Goal: Information Seeking & Learning: Compare options

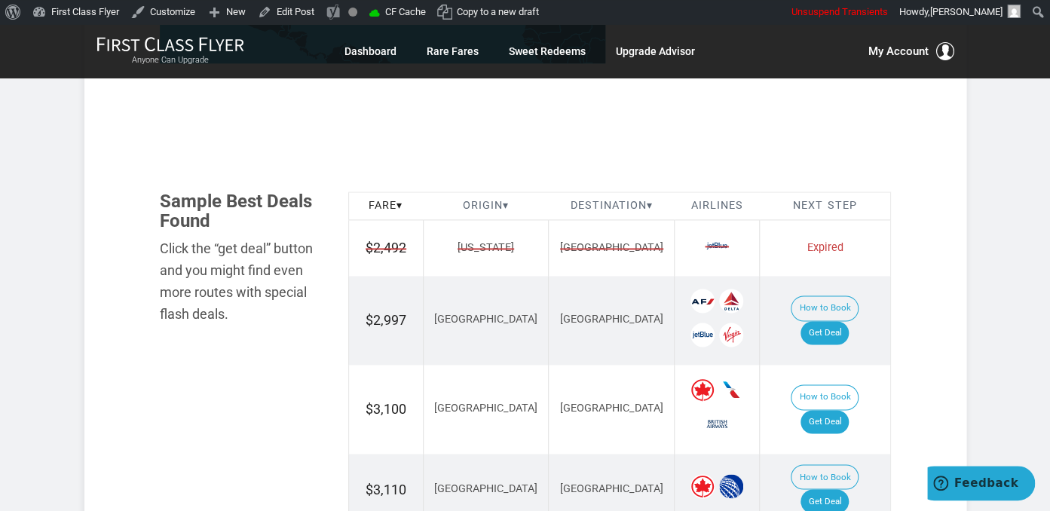
scroll to position [875, 0]
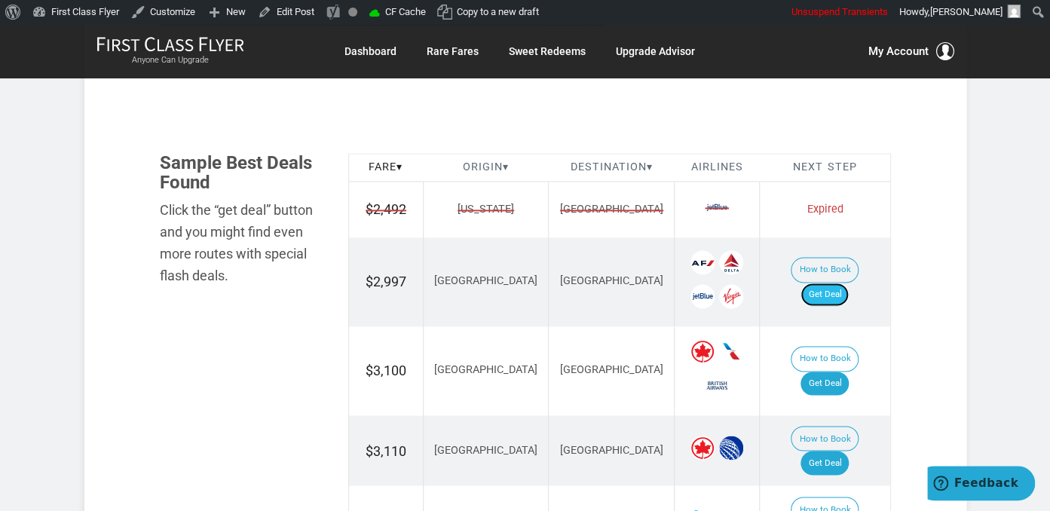
click at [841, 283] on link "Get Deal" at bounding box center [825, 295] width 48 height 24
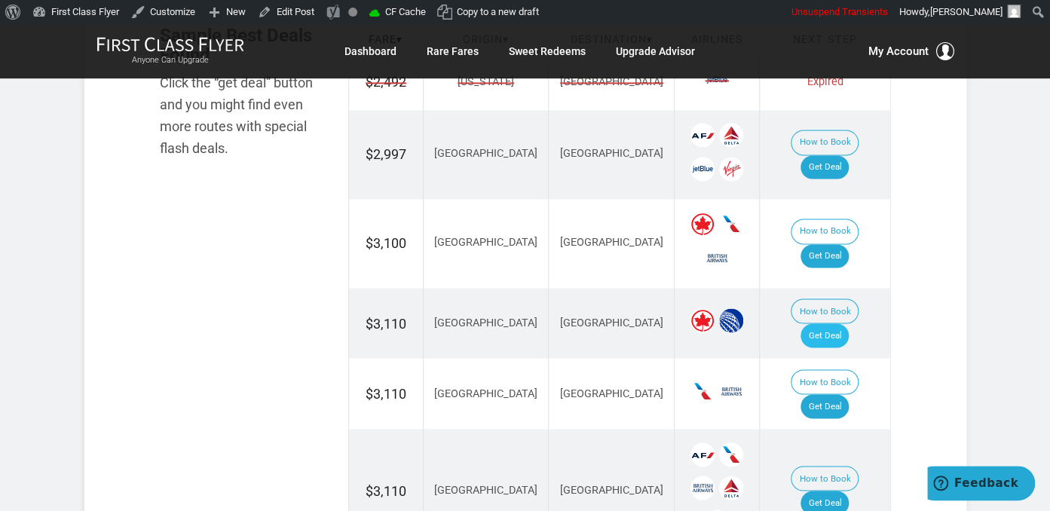
scroll to position [1034, 0]
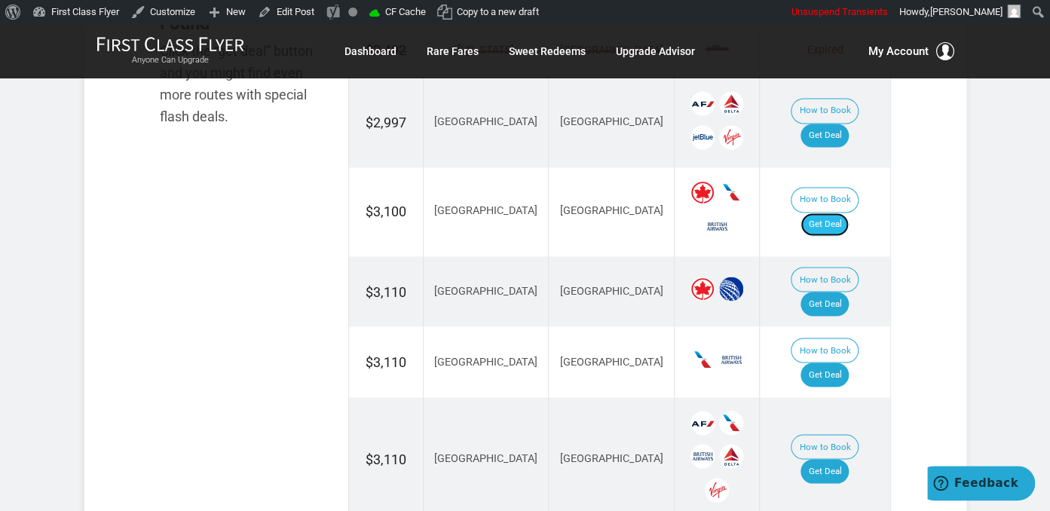
click at [830, 213] on link "Get Deal" at bounding box center [825, 225] width 48 height 24
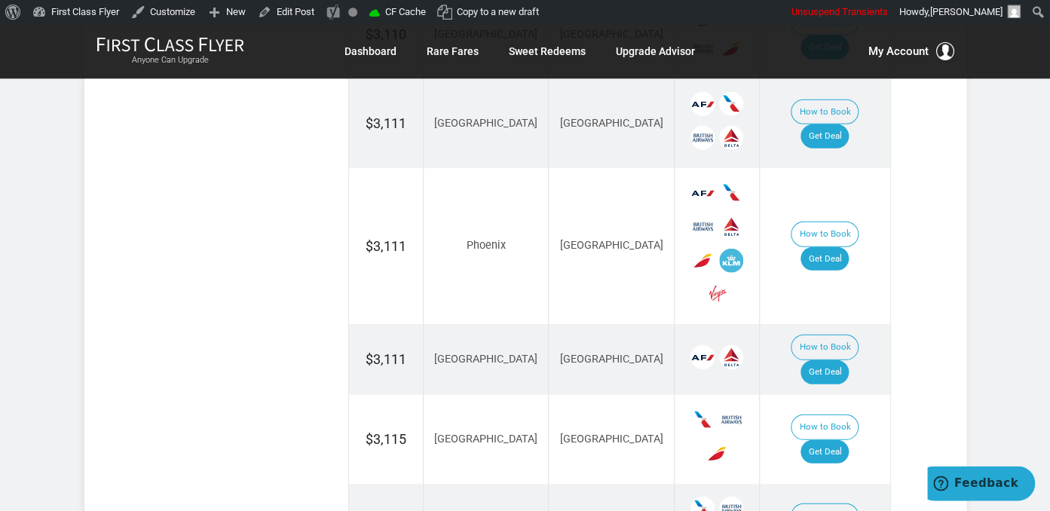
scroll to position [1911, 0]
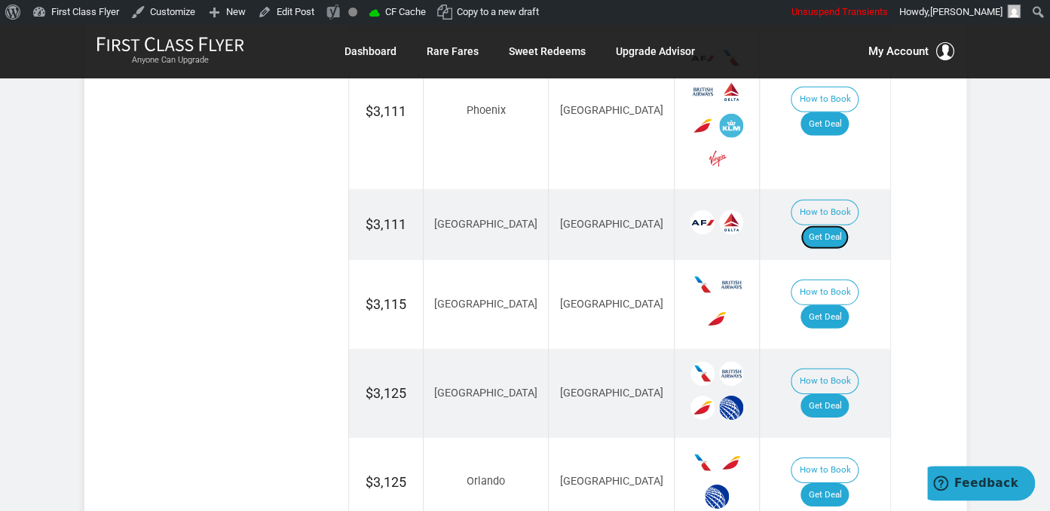
click at [838, 225] on link "Get Deal" at bounding box center [825, 237] width 48 height 24
click at [833, 394] on link "Get Deal" at bounding box center [825, 406] width 48 height 24
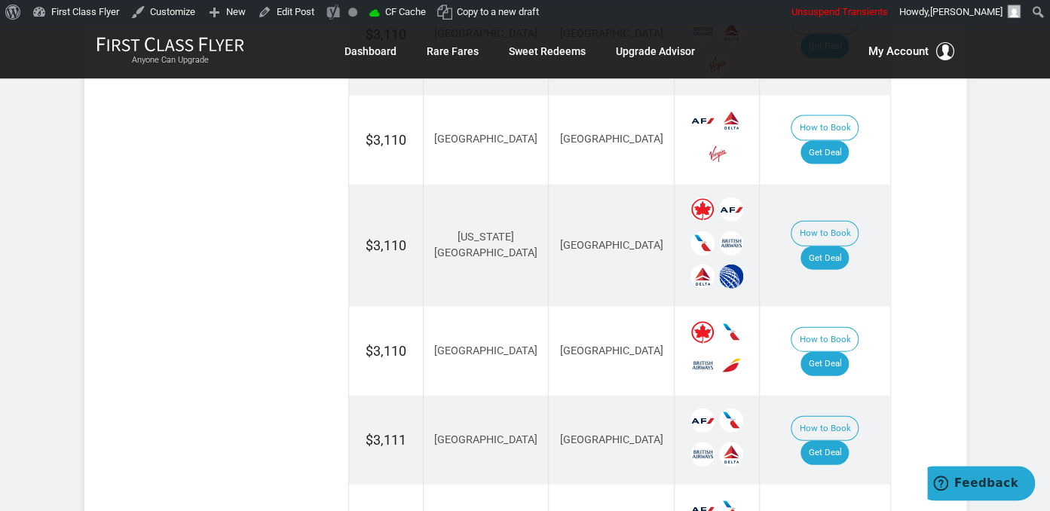
scroll to position [1433, 0]
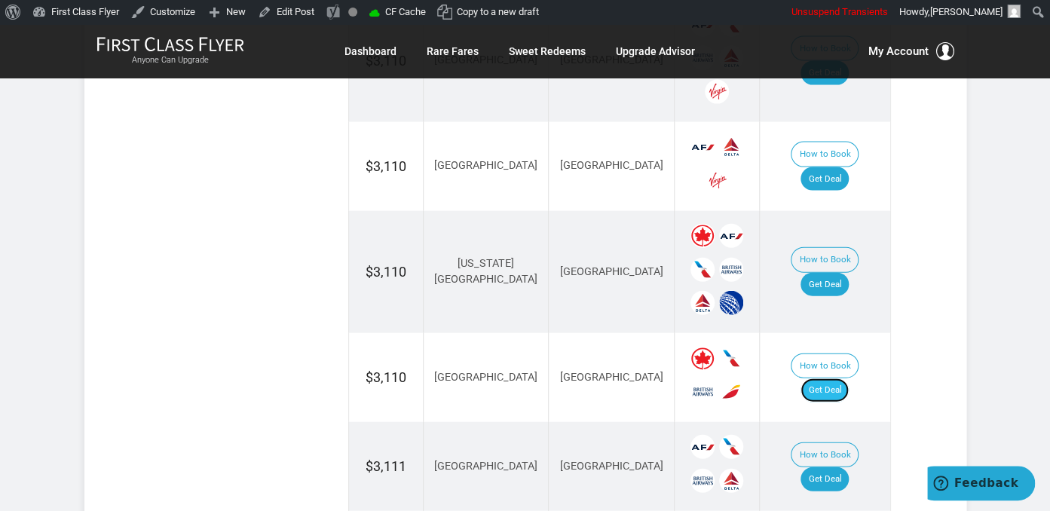
click at [828, 379] on link "Get Deal" at bounding box center [825, 391] width 48 height 24
click at [837, 273] on link "Get Deal" at bounding box center [825, 285] width 48 height 24
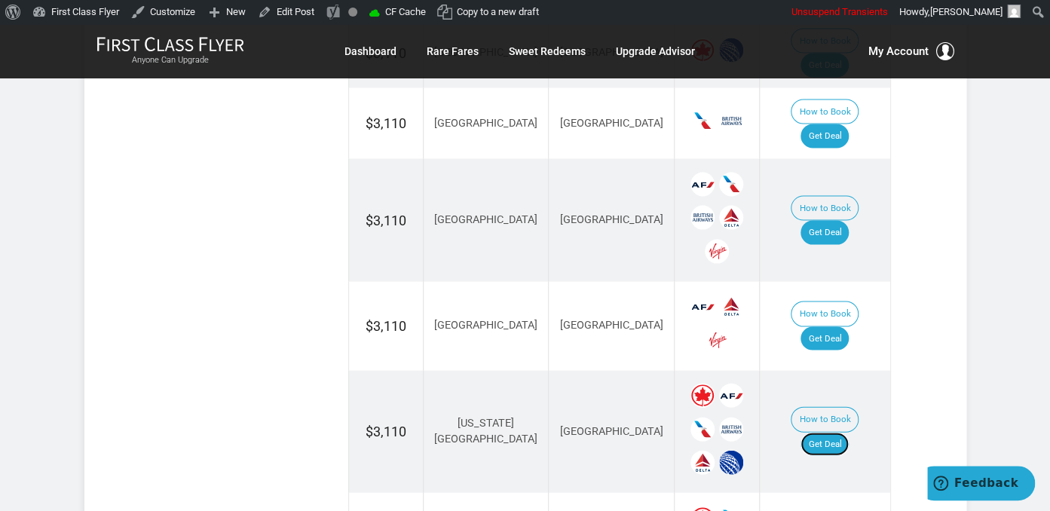
scroll to position [1034, 0]
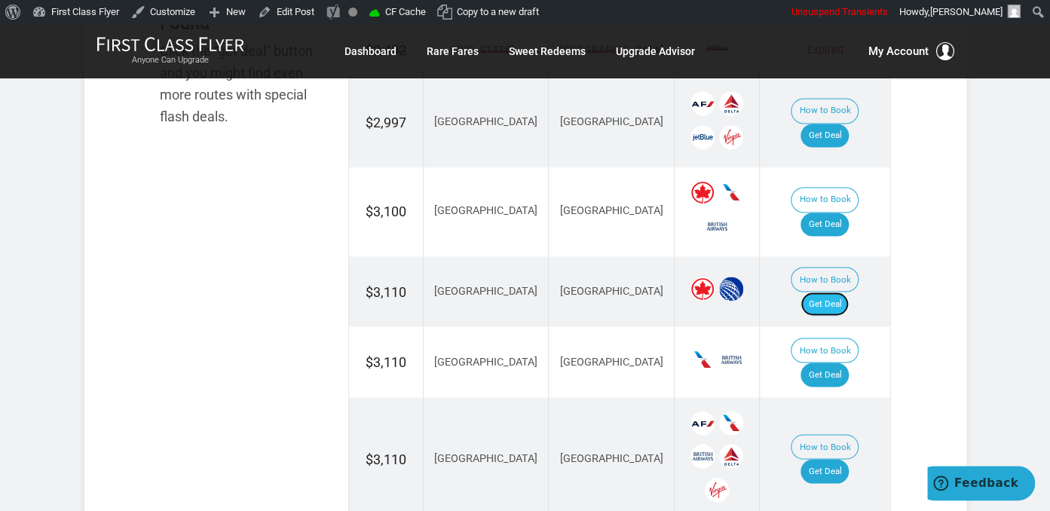
click at [847, 292] on link "Get Deal" at bounding box center [825, 304] width 48 height 24
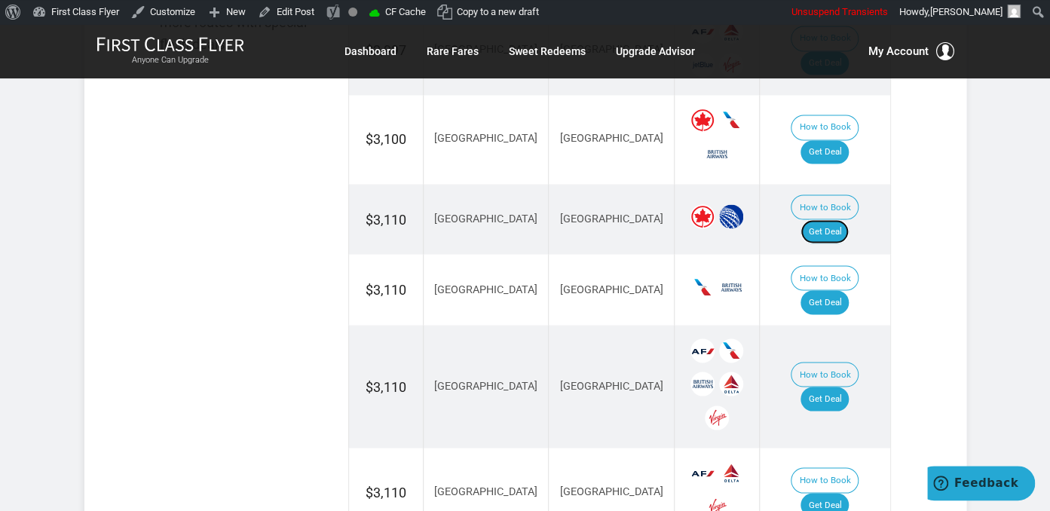
scroll to position [1194, 0]
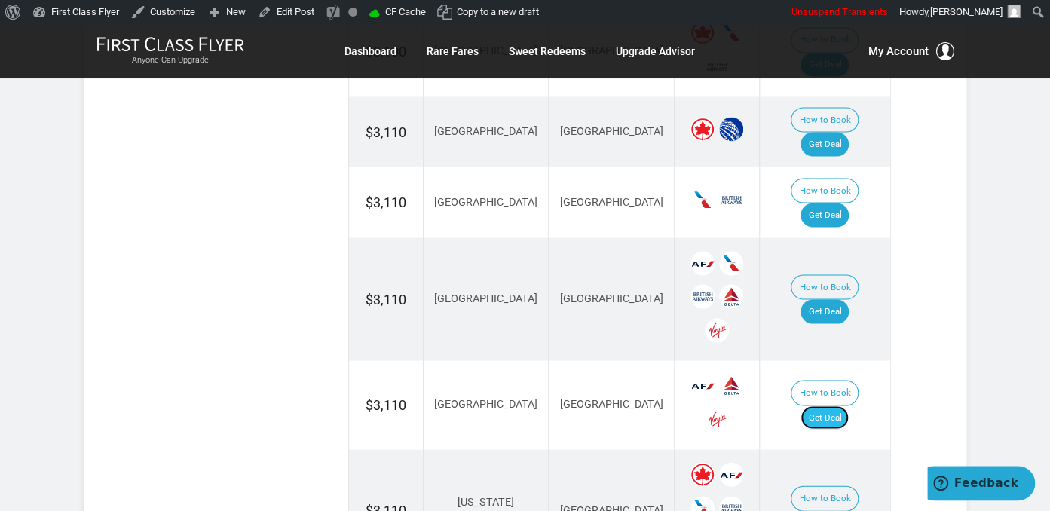
click at [848, 406] on link "Get Deal" at bounding box center [825, 418] width 48 height 24
click at [827, 299] on link "Get Deal" at bounding box center [825, 311] width 48 height 24
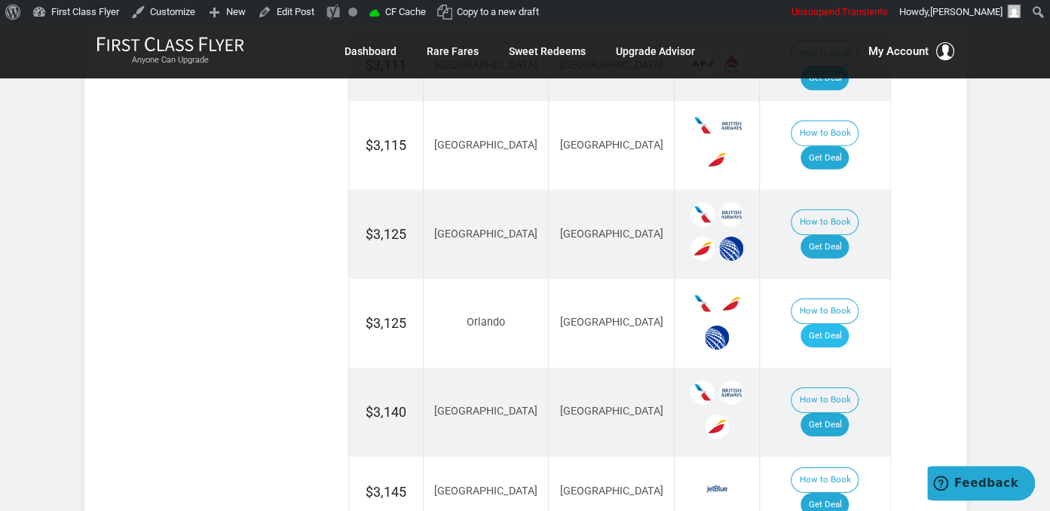
scroll to position [2150, 0]
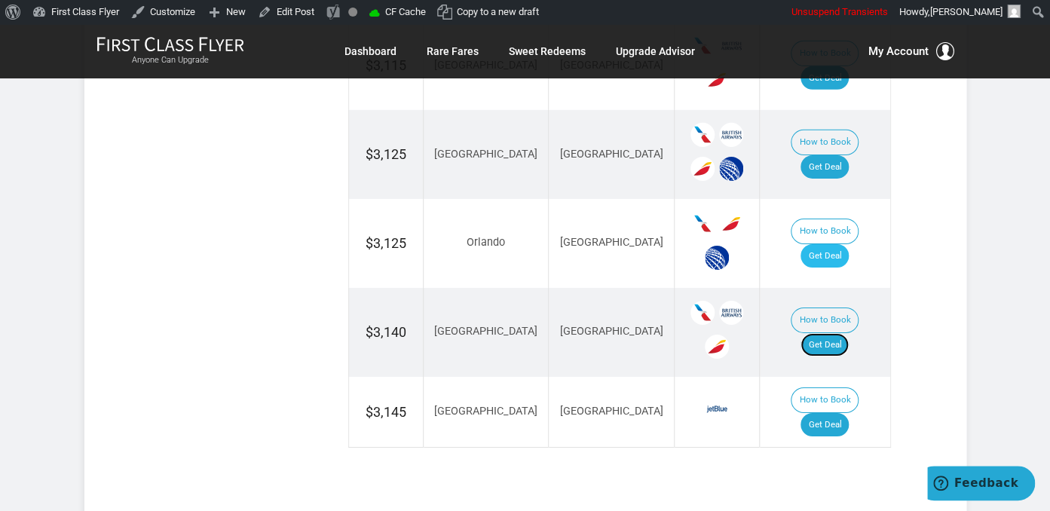
click at [829, 333] on link "Get Deal" at bounding box center [825, 345] width 48 height 24
click at [839, 244] on link "Get Deal" at bounding box center [825, 256] width 48 height 24
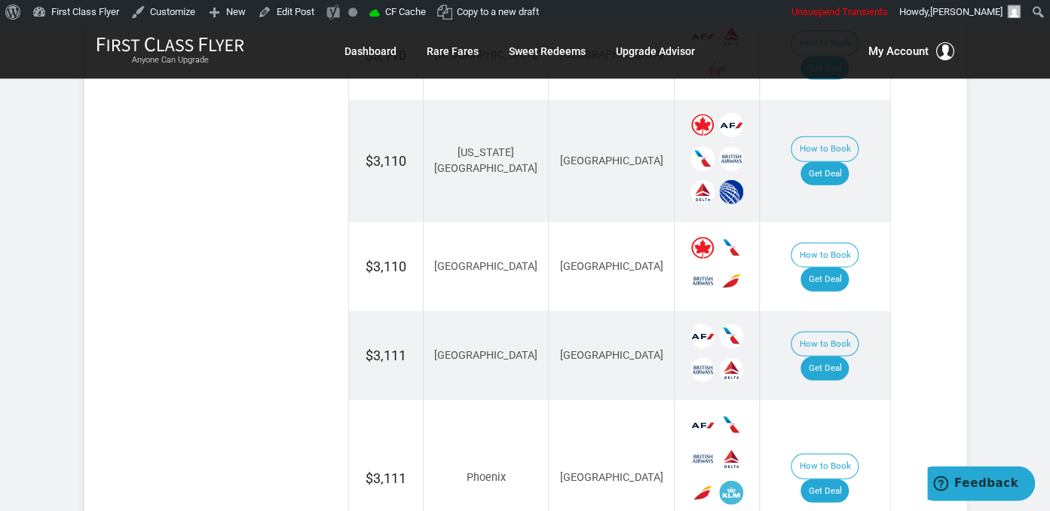
scroll to position [1513, 0]
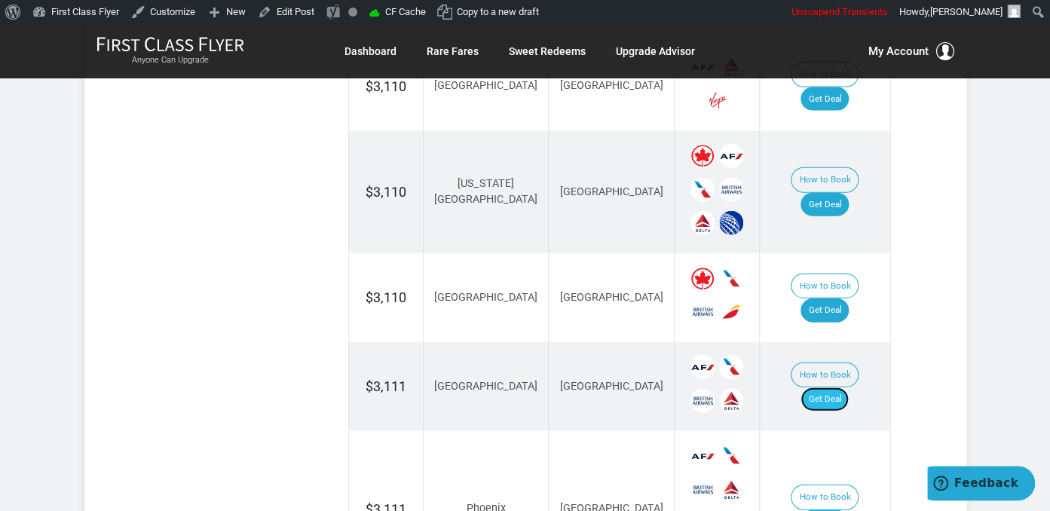
click at [828, 388] on link "Get Deal" at bounding box center [825, 400] width 48 height 24
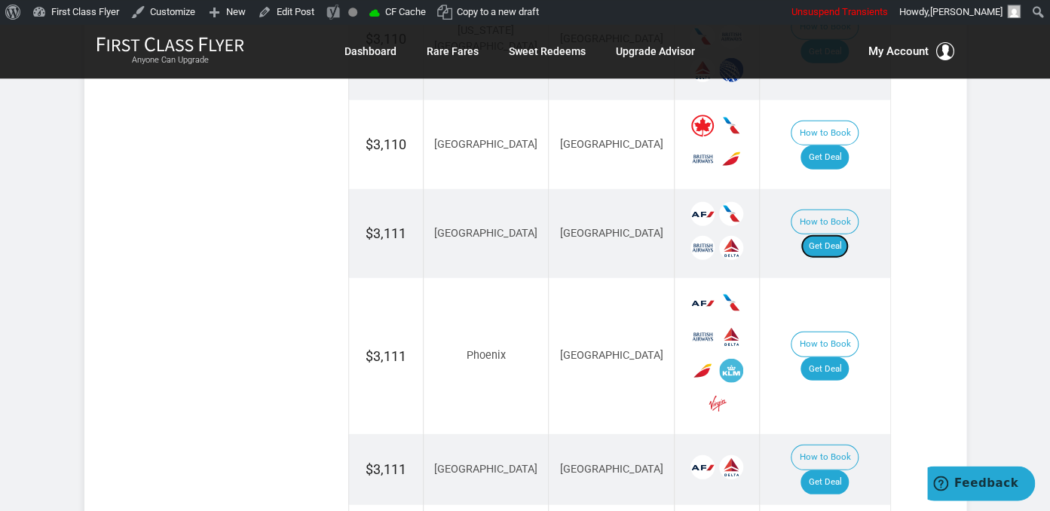
scroll to position [1672, 0]
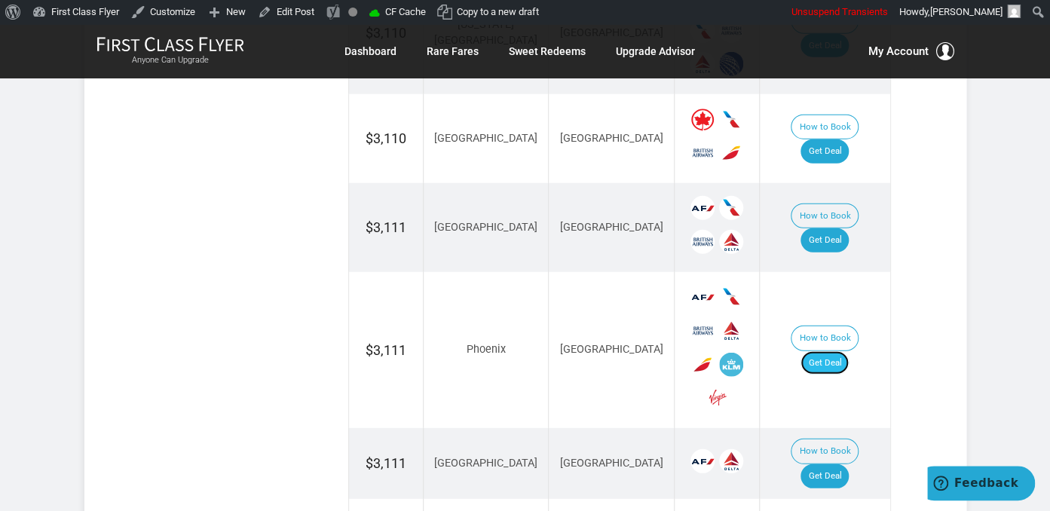
click at [826, 351] on link "Get Deal" at bounding box center [825, 363] width 48 height 24
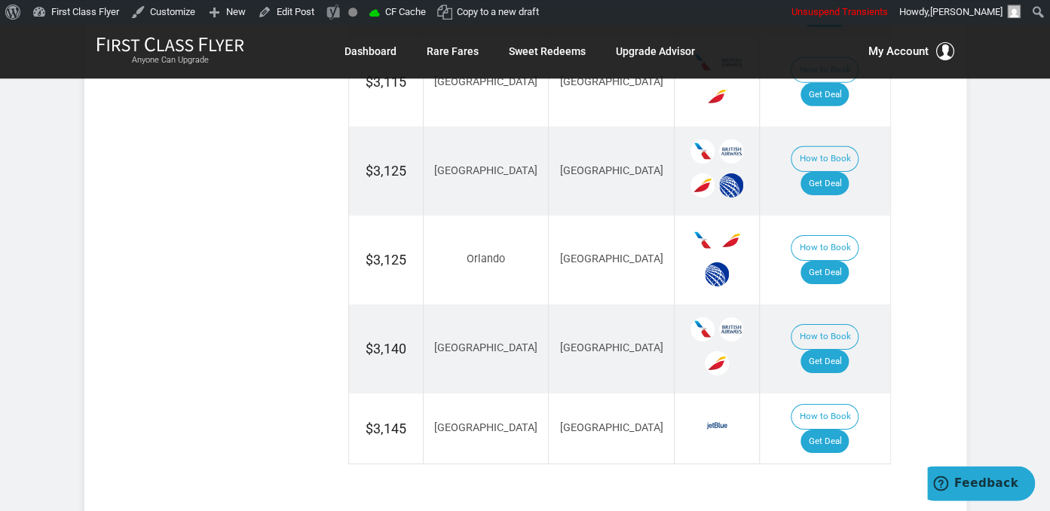
scroll to position [2150, 0]
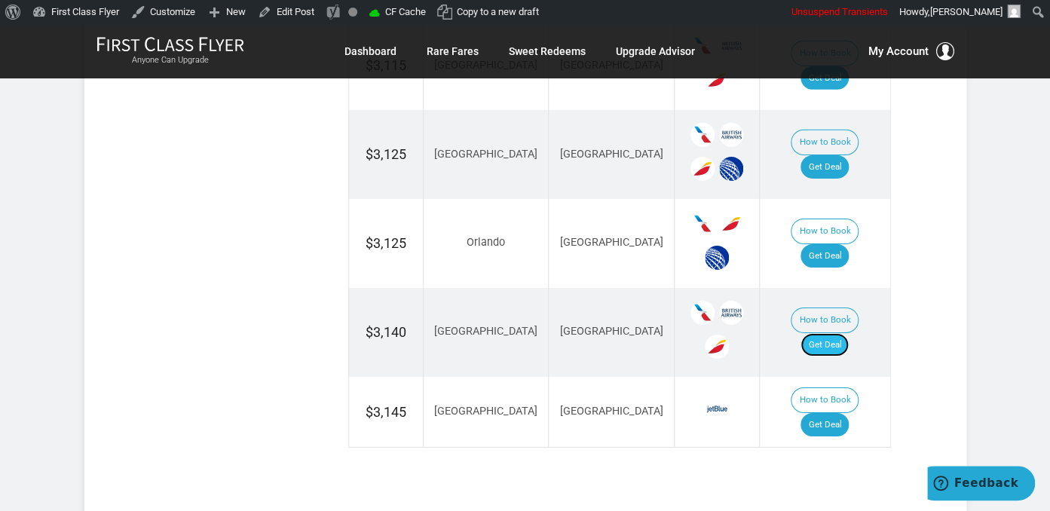
click at [848, 333] on link "Get Deal" at bounding box center [825, 345] width 48 height 24
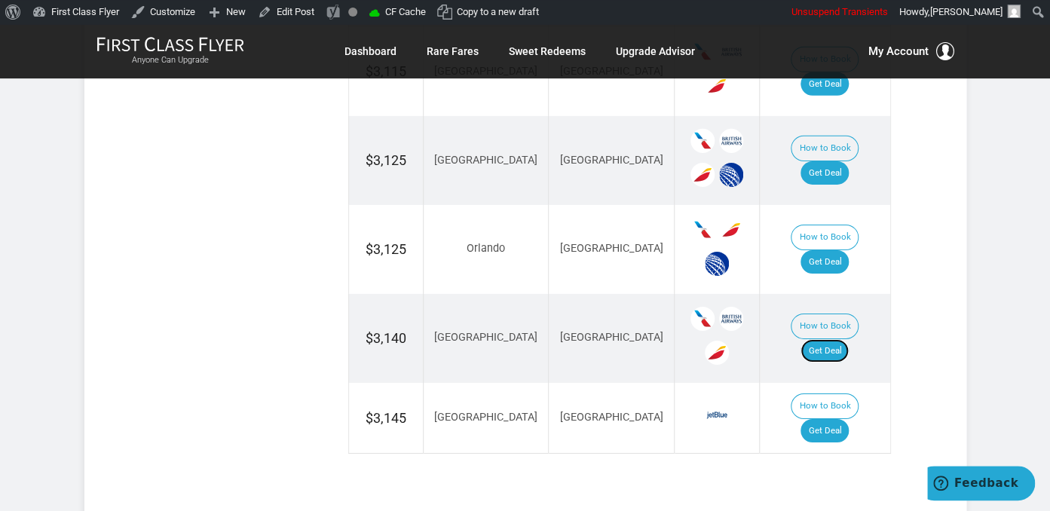
scroll to position [1831, 0]
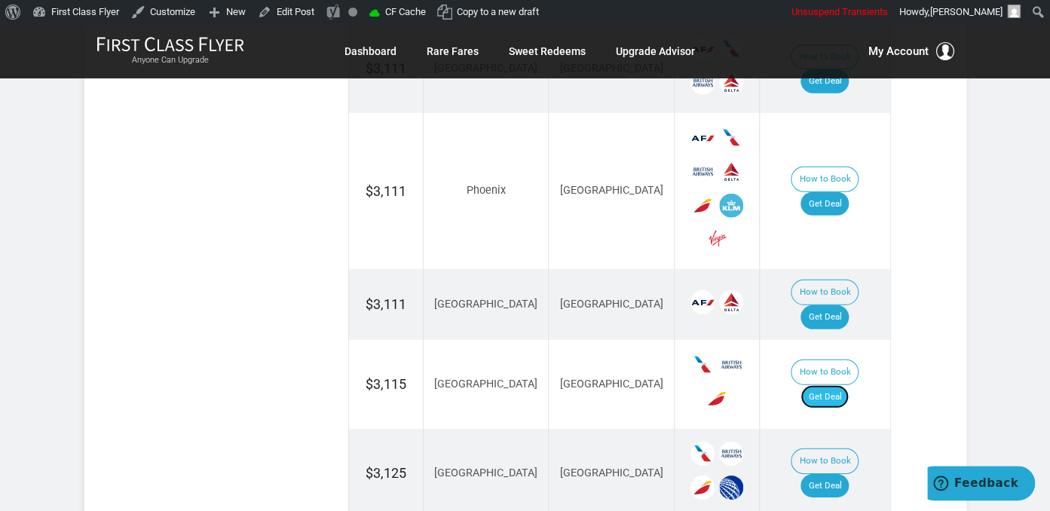
click at [828, 385] on link "Get Deal" at bounding box center [825, 397] width 48 height 24
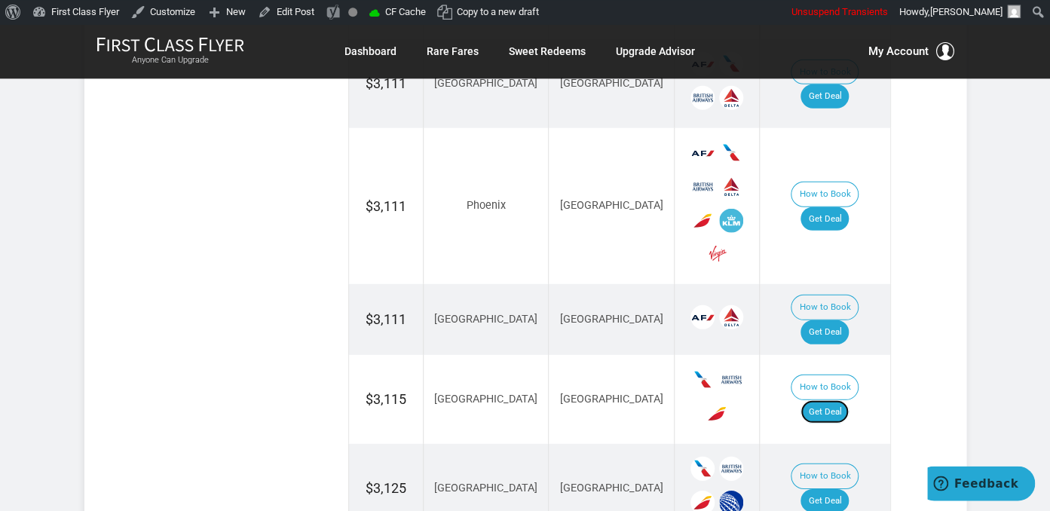
click at [835, 400] on link "Get Deal" at bounding box center [825, 412] width 48 height 24
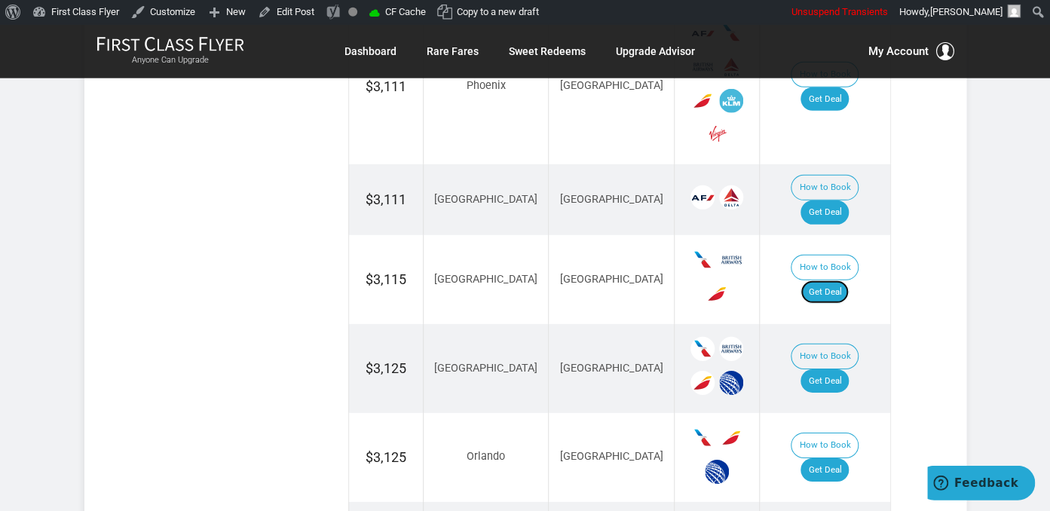
scroll to position [2055, 0]
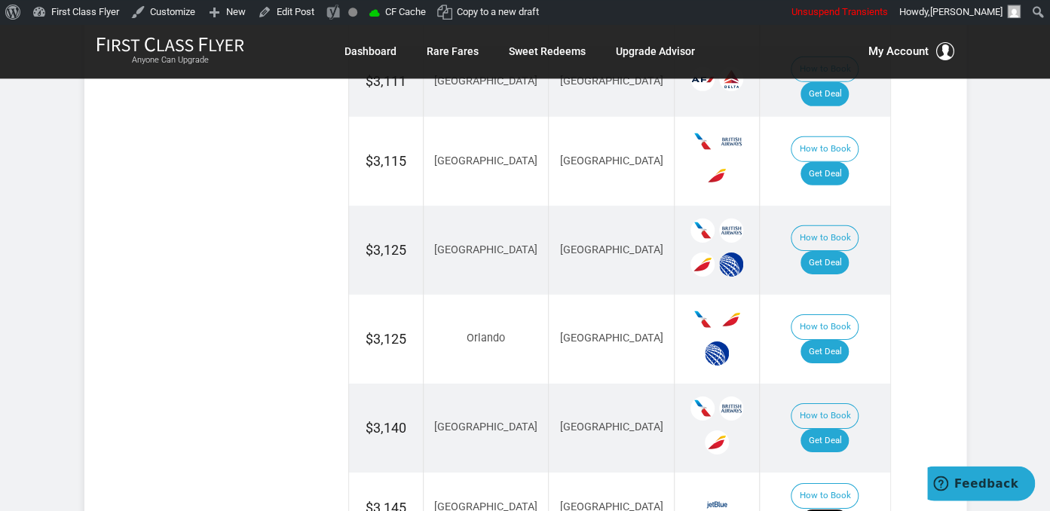
click at [826, 508] on link "Get Deal" at bounding box center [825, 520] width 48 height 24
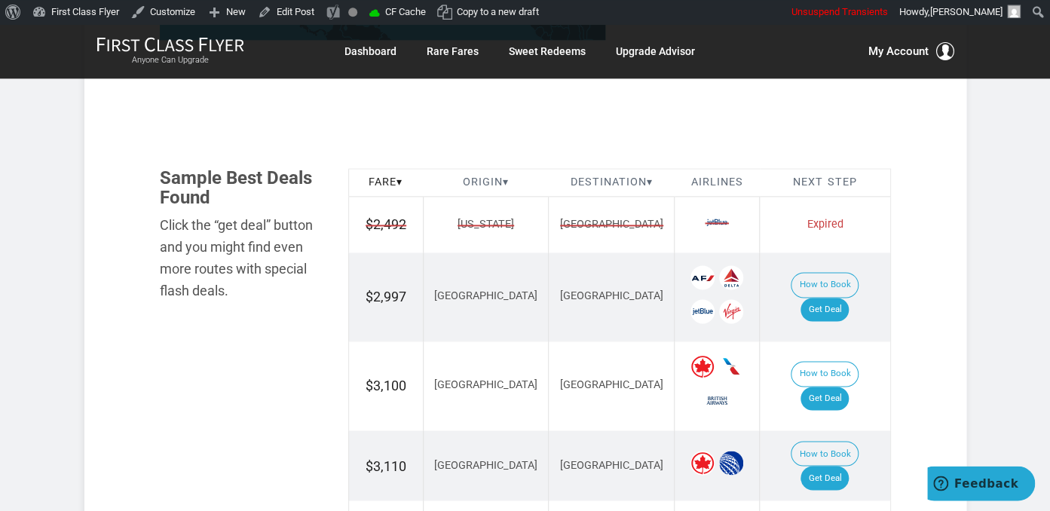
scroll to position [542, 0]
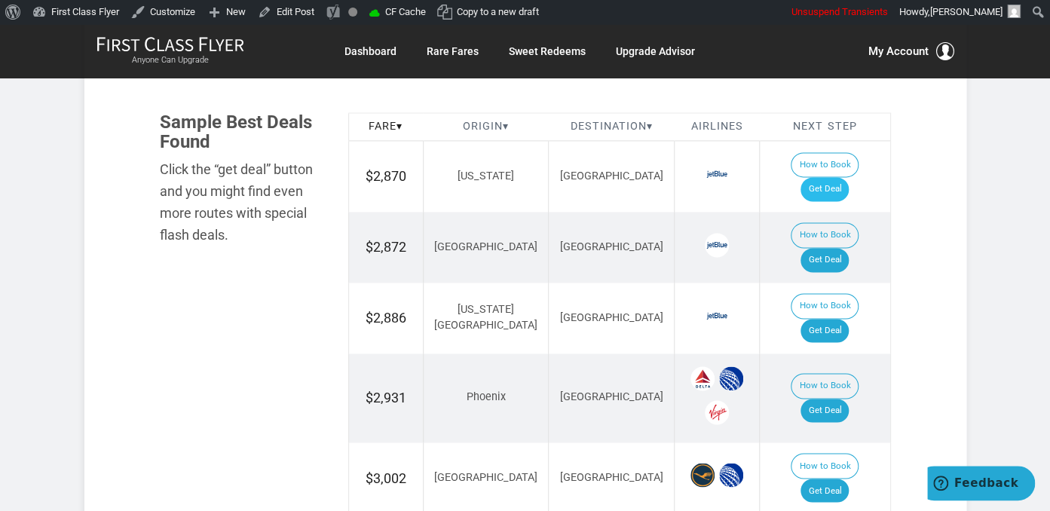
drag, startPoint x: 832, startPoint y: 151, endPoint x: 835, endPoint y: 166, distance: 15.5
click at [832, 152] on td "How to Book Get Deal" at bounding box center [825, 176] width 130 height 71
click at [835, 177] on link "Get Deal" at bounding box center [825, 189] width 48 height 24
click at [826, 248] on link "Get Deal" at bounding box center [825, 260] width 48 height 24
click at [842, 248] on link "Get Deal" at bounding box center [825, 260] width 48 height 24
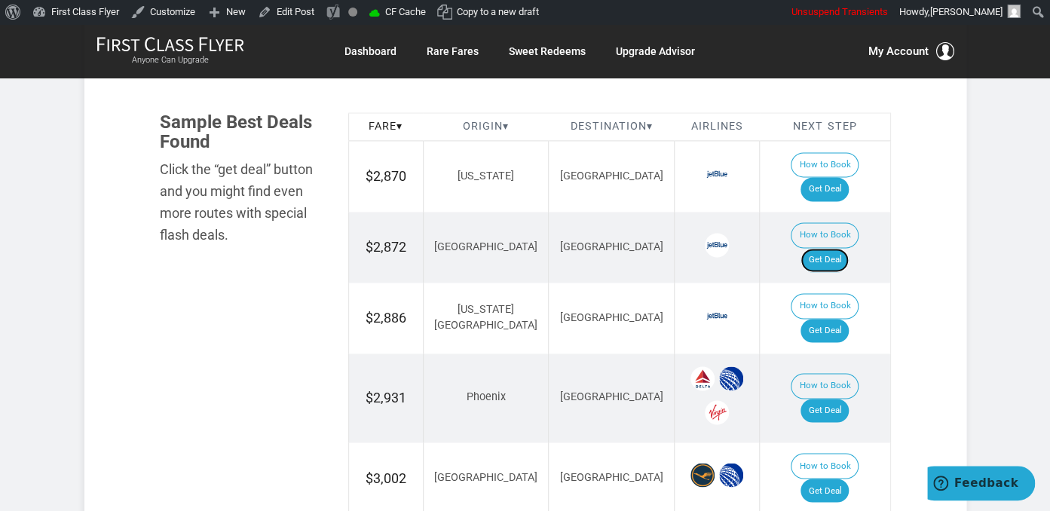
scroll to position [955, 0]
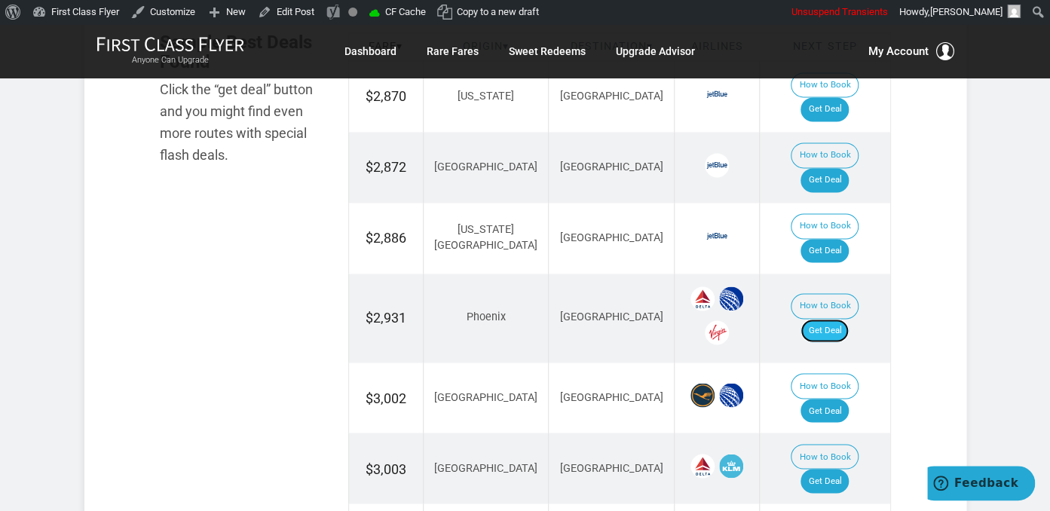
click at [841, 319] on link "Get Deal" at bounding box center [825, 331] width 48 height 24
click at [828, 239] on link "Get Deal" at bounding box center [825, 251] width 48 height 24
click at [837, 319] on link "Get Deal" at bounding box center [825, 331] width 48 height 24
click at [847, 239] on link "Get Deal" at bounding box center [825, 251] width 48 height 24
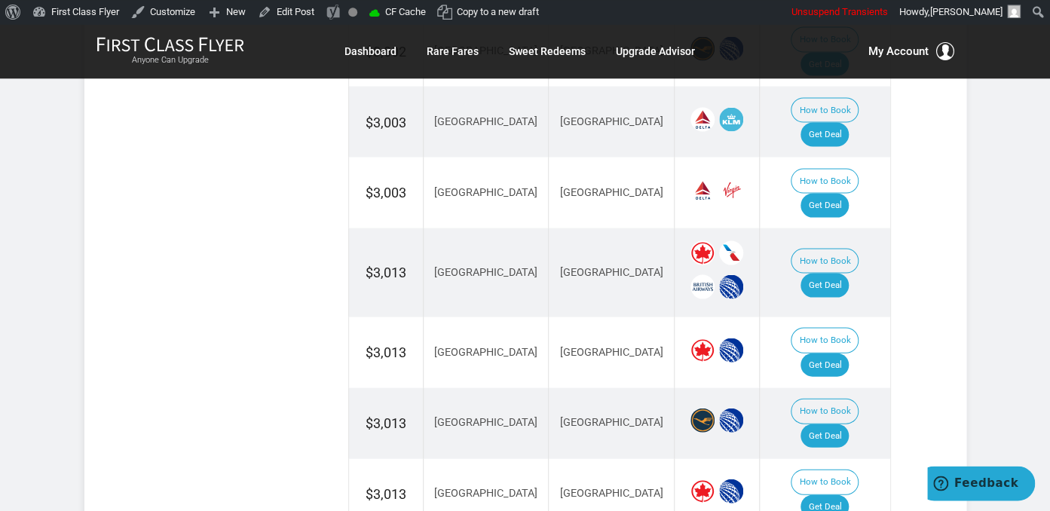
scroll to position [1405, 0]
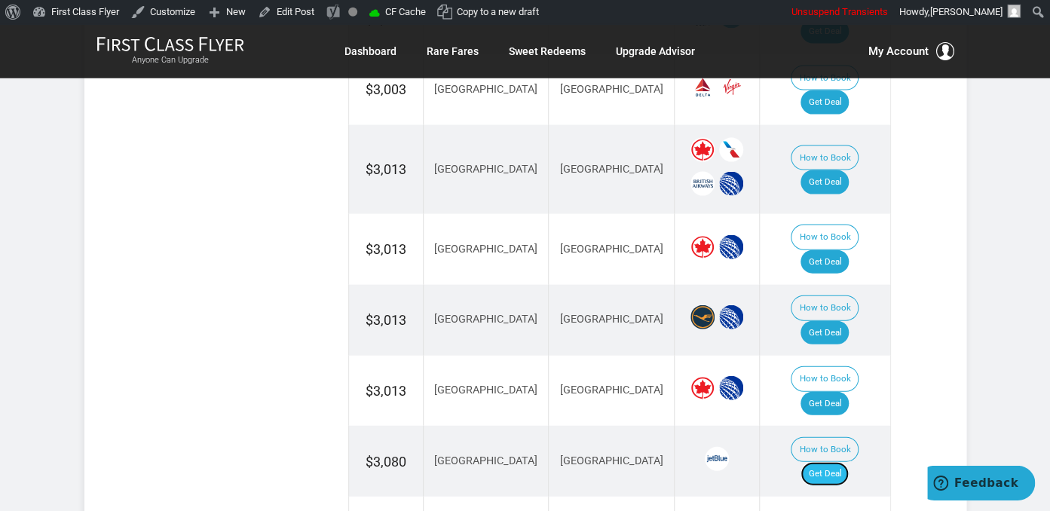
click at [845, 462] on link "Get Deal" at bounding box center [825, 474] width 48 height 24
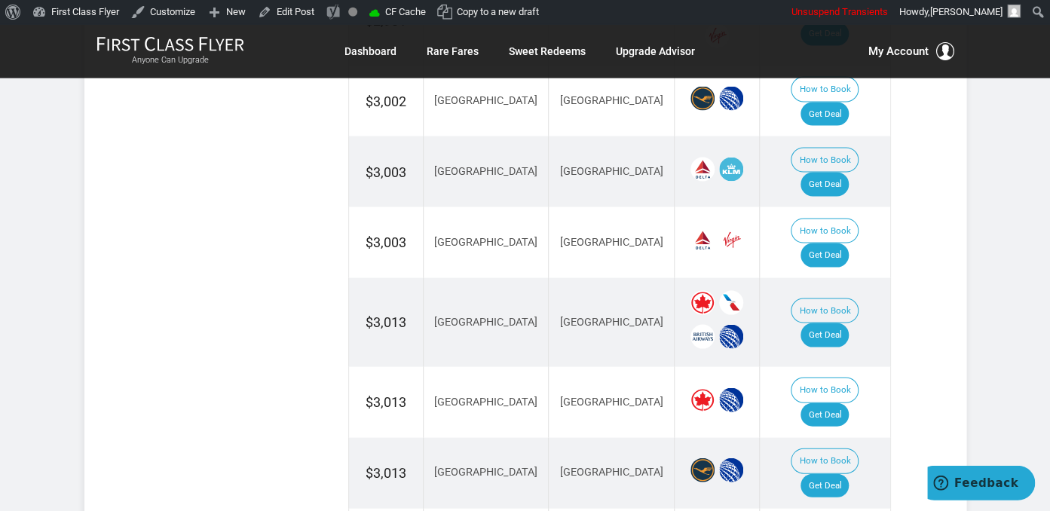
scroll to position [1087, 0]
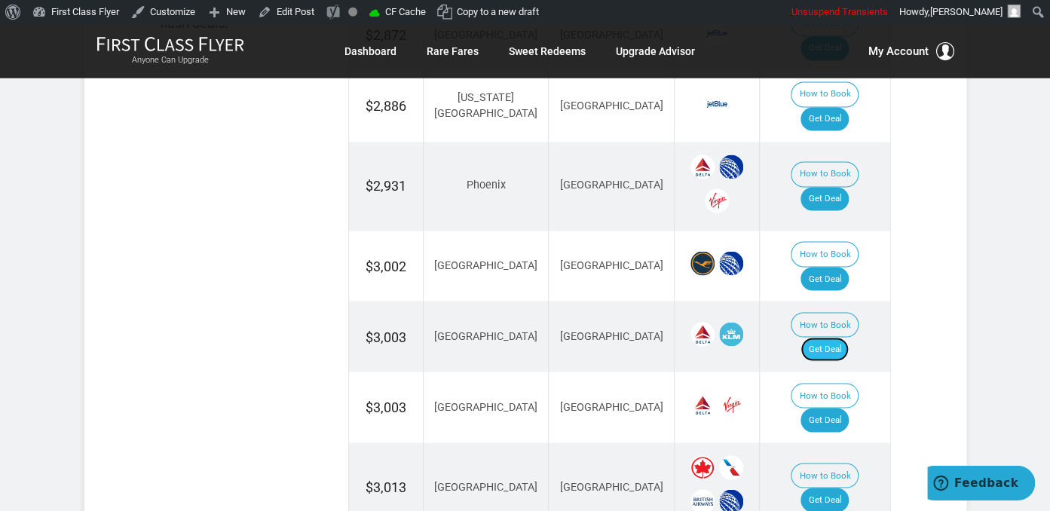
click at [849, 338] on link "Get Deal" at bounding box center [825, 350] width 48 height 24
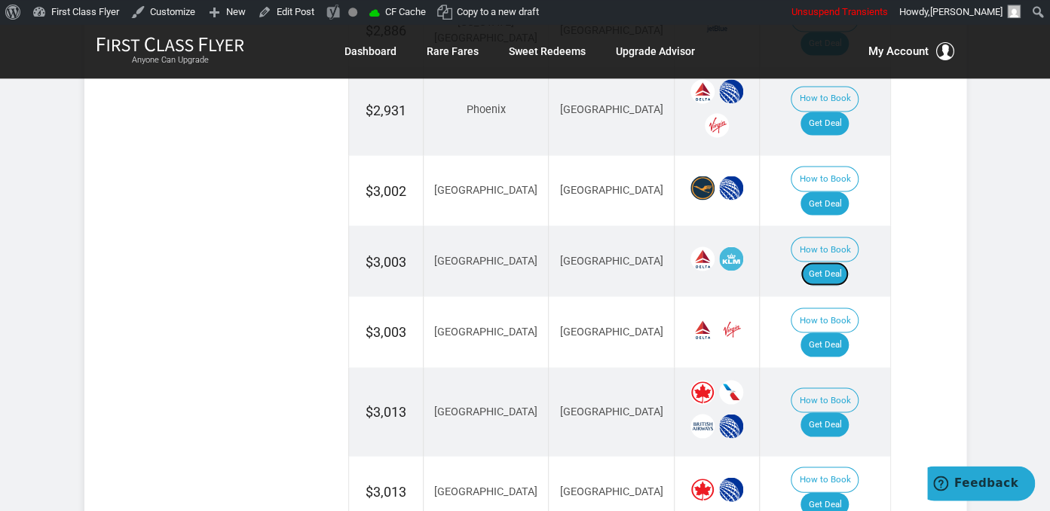
scroll to position [1246, 0]
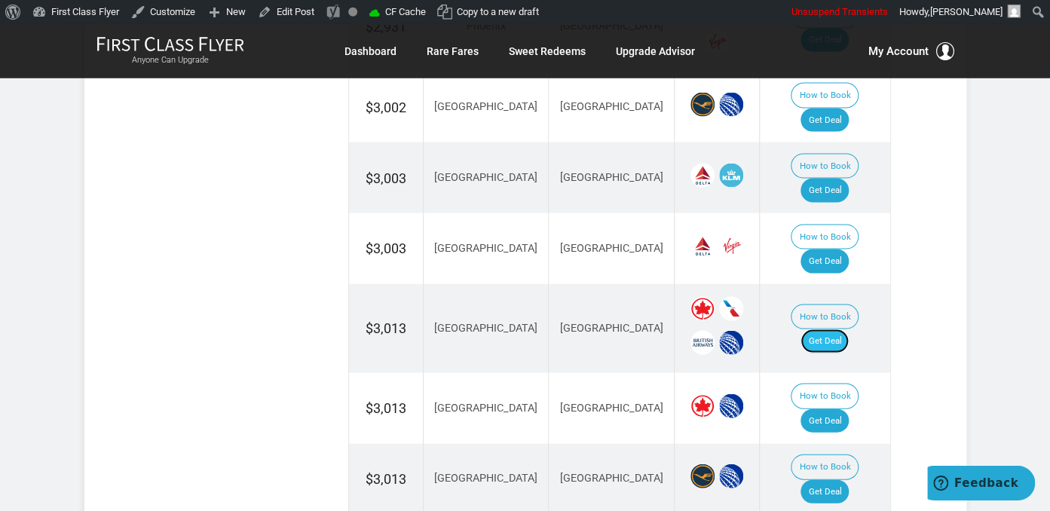
click at [823, 329] on link "Get Deal" at bounding box center [825, 341] width 48 height 24
click at [837, 409] on link "Get Deal" at bounding box center [825, 421] width 48 height 24
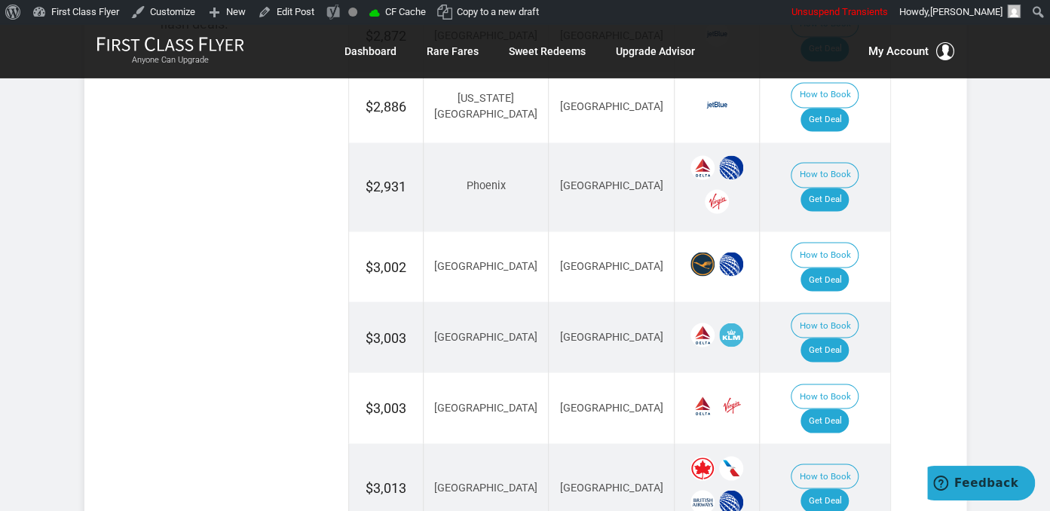
scroll to position [1007, 0]
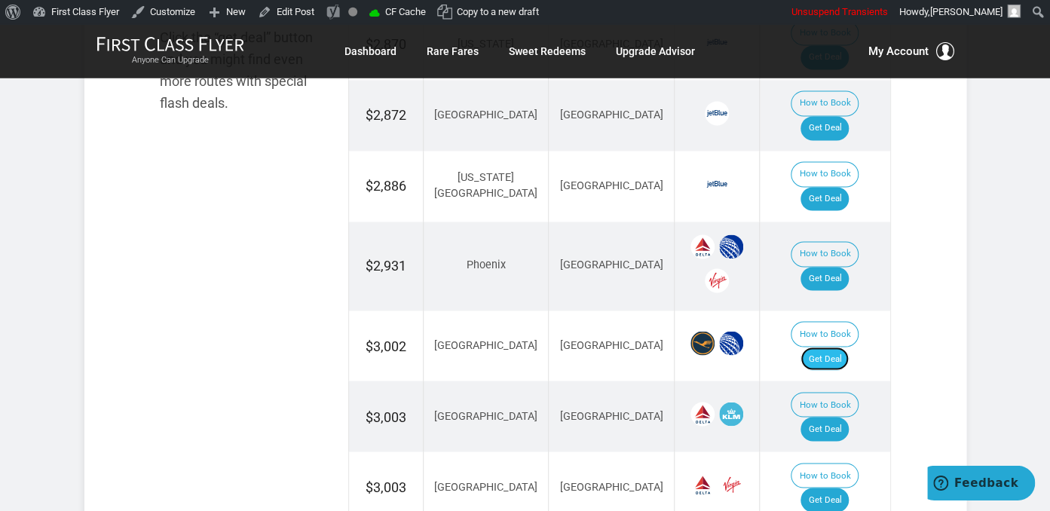
click at [849, 348] on link "Get Deal" at bounding box center [825, 360] width 48 height 24
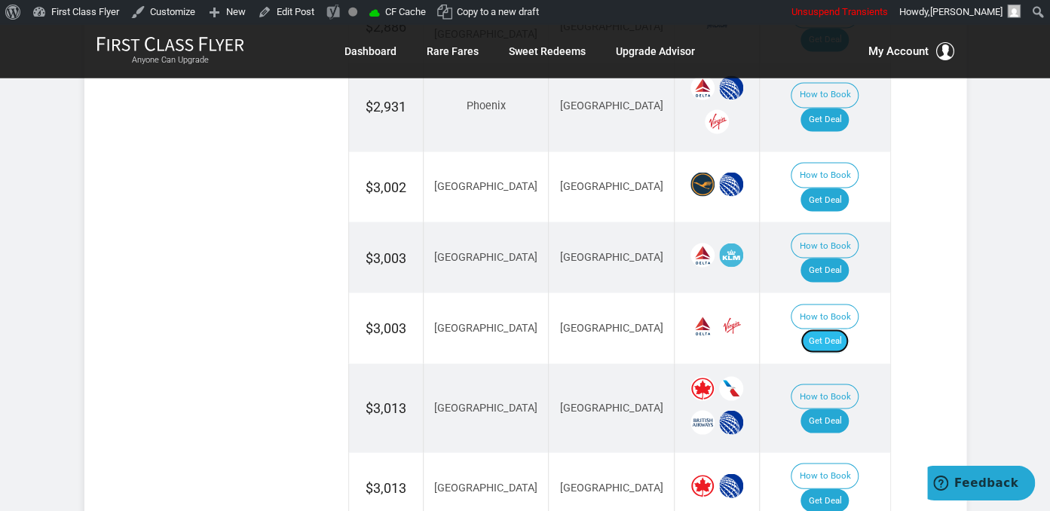
click at [830, 329] on link "Get Deal" at bounding box center [825, 341] width 48 height 24
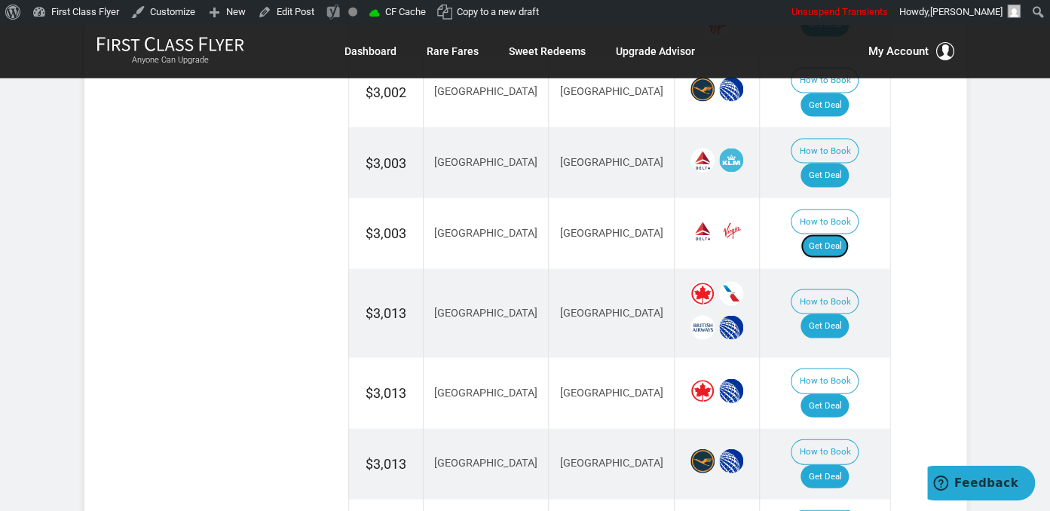
scroll to position [1325, 0]
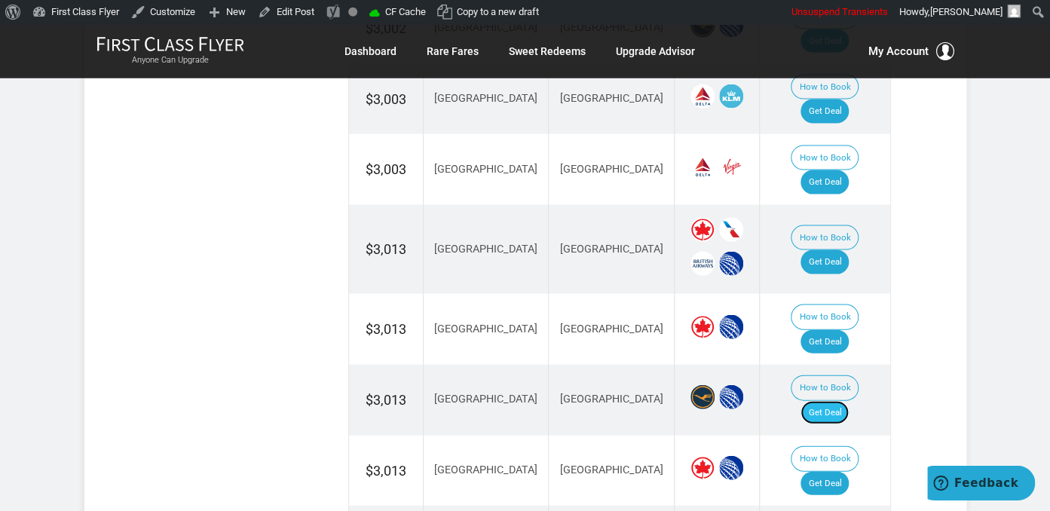
click at [841, 401] on link "Get Deal" at bounding box center [825, 413] width 48 height 24
click at [835, 472] on link "Get Deal" at bounding box center [825, 484] width 48 height 24
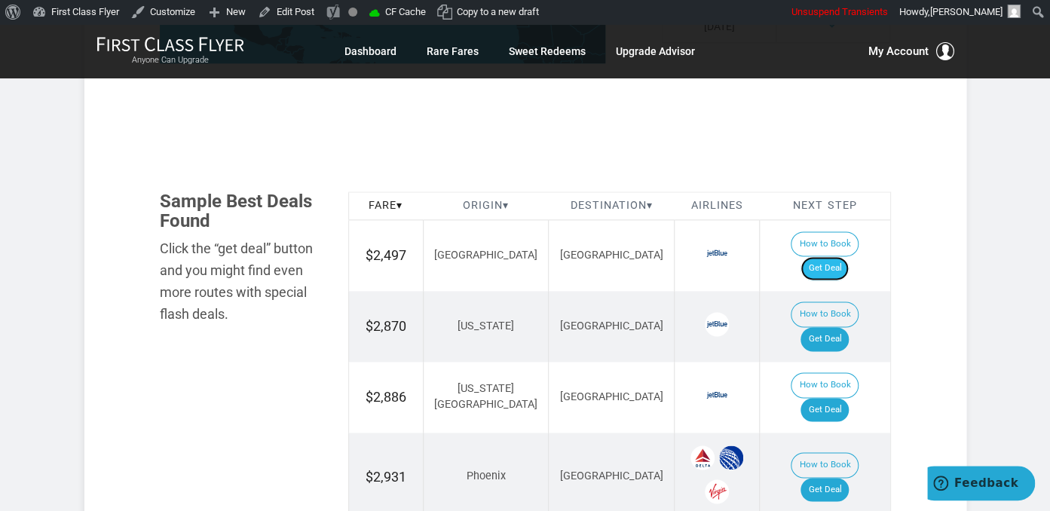
click at [829, 256] on link "Get Deal" at bounding box center [825, 268] width 48 height 24
click at [845, 256] on link "Get Deal" at bounding box center [825, 268] width 48 height 24
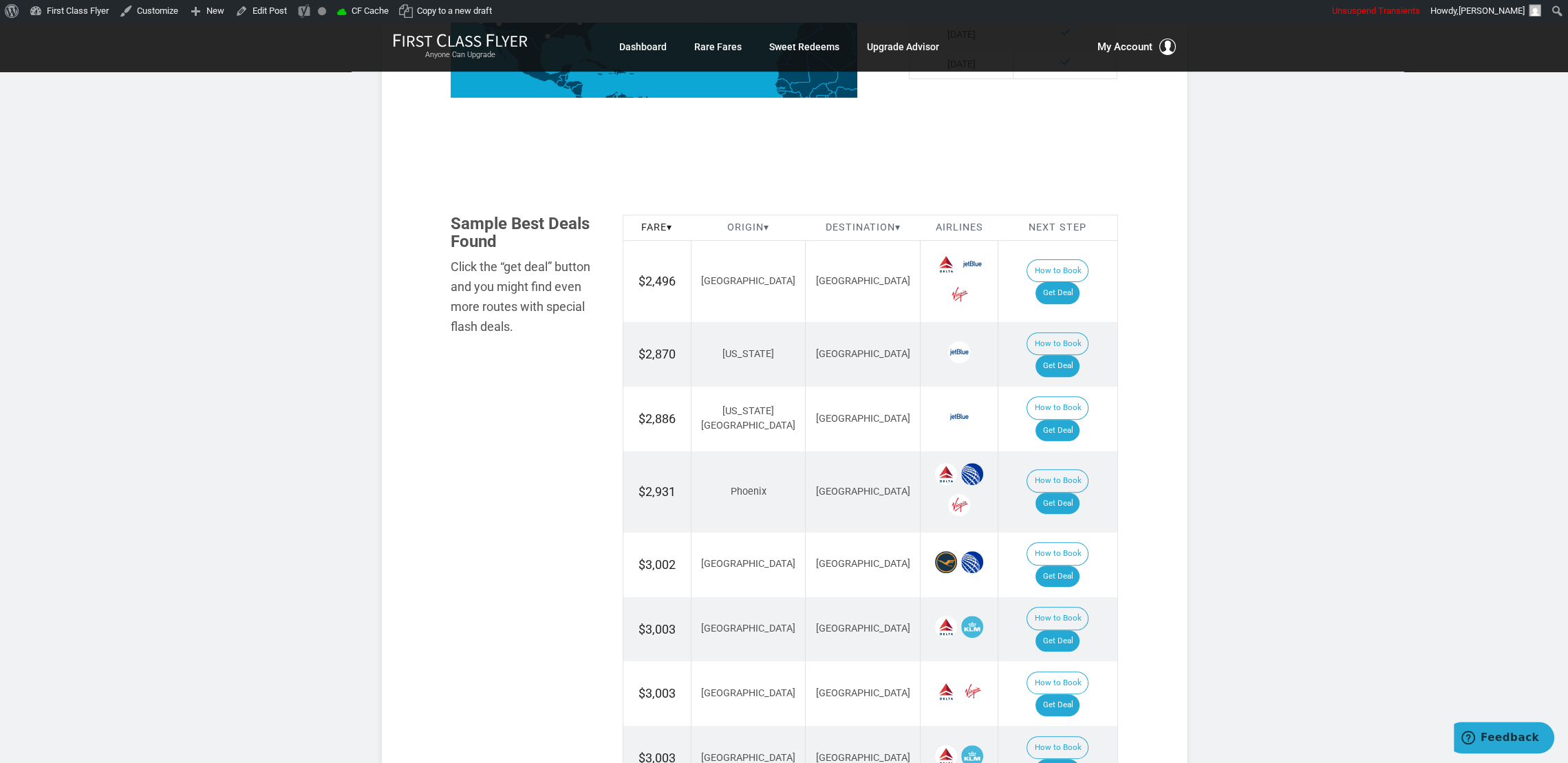
scroll to position [664, 0]
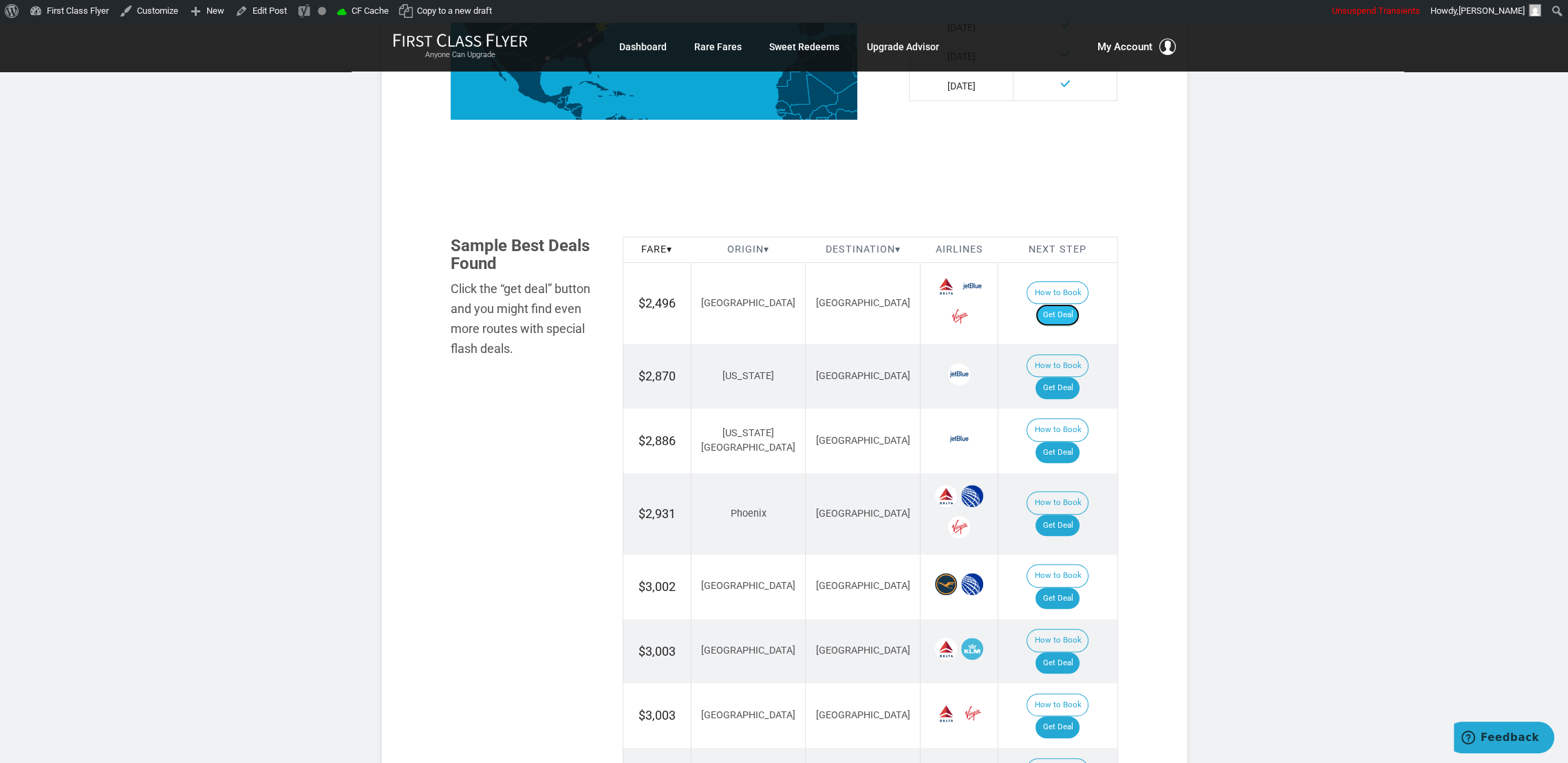
click at [958, 310] on link "Get Deal" at bounding box center [1058, 315] width 44 height 22
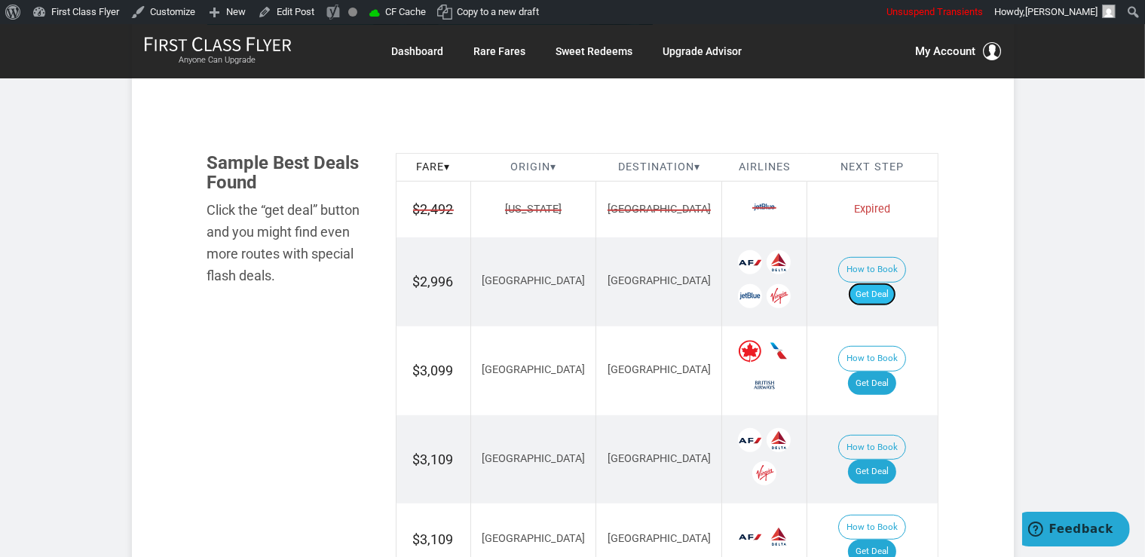
click at [897, 283] on link "Get Deal" at bounding box center [872, 295] width 48 height 24
click at [891, 283] on link "Get Deal" at bounding box center [872, 295] width 48 height 24
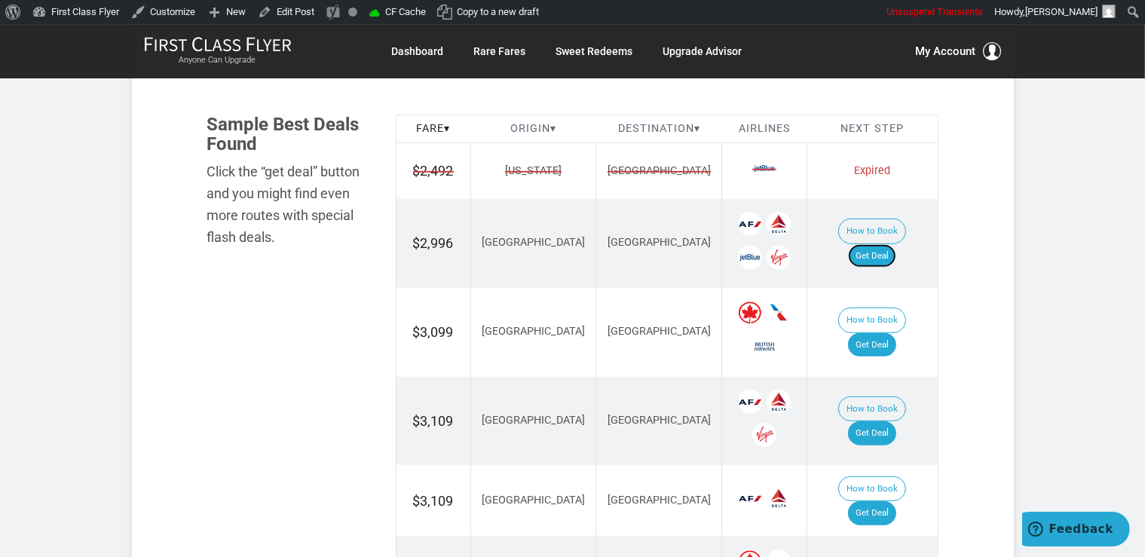
scroll to position [875, 0]
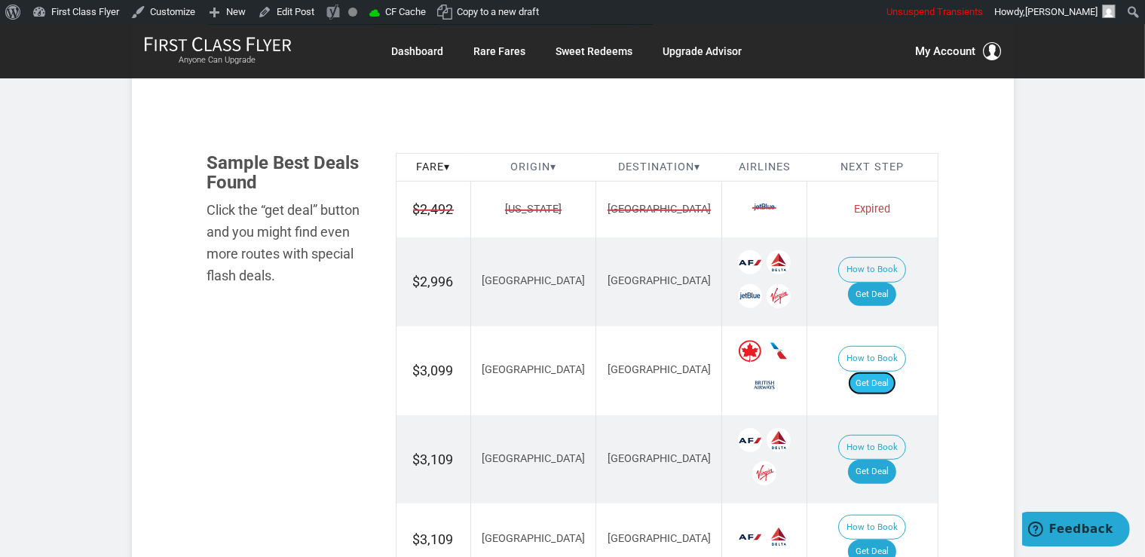
click at [872, 372] on link "Get Deal" at bounding box center [872, 384] width 48 height 24
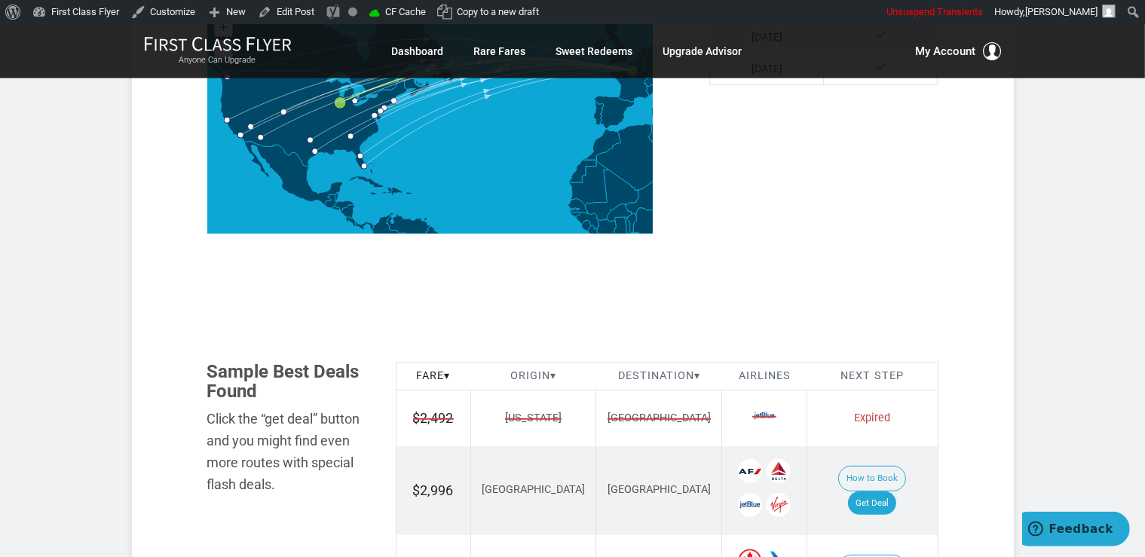
scroll to position [716, 0]
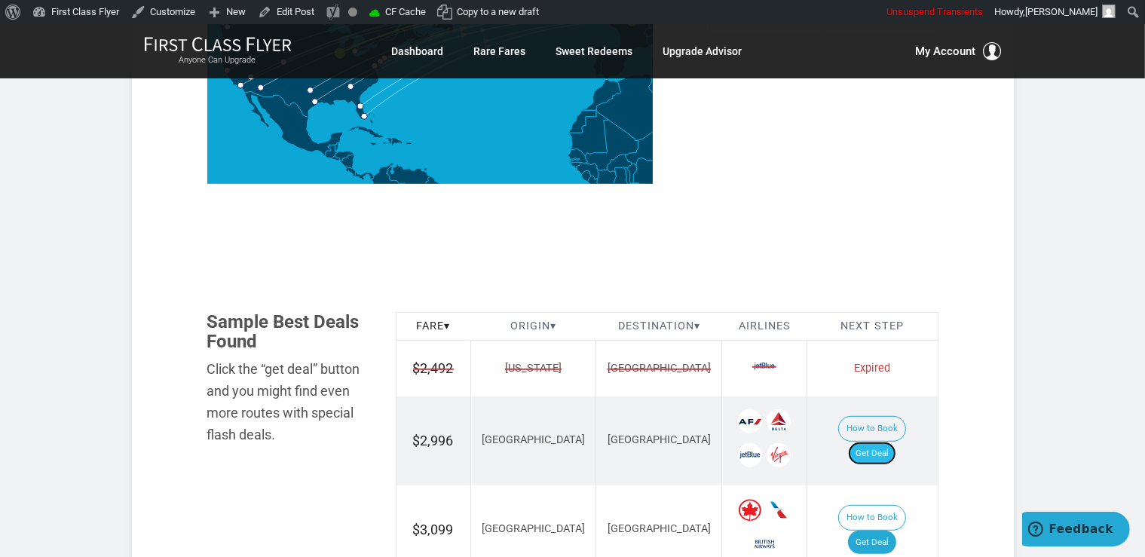
click at [887, 442] on link "Get Deal" at bounding box center [872, 454] width 48 height 24
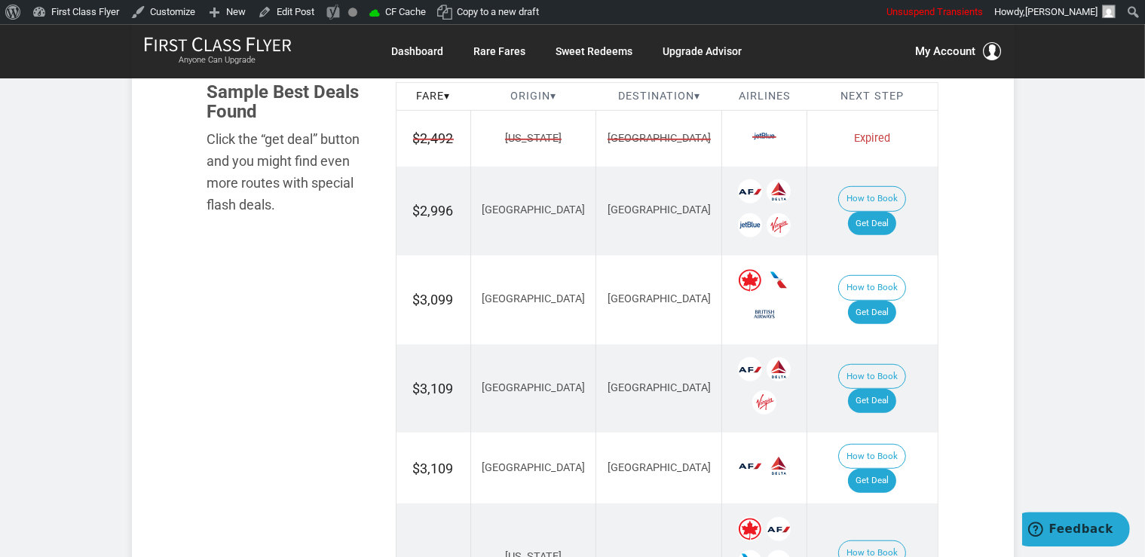
scroll to position [955, 0]
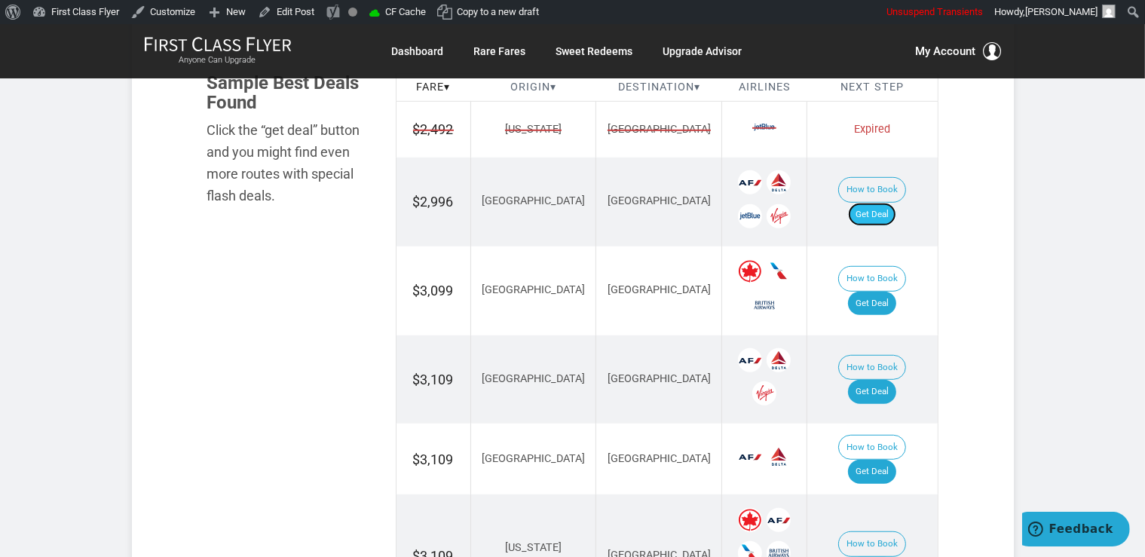
click at [882, 203] on link "Get Deal" at bounding box center [872, 215] width 48 height 24
click at [897, 292] on link "Get Deal" at bounding box center [872, 304] width 48 height 24
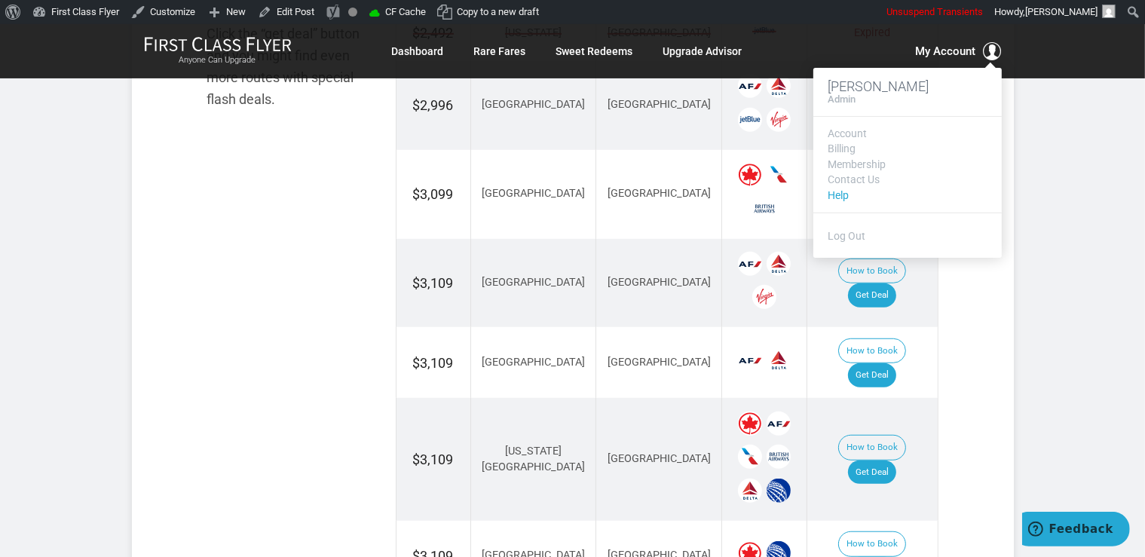
scroll to position [1114, 0]
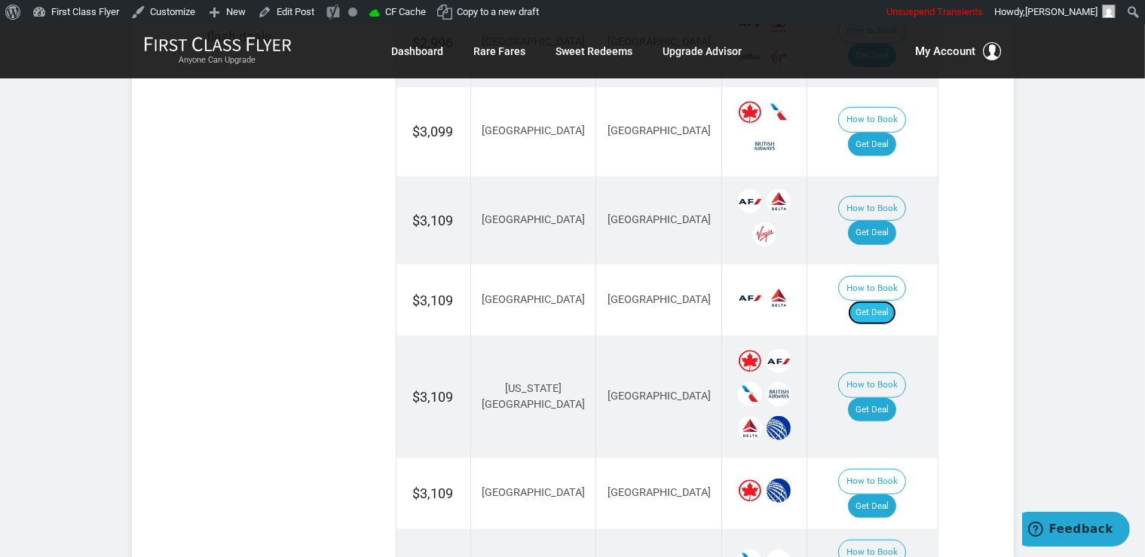
click at [893, 301] on link "Get Deal" at bounding box center [872, 313] width 48 height 24
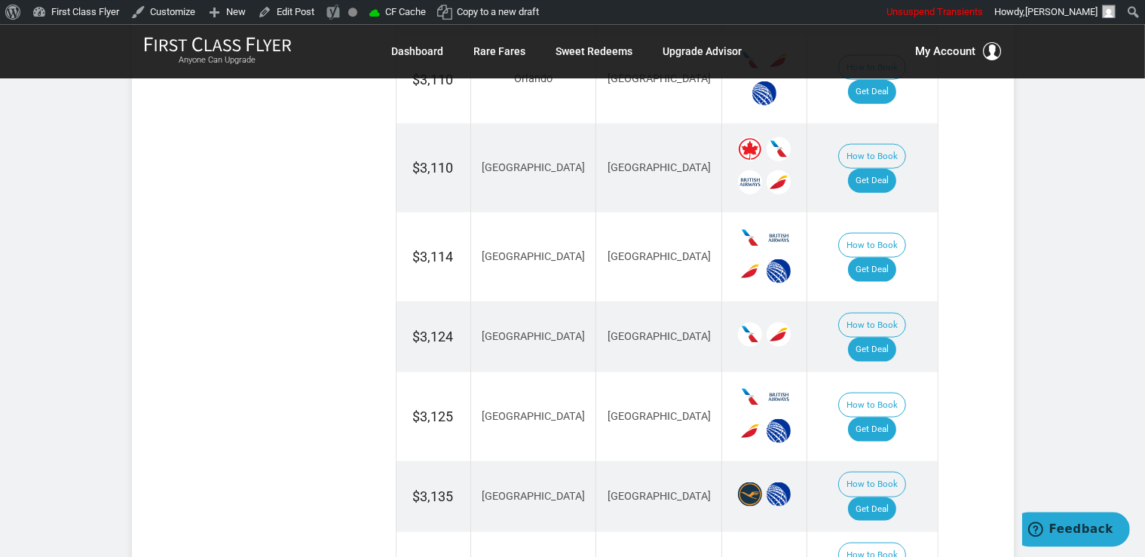
scroll to position [1991, 0]
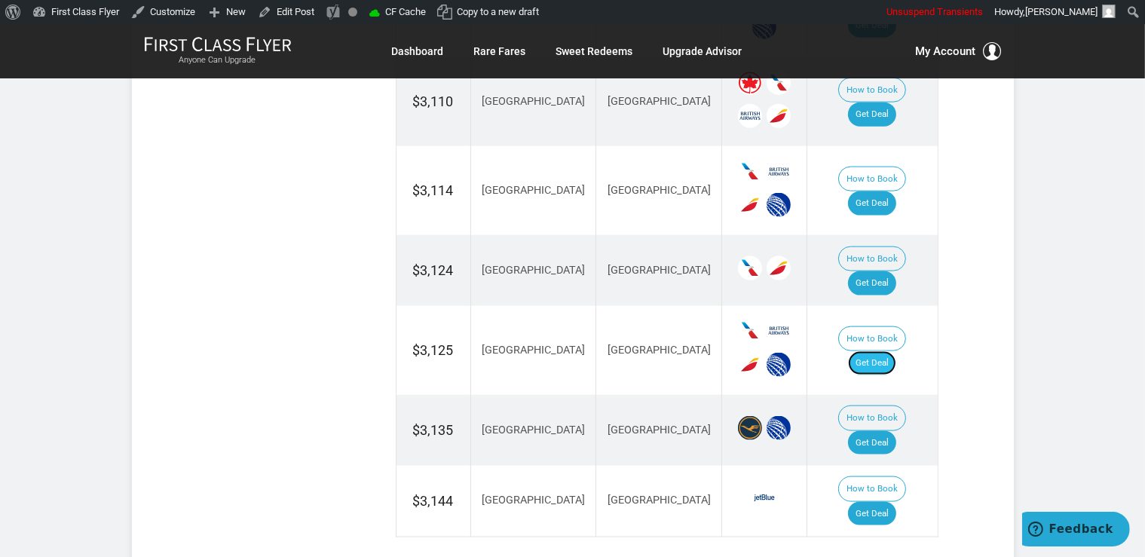
click at [884, 351] on link "Get Deal" at bounding box center [872, 363] width 48 height 24
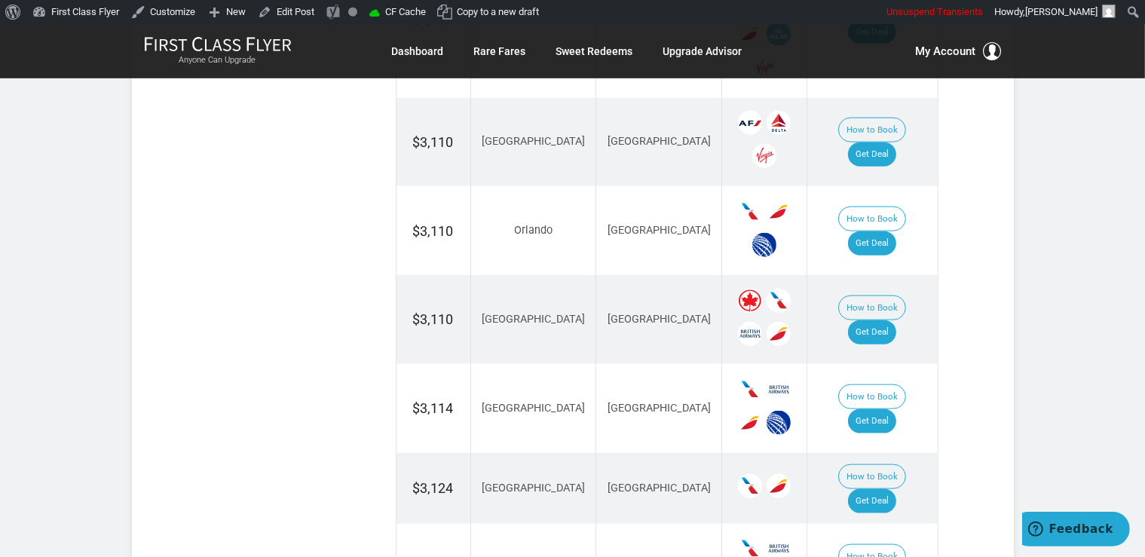
scroll to position [1672, 0]
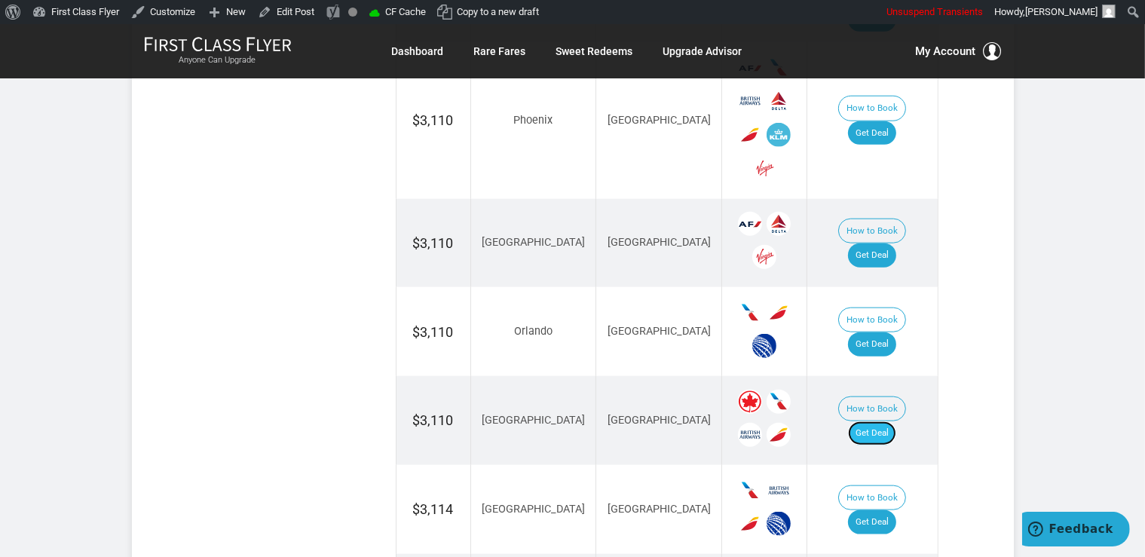
click at [876, 421] on link "Get Deal" at bounding box center [872, 433] width 48 height 24
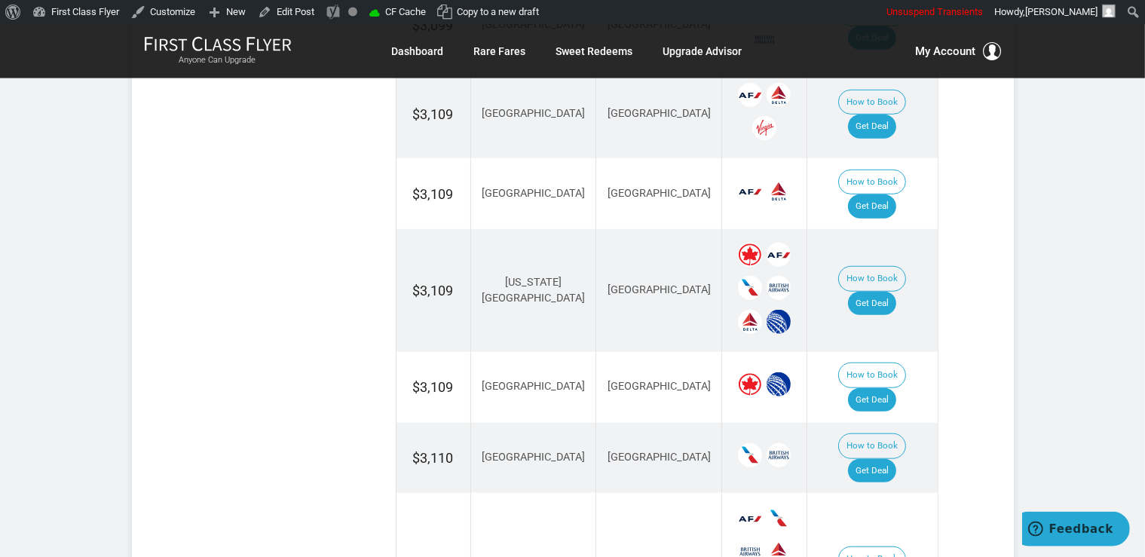
scroll to position [1194, 0]
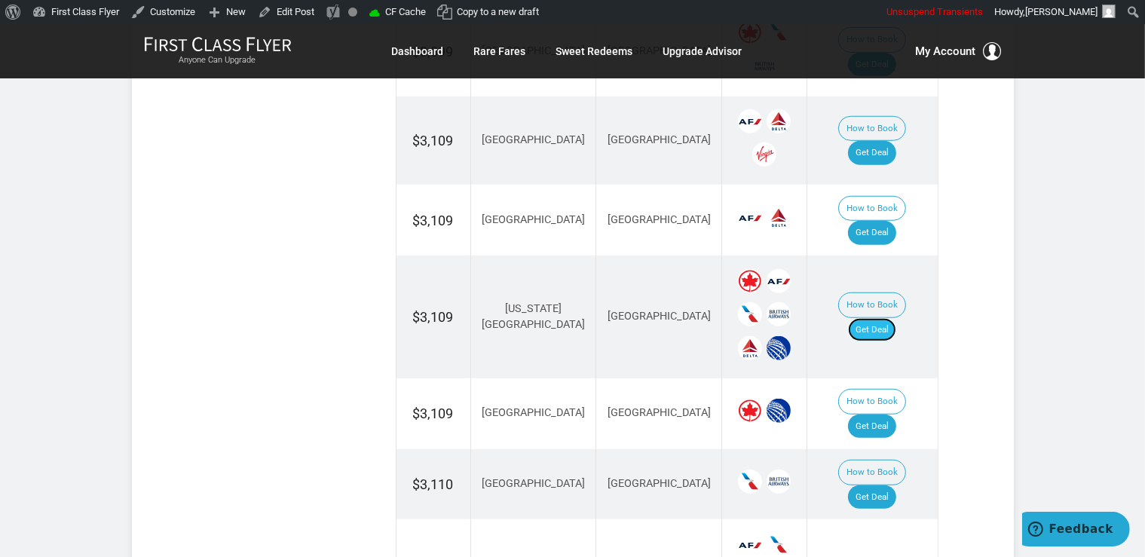
click at [891, 318] on link "Get Deal" at bounding box center [872, 330] width 48 height 24
click at [867, 415] on link "Get Deal" at bounding box center [872, 427] width 48 height 24
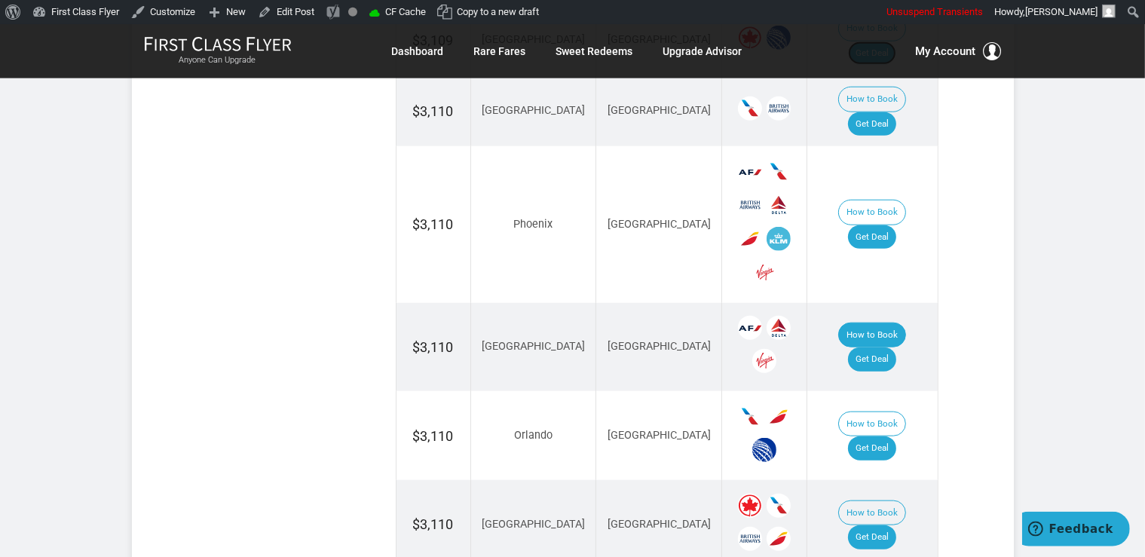
scroll to position [1592, 0]
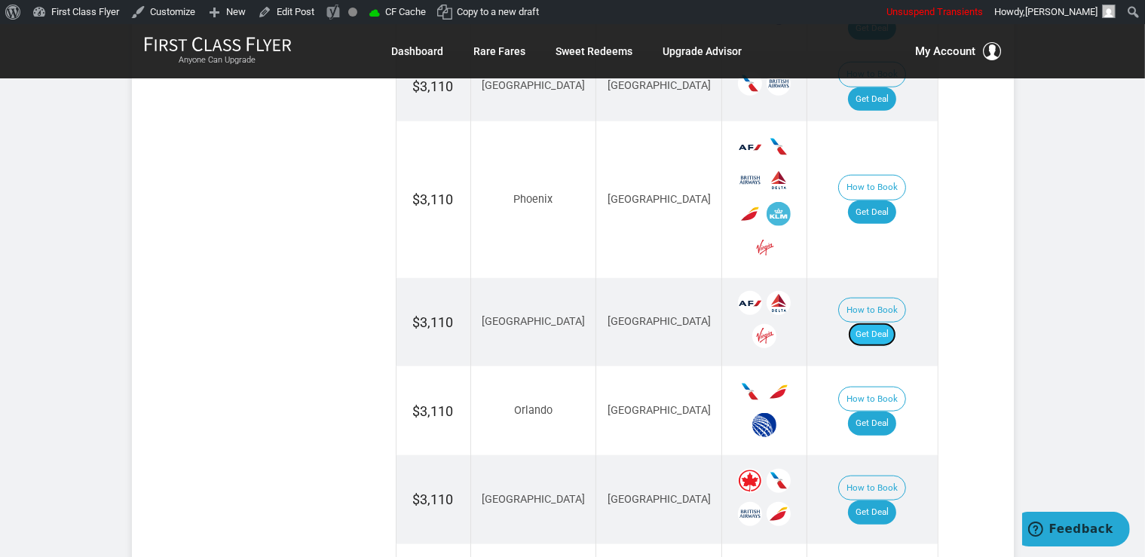
click at [887, 323] on link "Get Deal" at bounding box center [872, 335] width 48 height 24
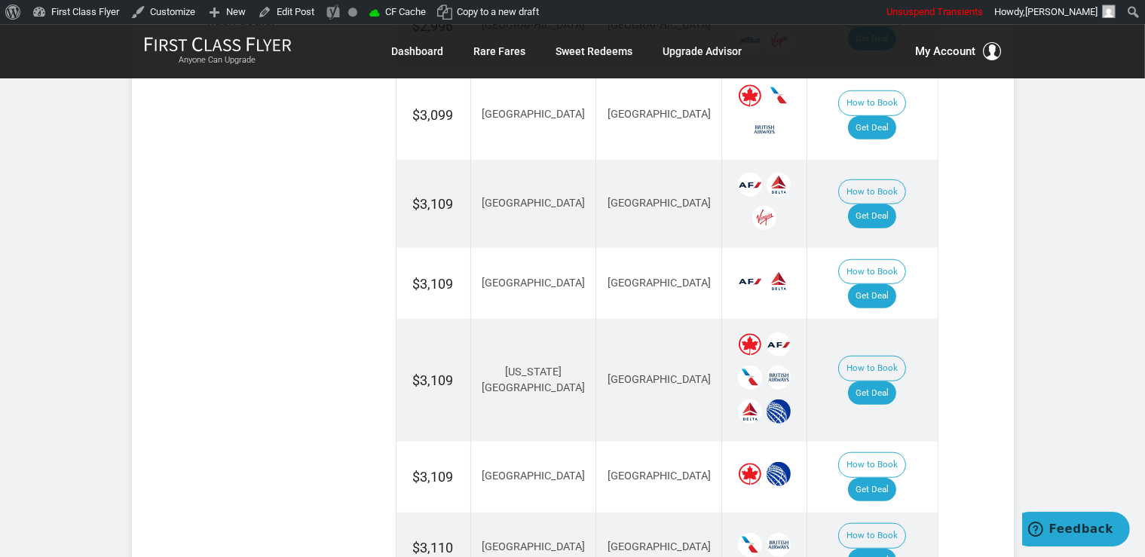
scroll to position [1034, 0]
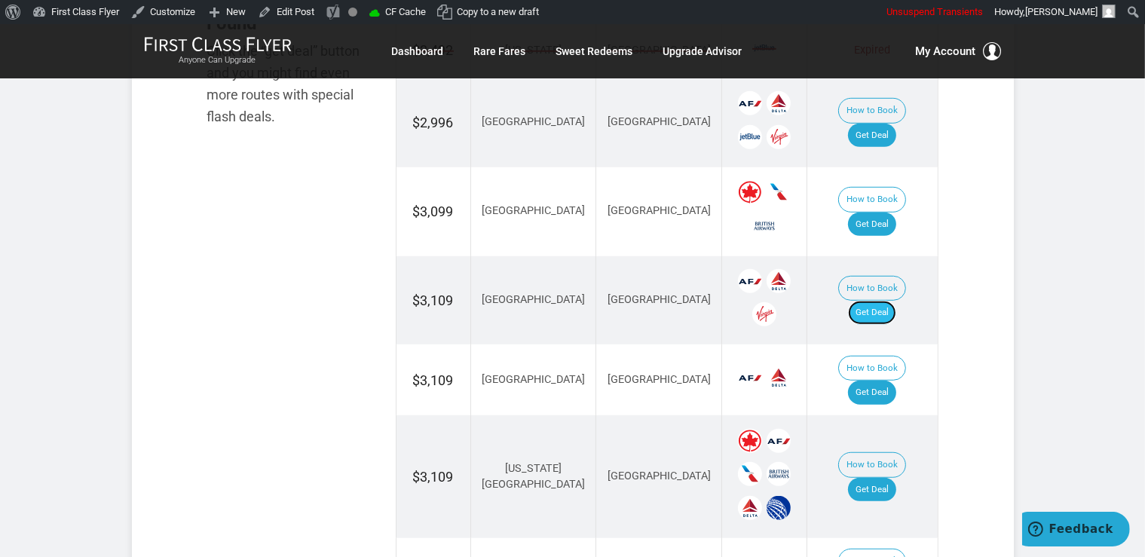
click at [897, 301] on link "Get Deal" at bounding box center [872, 313] width 48 height 24
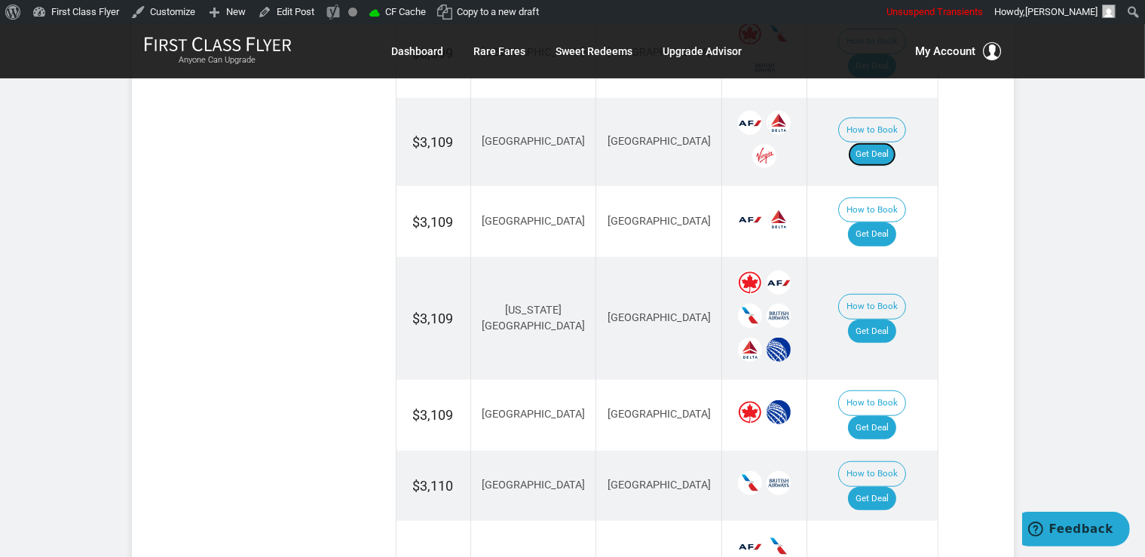
scroll to position [1194, 0]
click at [895, 318] on link "Get Deal" at bounding box center [872, 330] width 48 height 24
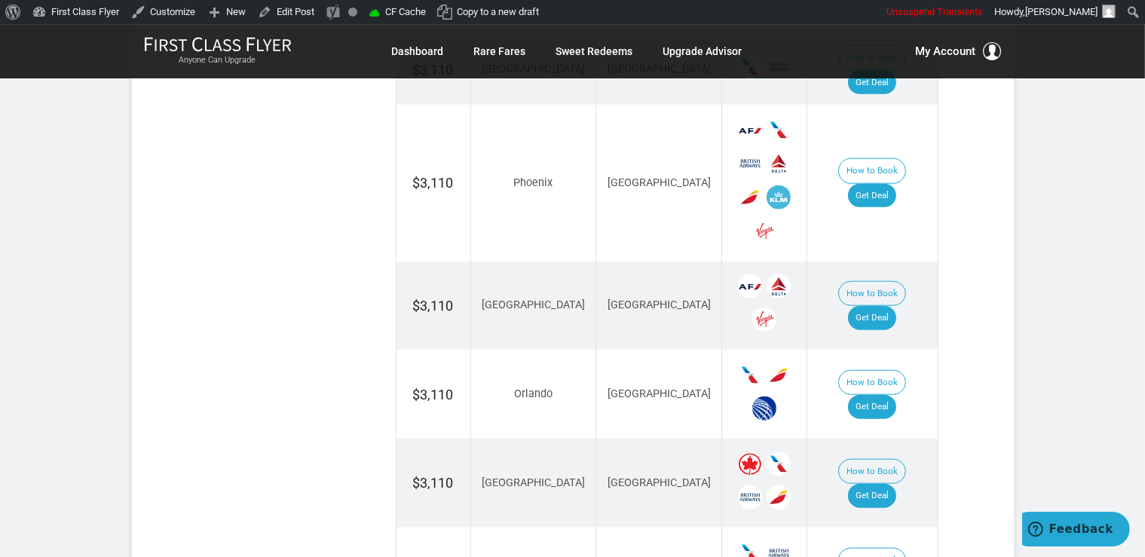
scroll to position [1672, 0]
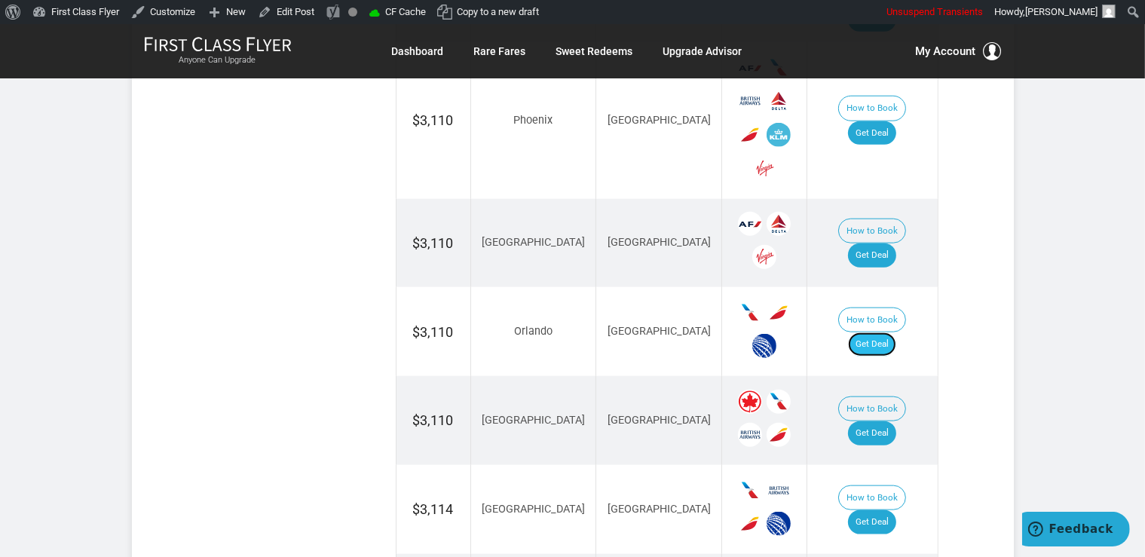
click at [878, 333] on link "Get Deal" at bounding box center [872, 345] width 48 height 24
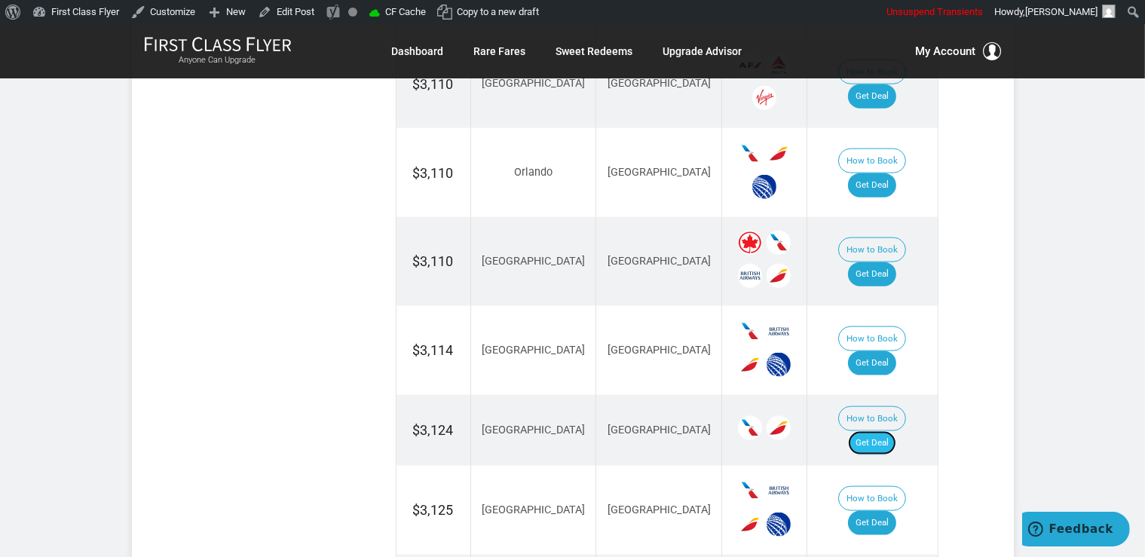
click at [888, 431] on link "Get Deal" at bounding box center [872, 443] width 48 height 24
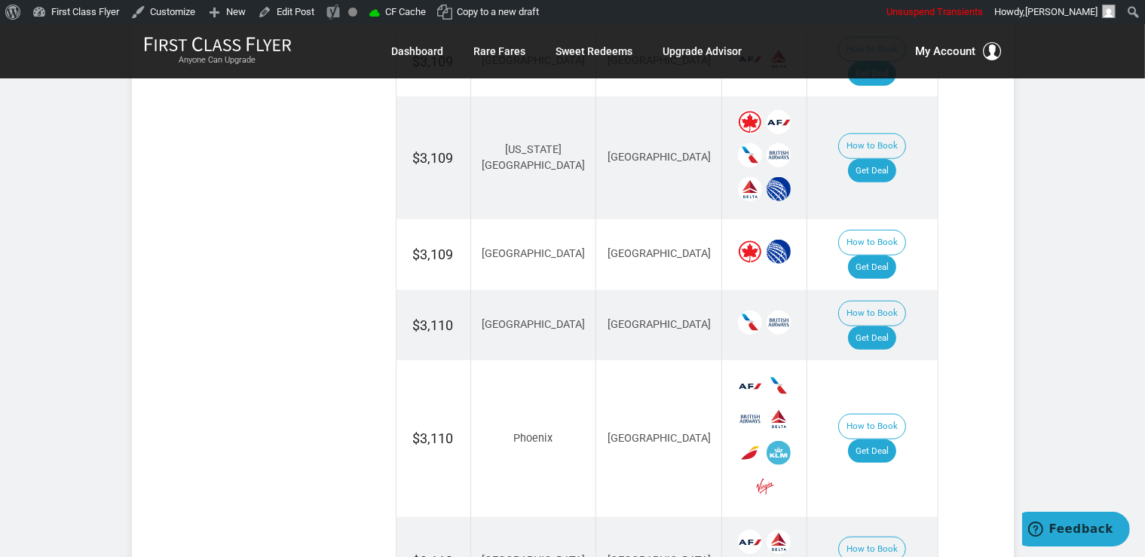
scroll to position [1433, 0]
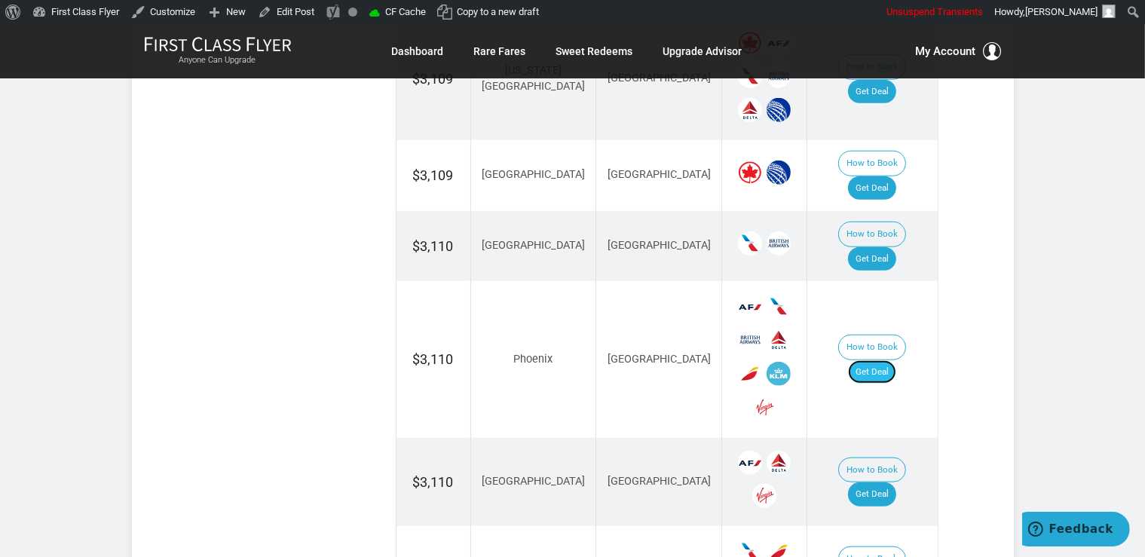
click at [897, 360] on link "Get Deal" at bounding box center [872, 372] width 48 height 24
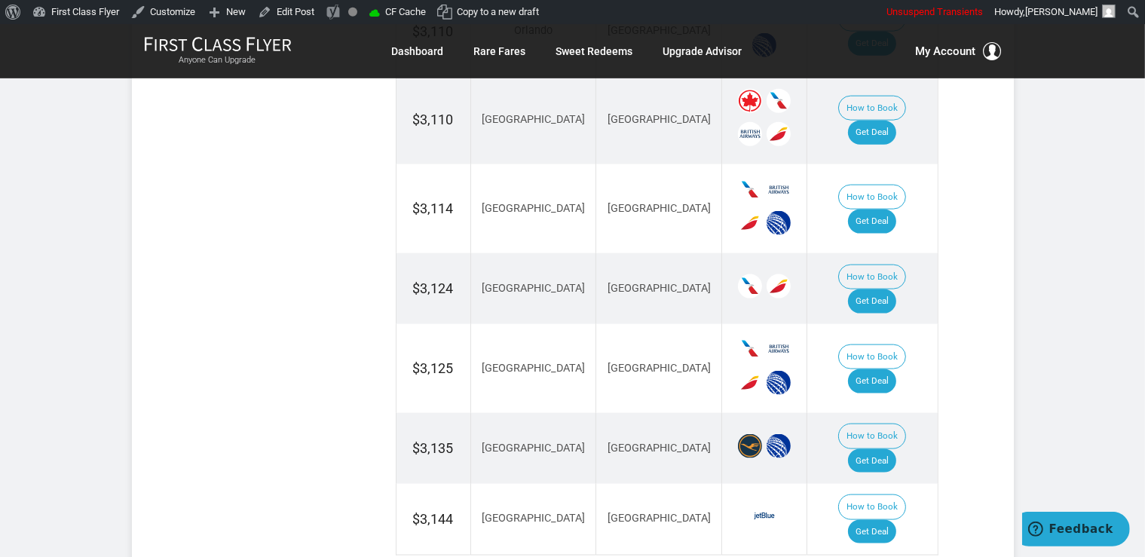
scroll to position [1991, 0]
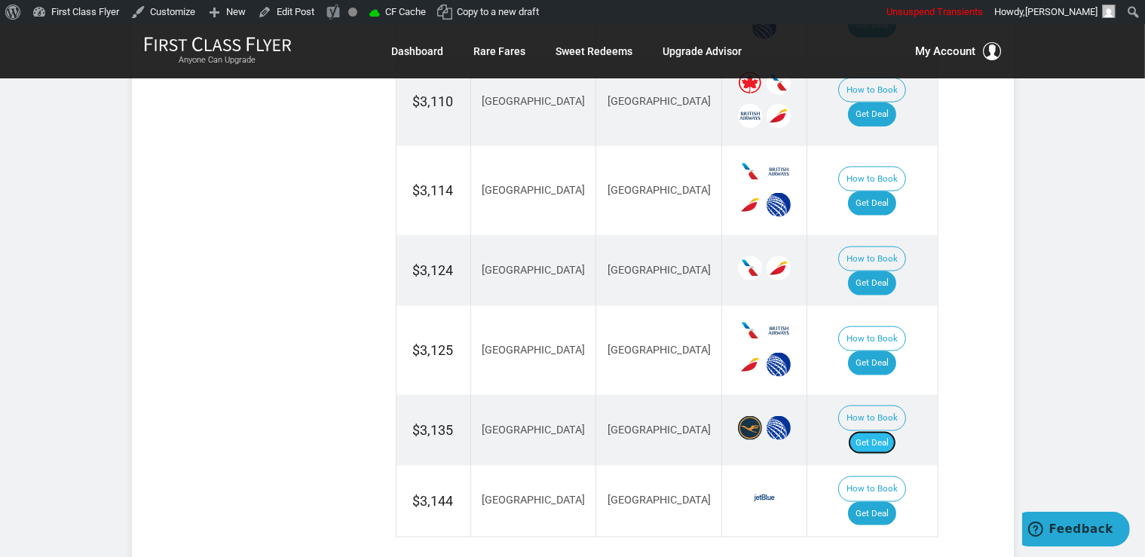
click at [894, 431] on link "Get Deal" at bounding box center [872, 443] width 48 height 24
click at [885, 431] on link "Get Deal" at bounding box center [872, 443] width 48 height 24
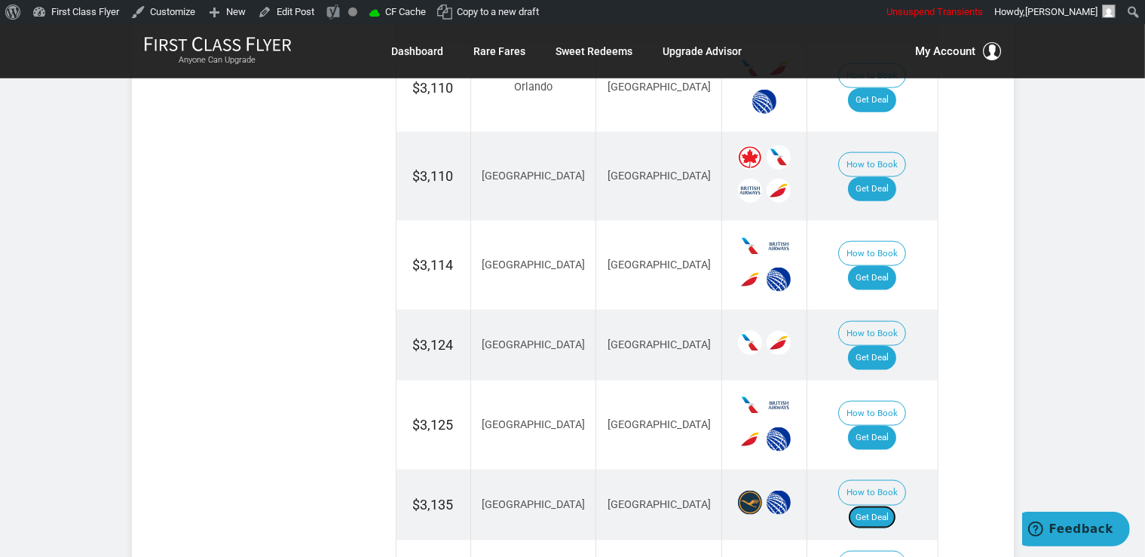
scroll to position [1831, 0]
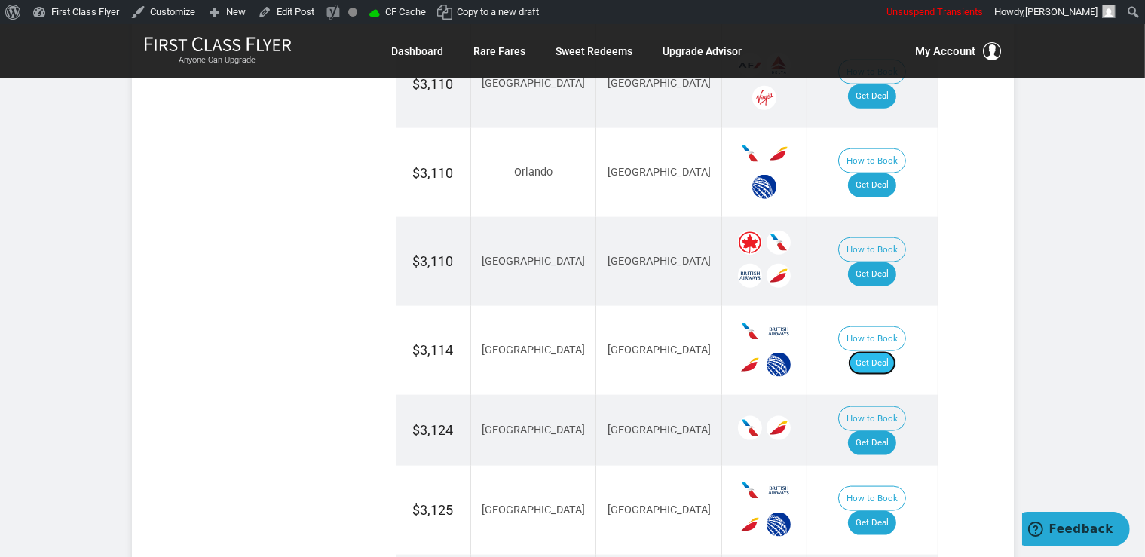
click at [876, 351] on link "Get Deal" at bounding box center [872, 363] width 48 height 24
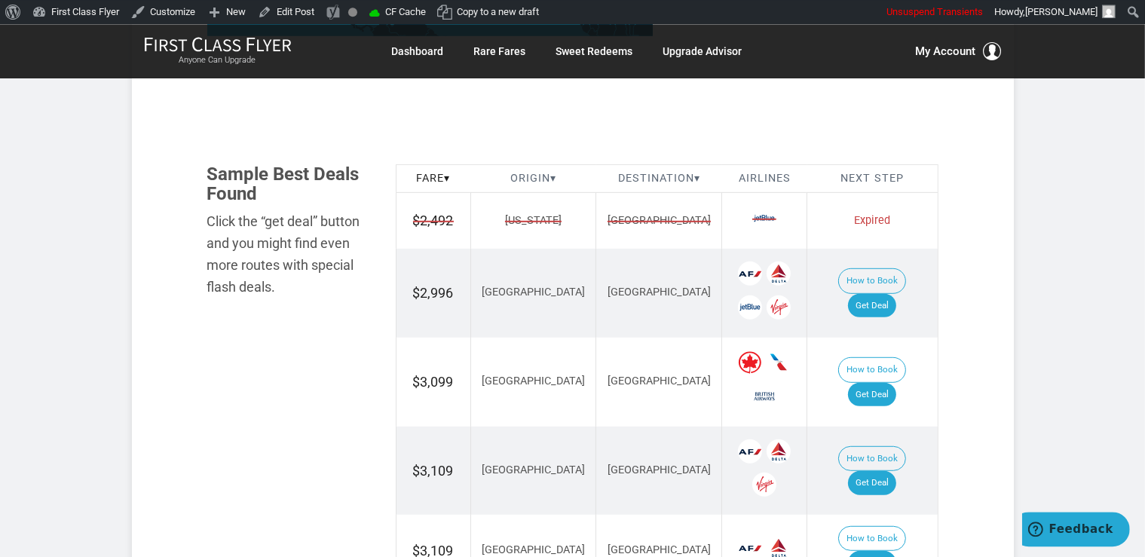
scroll to position [716, 0]
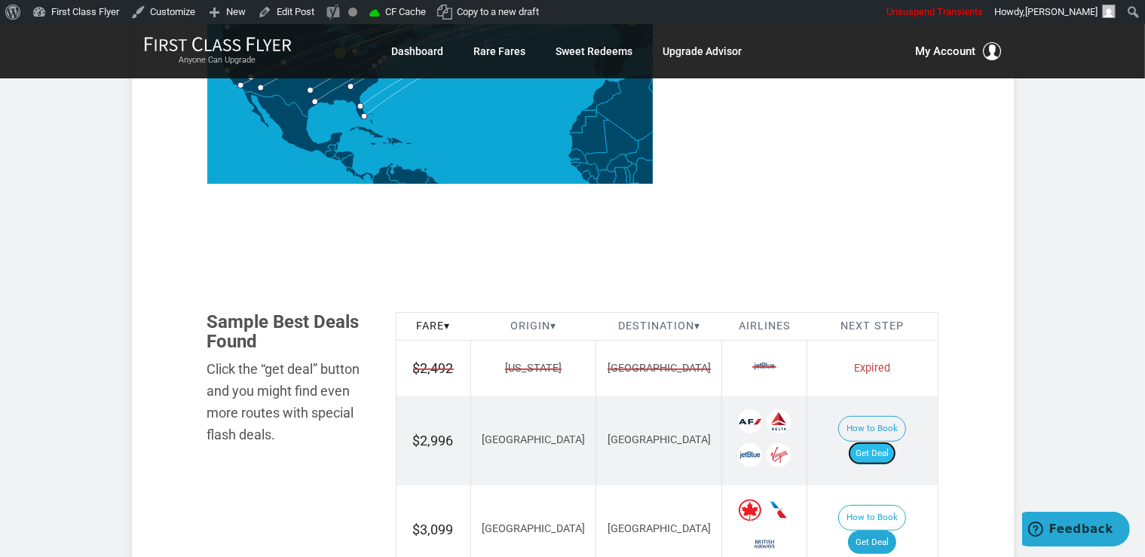
click at [876, 442] on link "Get Deal" at bounding box center [872, 454] width 48 height 24
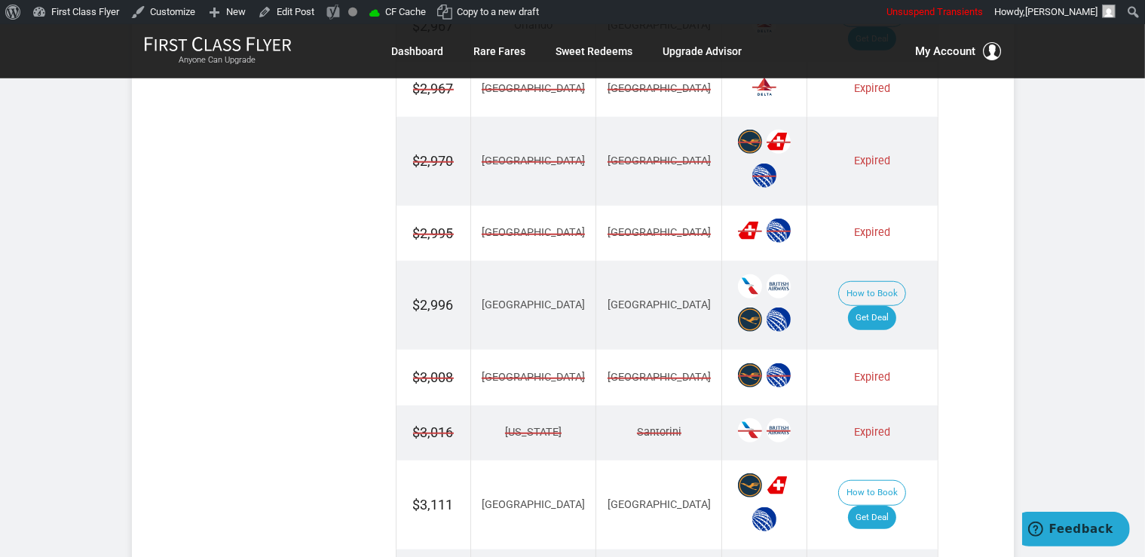
scroll to position [1194, 0]
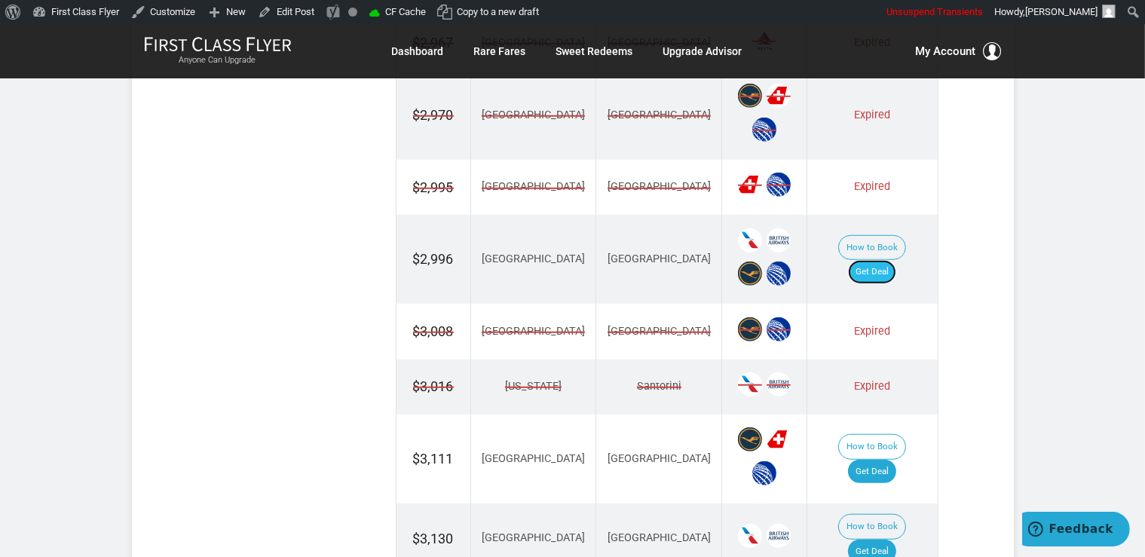
click at [884, 260] on link "Get Deal" at bounding box center [872, 272] width 48 height 24
click at [887, 260] on link "Get Deal" at bounding box center [872, 272] width 48 height 24
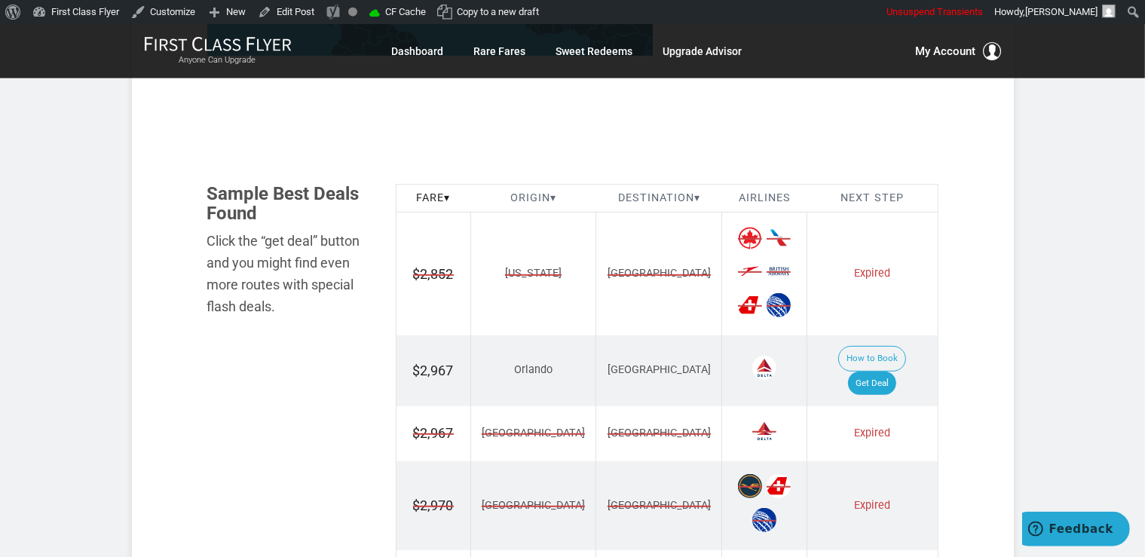
scroll to position [796, 0]
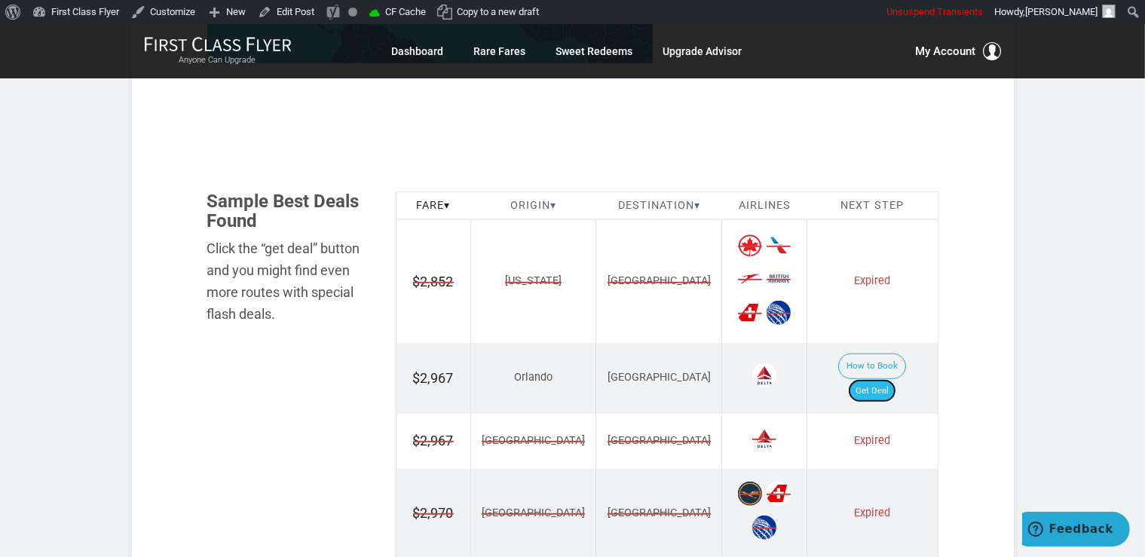
click at [897, 379] on link "Get Deal" at bounding box center [872, 391] width 48 height 24
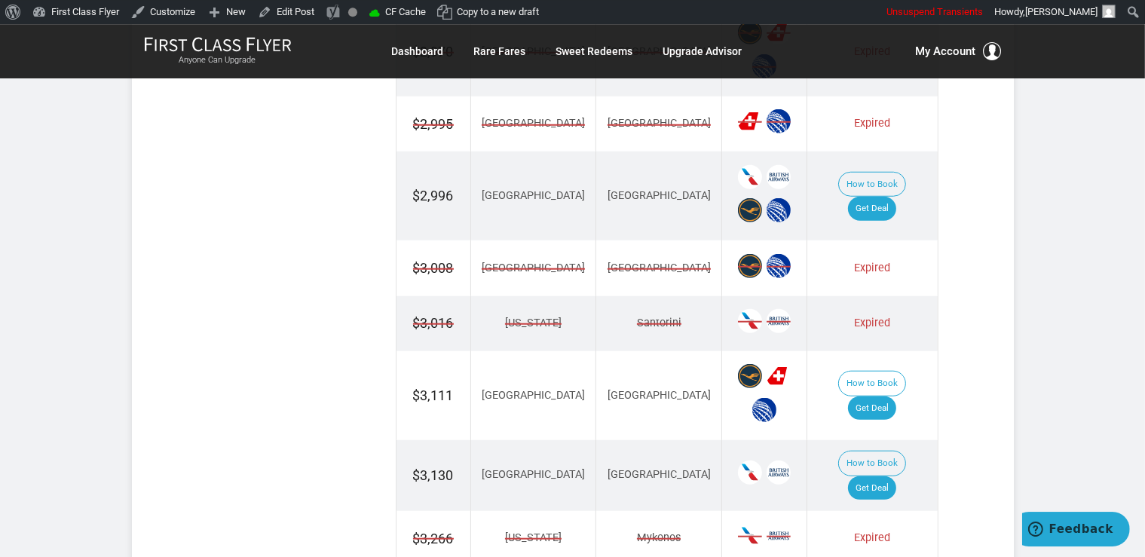
scroll to position [1353, 0]
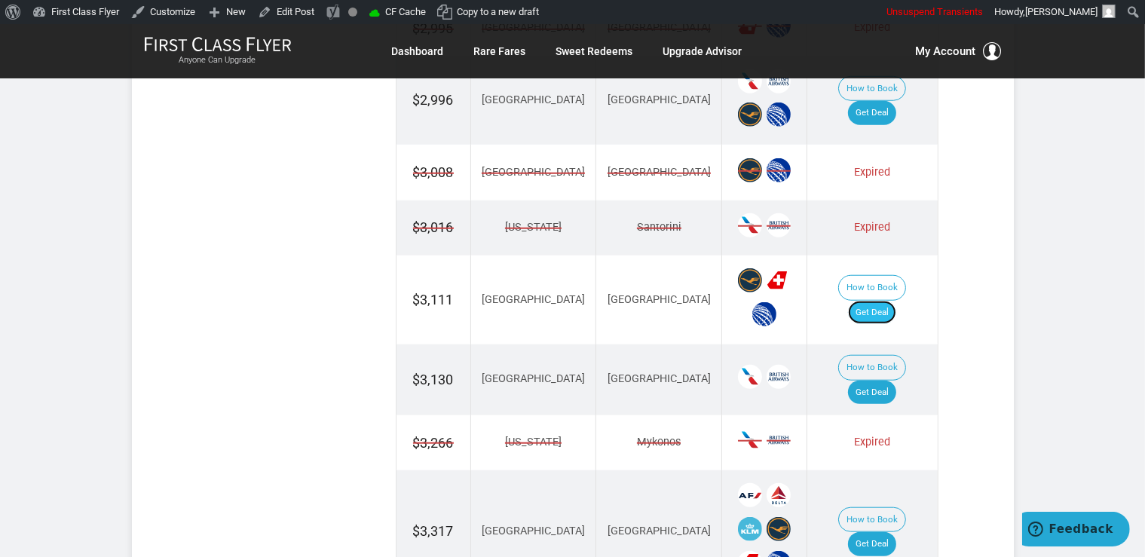
click at [878, 301] on link "Get Deal" at bounding box center [872, 313] width 48 height 24
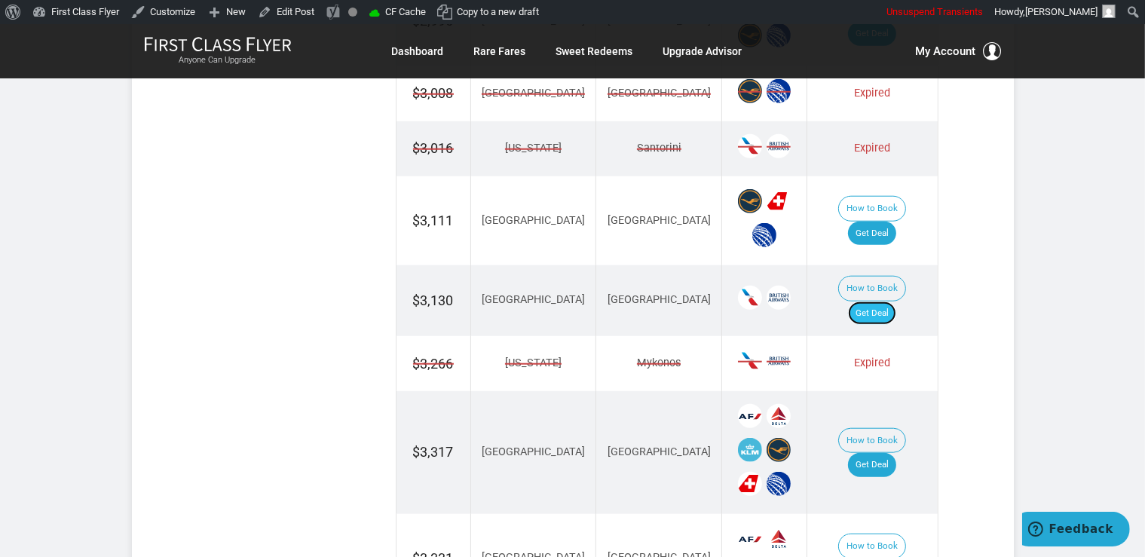
click at [891, 302] on link "Get Deal" at bounding box center [872, 314] width 48 height 24
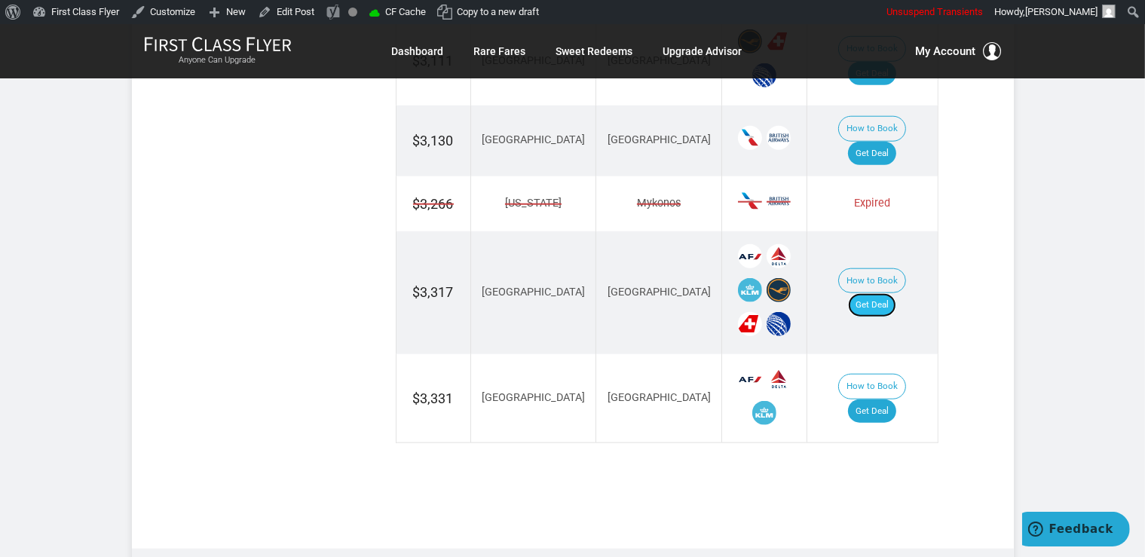
click at [885, 293] on link "Get Deal" at bounding box center [872, 305] width 48 height 24
click at [869, 400] on link "Get Deal" at bounding box center [872, 412] width 48 height 24
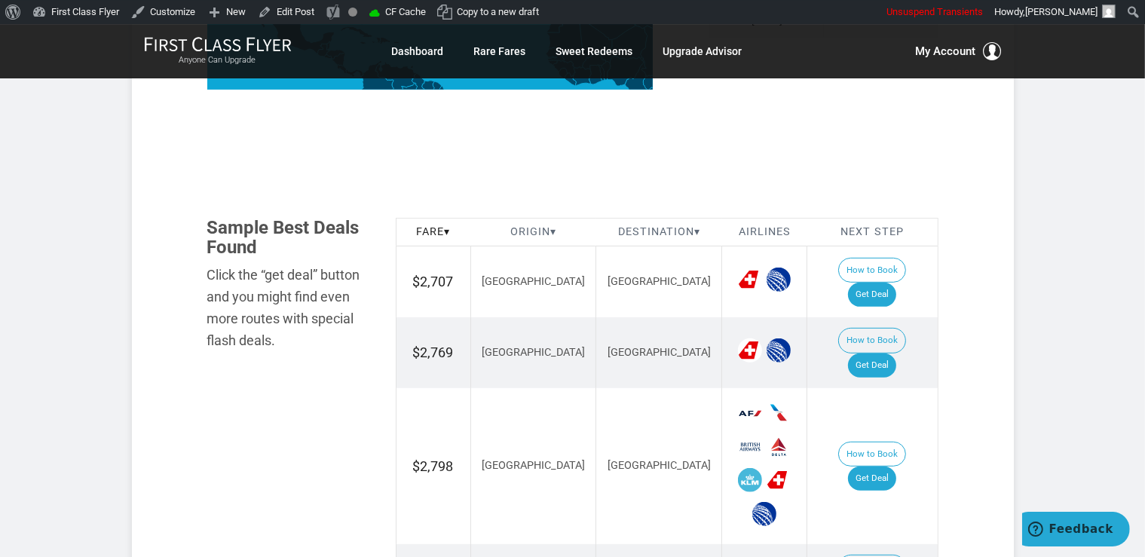
scroll to position [796, 0]
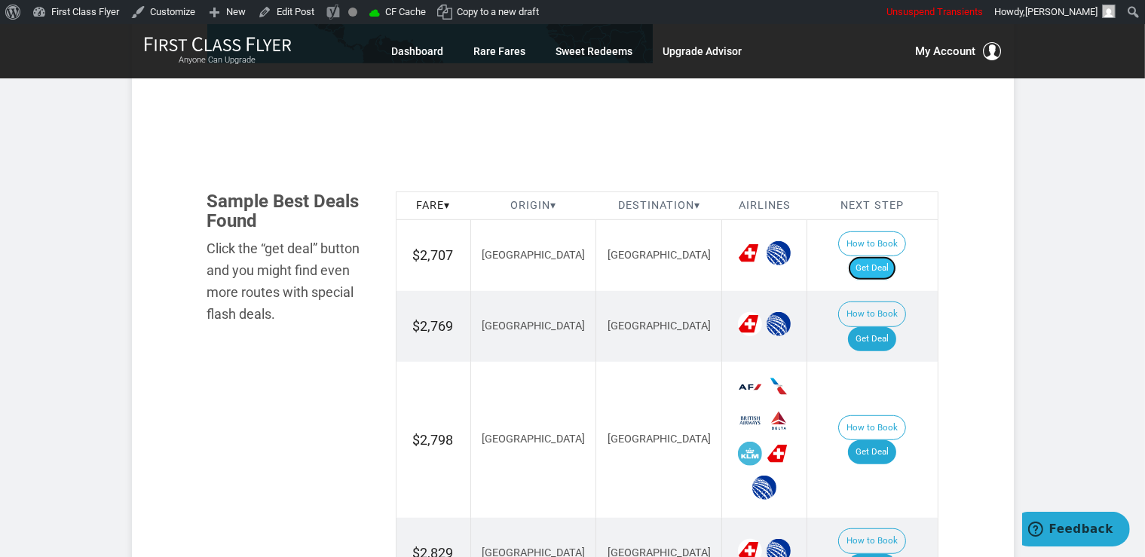
click at [878, 256] on link "Get Deal" at bounding box center [872, 268] width 48 height 24
click at [875, 327] on link "Get Deal" at bounding box center [872, 339] width 48 height 24
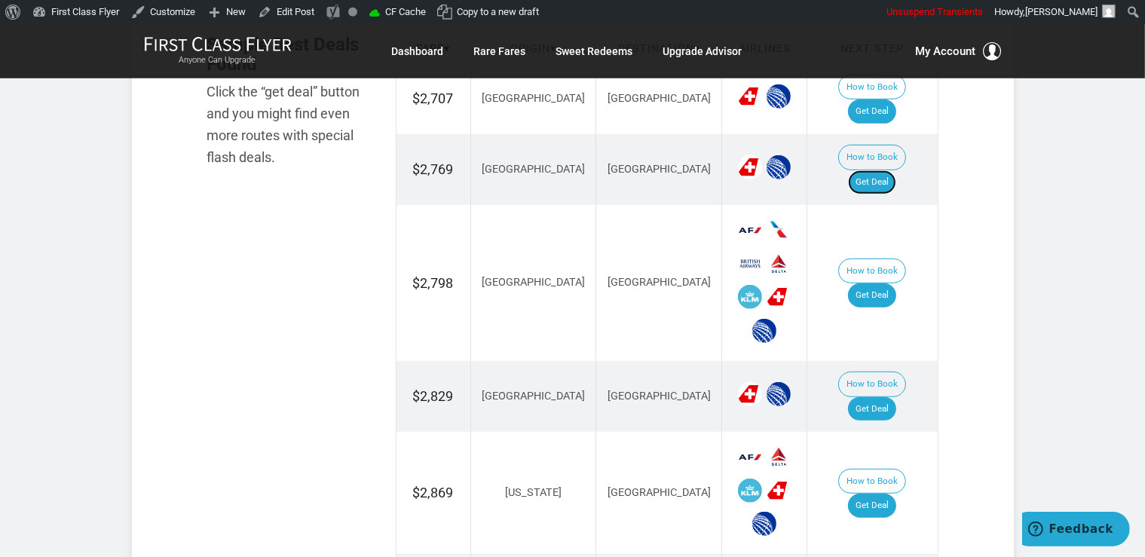
scroll to position [955, 0]
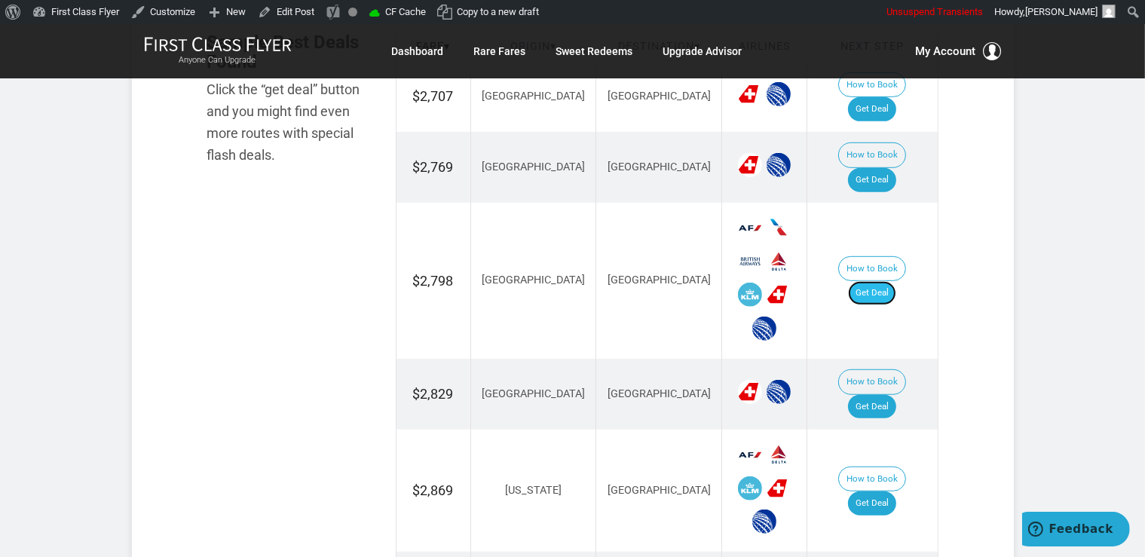
click at [878, 281] on link "Get Deal" at bounding box center [872, 293] width 48 height 24
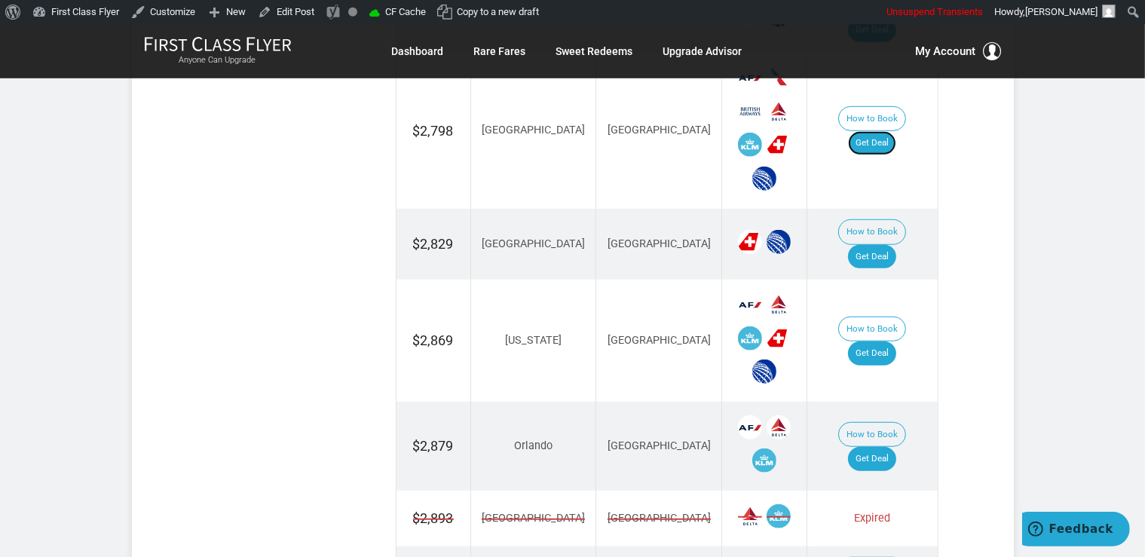
scroll to position [1114, 0]
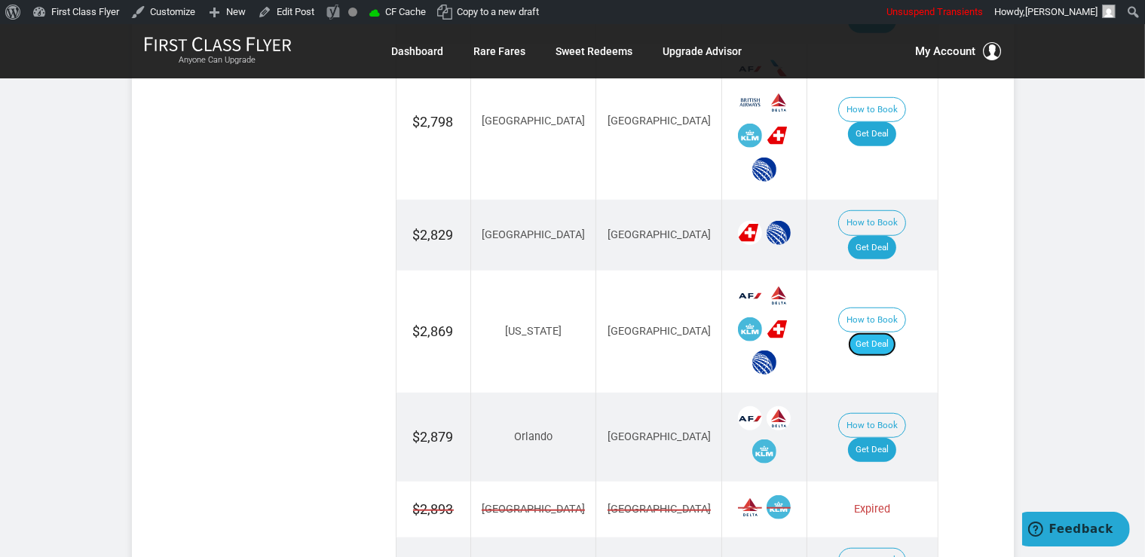
click at [884, 333] on link "Get Deal" at bounding box center [872, 345] width 48 height 24
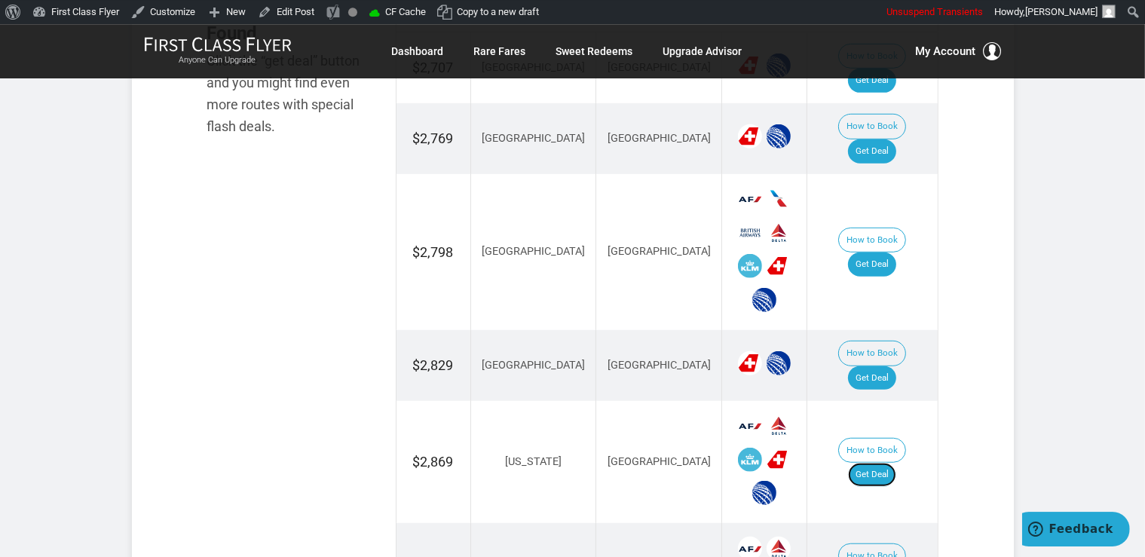
scroll to position [955, 0]
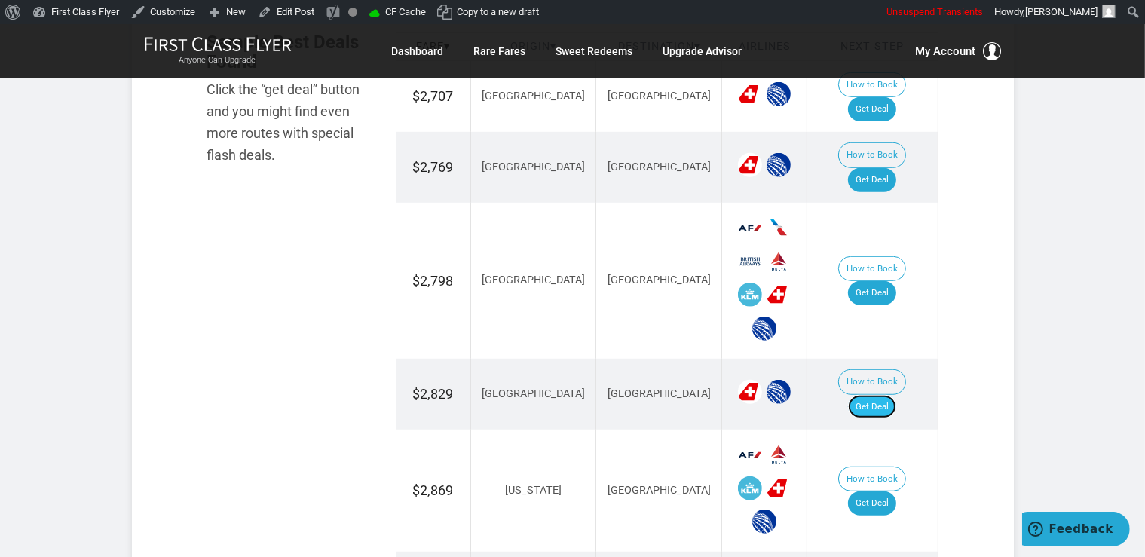
click at [877, 395] on link "Get Deal" at bounding box center [872, 407] width 48 height 24
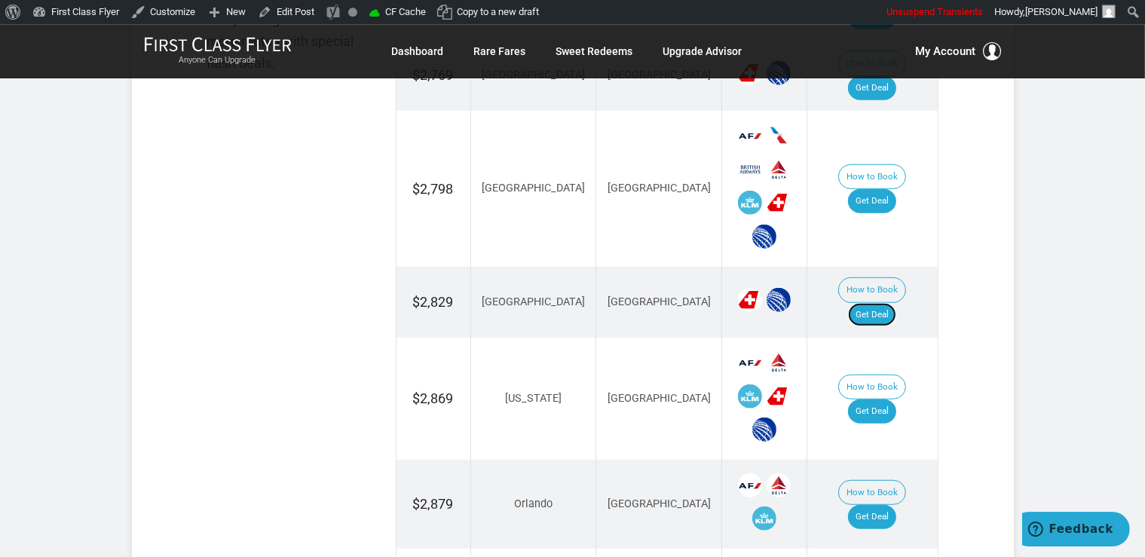
scroll to position [1274, 0]
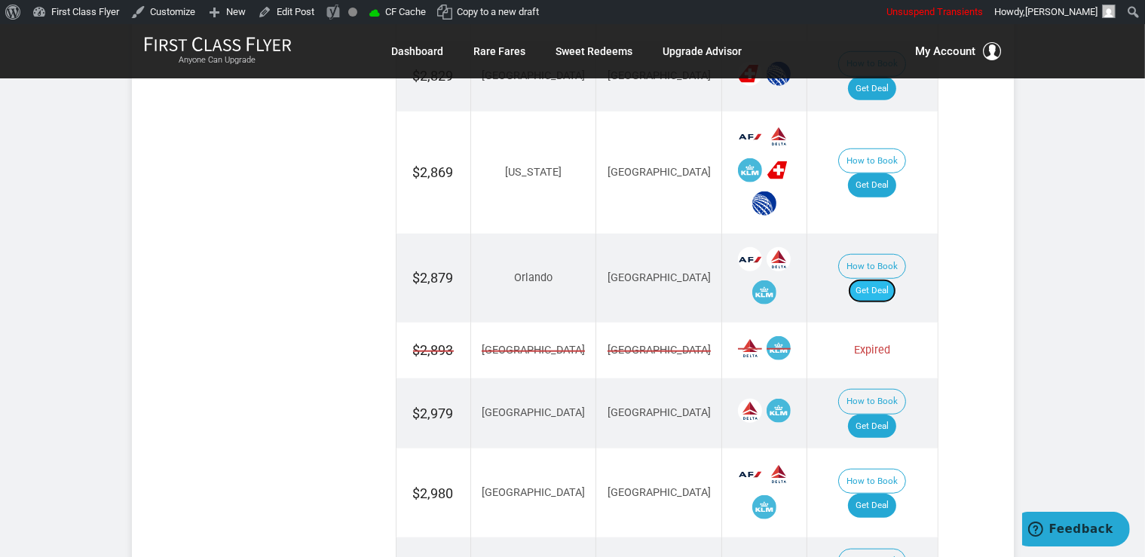
click at [877, 279] on link "Get Deal" at bounding box center [872, 291] width 48 height 24
click at [893, 494] on link "Get Deal" at bounding box center [872, 506] width 48 height 24
click at [895, 415] on link "Get Deal" at bounding box center [872, 427] width 48 height 24
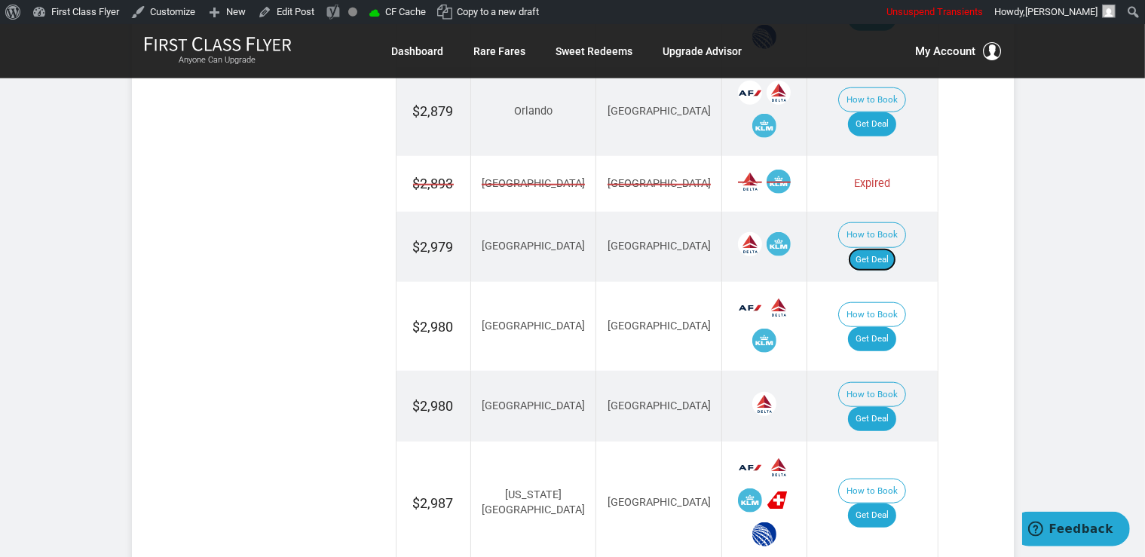
scroll to position [1513, 0]
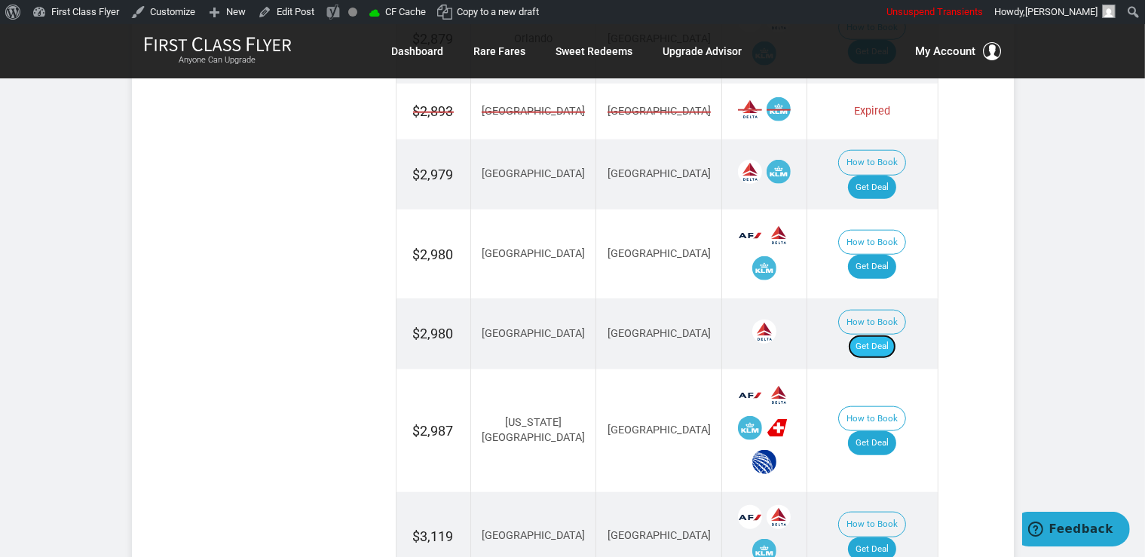
click at [897, 335] on link "Get Deal" at bounding box center [872, 347] width 48 height 24
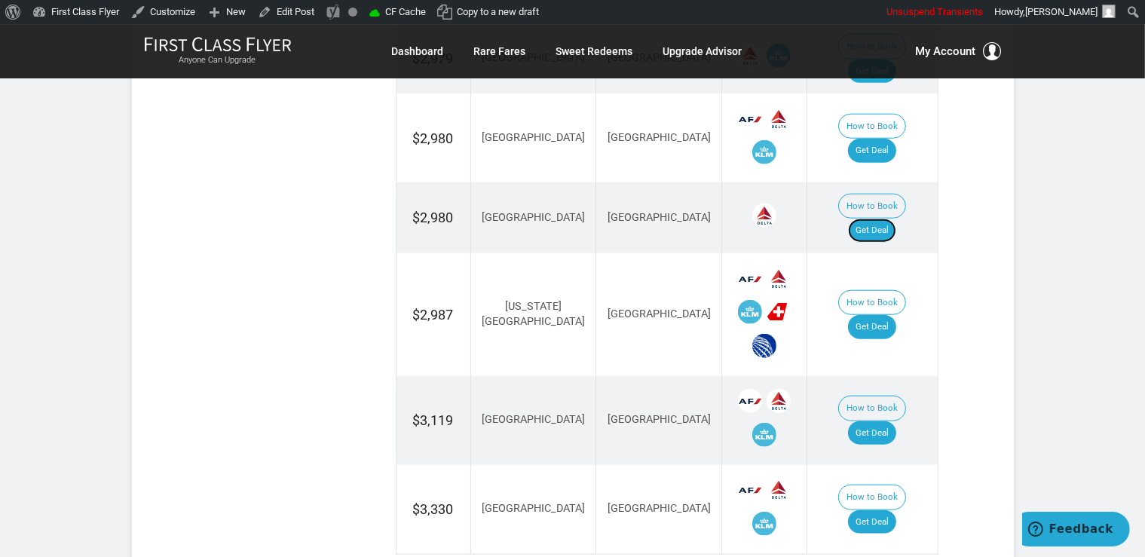
scroll to position [1672, 0]
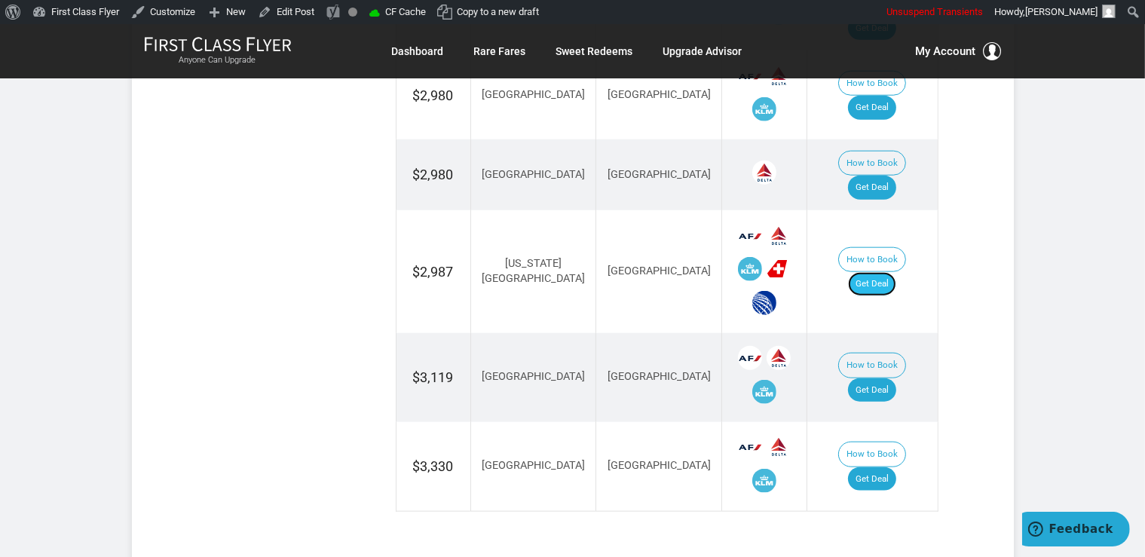
click at [879, 272] on link "Get Deal" at bounding box center [872, 284] width 48 height 24
click at [890, 379] on link "Get Deal" at bounding box center [872, 391] width 48 height 24
click at [891, 467] on link "Get Deal" at bounding box center [872, 479] width 48 height 24
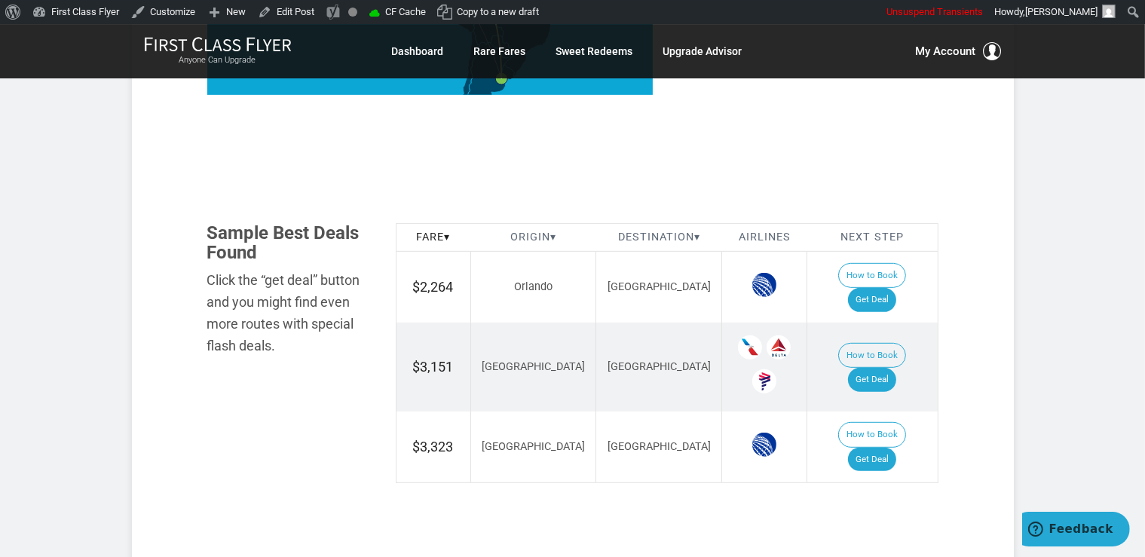
scroll to position [796, 0]
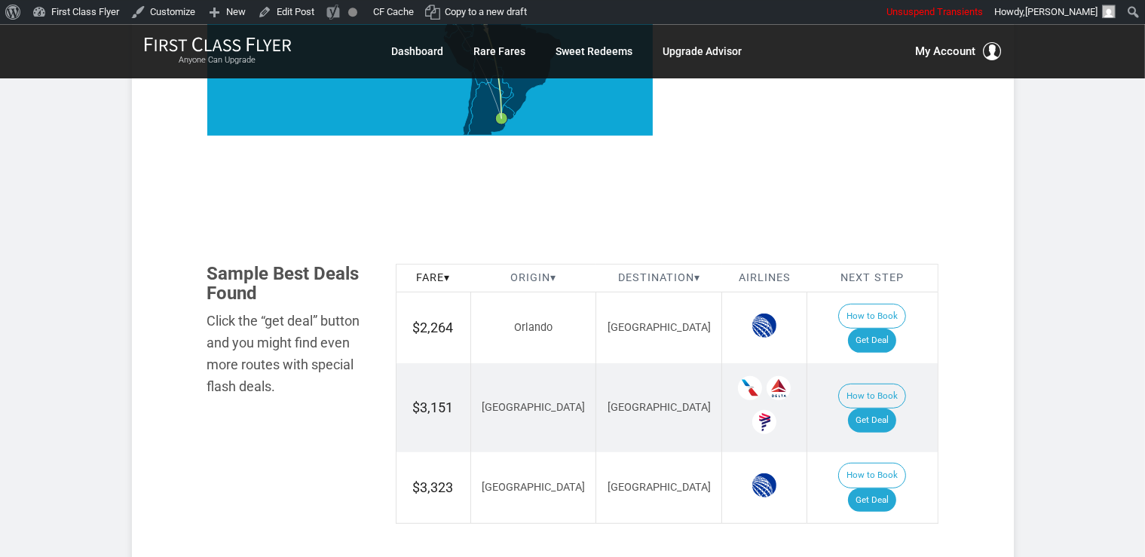
scroll to position [796, 0]
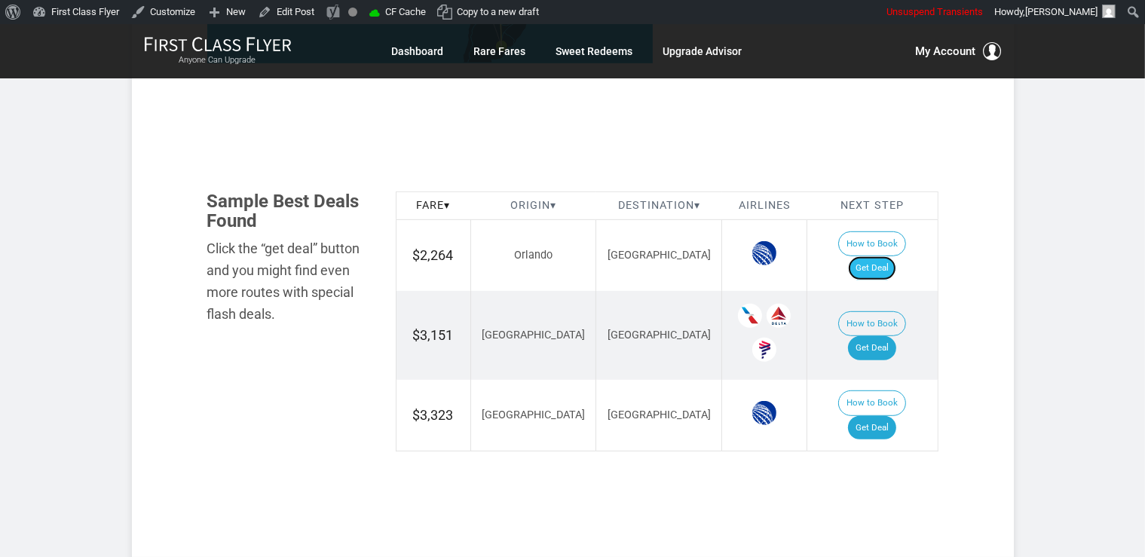
click at [891, 256] on link "Get Deal" at bounding box center [872, 268] width 48 height 24
click at [872, 336] on link "Get Deal" at bounding box center [872, 348] width 48 height 24
click at [891, 416] on link "Get Deal" at bounding box center [872, 428] width 48 height 24
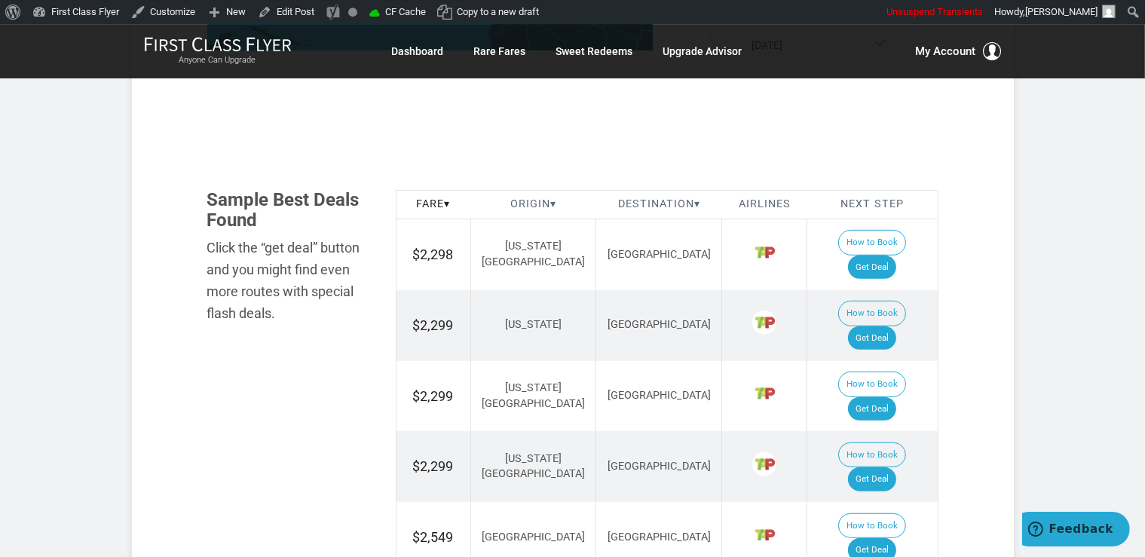
scroll to position [875, 0]
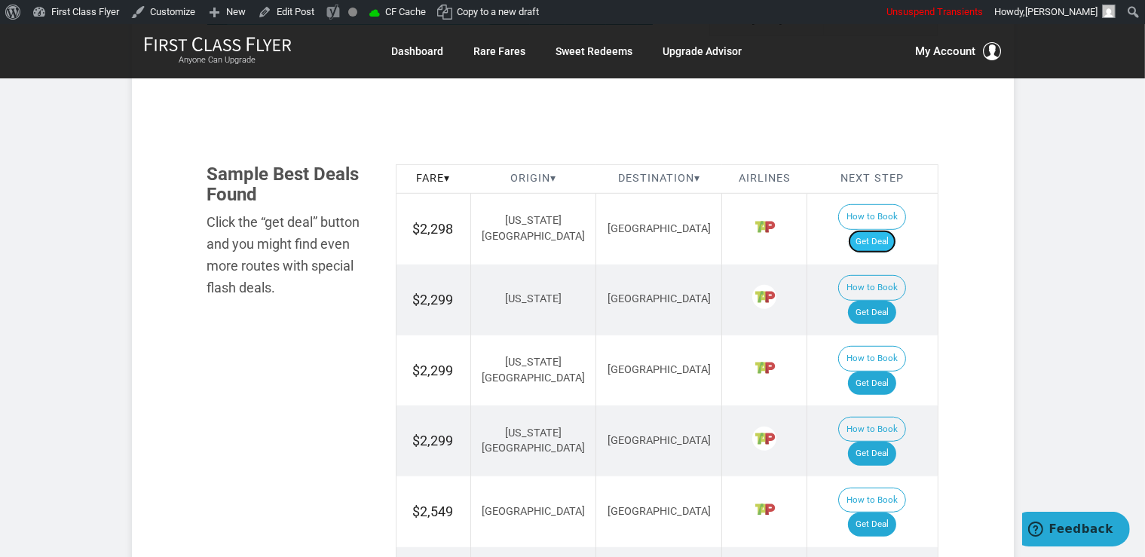
drag, startPoint x: 885, startPoint y: 177, endPoint x: 900, endPoint y: 185, distance: 16.2
click at [885, 230] on link "Get Deal" at bounding box center [872, 242] width 48 height 24
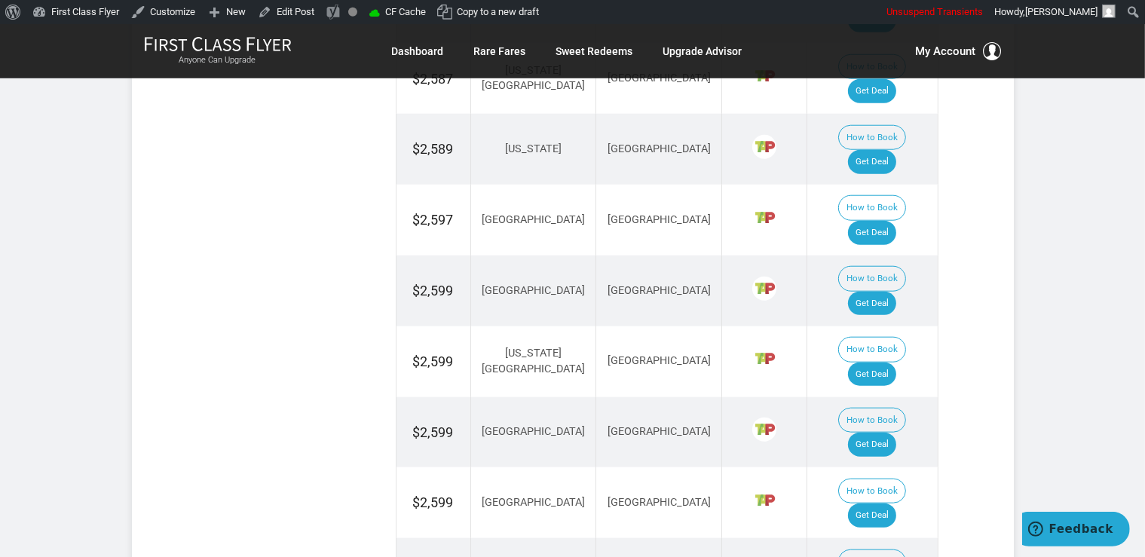
scroll to position [1592, 0]
click at [891, 432] on link "Get Deal" at bounding box center [872, 444] width 48 height 24
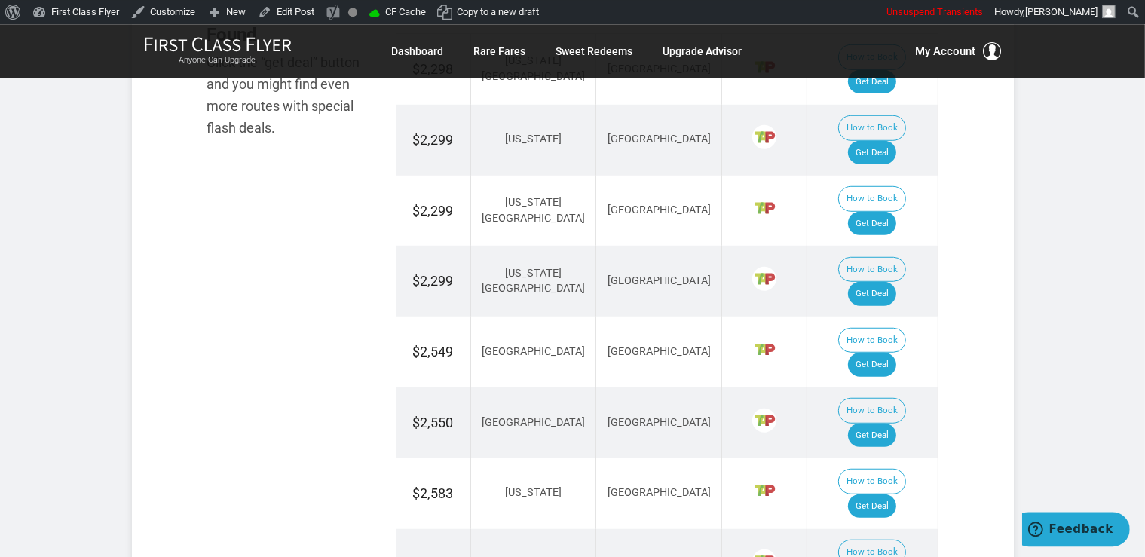
scroll to position [1034, 0]
click at [881, 213] on link "Get Deal" at bounding box center [872, 225] width 48 height 24
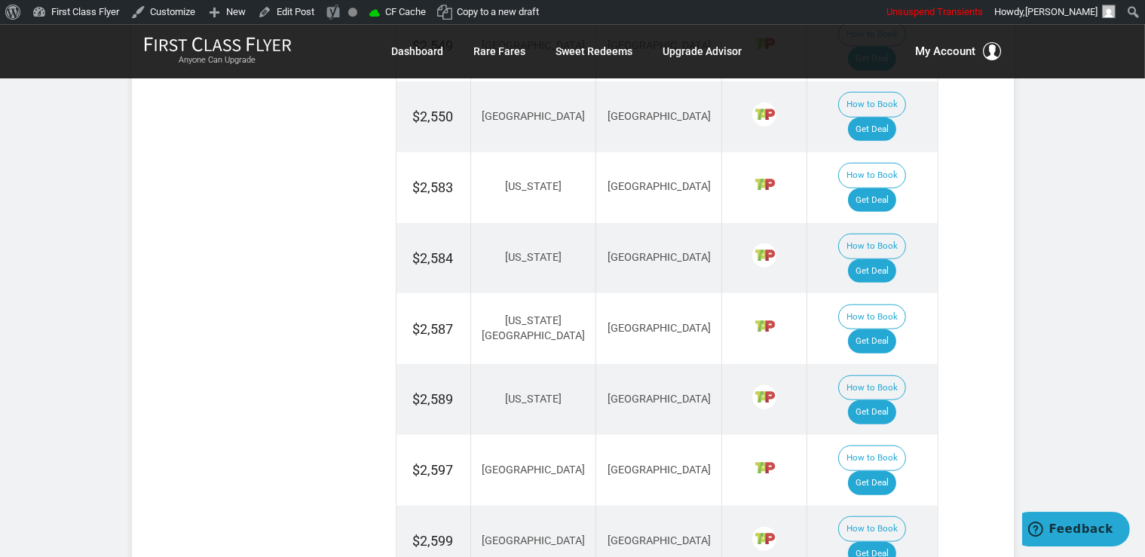
scroll to position [1353, 0]
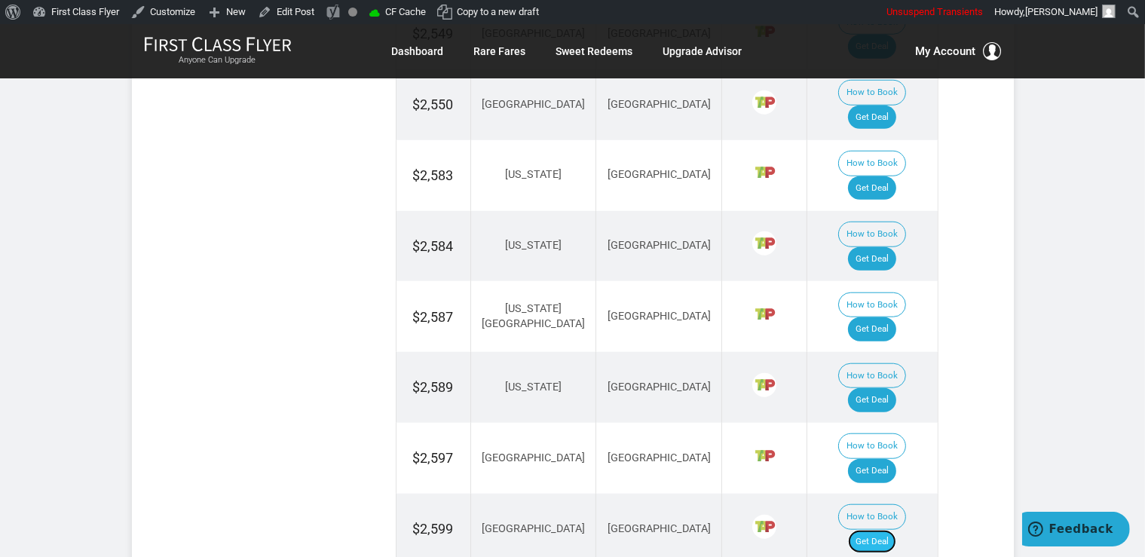
click at [890, 530] on link "Get Deal" at bounding box center [872, 542] width 48 height 24
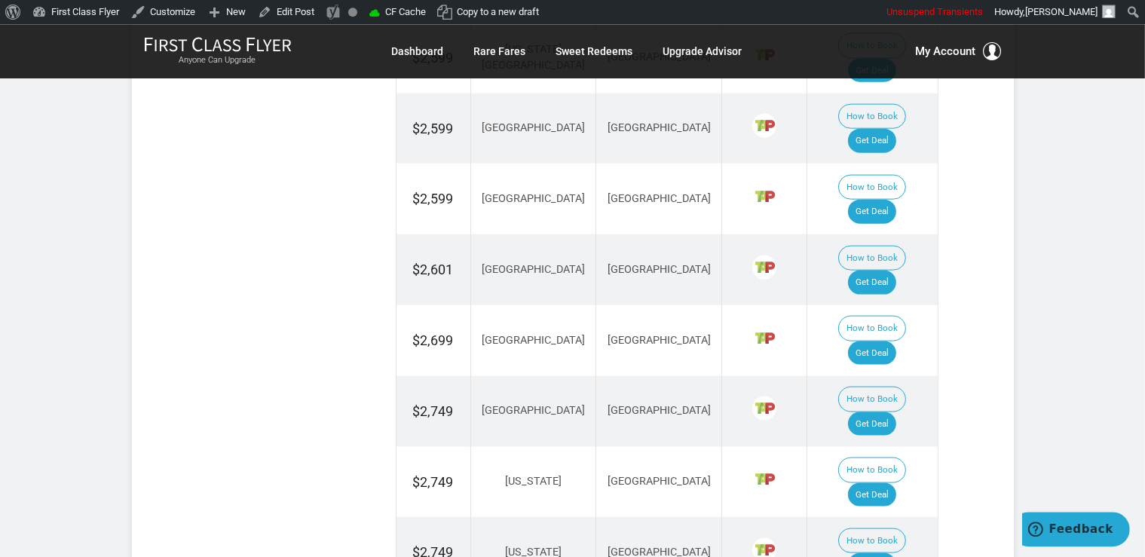
scroll to position [1911, 0]
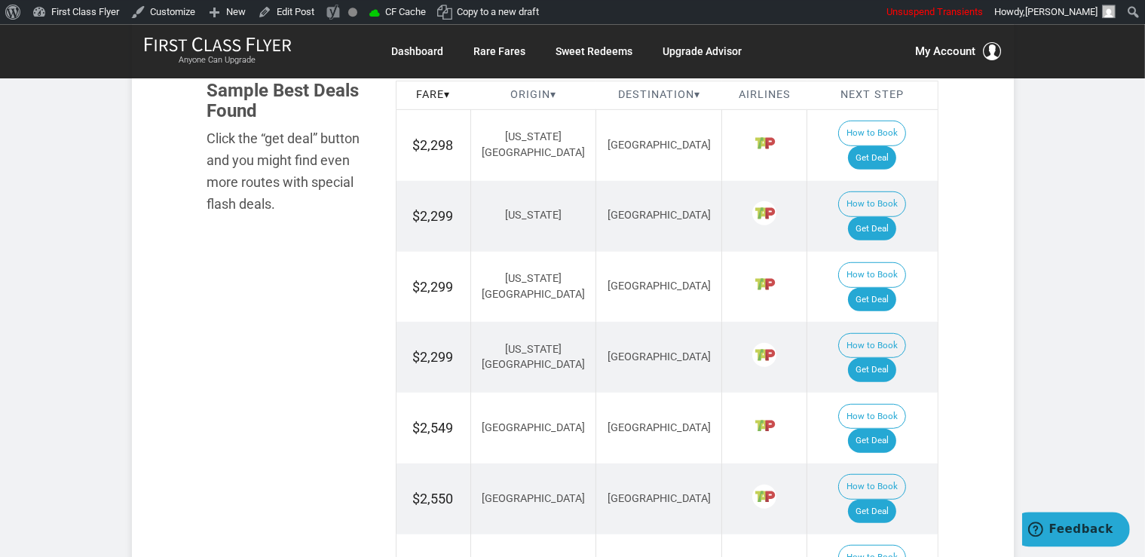
scroll to position [955, 0]
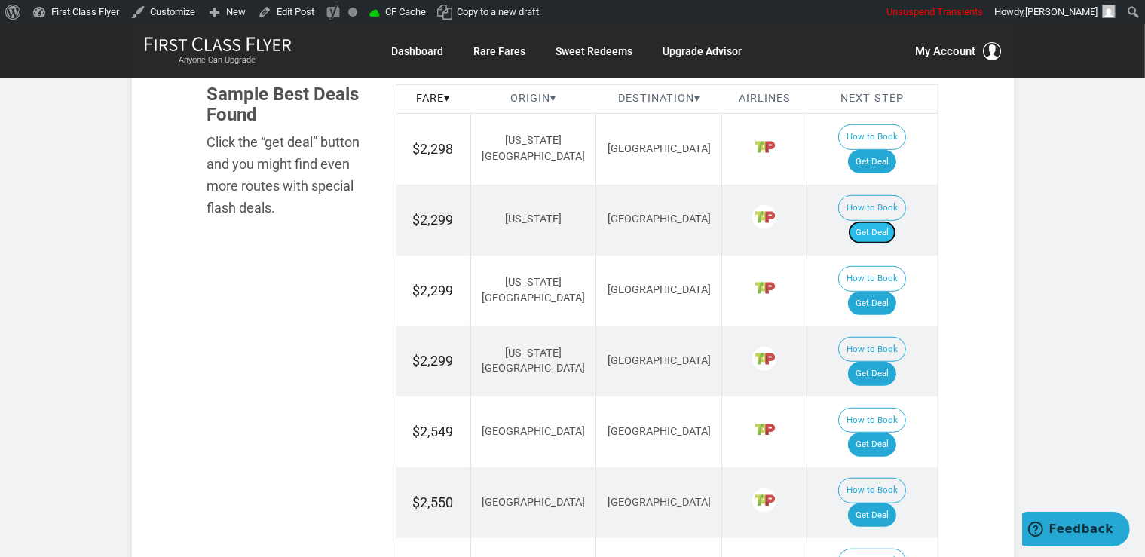
click at [897, 221] on link "Get Deal" at bounding box center [872, 233] width 48 height 24
click at [884, 362] on link "Get Deal" at bounding box center [872, 374] width 48 height 24
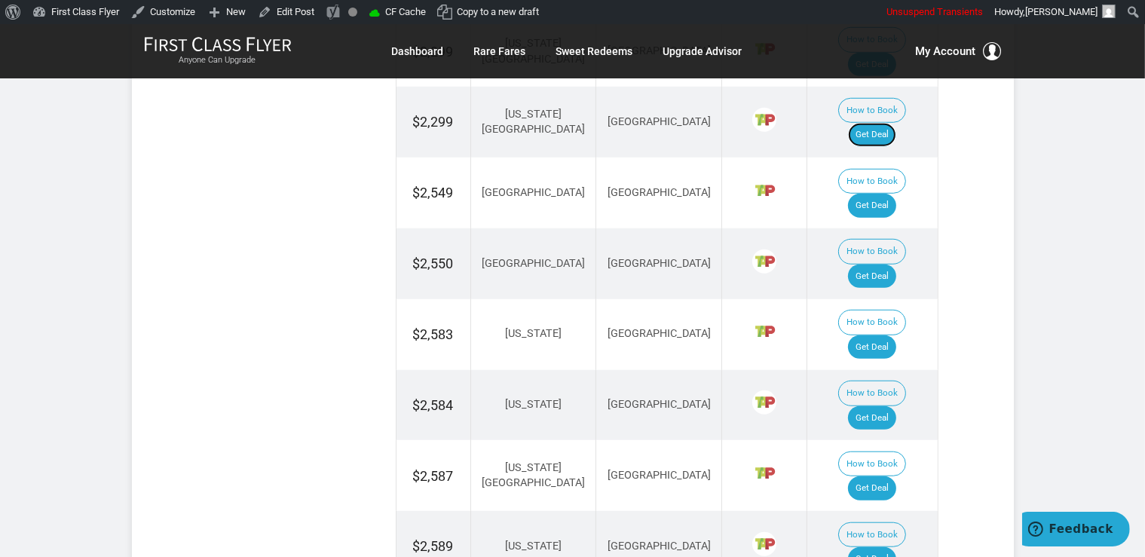
scroll to position [1274, 0]
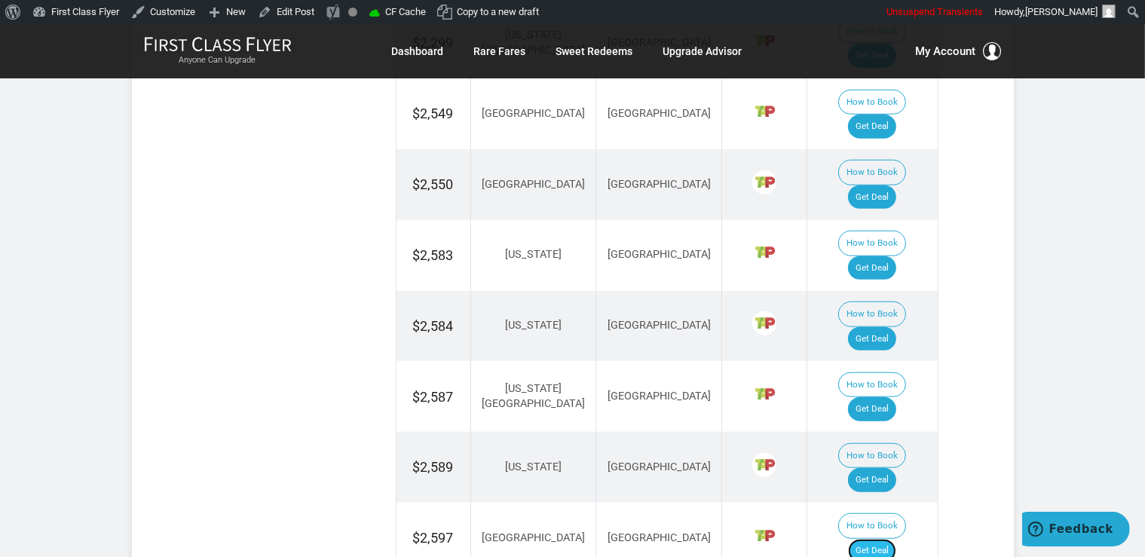
click at [890, 539] on link "Get Deal" at bounding box center [872, 551] width 48 height 24
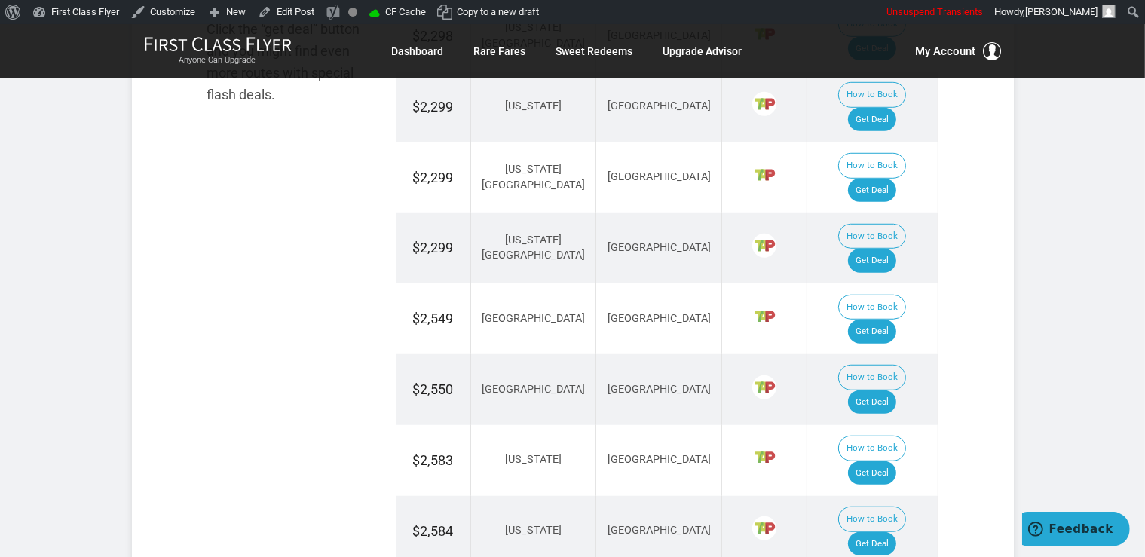
scroll to position [1034, 0]
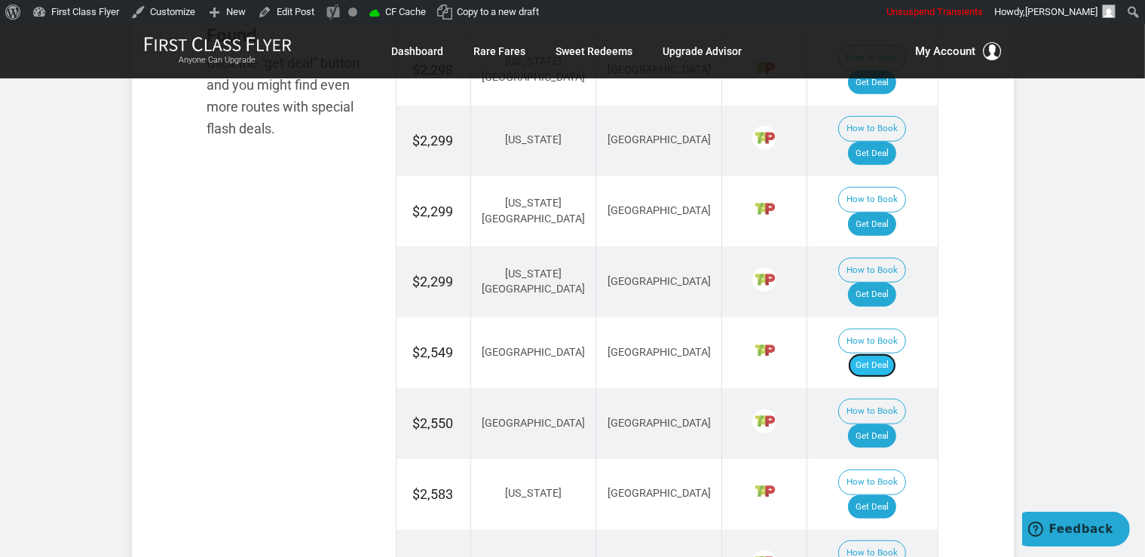
click at [889, 354] on link "Get Deal" at bounding box center [872, 366] width 48 height 24
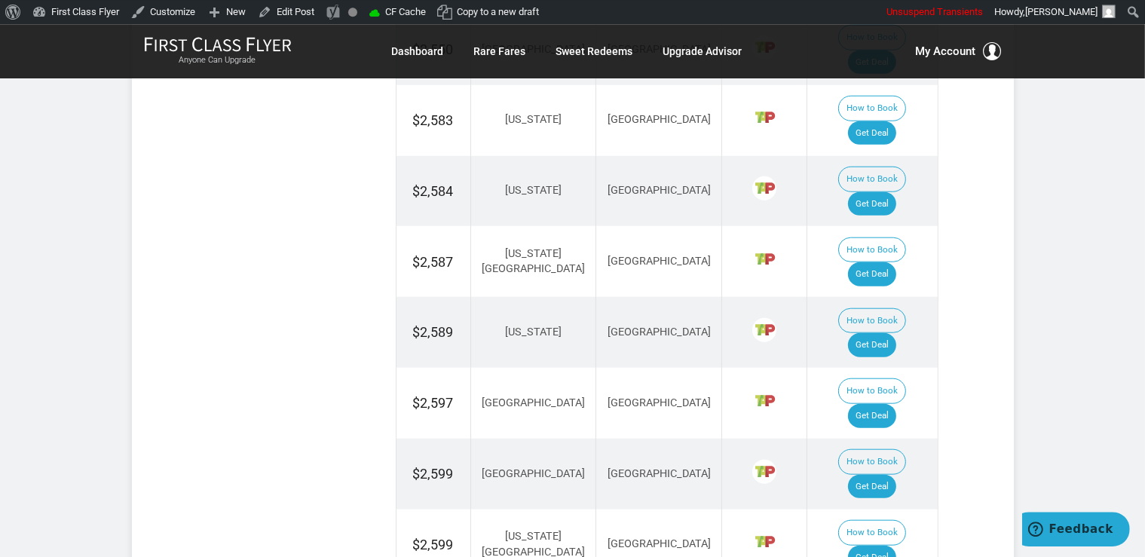
scroll to position [1410, 0]
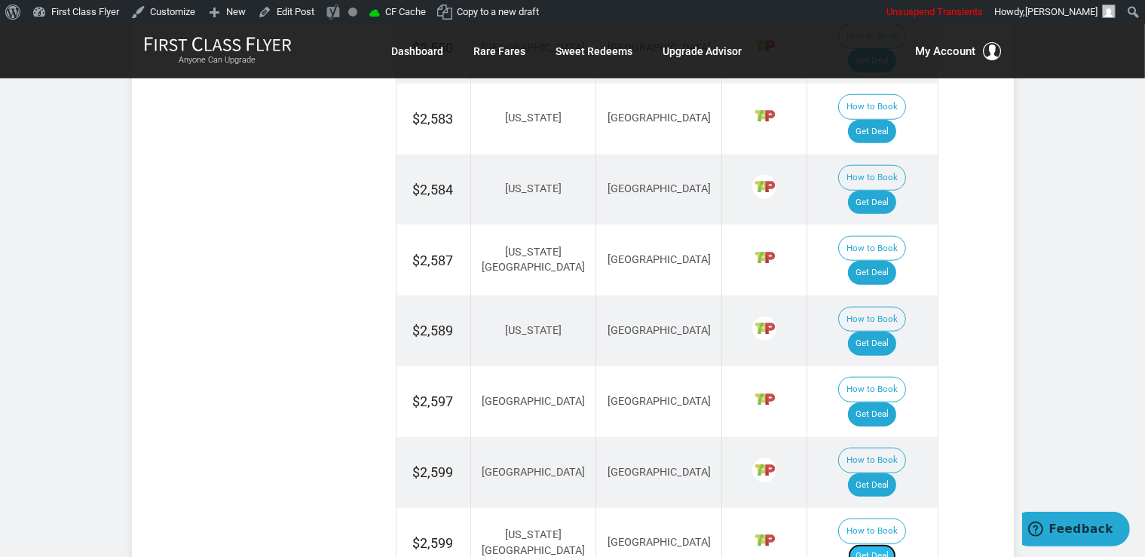
click at [895, 544] on link "Get Deal" at bounding box center [872, 556] width 48 height 24
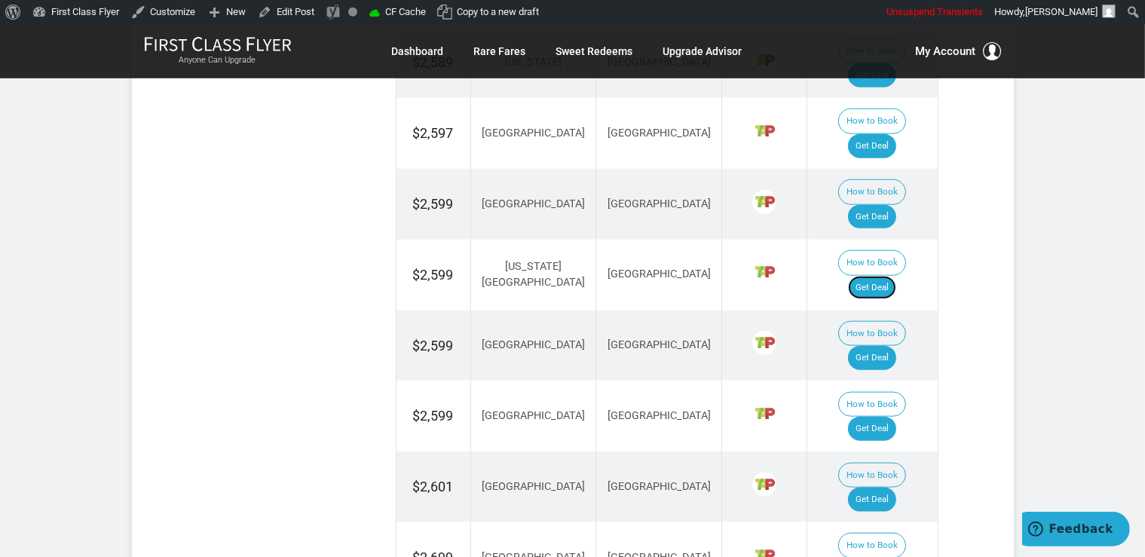
scroll to position [1808, 0]
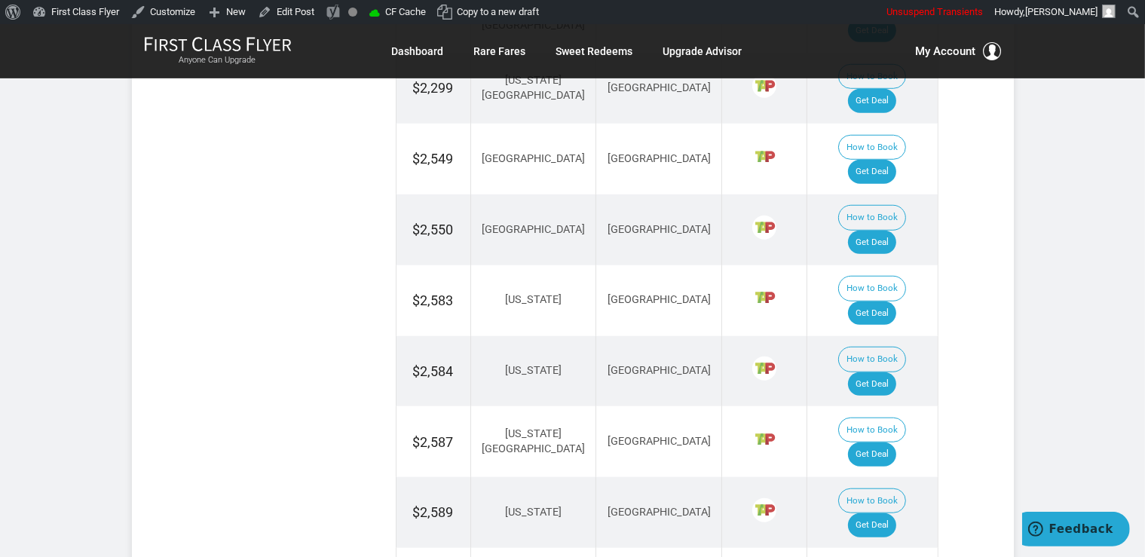
scroll to position [1171, 0]
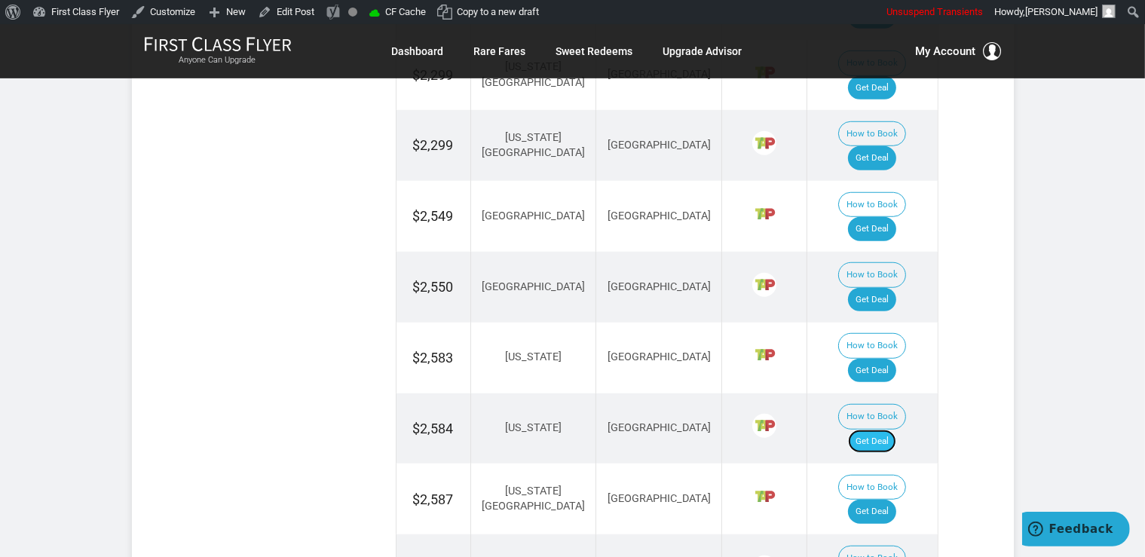
click at [877, 430] on link "Get Deal" at bounding box center [872, 442] width 48 height 24
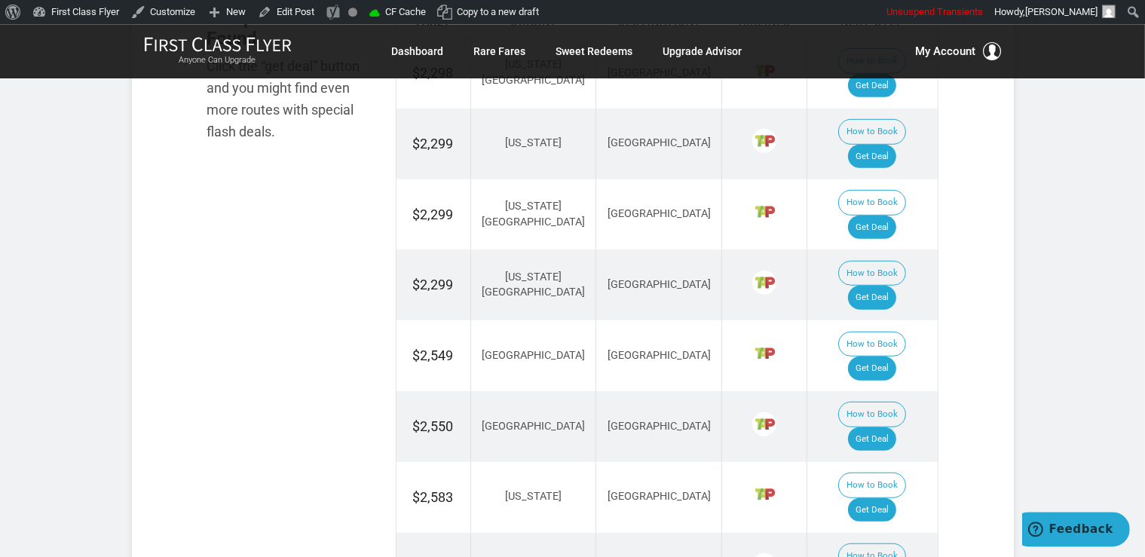
scroll to position [1034, 0]
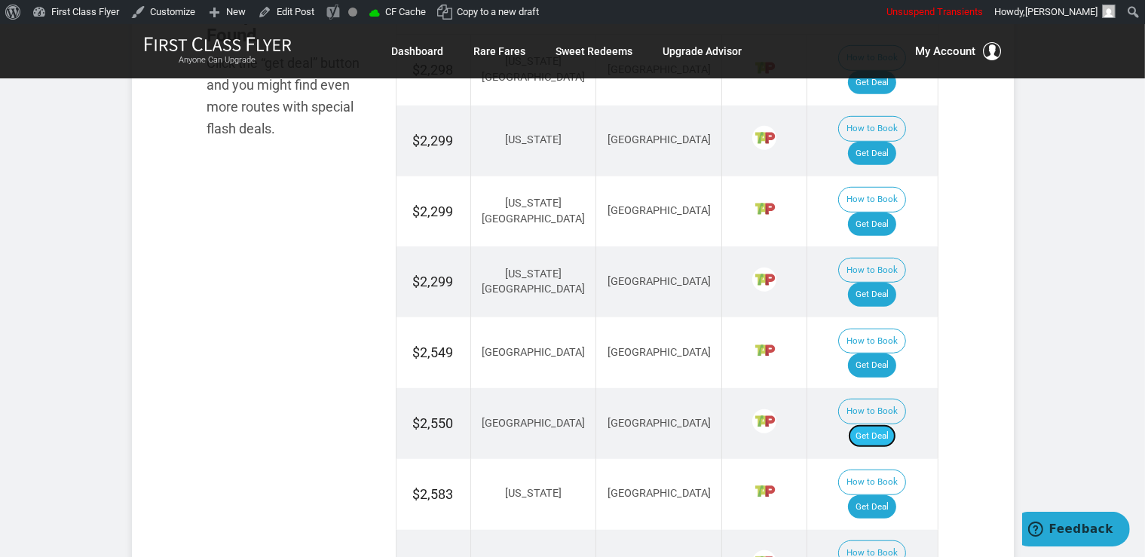
click at [897, 425] on link "Get Deal" at bounding box center [872, 437] width 48 height 24
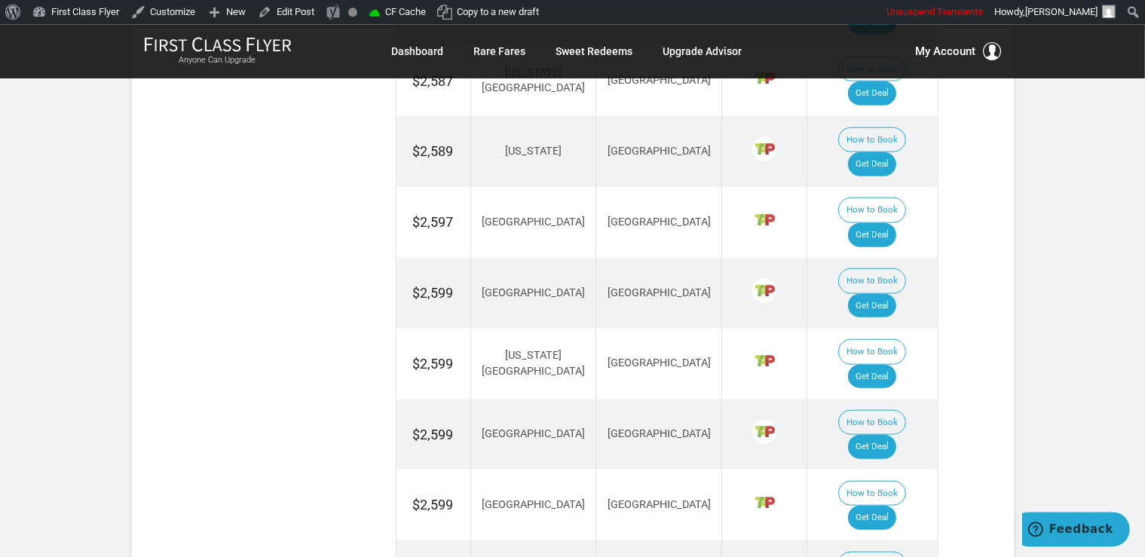
scroll to position [1592, 0]
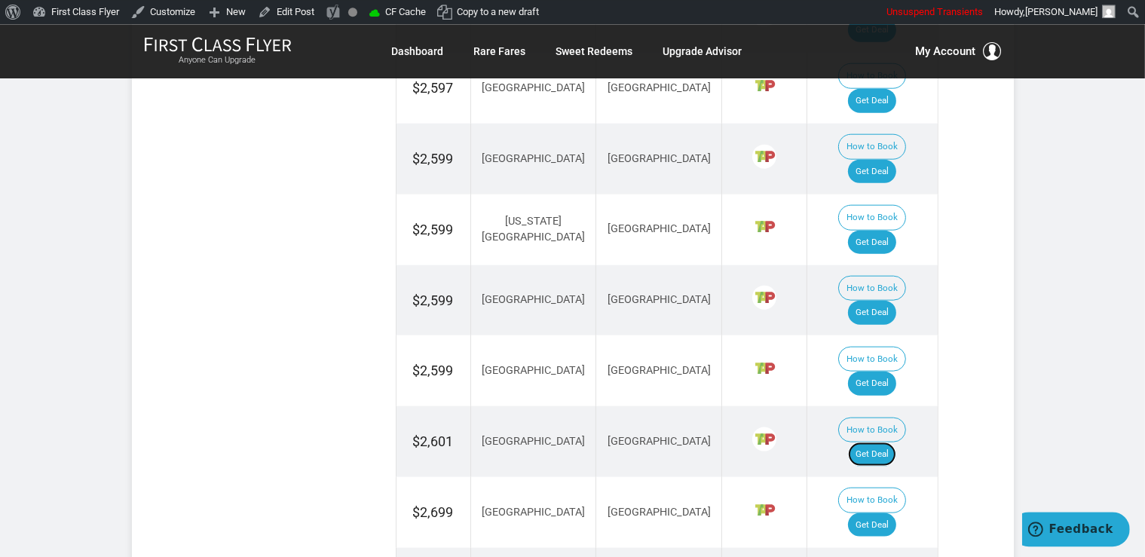
scroll to position [1752, 0]
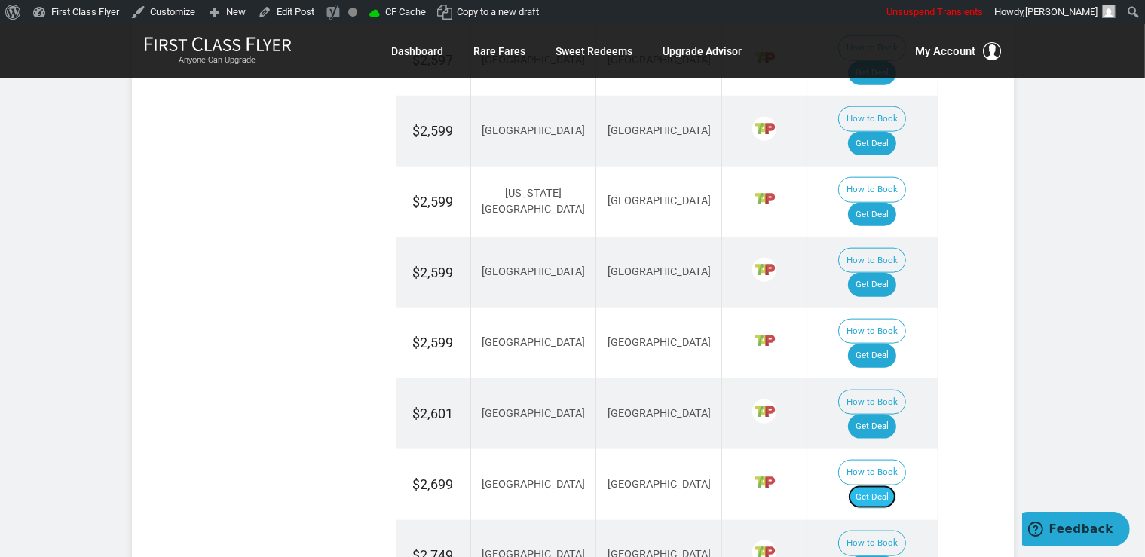
click at [884, 486] on link "Get Deal" at bounding box center [872, 498] width 48 height 24
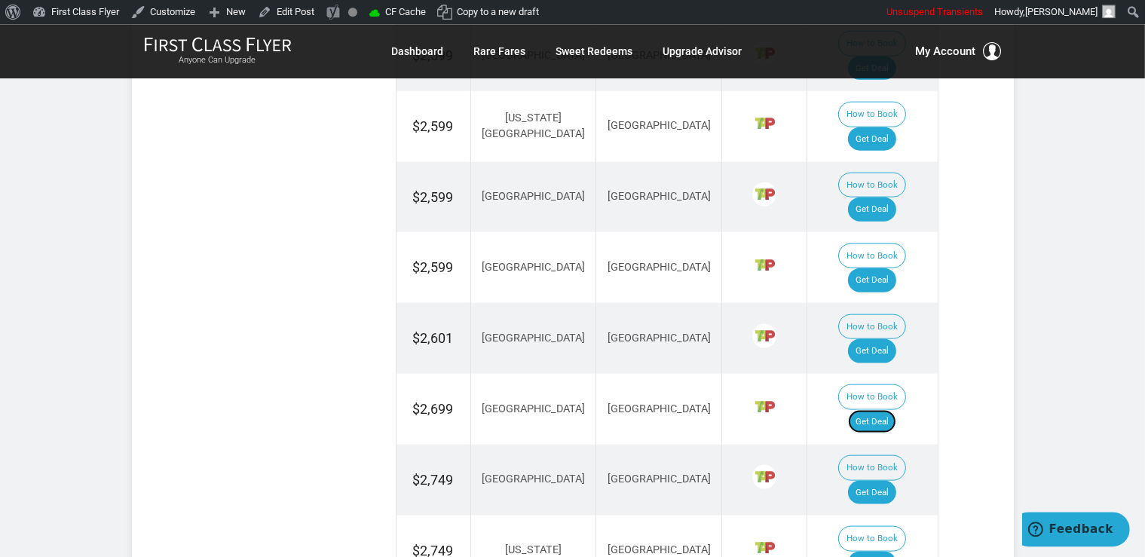
scroll to position [1911, 0]
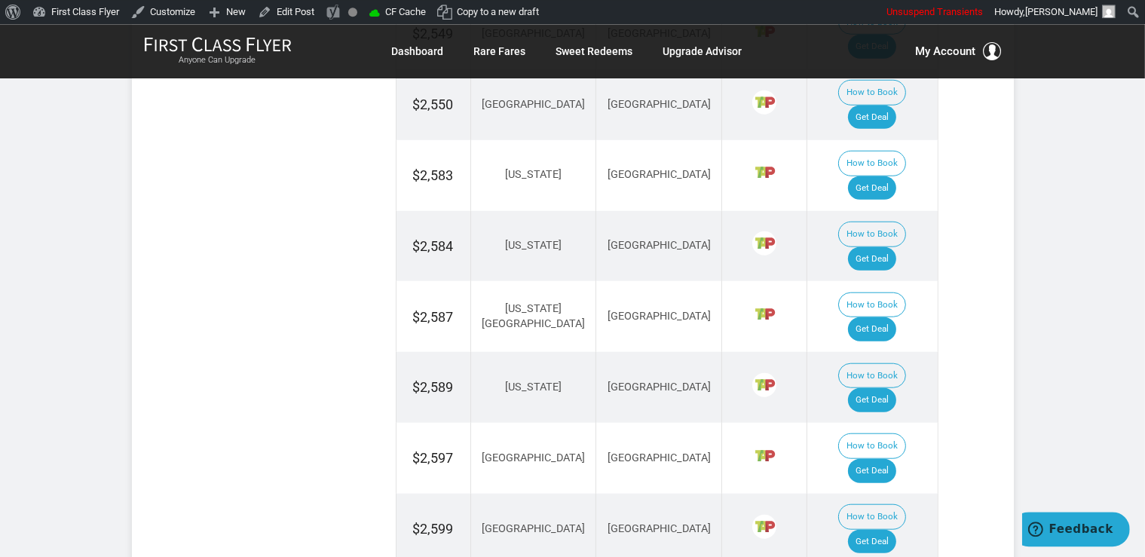
scroll to position [1353, 0]
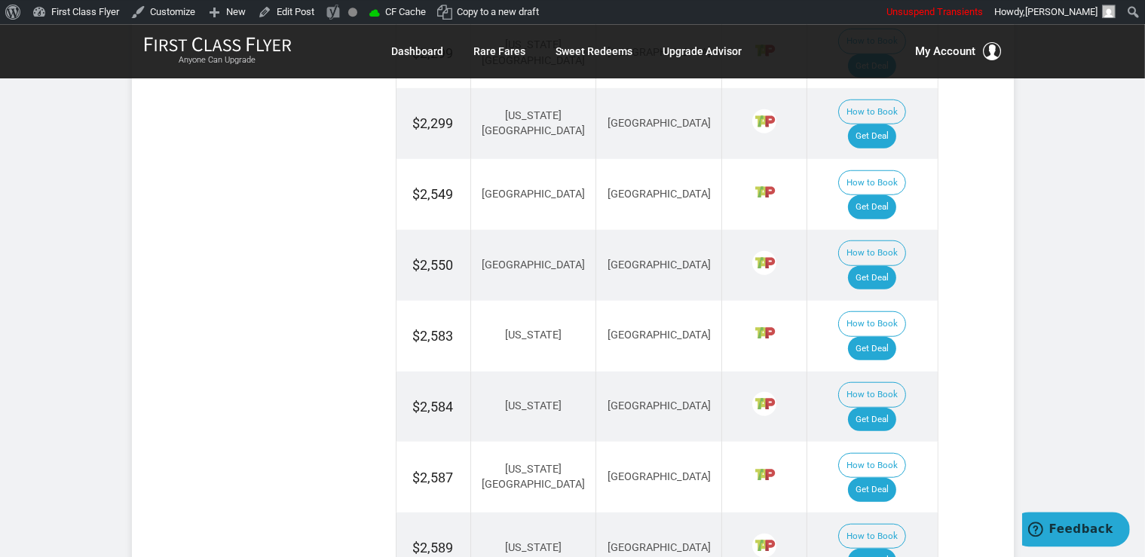
scroll to position [1194, 0]
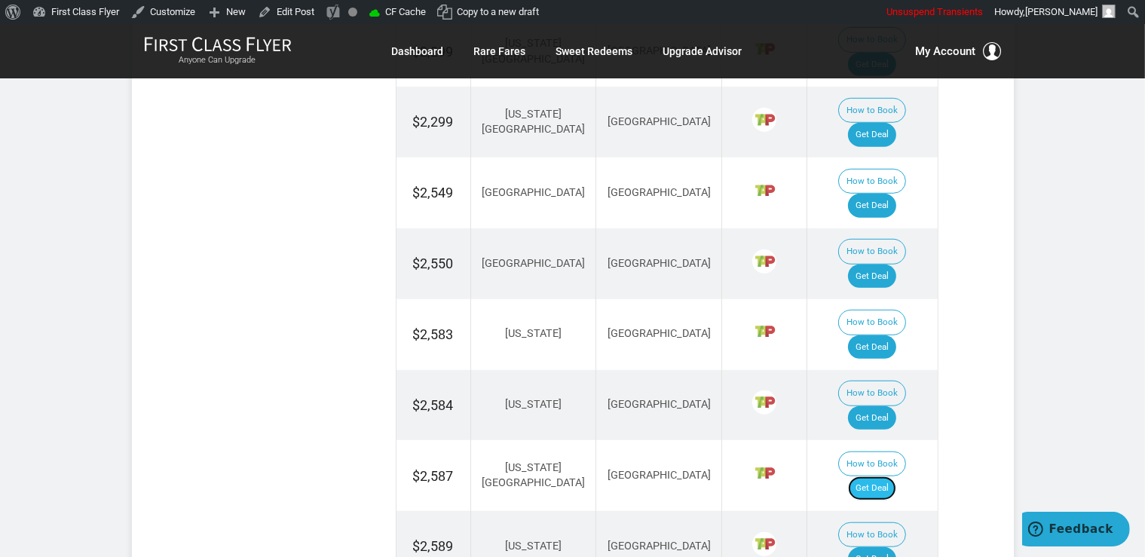
click at [888, 477] on link "Get Deal" at bounding box center [872, 489] width 48 height 24
click at [876, 547] on link "Get Deal" at bounding box center [872, 559] width 48 height 24
click at [885, 336] on link "Get Deal" at bounding box center [872, 348] width 48 height 24
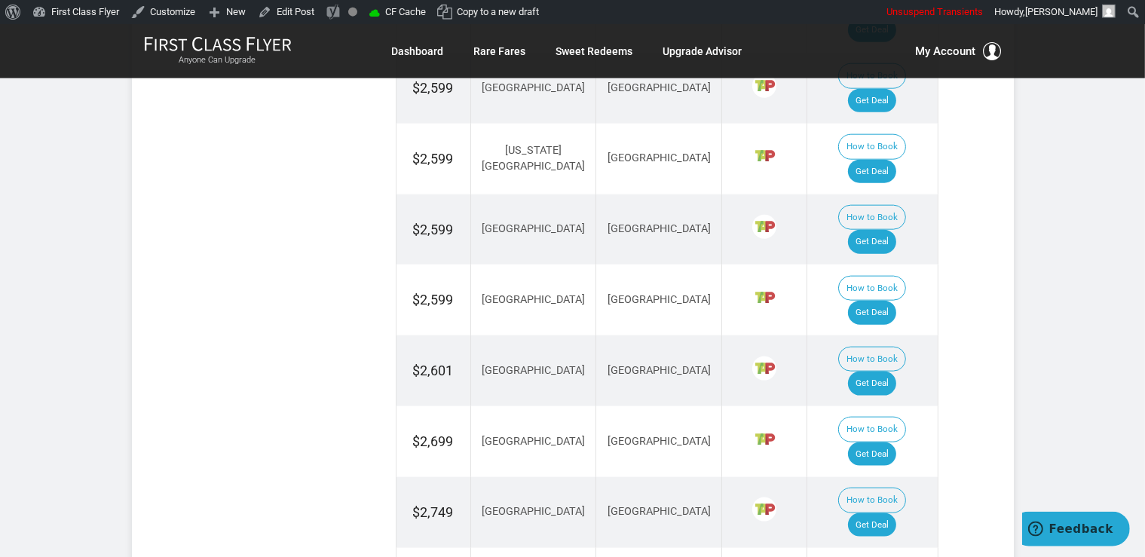
scroll to position [1831, 0]
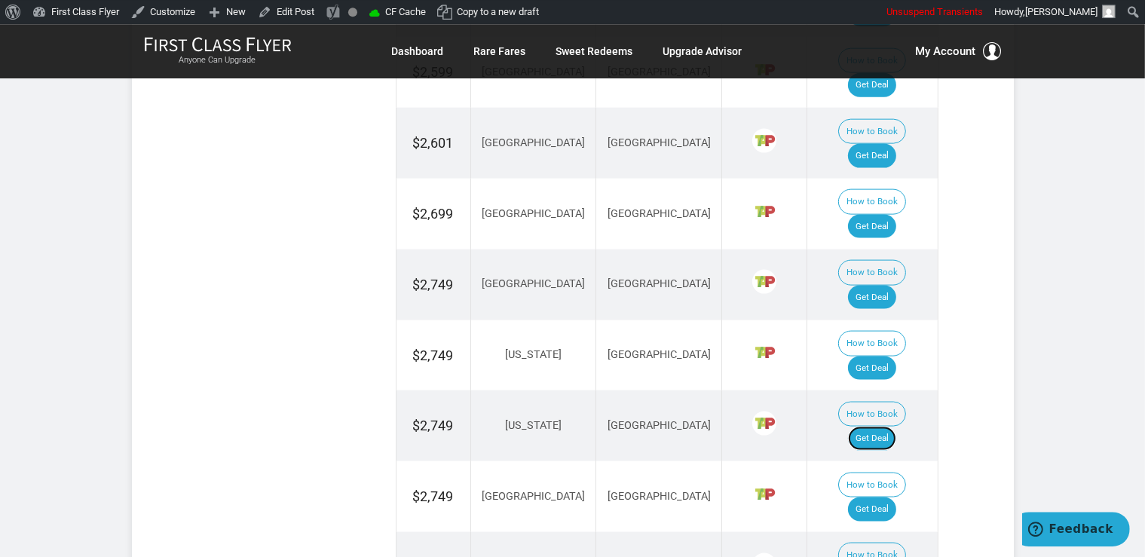
scroll to position [1991, 0]
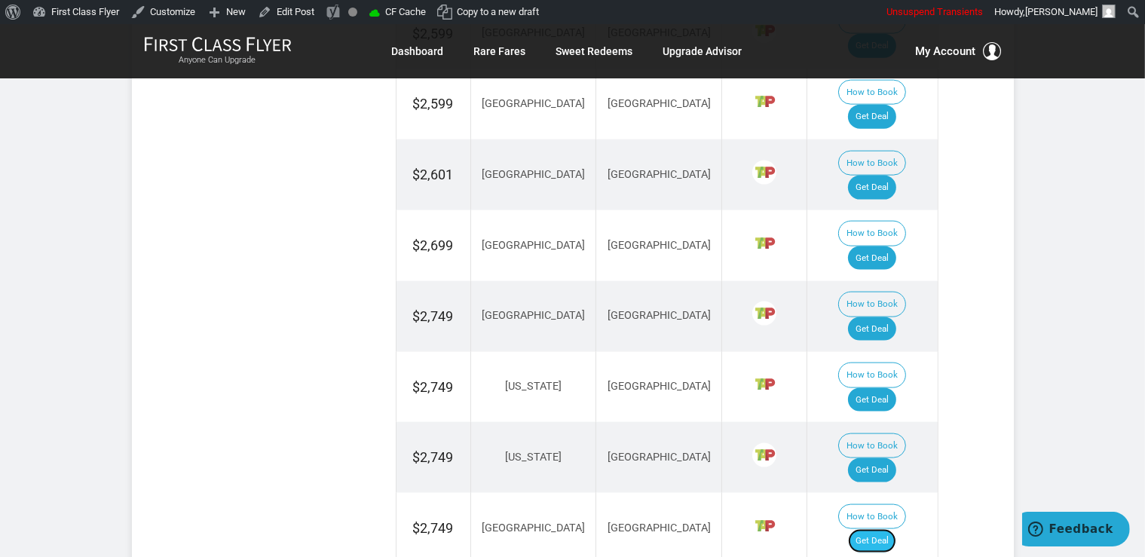
click at [890, 529] on link "Get Deal" at bounding box center [872, 541] width 48 height 24
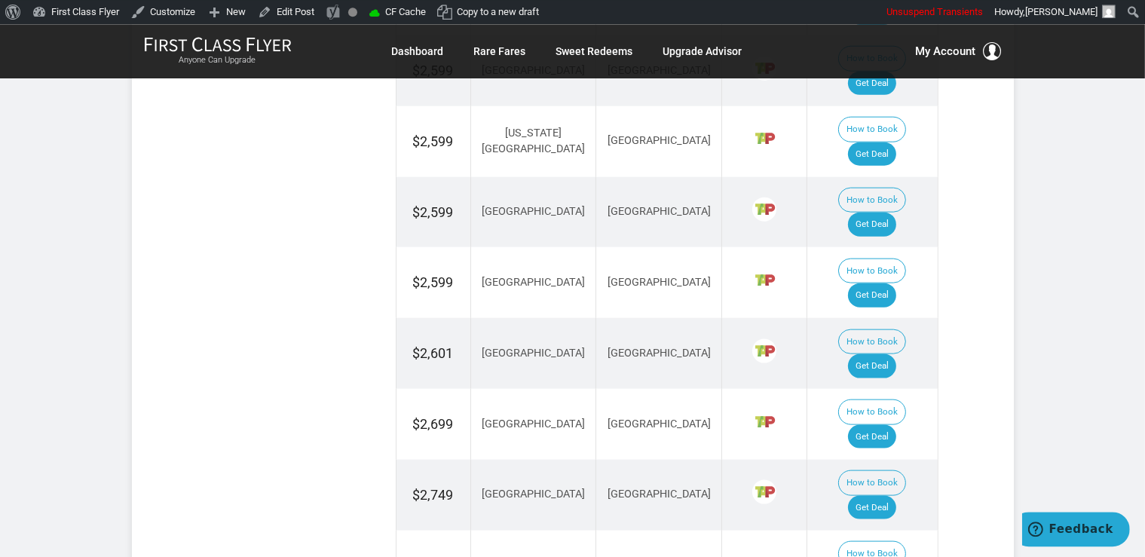
scroll to position [1752, 0]
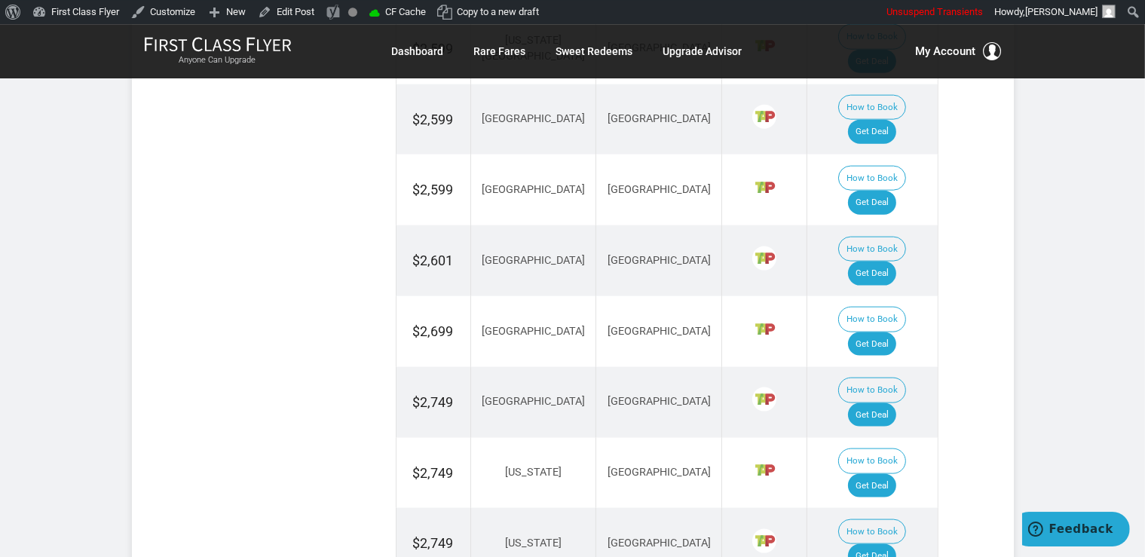
scroll to position [1911, 0]
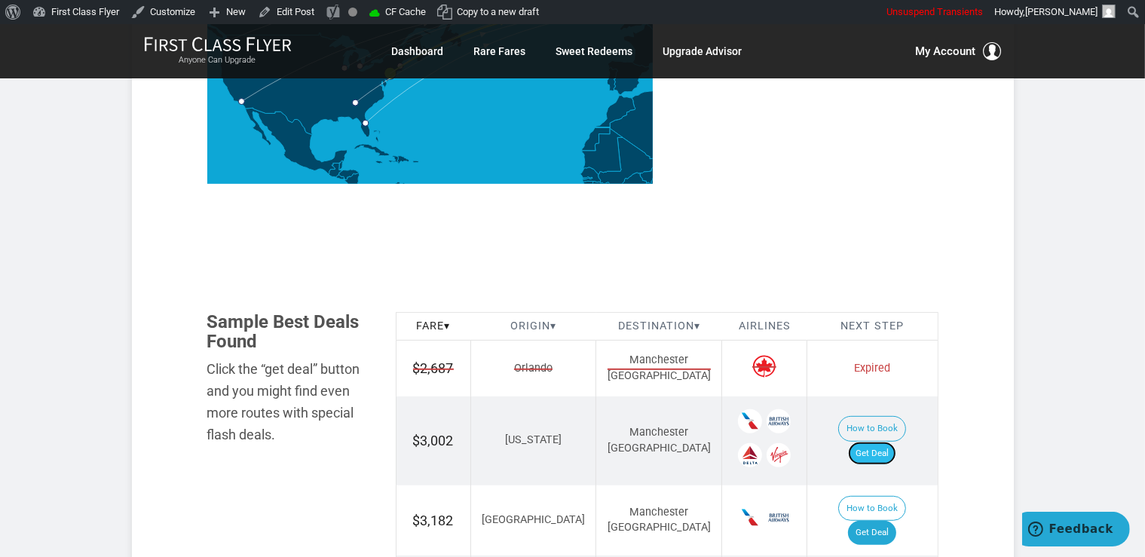
click at [889, 442] on link "Get Deal" at bounding box center [872, 454] width 48 height 24
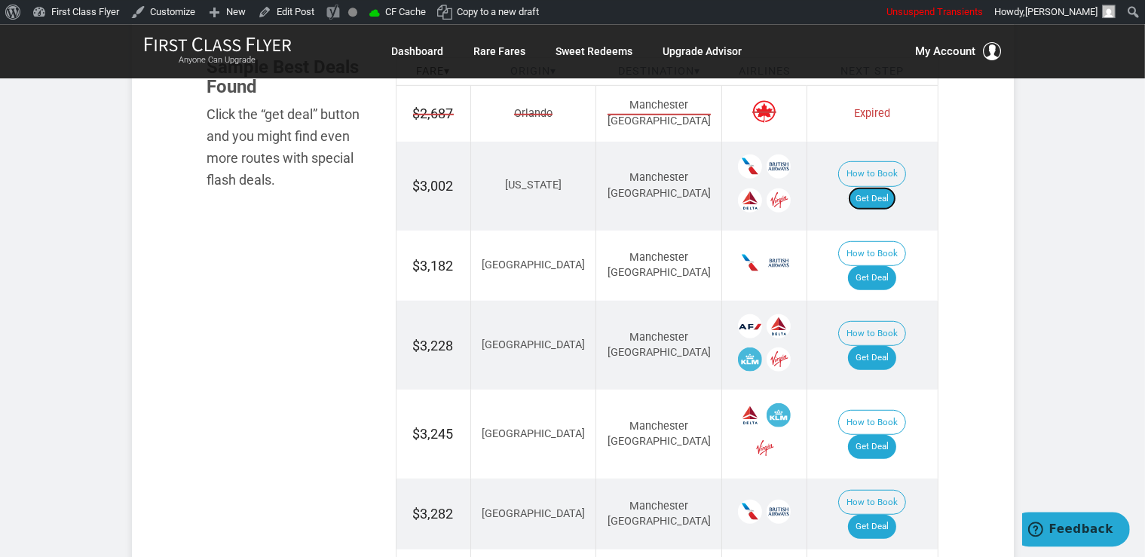
scroll to position [1034, 0]
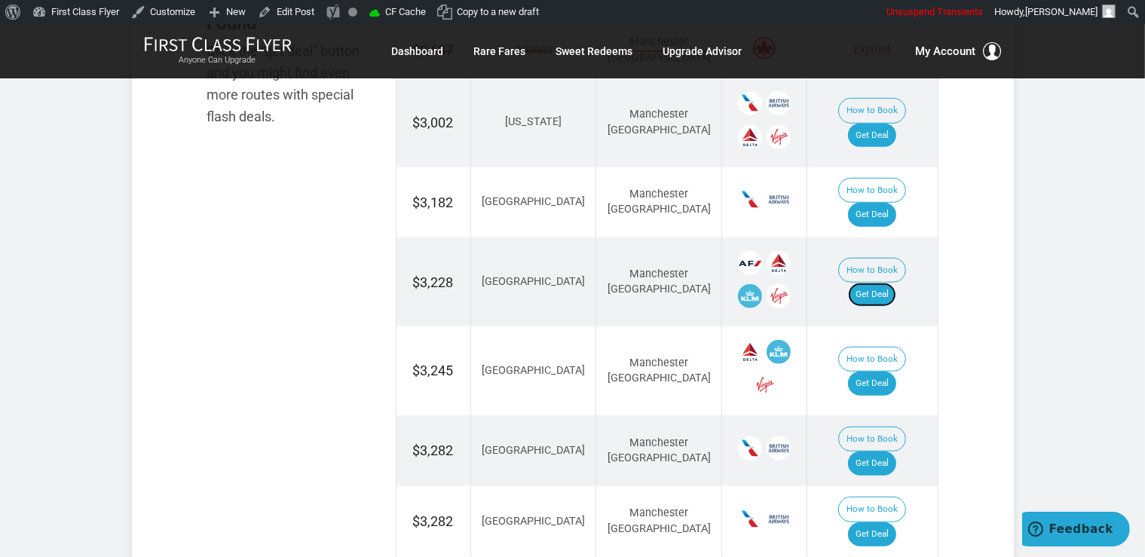
drag, startPoint x: 884, startPoint y: 222, endPoint x: 884, endPoint y: 239, distance: 16.6
click at [884, 283] on link "Get Deal" at bounding box center [872, 295] width 48 height 24
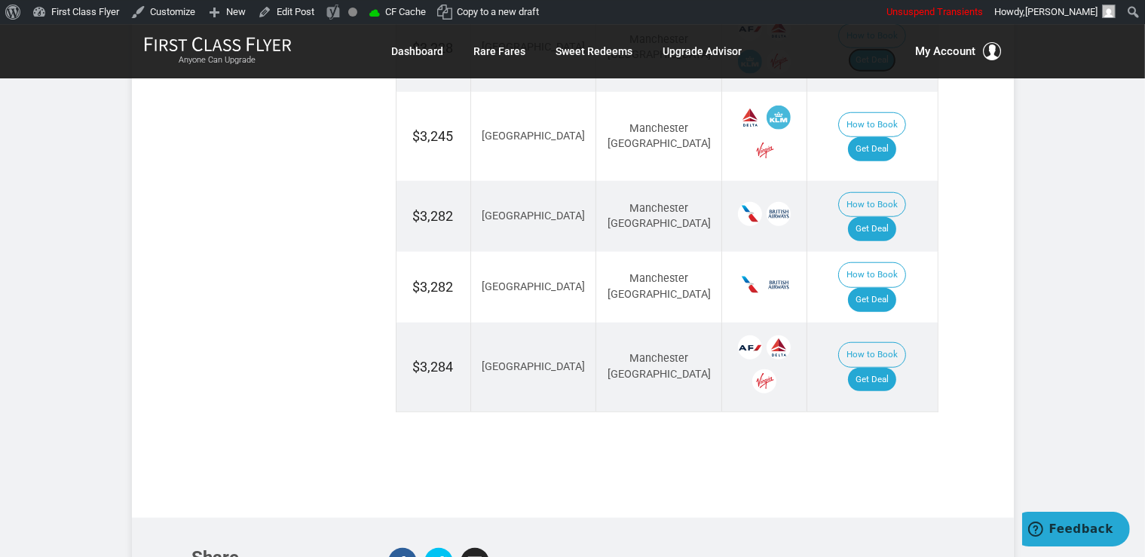
scroll to position [955, 0]
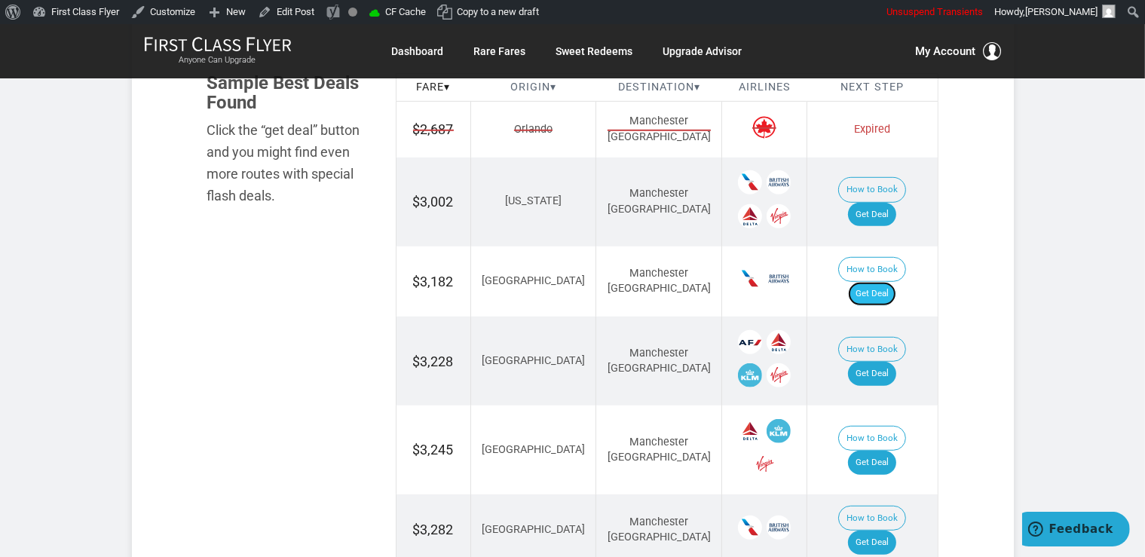
click at [876, 282] on link "Get Deal" at bounding box center [872, 294] width 48 height 24
click at [893, 282] on link "Get Deal" at bounding box center [872, 294] width 48 height 24
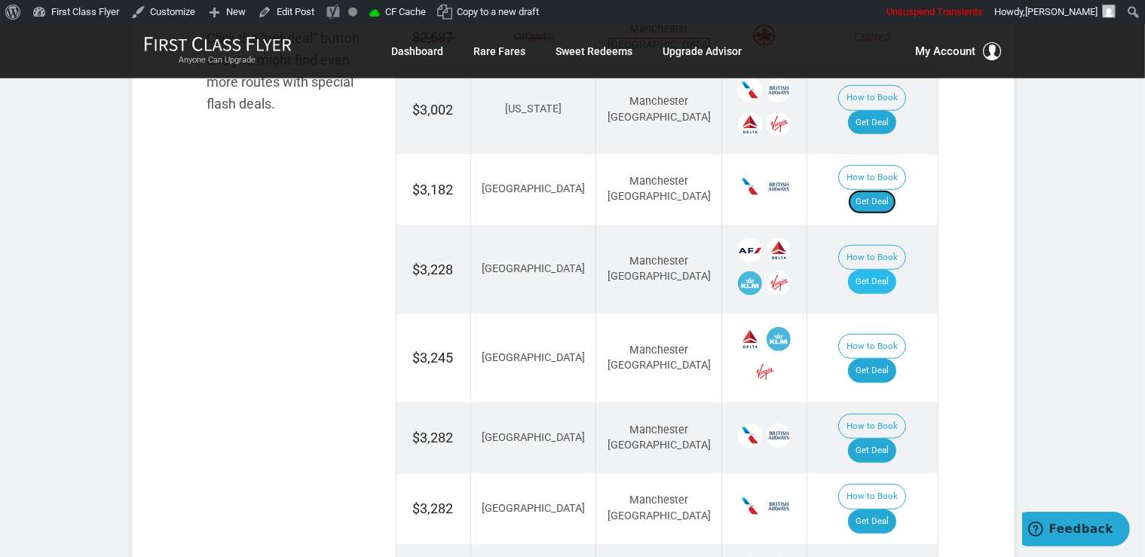
scroll to position [1114, 0]
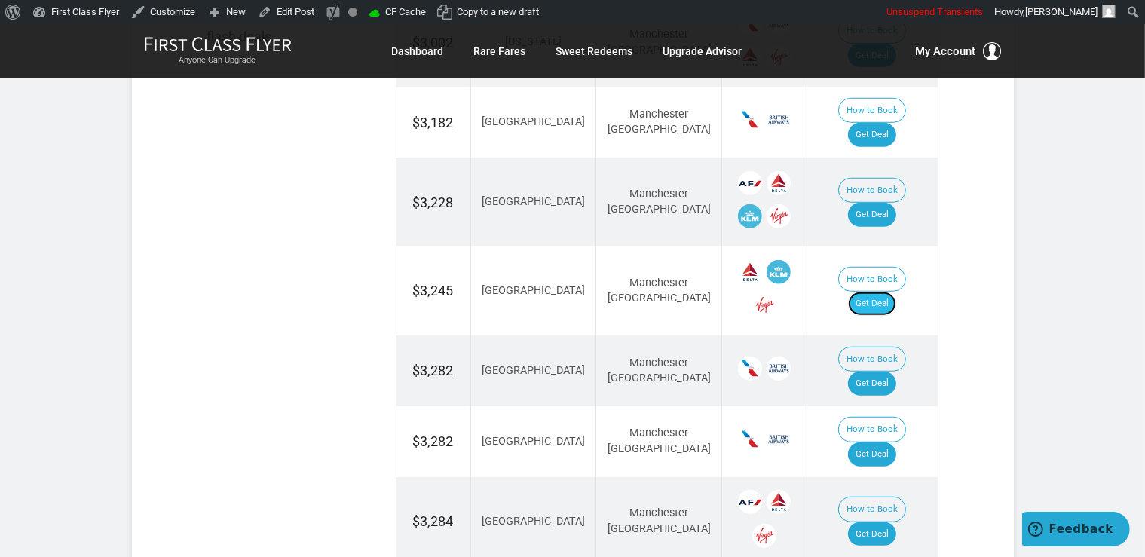
click at [885, 292] on link "Get Deal" at bounding box center [872, 304] width 48 height 24
drag, startPoint x: 901, startPoint y: 298, endPoint x: 903, endPoint y: 312, distance: 14.5
click at [897, 372] on link "Get Deal" at bounding box center [872, 384] width 48 height 24
click at [874, 523] on link "Get Deal" at bounding box center [872, 535] width 48 height 24
click at [876, 443] on link "Get Deal" at bounding box center [872, 455] width 48 height 24
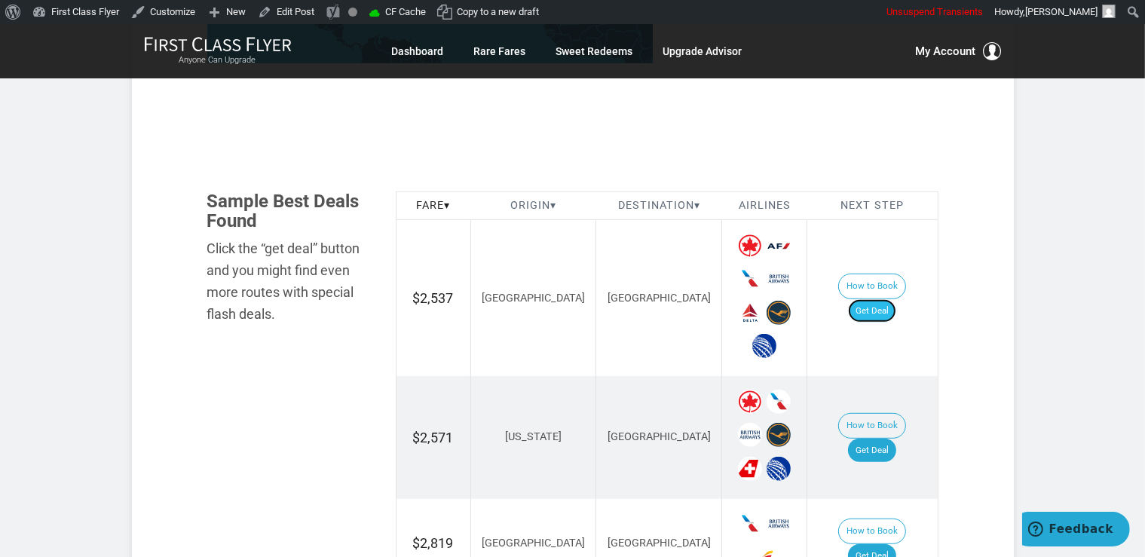
click at [891, 299] on link "Get Deal" at bounding box center [872, 311] width 48 height 24
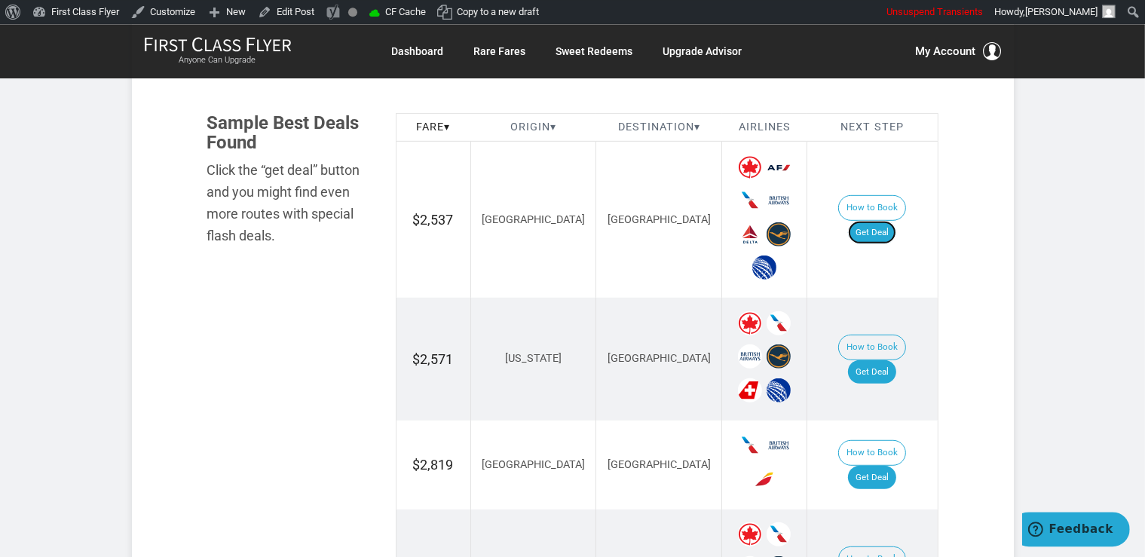
scroll to position [1034, 0]
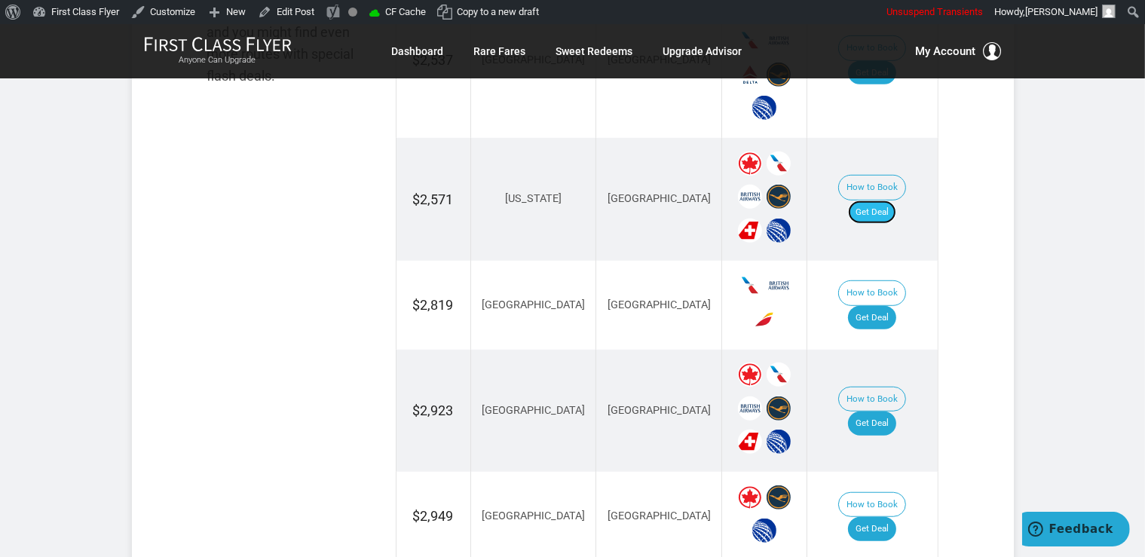
click at [892, 201] on link "Get Deal" at bounding box center [872, 213] width 48 height 24
click at [881, 306] on link "Get Deal" at bounding box center [872, 318] width 48 height 24
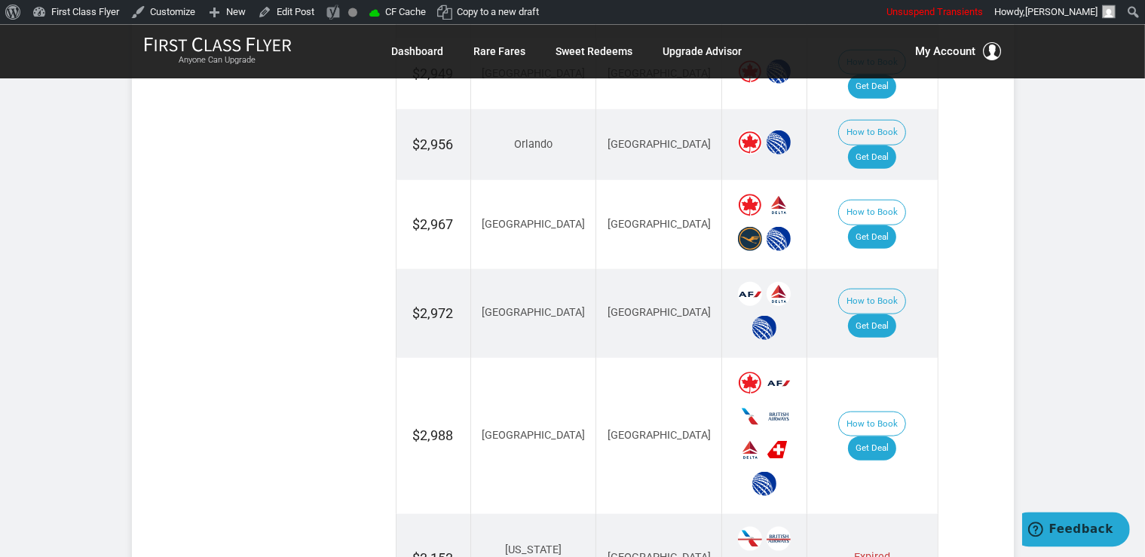
scroll to position [1672, 0]
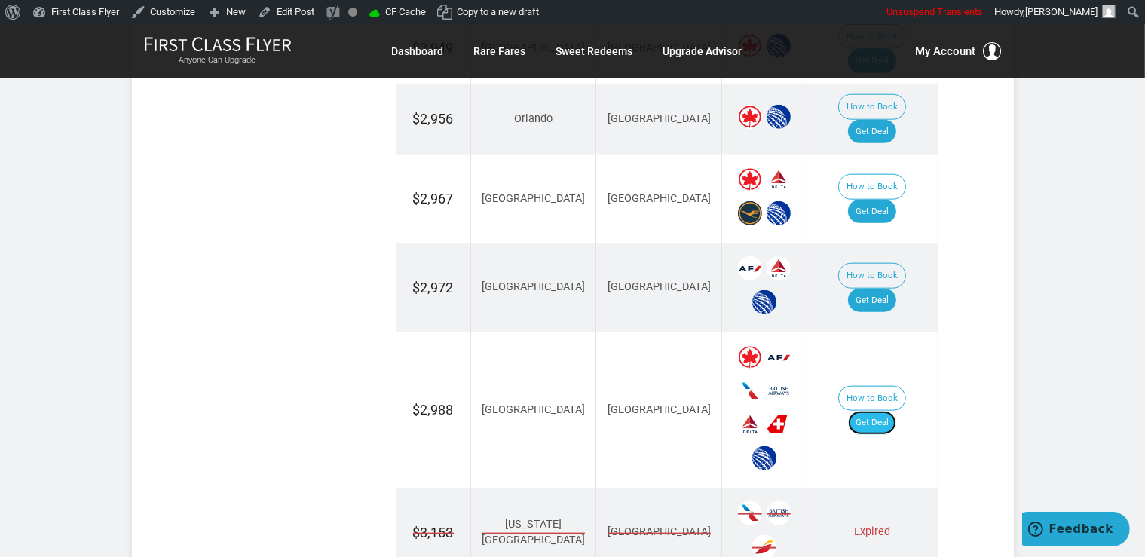
click at [874, 411] on link "Get Deal" at bounding box center [872, 423] width 48 height 24
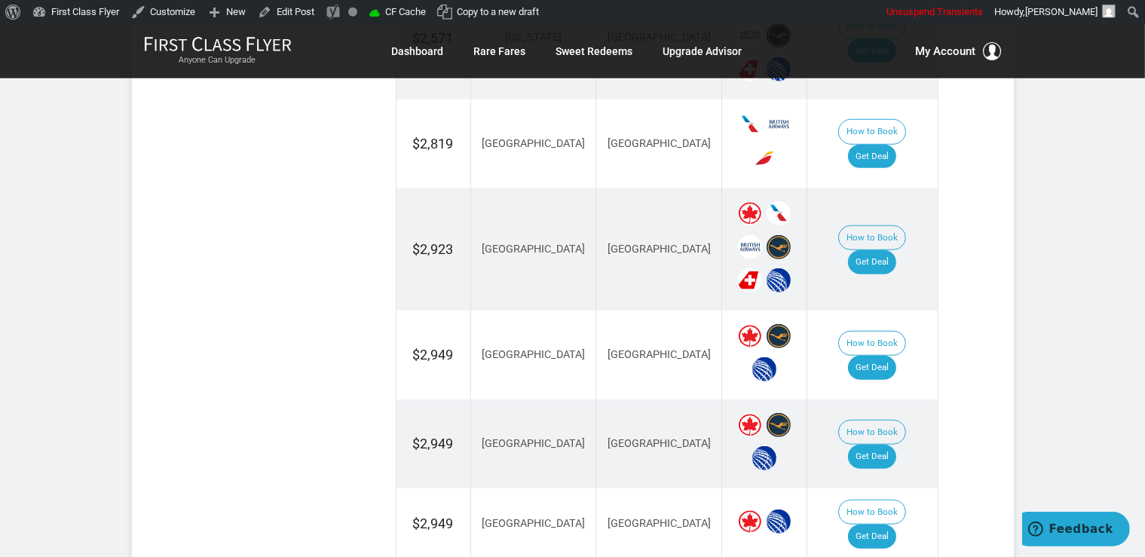
scroll to position [1194, 0]
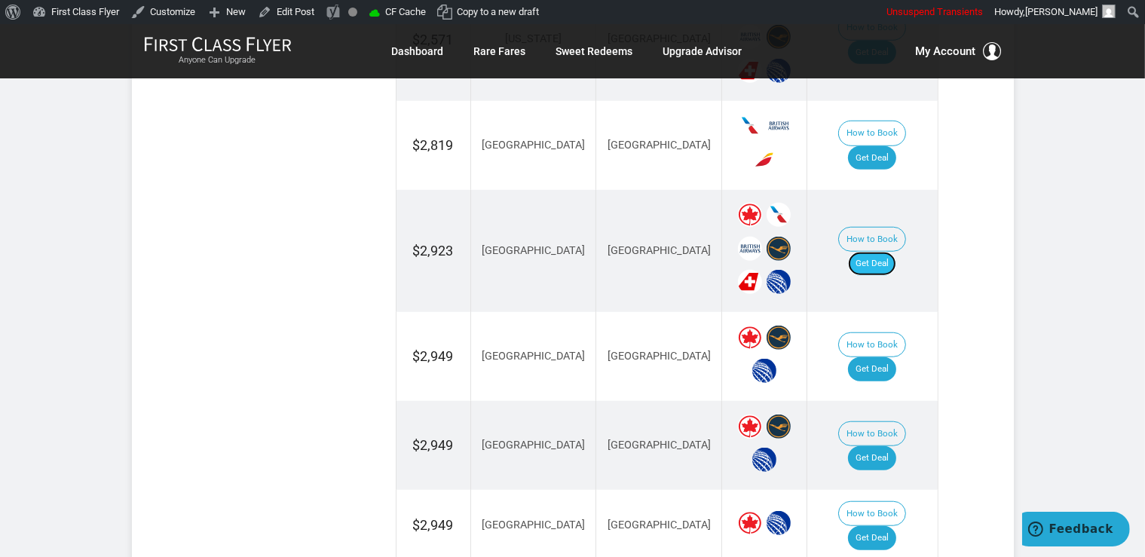
click at [892, 252] on link "Get Deal" at bounding box center [872, 264] width 48 height 24
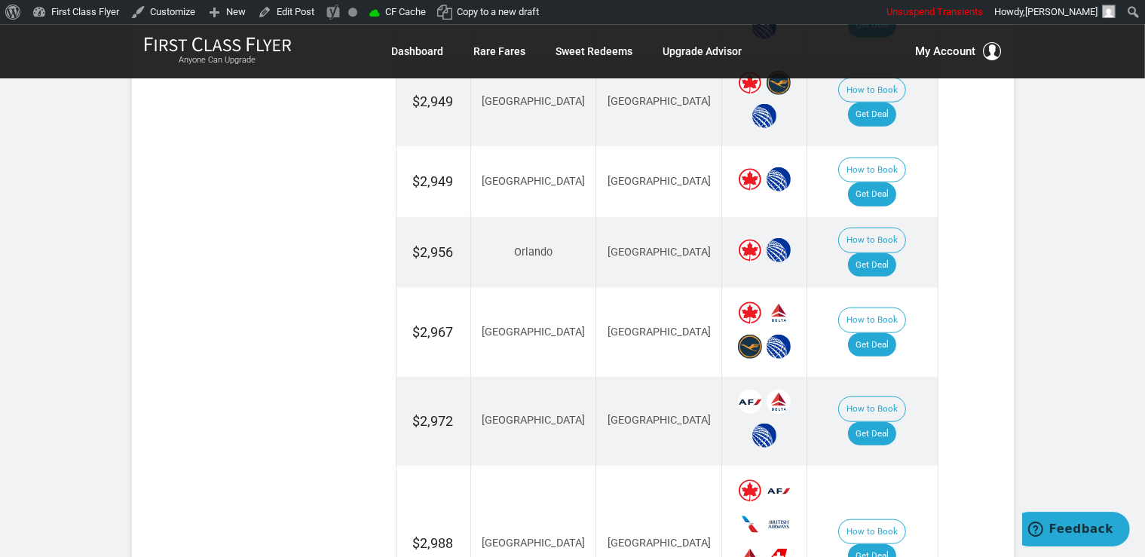
scroll to position [1513, 0]
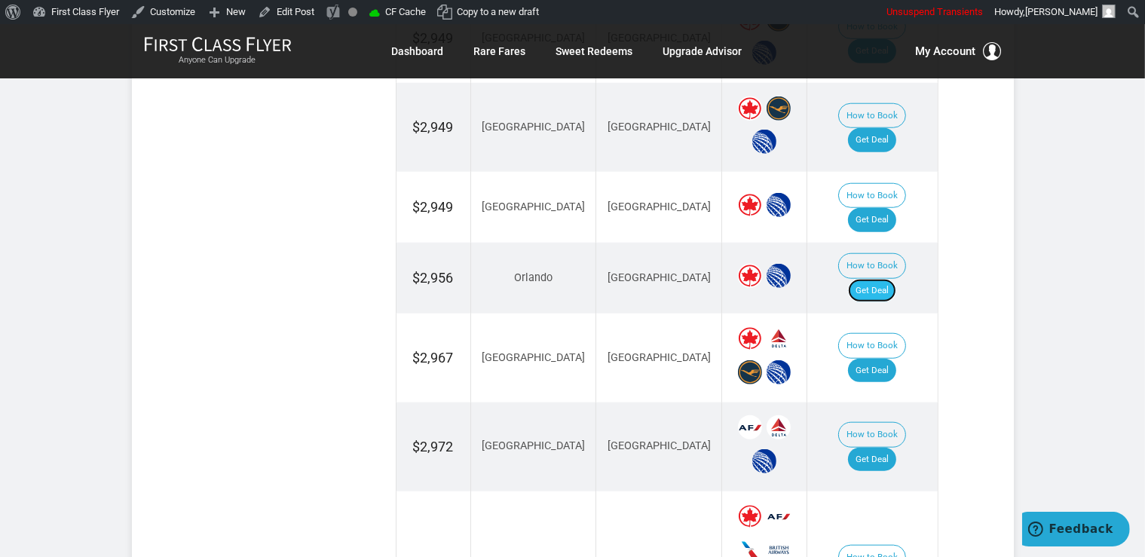
click at [884, 279] on link "Get Deal" at bounding box center [872, 291] width 48 height 24
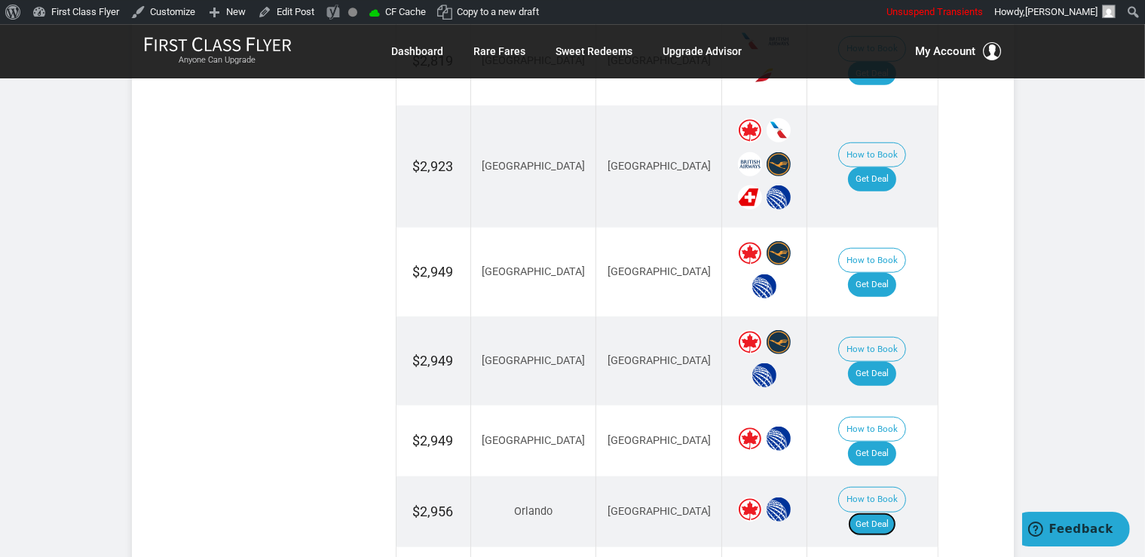
scroll to position [1274, 0]
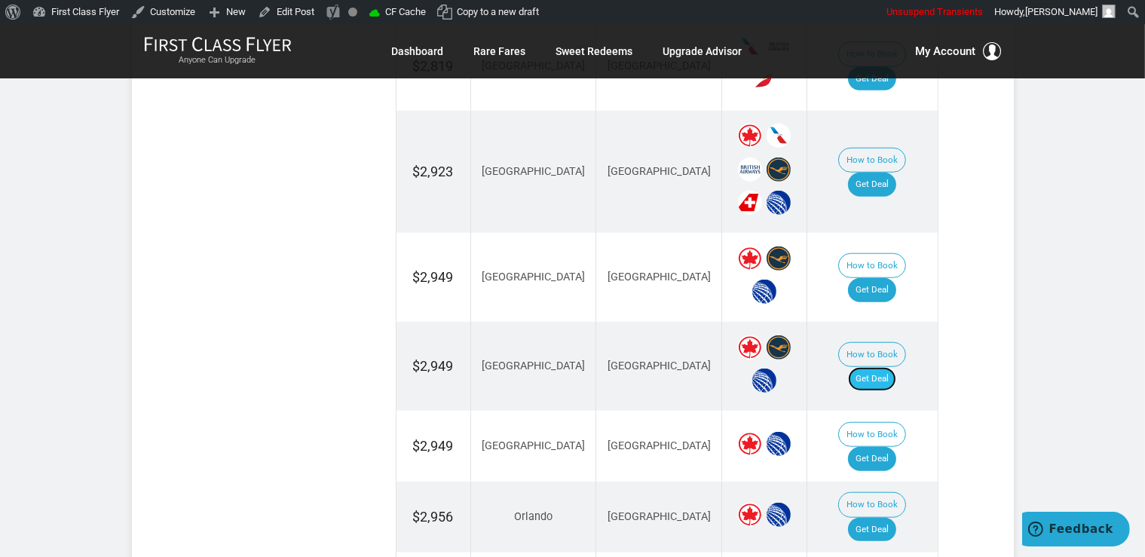
click at [886, 367] on link "Get Deal" at bounding box center [872, 379] width 48 height 24
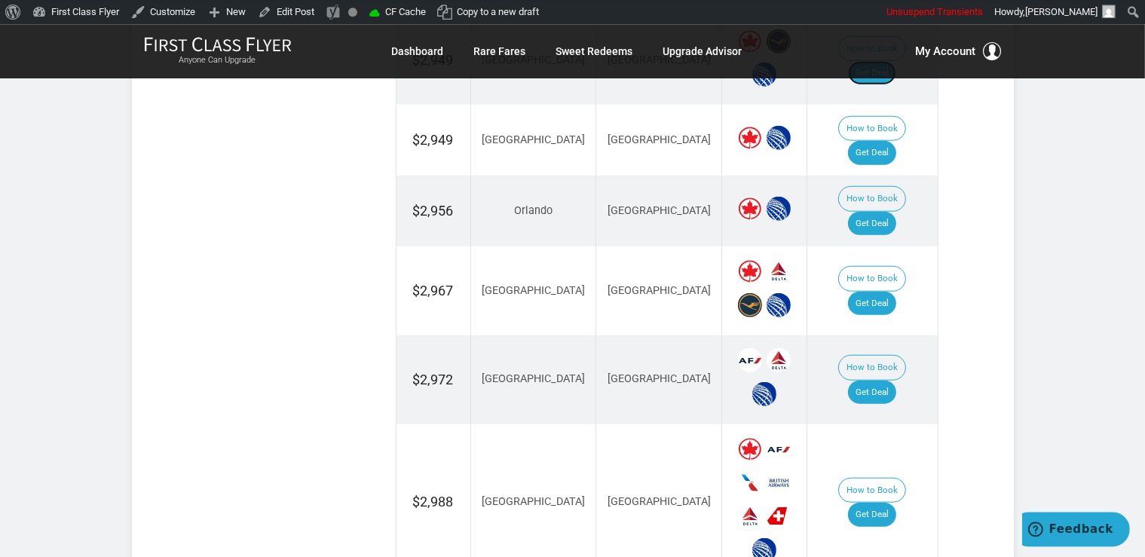
scroll to position [1592, 0]
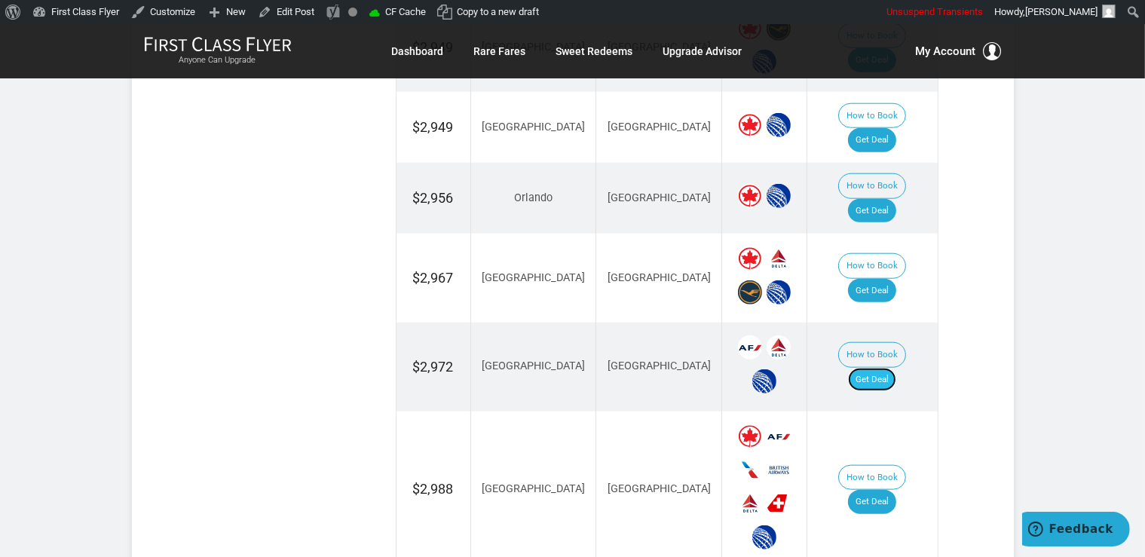
click at [880, 368] on link "Get Deal" at bounding box center [872, 380] width 48 height 24
click at [885, 279] on link "Get Deal" at bounding box center [872, 291] width 48 height 24
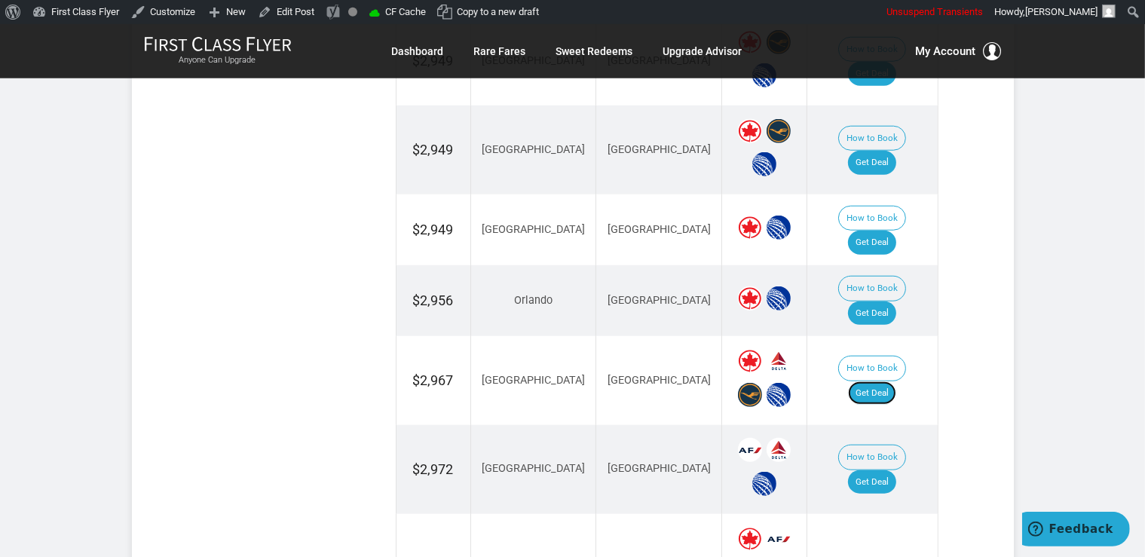
scroll to position [1353, 0]
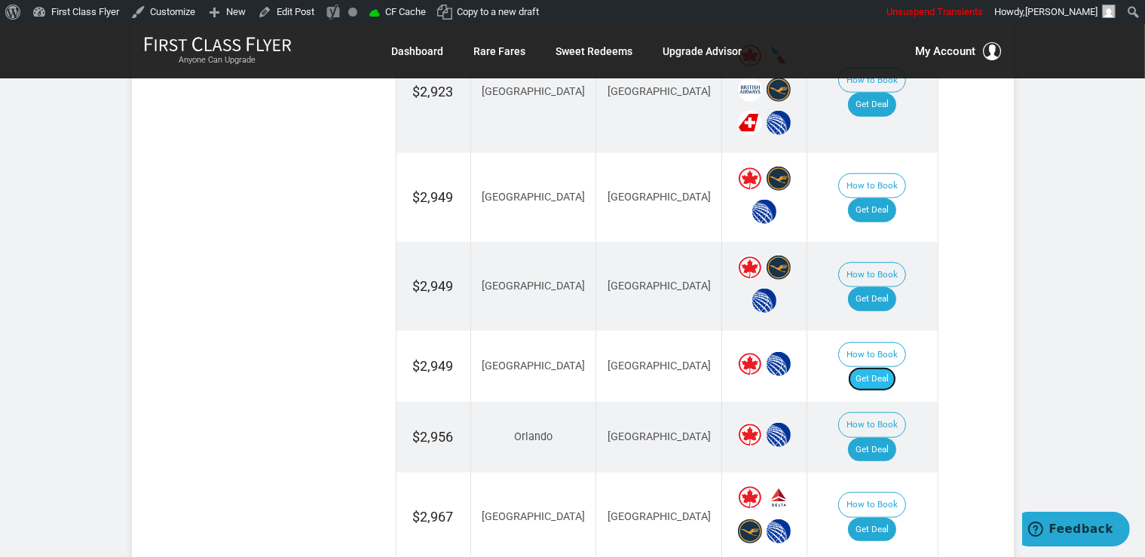
click at [881, 367] on link "Get Deal" at bounding box center [872, 379] width 48 height 24
click at [884, 198] on link "Get Deal" at bounding box center [872, 210] width 48 height 24
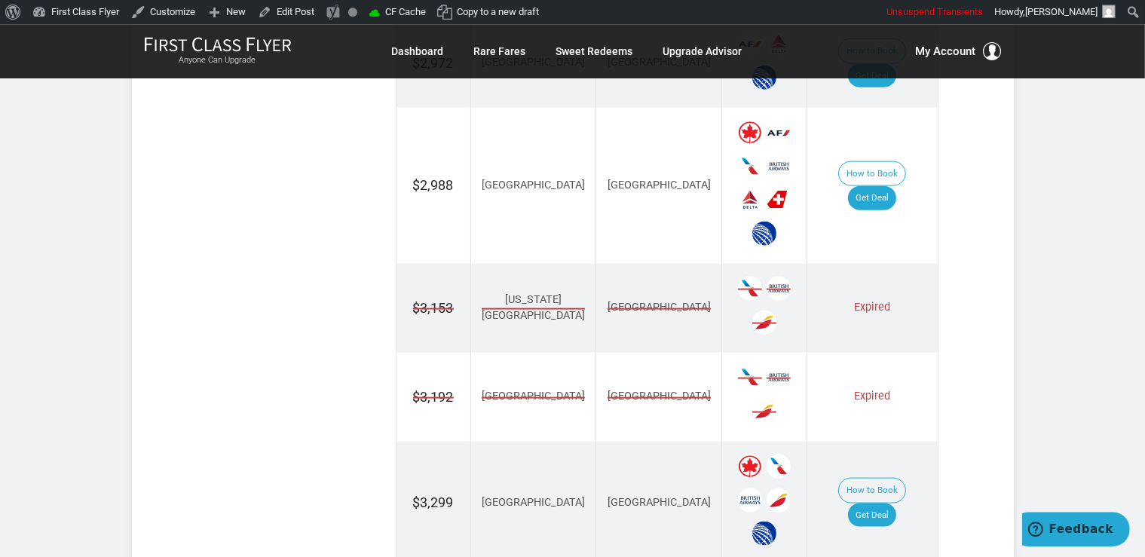
scroll to position [2136, 0]
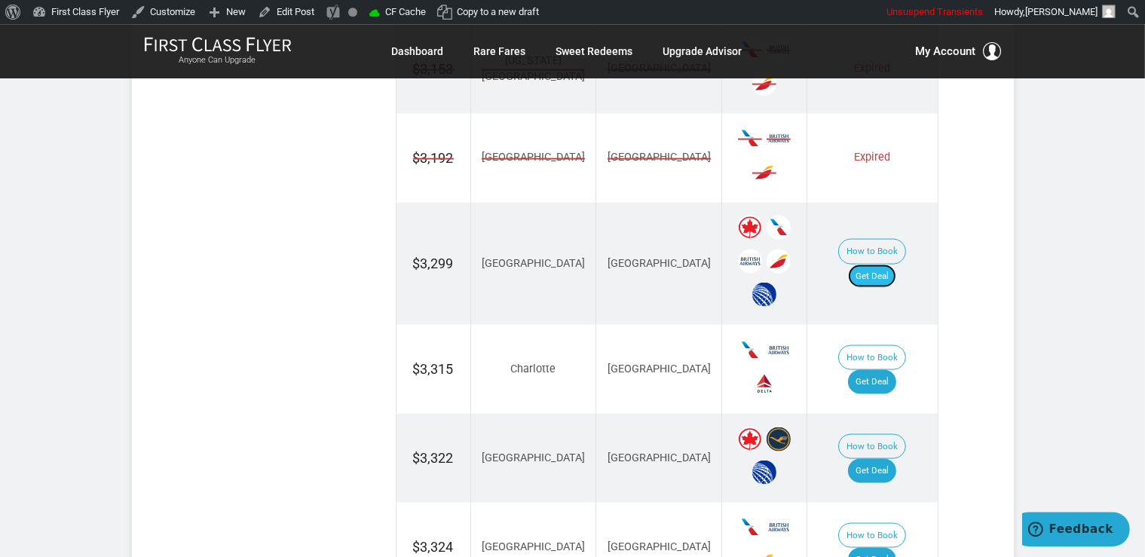
click at [894, 264] on link "Get Deal" at bounding box center [872, 276] width 48 height 24
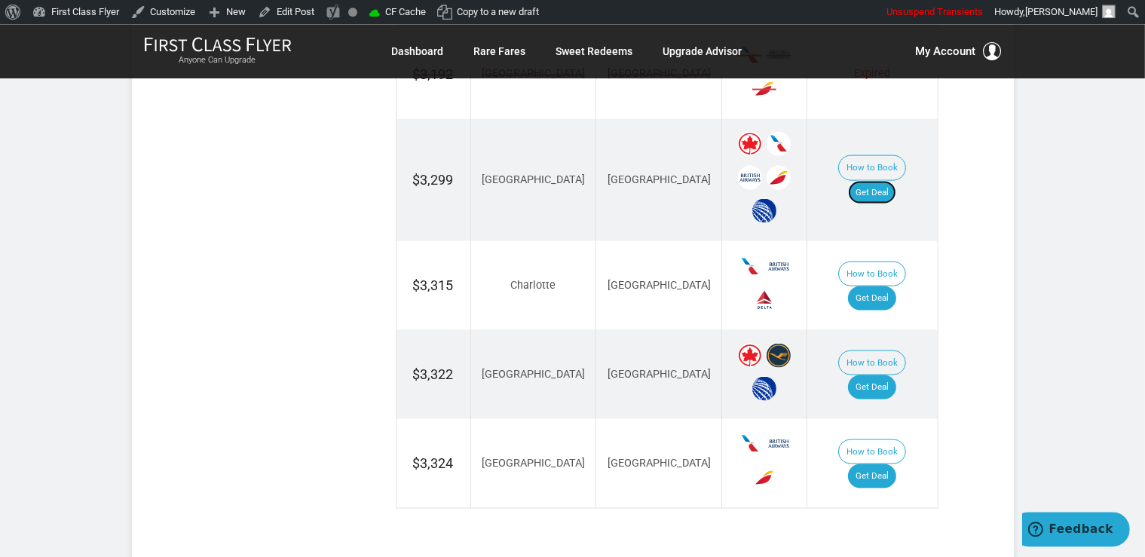
scroll to position [2295, 0]
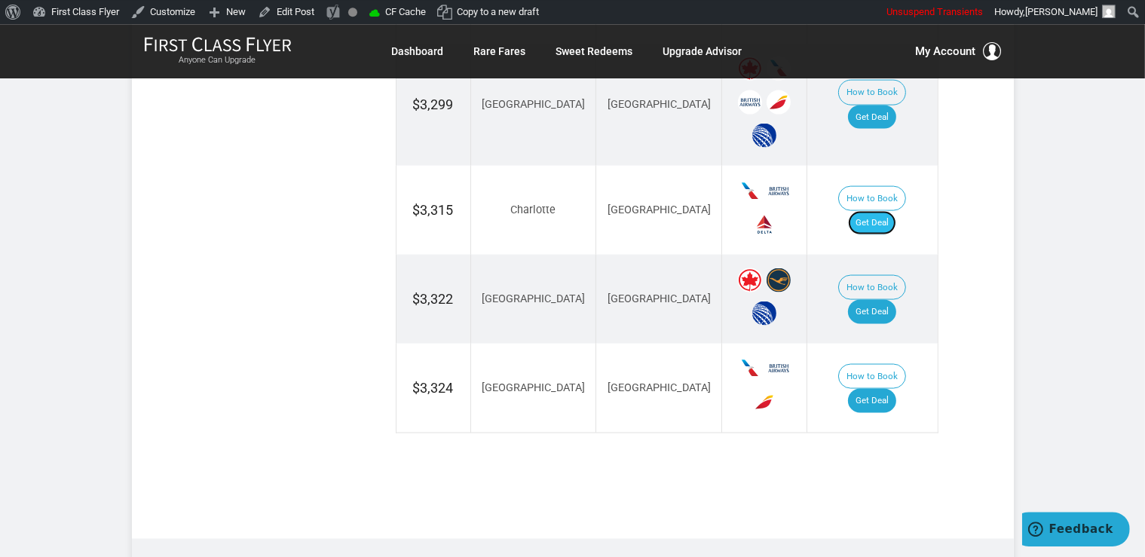
click at [894, 210] on link "Get Deal" at bounding box center [872, 222] width 48 height 24
click at [891, 388] on link "Get Deal" at bounding box center [872, 400] width 48 height 24
click at [876, 299] on link "Get Deal" at bounding box center [872, 311] width 48 height 24
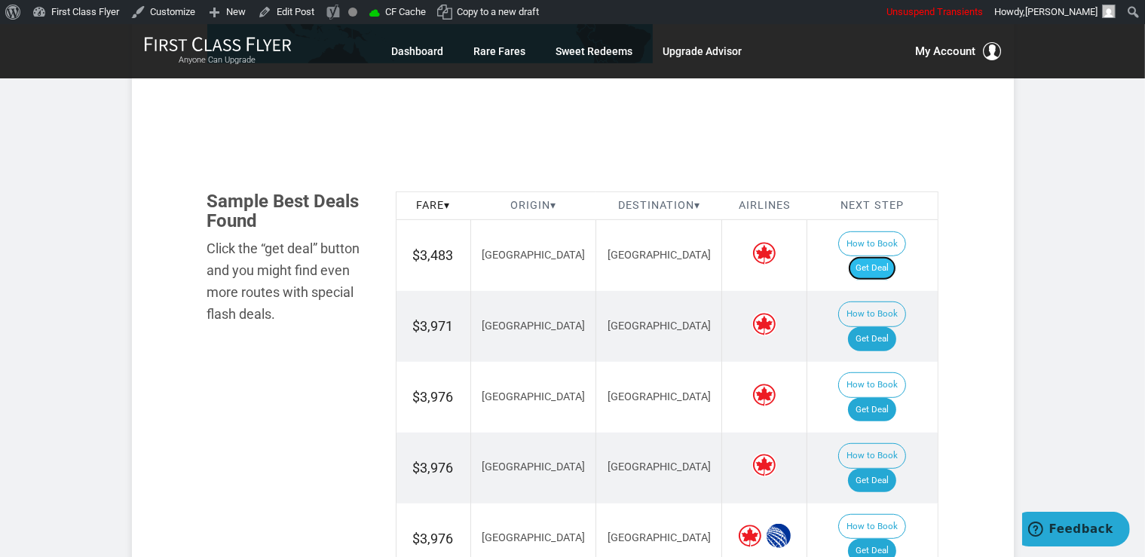
click at [893, 256] on link "Get Deal" at bounding box center [872, 268] width 48 height 24
click at [869, 398] on link "Get Deal" at bounding box center [872, 410] width 48 height 24
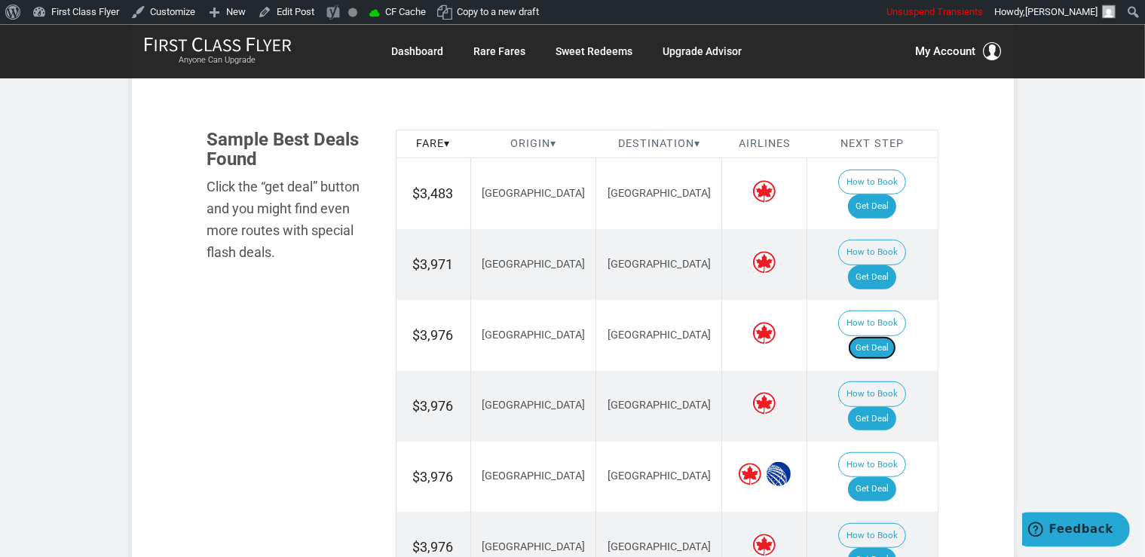
scroll to position [955, 0]
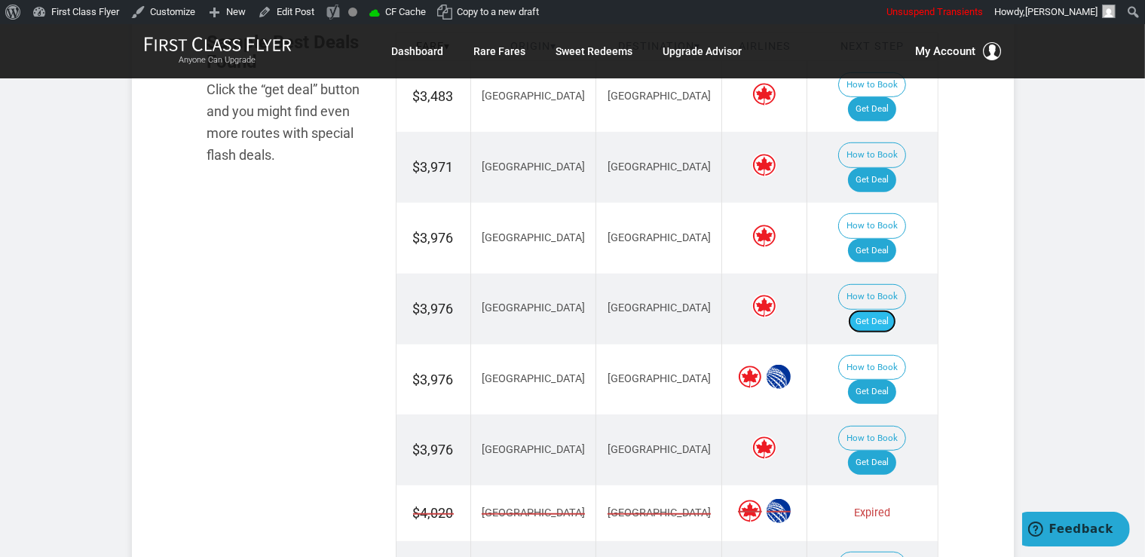
click at [885, 310] on link "Get Deal" at bounding box center [872, 322] width 48 height 24
click at [878, 380] on link "Get Deal" at bounding box center [872, 392] width 48 height 24
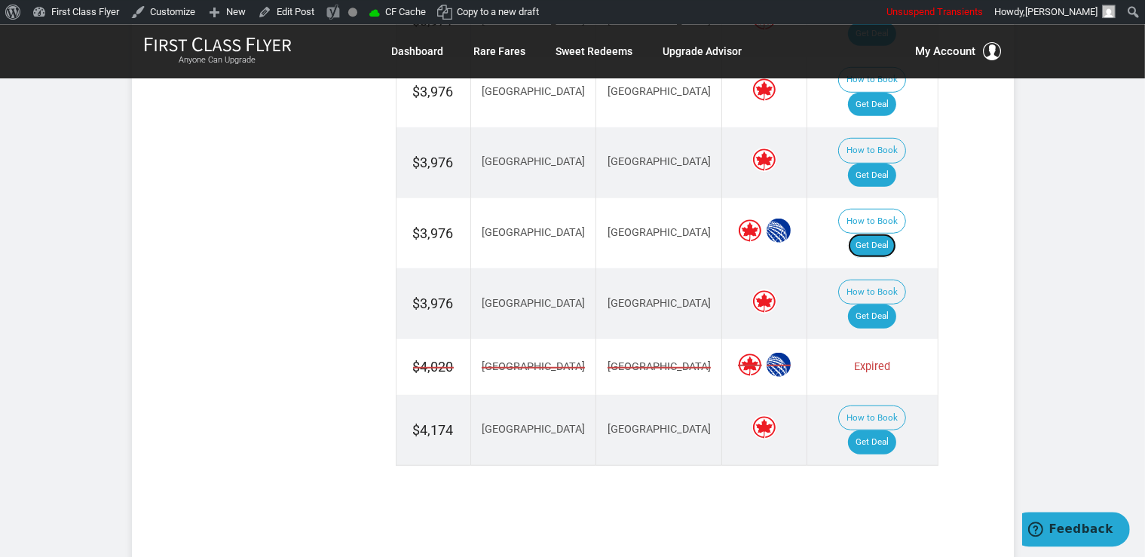
scroll to position [1114, 0]
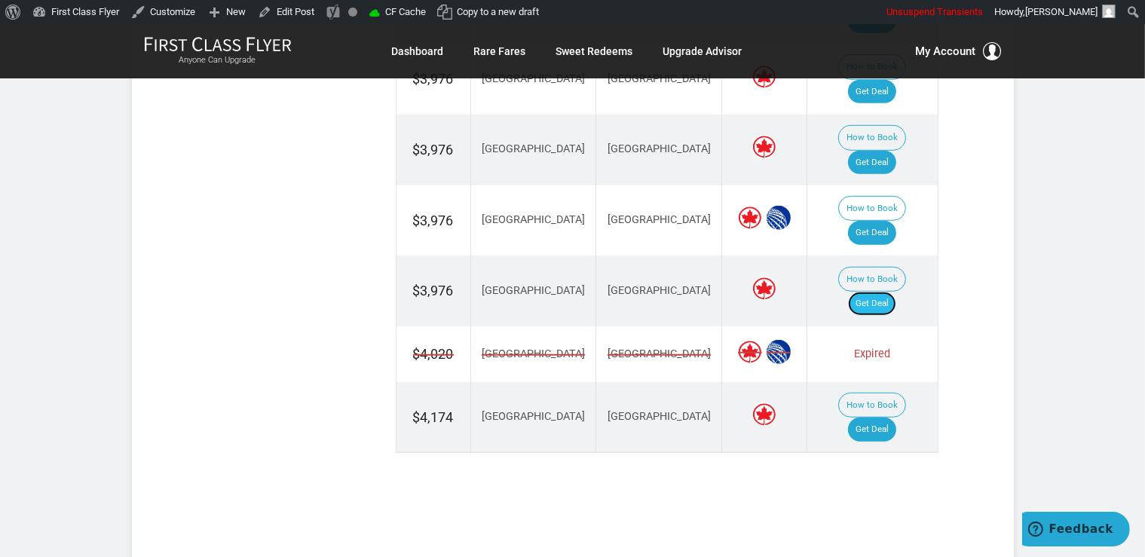
click at [889, 292] on link "Get Deal" at bounding box center [872, 304] width 48 height 24
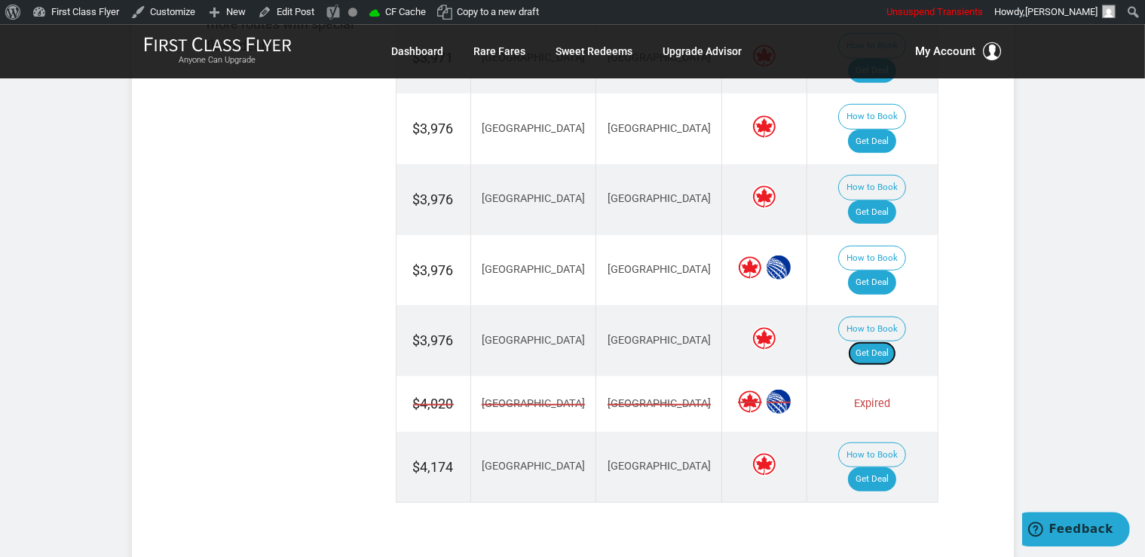
scroll to position [1034, 0]
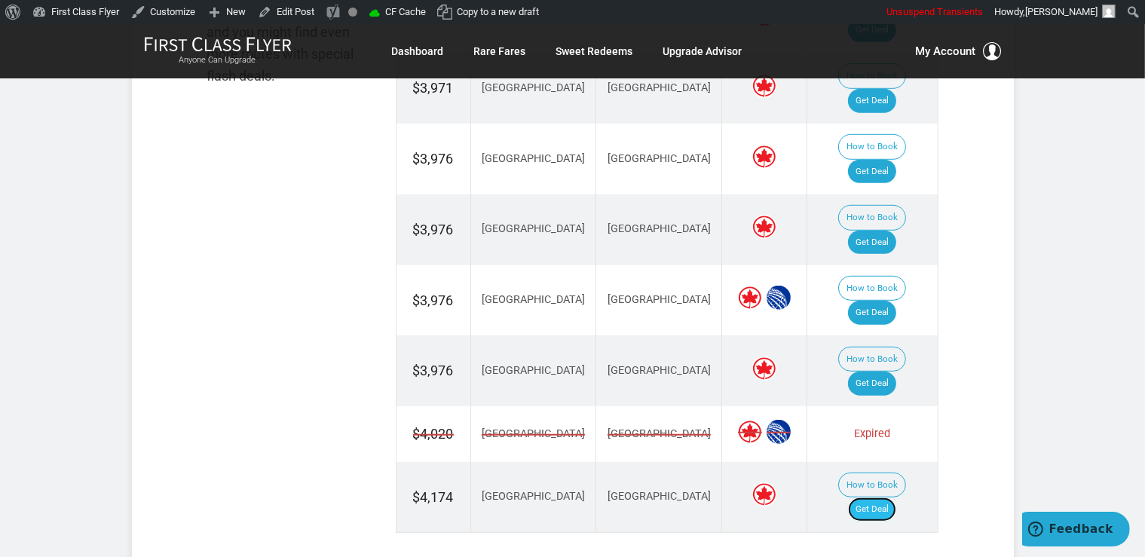
click at [884, 498] on link "Get Deal" at bounding box center [872, 510] width 48 height 24
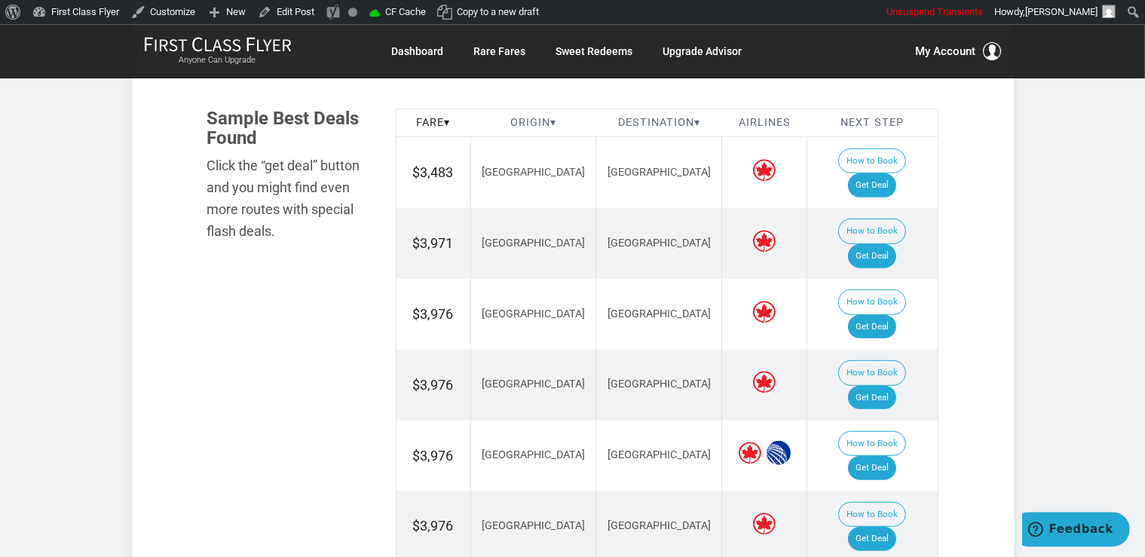
scroll to position [875, 0]
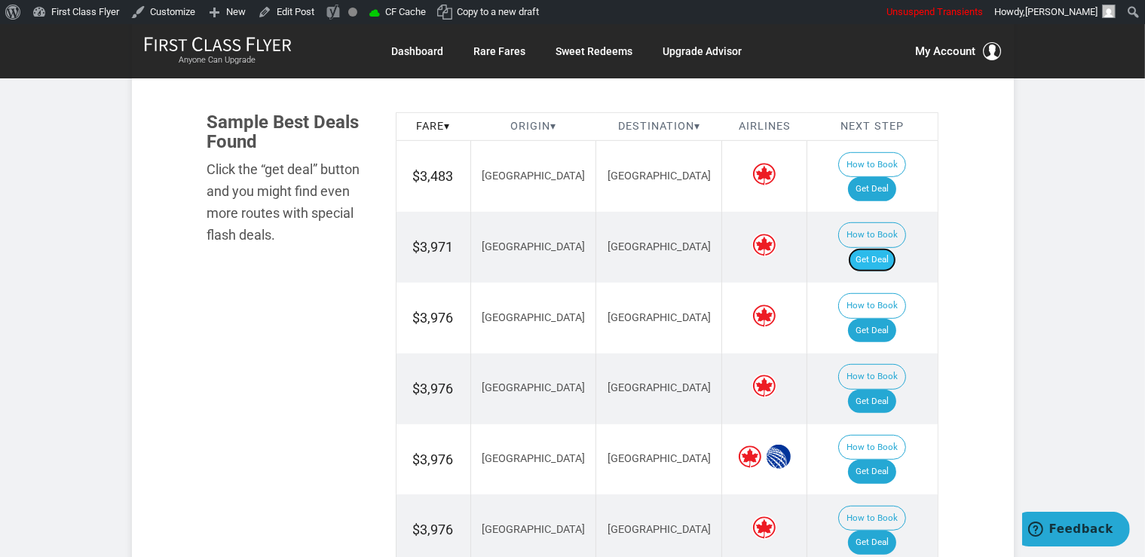
click at [865, 248] on link "Get Deal" at bounding box center [872, 260] width 48 height 24
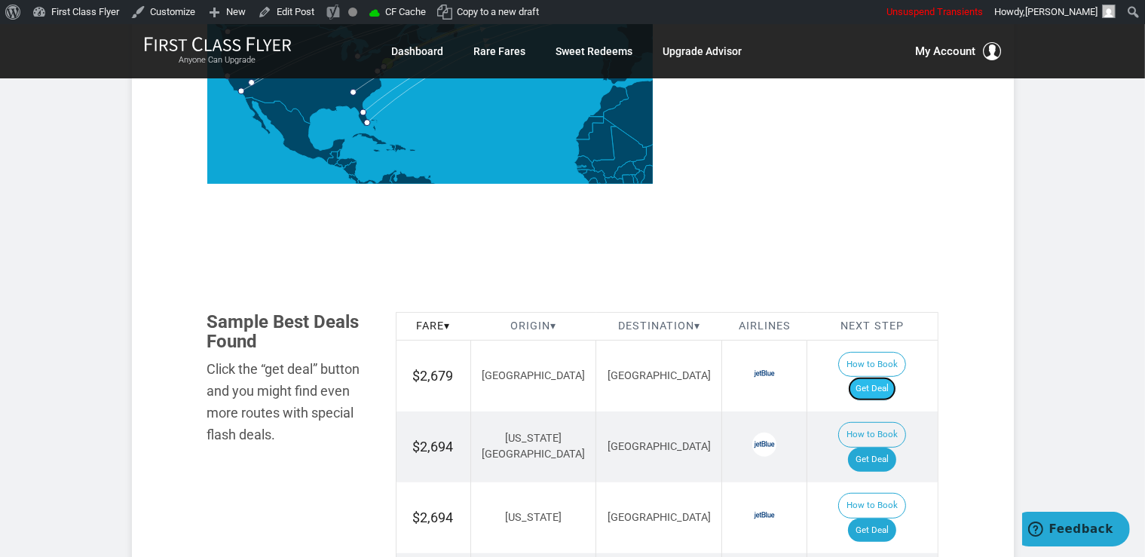
click at [897, 377] on link "Get Deal" at bounding box center [872, 389] width 48 height 24
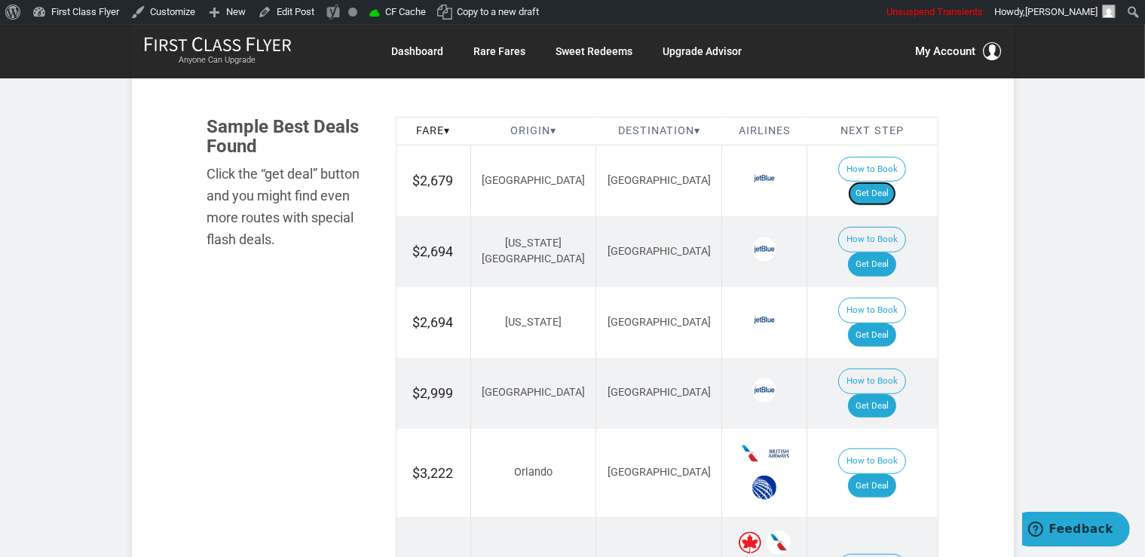
scroll to position [955, 0]
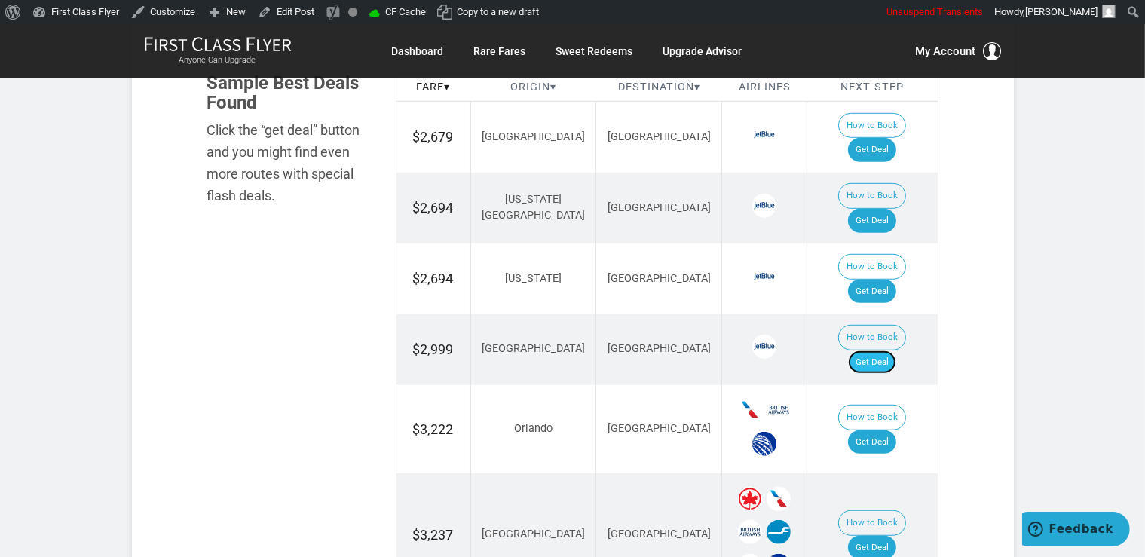
click at [882, 351] on link "Get Deal" at bounding box center [872, 363] width 48 height 24
click at [869, 209] on link "Get Deal" at bounding box center [872, 221] width 48 height 24
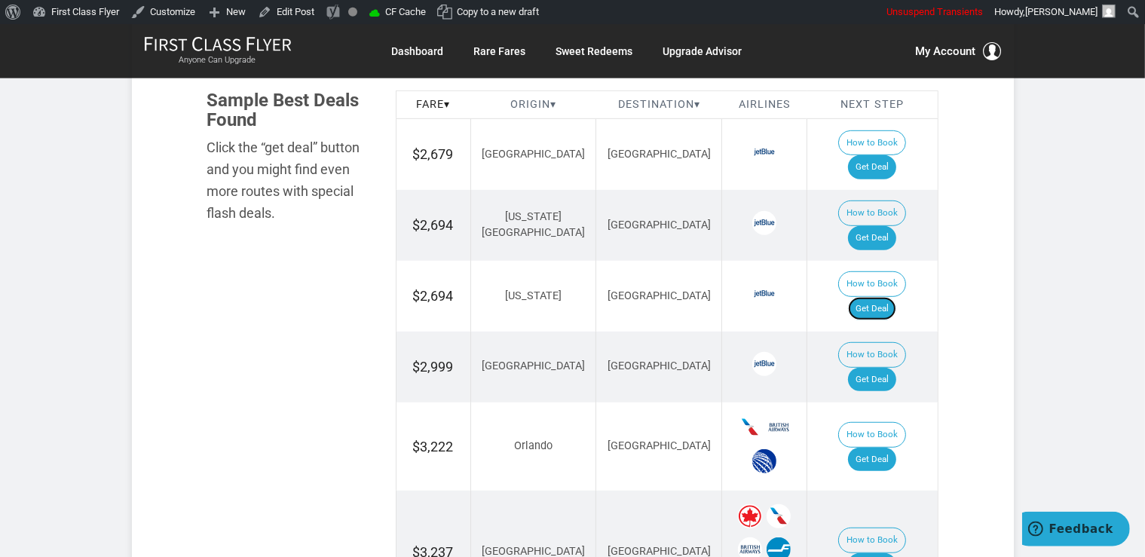
click at [884, 297] on link "Get Deal" at bounding box center [872, 309] width 48 height 24
click at [881, 448] on link "Get Deal" at bounding box center [872, 460] width 48 height 24
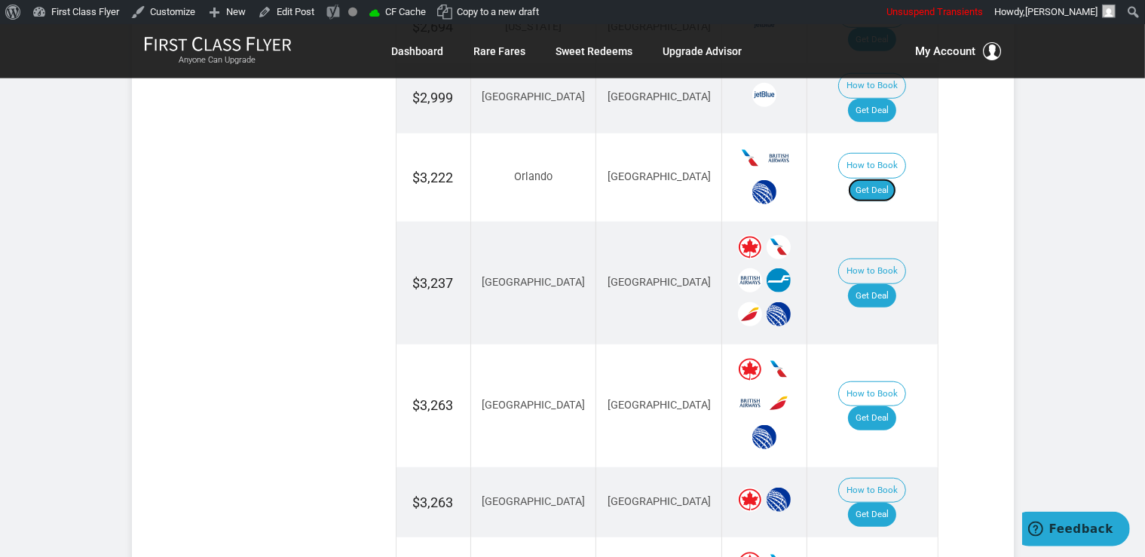
scroll to position [1336, 0]
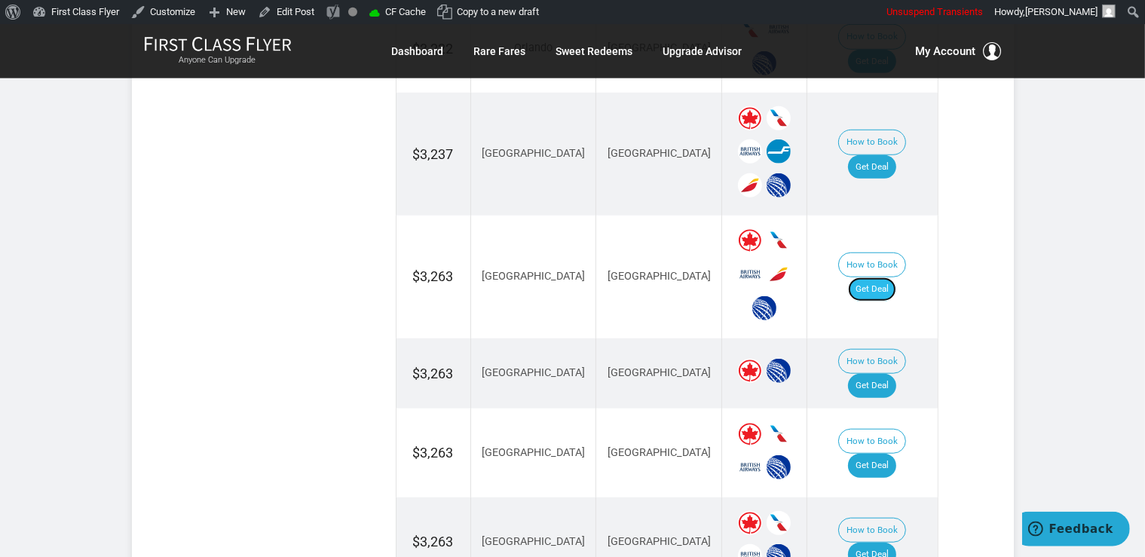
click at [876, 277] on link "Get Deal" at bounding box center [872, 289] width 48 height 24
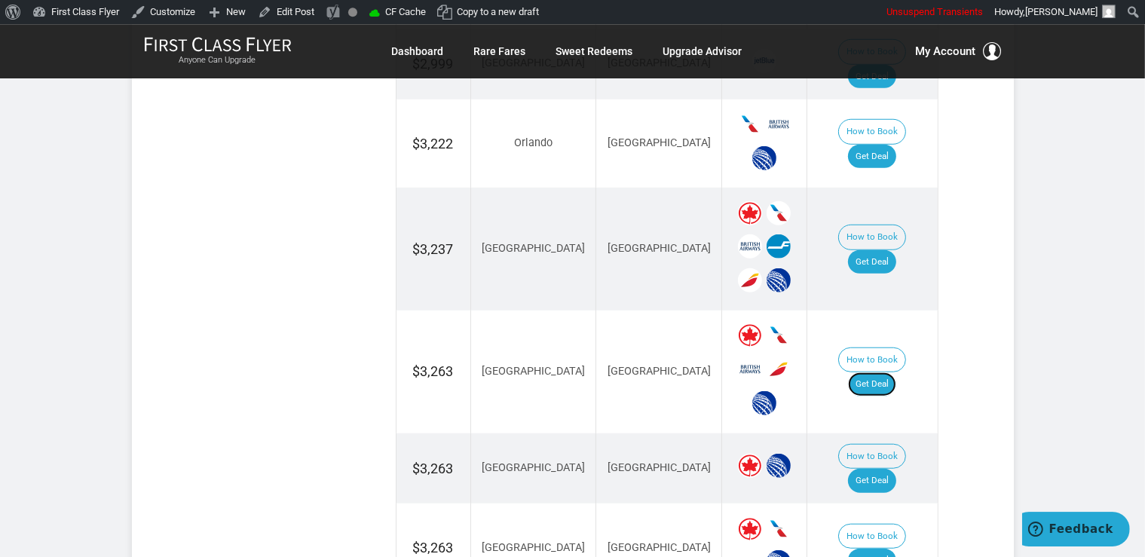
scroll to position [1017, 0]
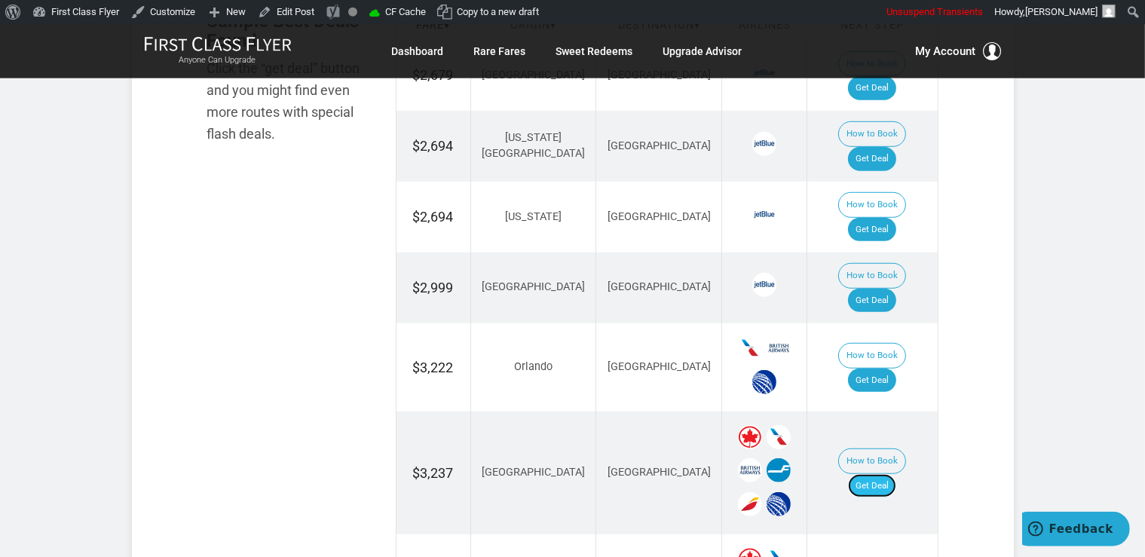
click at [872, 474] on link "Get Deal" at bounding box center [872, 486] width 48 height 24
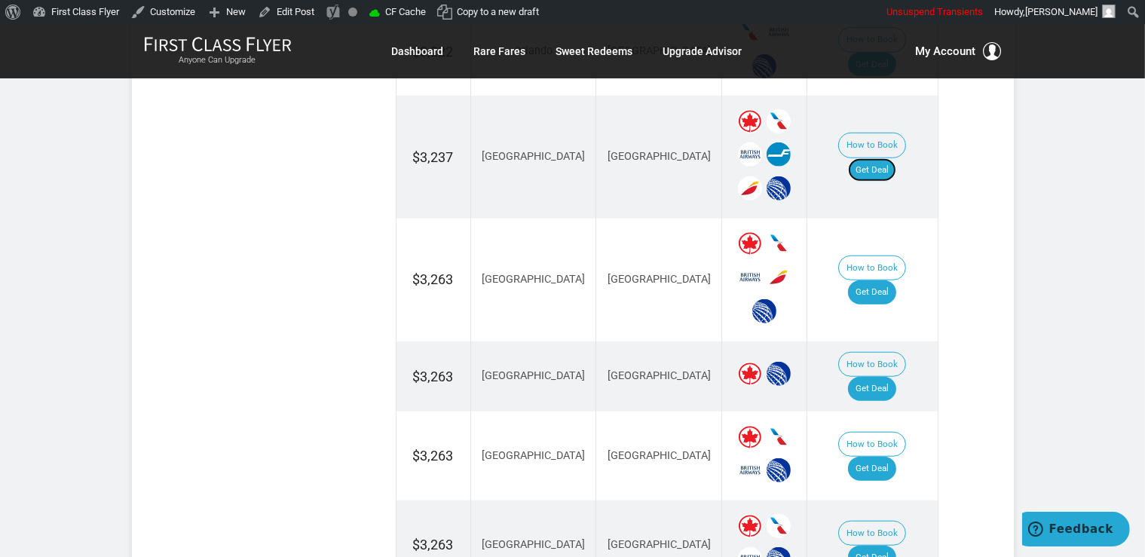
scroll to position [1336, 0]
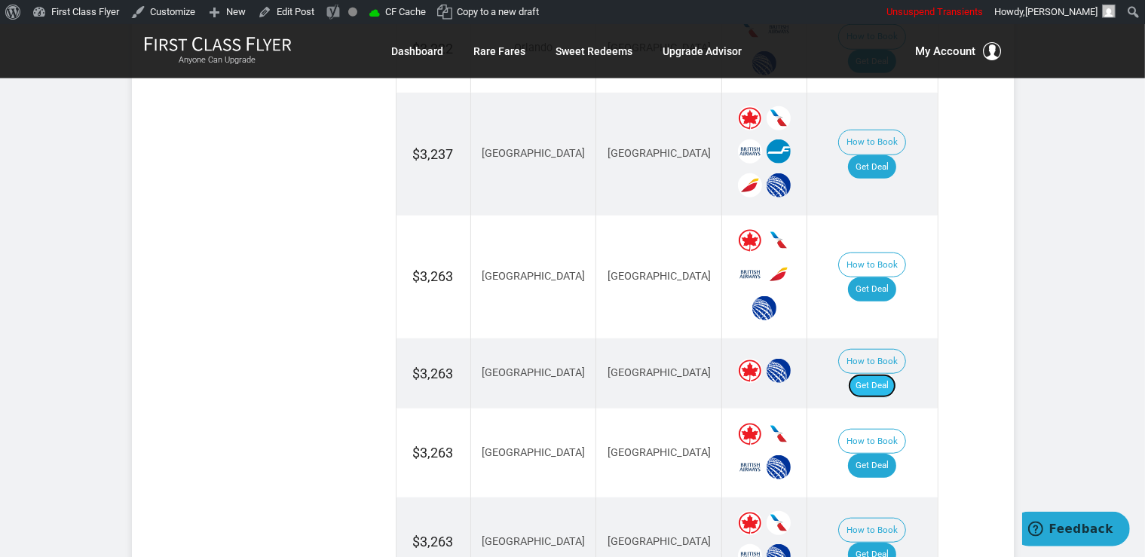
click at [897, 374] on link "Get Deal" at bounding box center [872, 386] width 48 height 24
click at [880, 454] on link "Get Deal" at bounding box center [872, 466] width 48 height 24
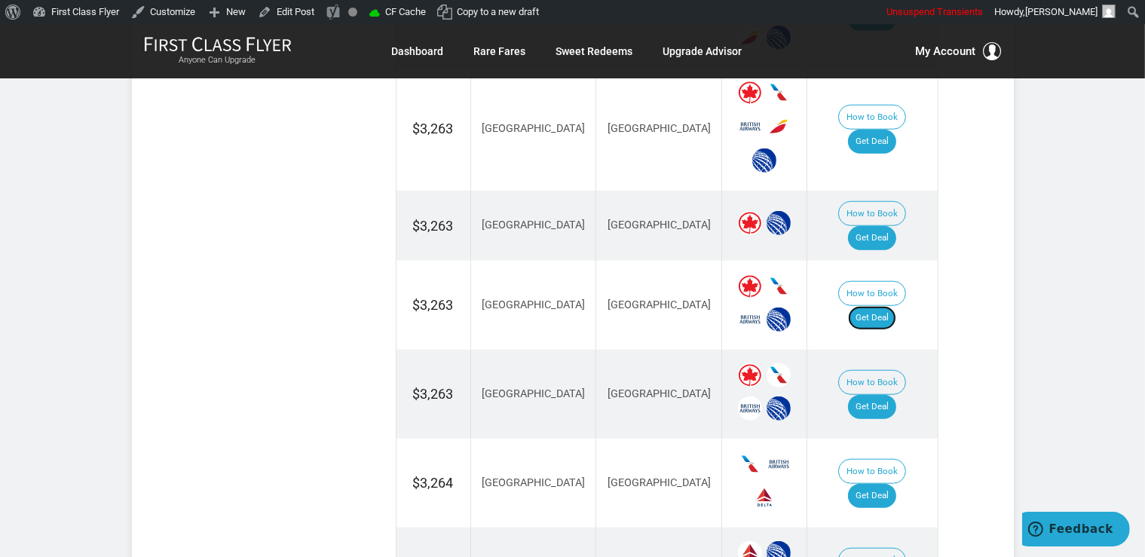
scroll to position [1495, 0]
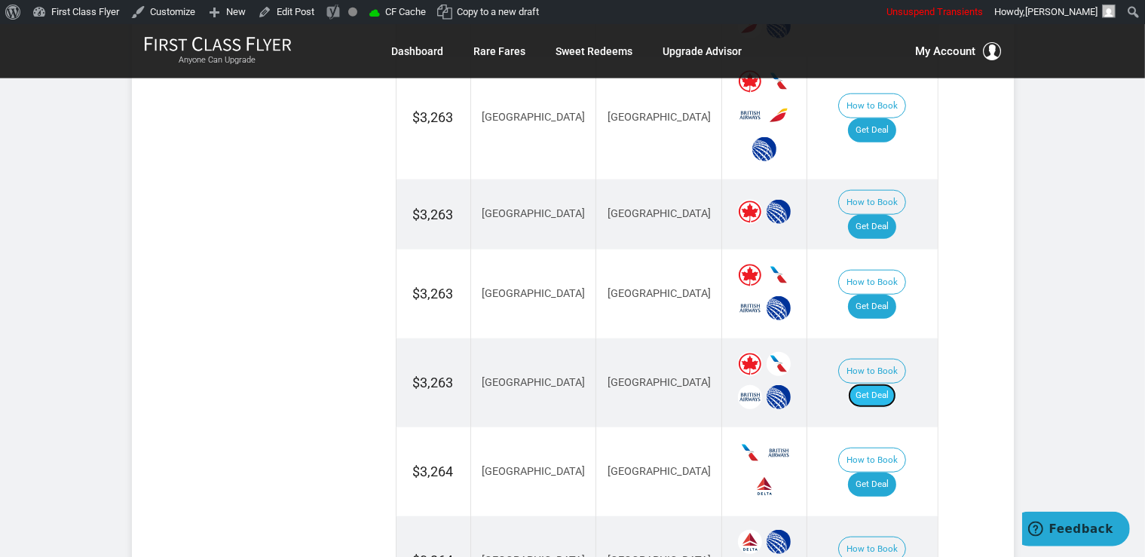
click at [894, 384] on link "Get Deal" at bounding box center [872, 396] width 48 height 24
click at [897, 473] on link "Get Deal" at bounding box center [872, 485] width 48 height 24
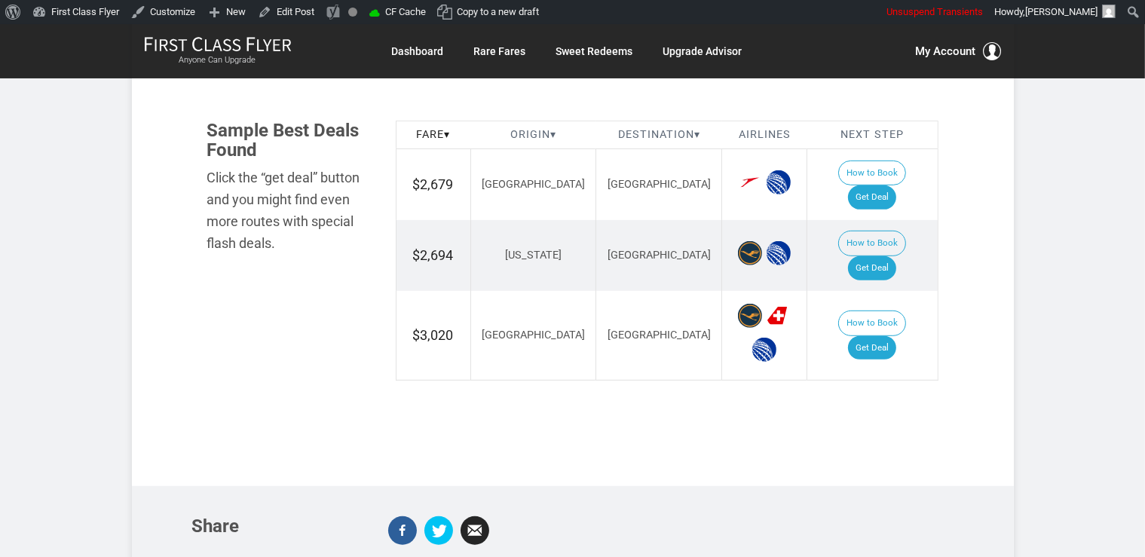
scroll to position [875, 0]
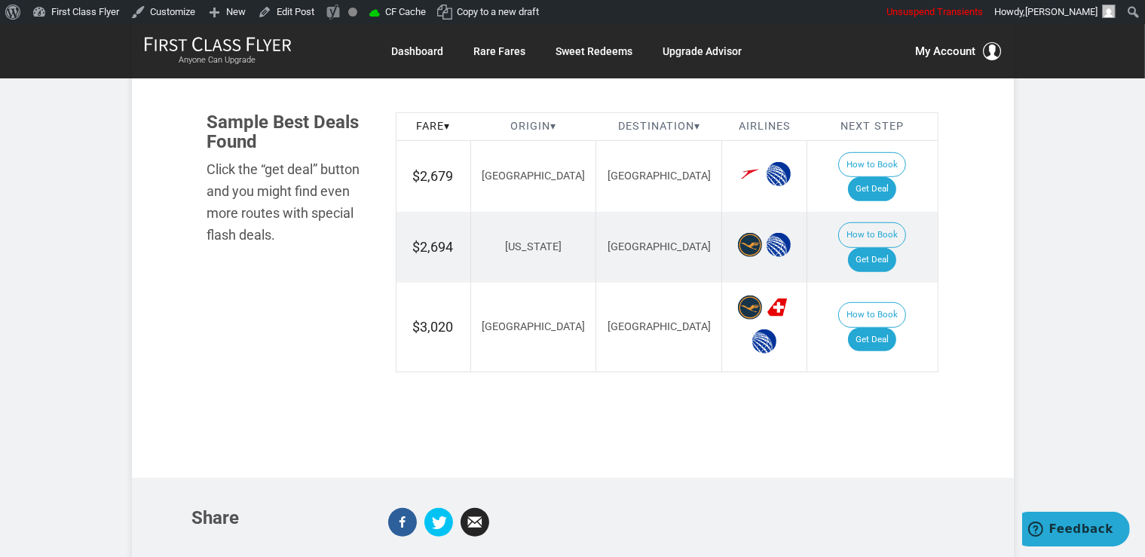
click at [879, 154] on td "How to Book Get Deal" at bounding box center [873, 176] width 130 height 71
click at [884, 177] on link "Get Deal" at bounding box center [872, 189] width 48 height 24
click at [880, 328] on link "Get Deal" at bounding box center [872, 340] width 48 height 24
click at [873, 248] on link "Get Deal" at bounding box center [872, 260] width 48 height 24
click at [875, 248] on link "Get Deal" at bounding box center [872, 260] width 48 height 24
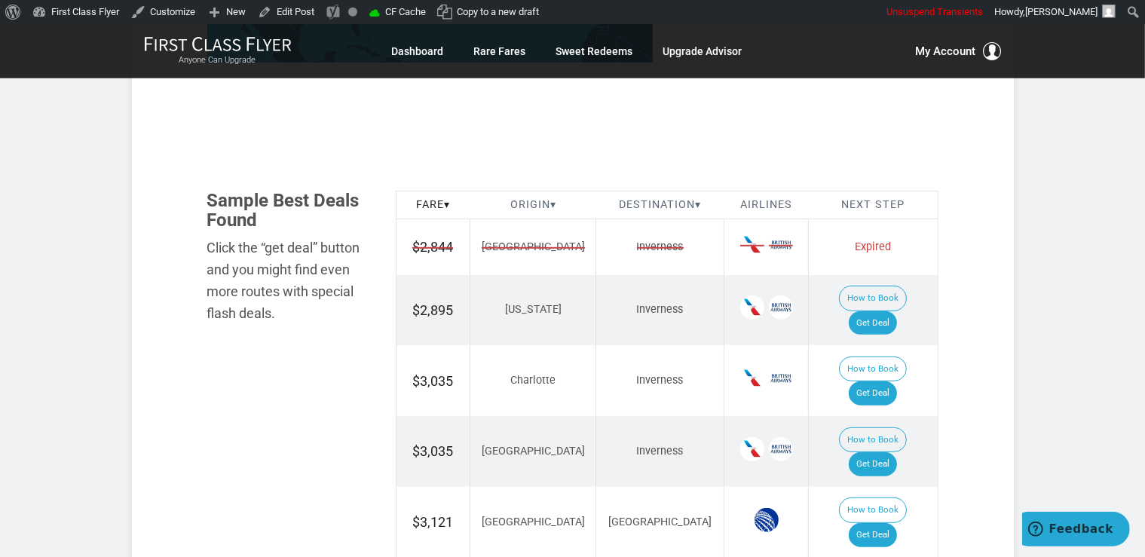
scroll to position [875, 0]
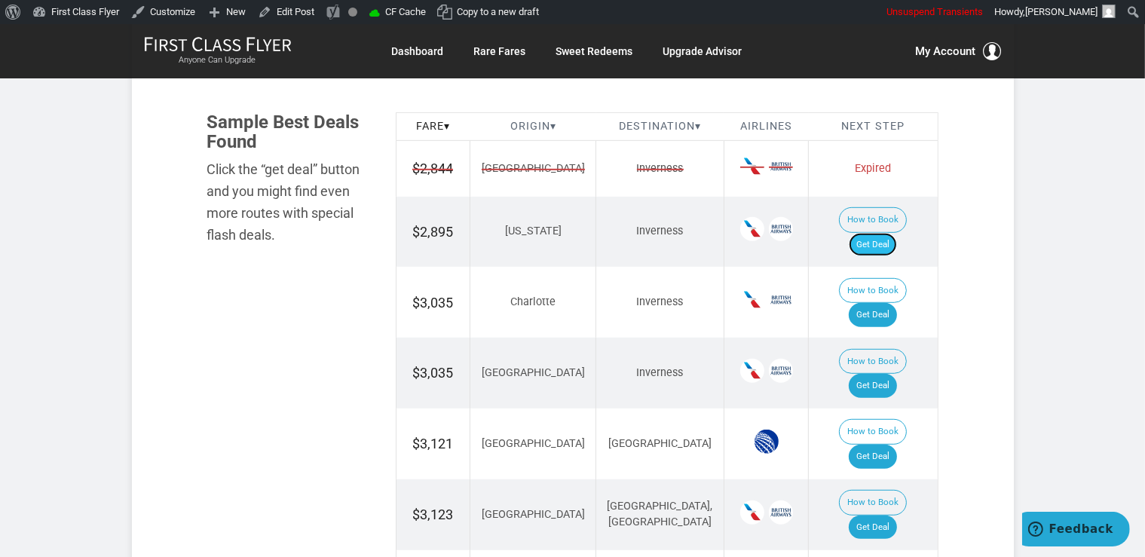
click at [876, 233] on link "Get Deal" at bounding box center [873, 245] width 48 height 24
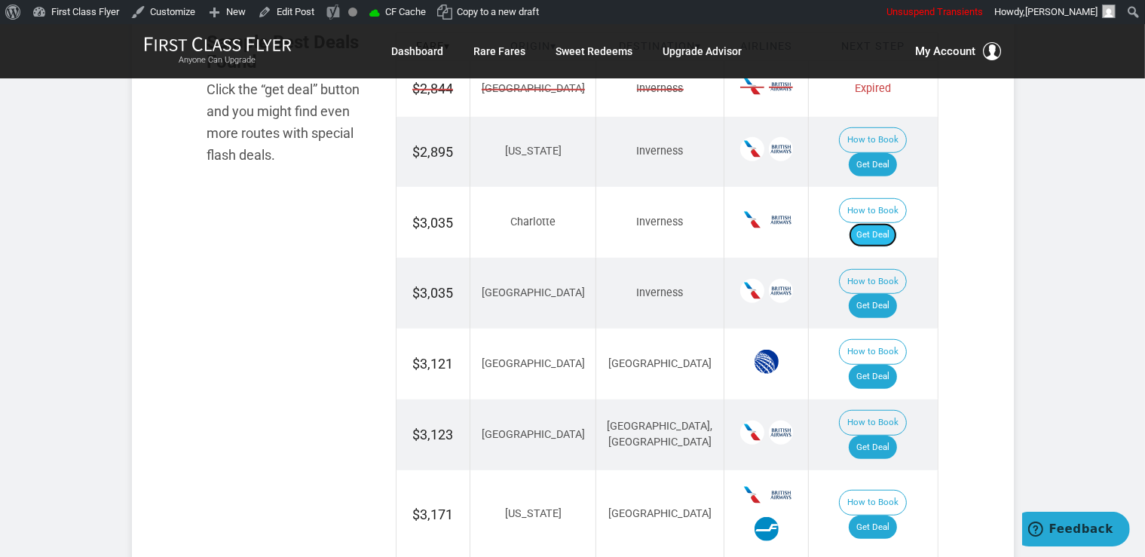
click at [896, 223] on link "Get Deal" at bounding box center [873, 235] width 48 height 24
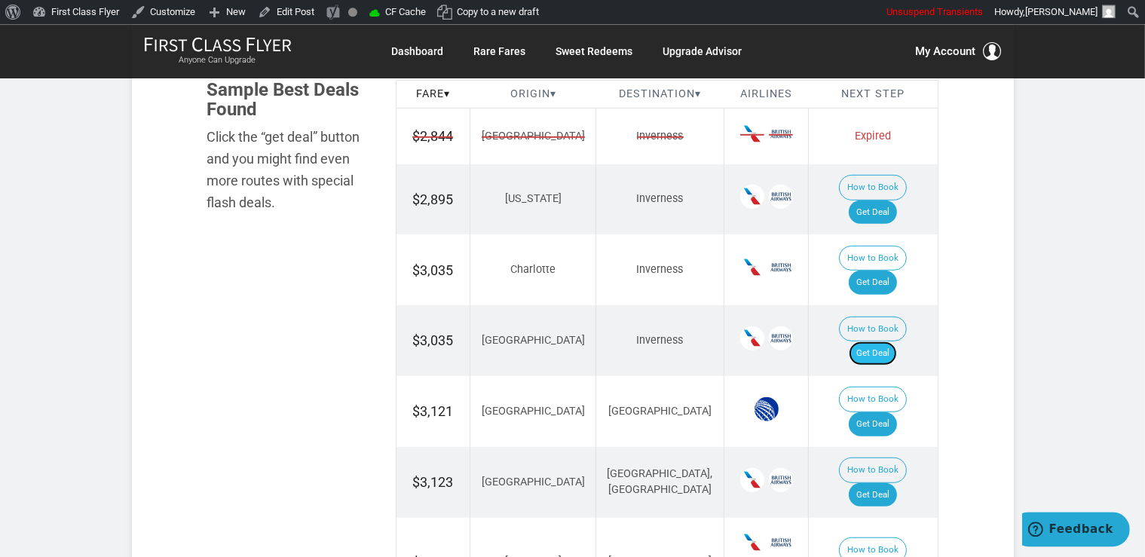
click at [897, 341] on link "Get Deal" at bounding box center [873, 353] width 48 height 24
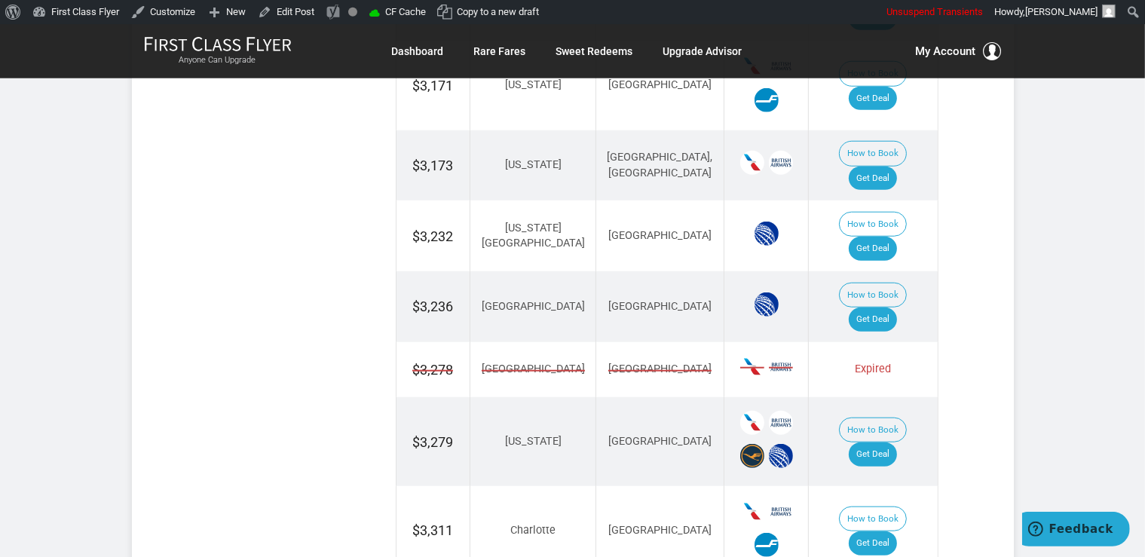
scroll to position [1387, 0]
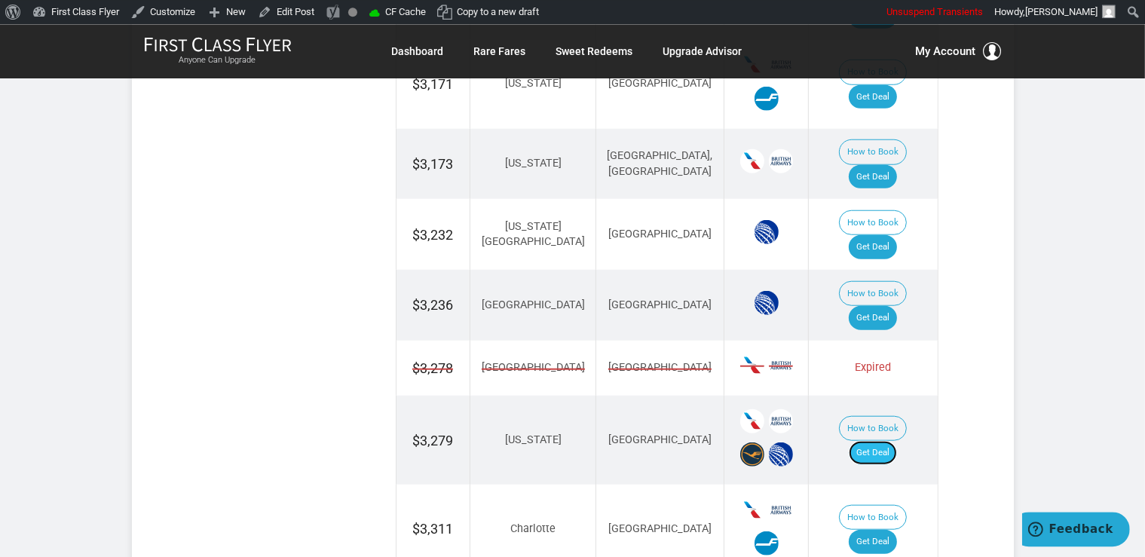
click at [893, 440] on link "Get Deal" at bounding box center [873, 452] width 48 height 24
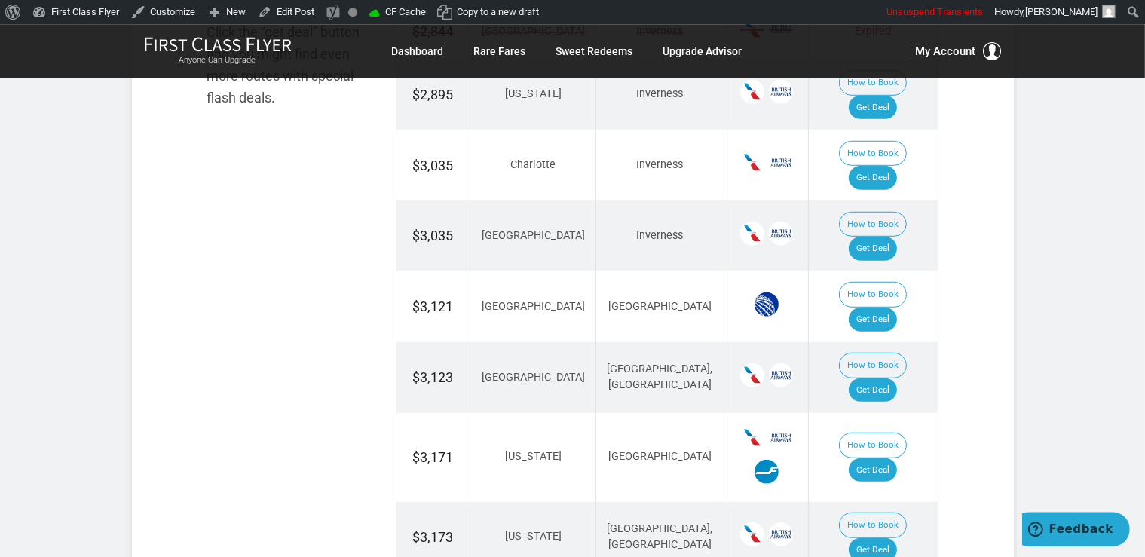
scroll to position [988, 0]
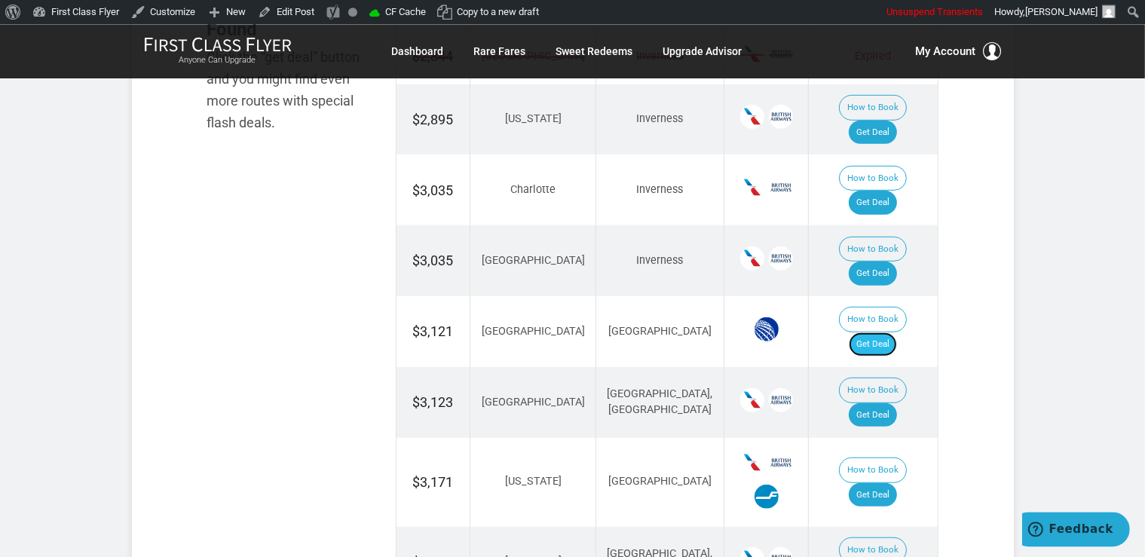
click at [897, 332] on link "Get Deal" at bounding box center [873, 344] width 48 height 24
click at [877, 403] on link "Get Deal" at bounding box center [873, 415] width 48 height 24
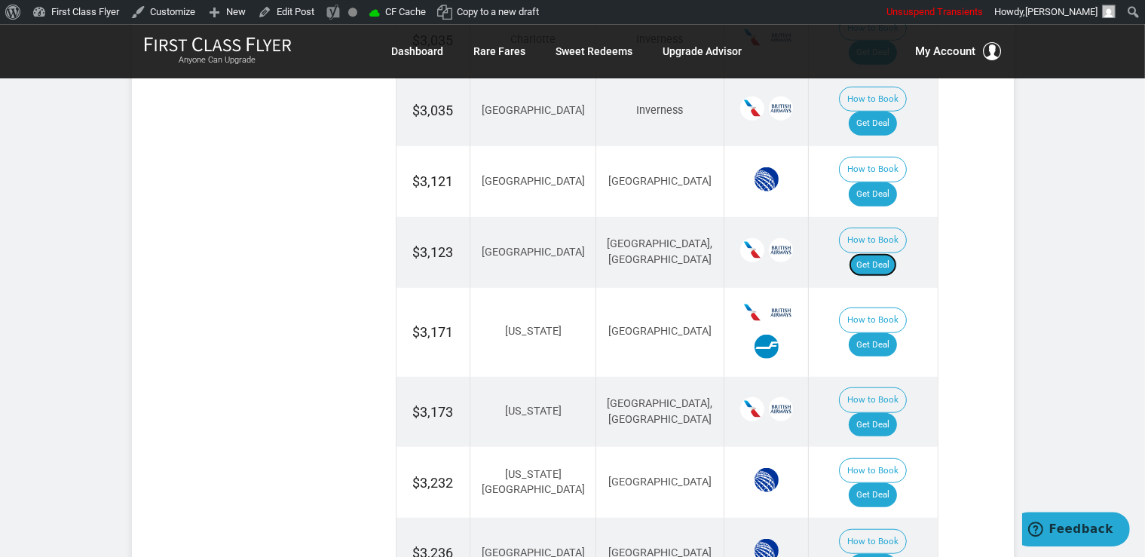
scroll to position [1148, 0]
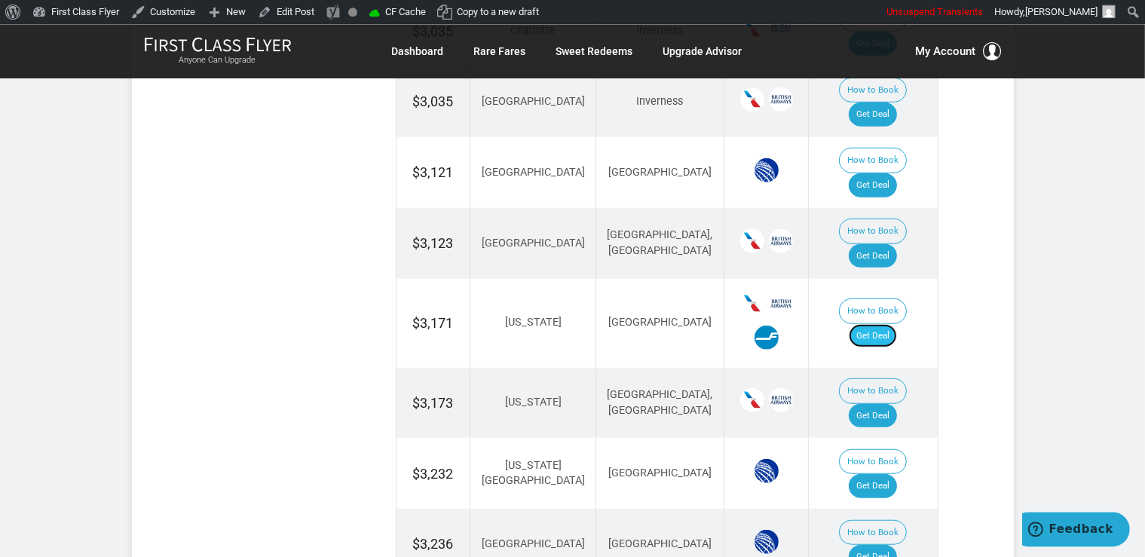
click at [892, 323] on link "Get Deal" at bounding box center [873, 335] width 48 height 24
click at [881, 323] on link "Get Deal" at bounding box center [873, 335] width 48 height 24
click at [896, 403] on link "Get Deal" at bounding box center [873, 415] width 48 height 24
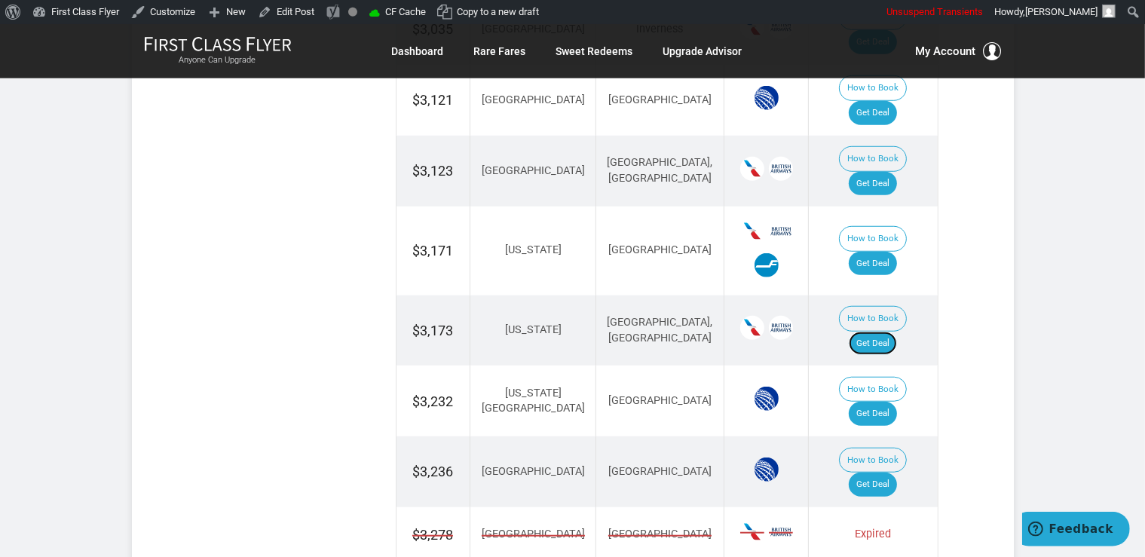
scroll to position [1387, 0]
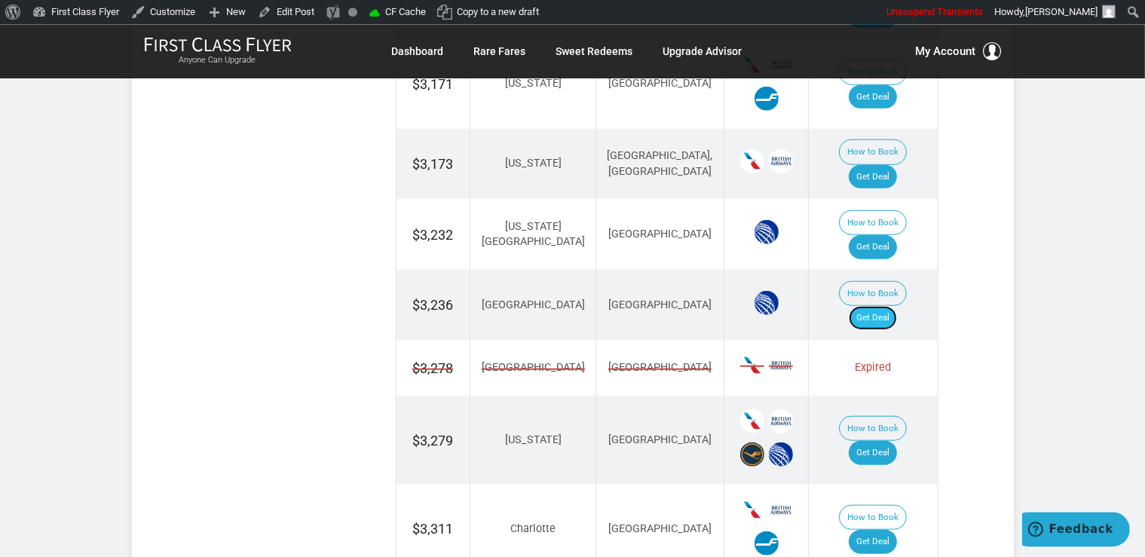
click at [872, 305] on link "Get Deal" at bounding box center [873, 317] width 48 height 24
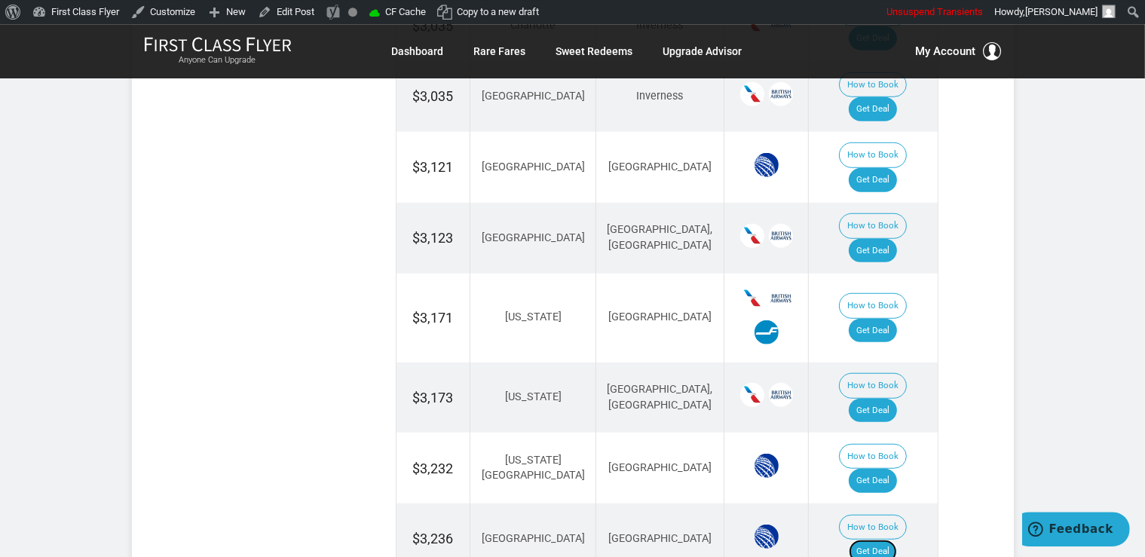
scroll to position [1148, 0]
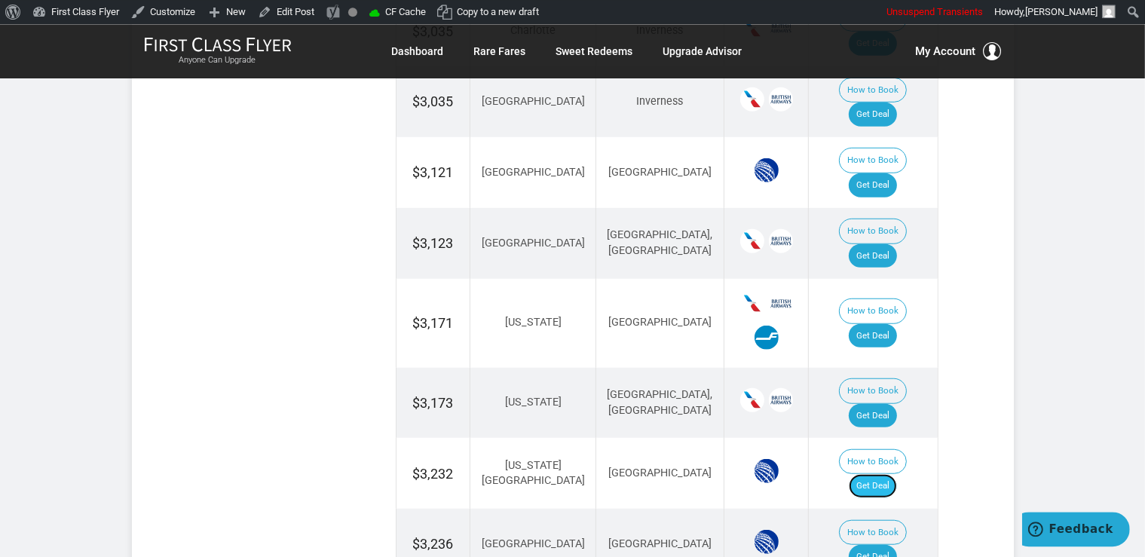
click at [882, 474] on link "Get Deal" at bounding box center [873, 486] width 48 height 24
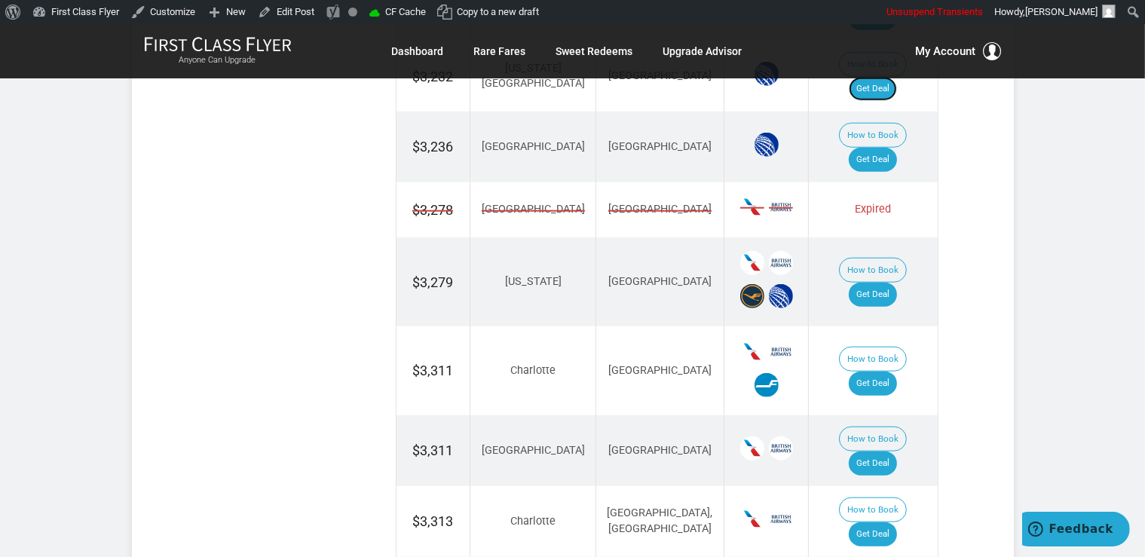
scroll to position [1546, 0]
click at [887, 370] on link "Get Deal" at bounding box center [873, 382] width 48 height 24
click at [864, 450] on link "Get Deal" at bounding box center [873, 462] width 48 height 24
click at [886, 521] on link "Get Deal" at bounding box center [873, 533] width 48 height 24
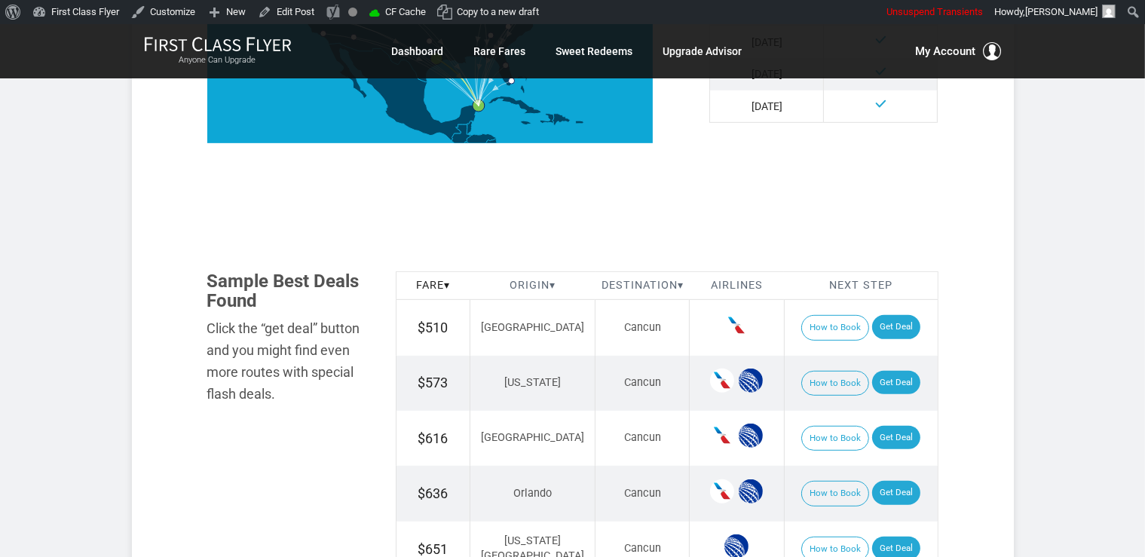
scroll to position [875, 0]
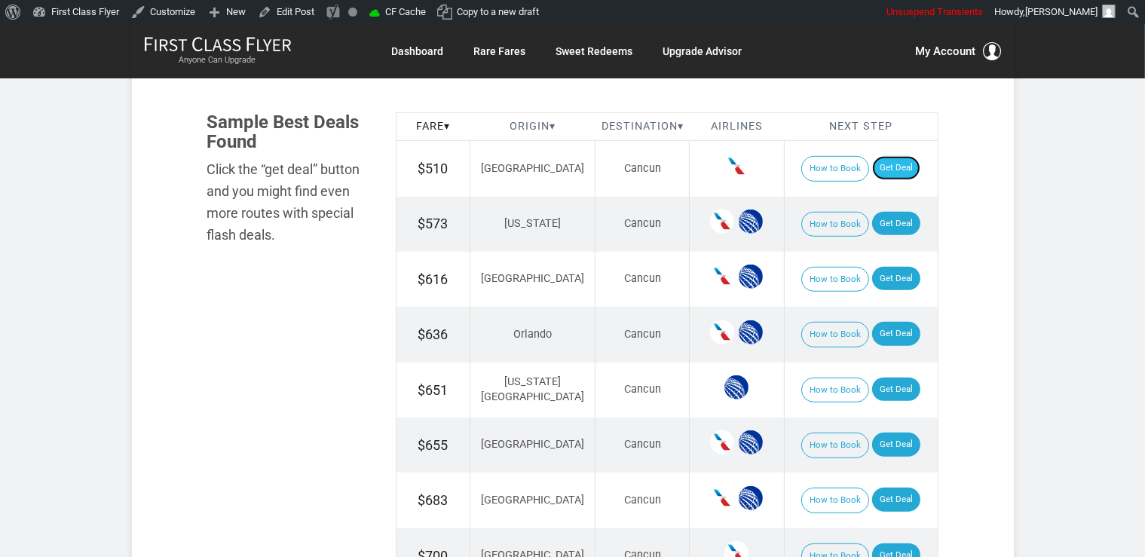
click at [879, 167] on link "Get Deal" at bounding box center [896, 168] width 48 height 24
click at [891, 225] on link "Get Deal" at bounding box center [896, 224] width 48 height 24
click at [872, 277] on link "Get Deal" at bounding box center [896, 279] width 48 height 24
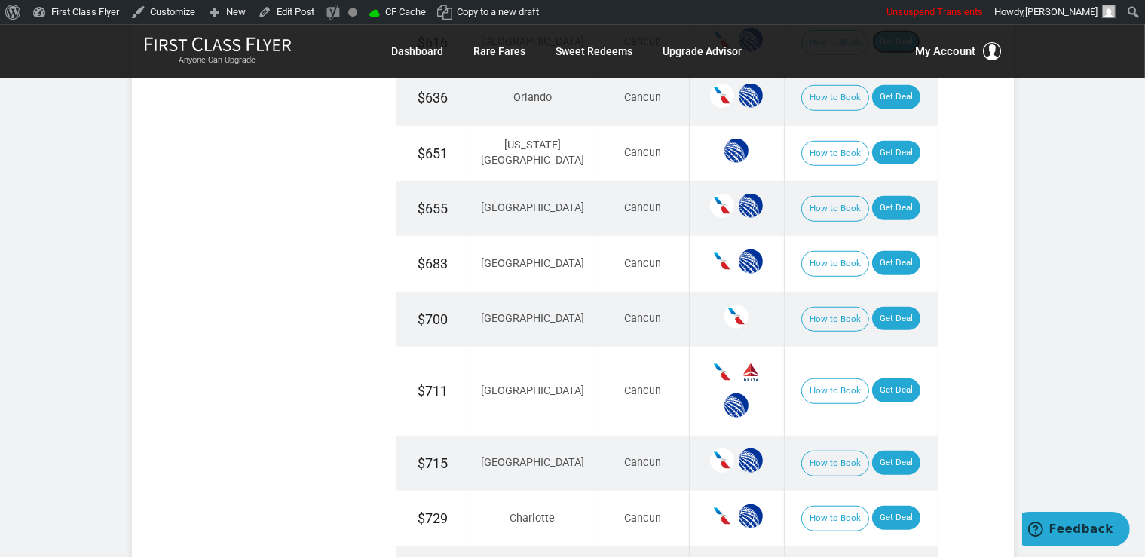
scroll to position [1114, 0]
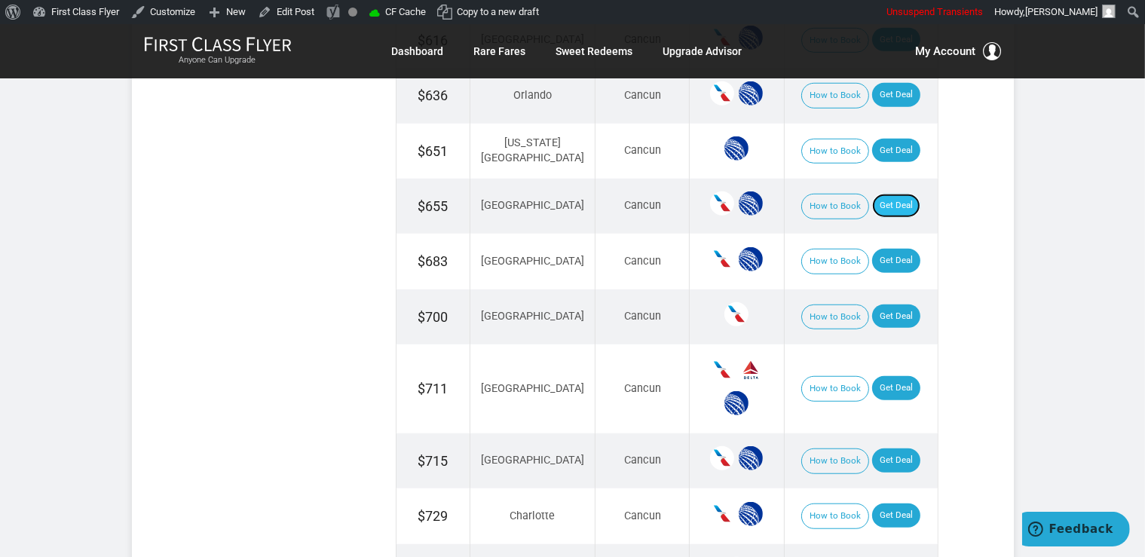
click at [877, 202] on link "Get Deal" at bounding box center [896, 206] width 48 height 24
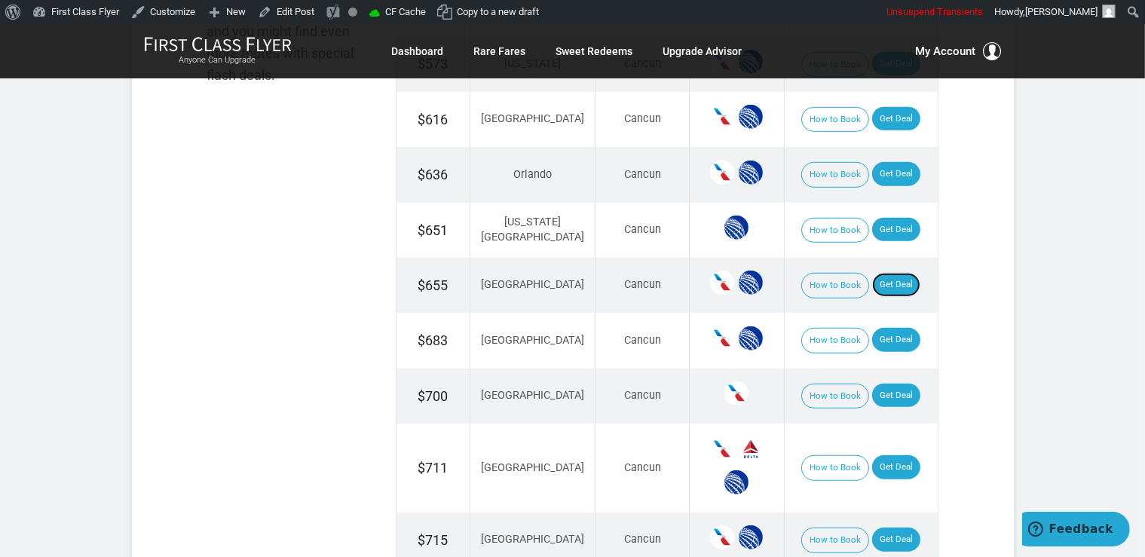
scroll to position [955, 0]
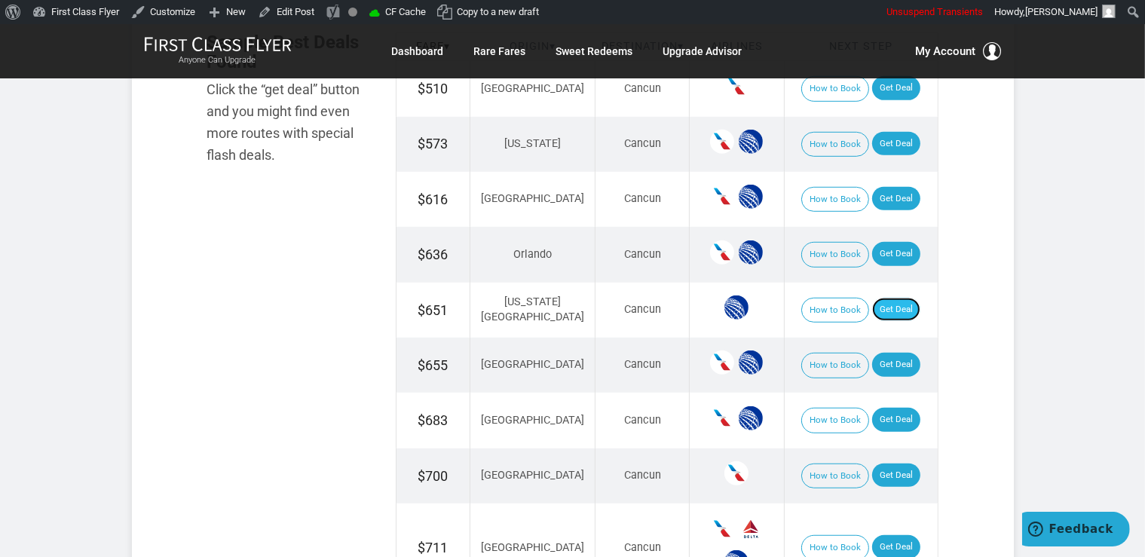
click at [892, 303] on link "Get Deal" at bounding box center [896, 310] width 48 height 24
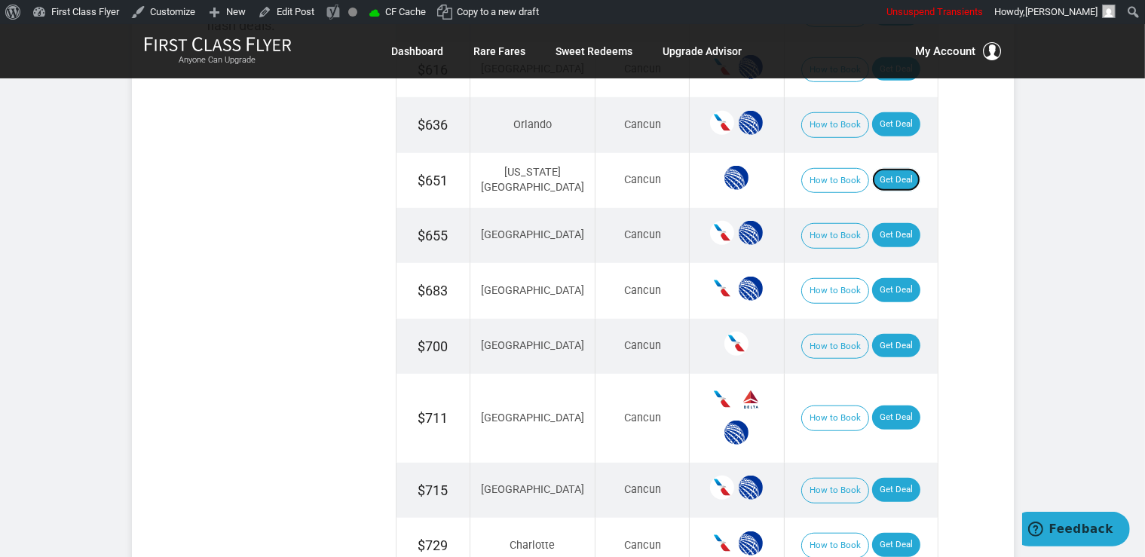
scroll to position [1194, 0]
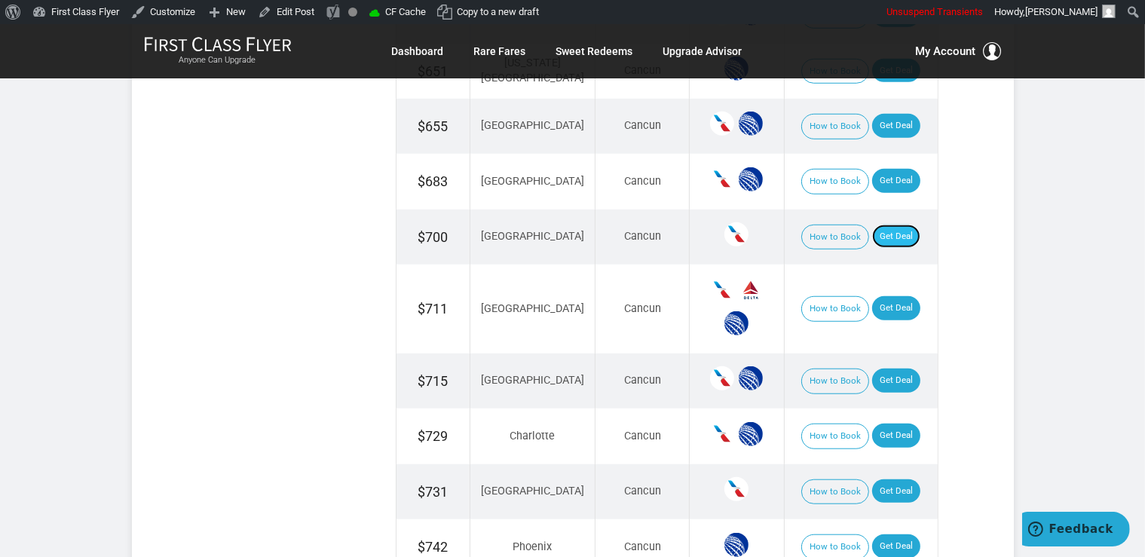
click at [888, 225] on link "Get Deal" at bounding box center [896, 237] width 48 height 24
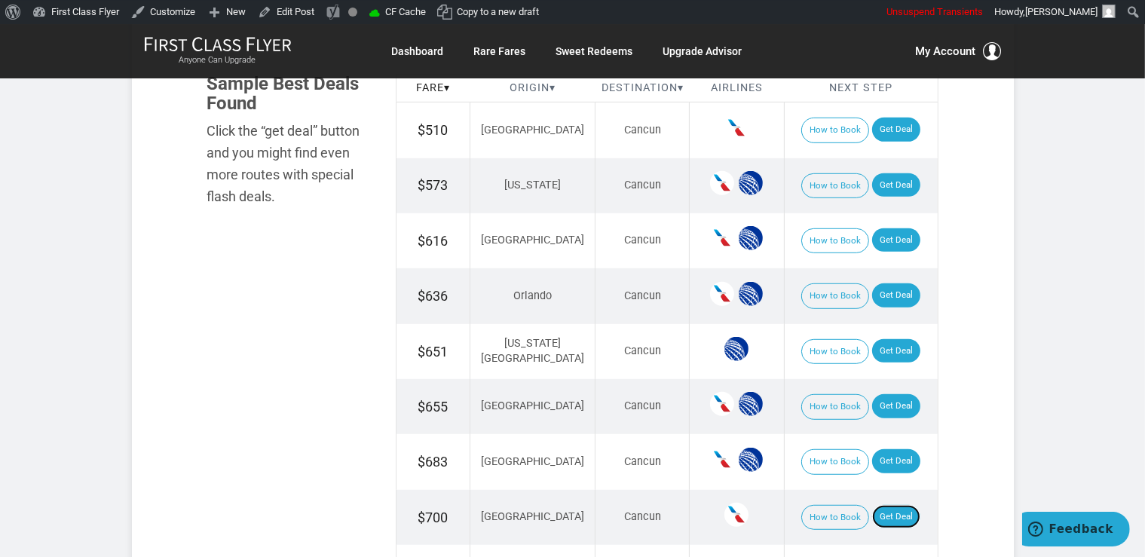
scroll to position [875, 0]
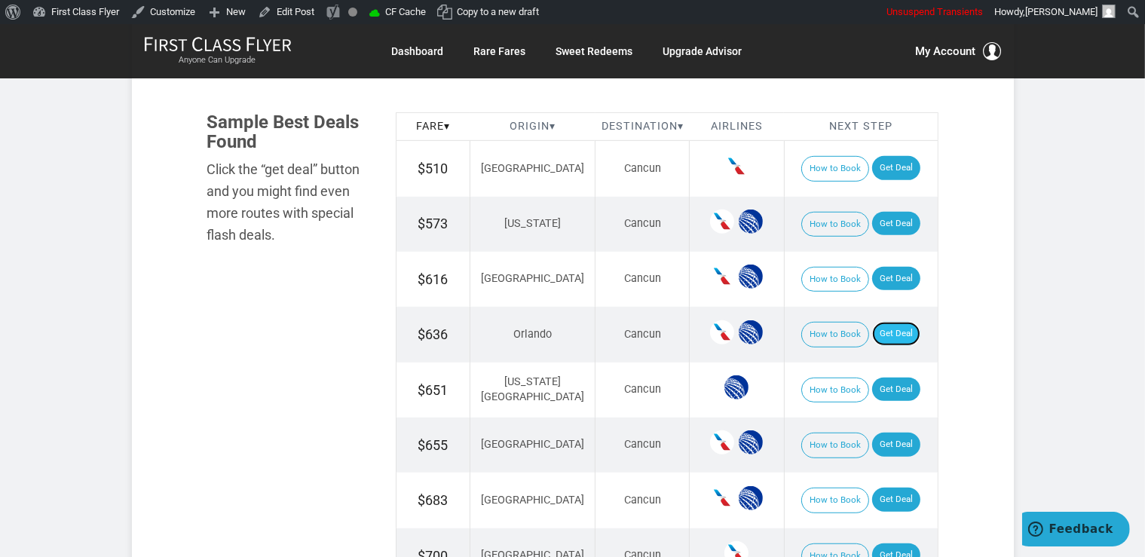
click at [878, 328] on link "Get Deal" at bounding box center [896, 334] width 48 height 24
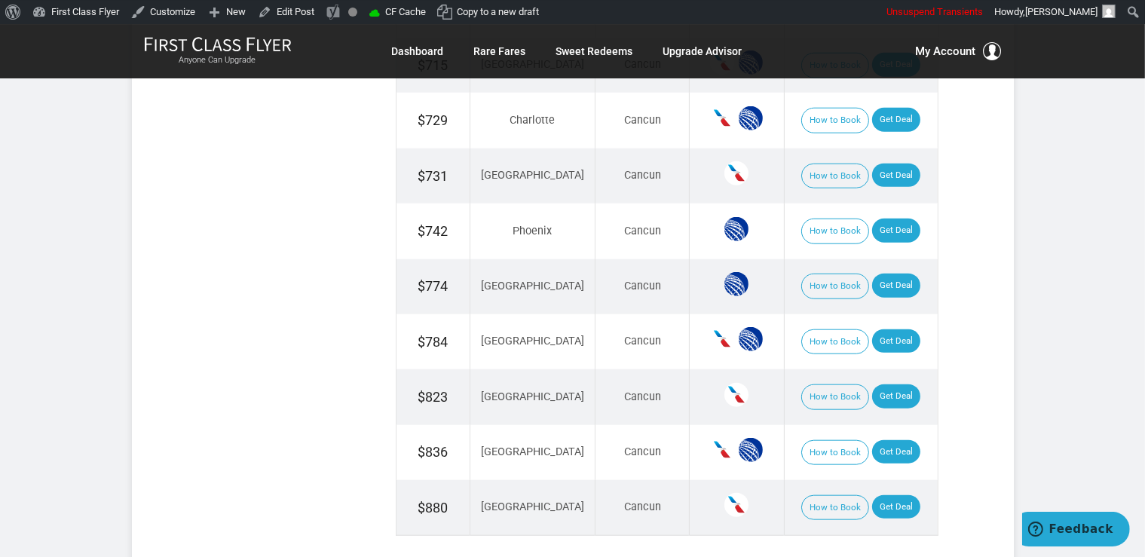
scroll to position [1513, 0]
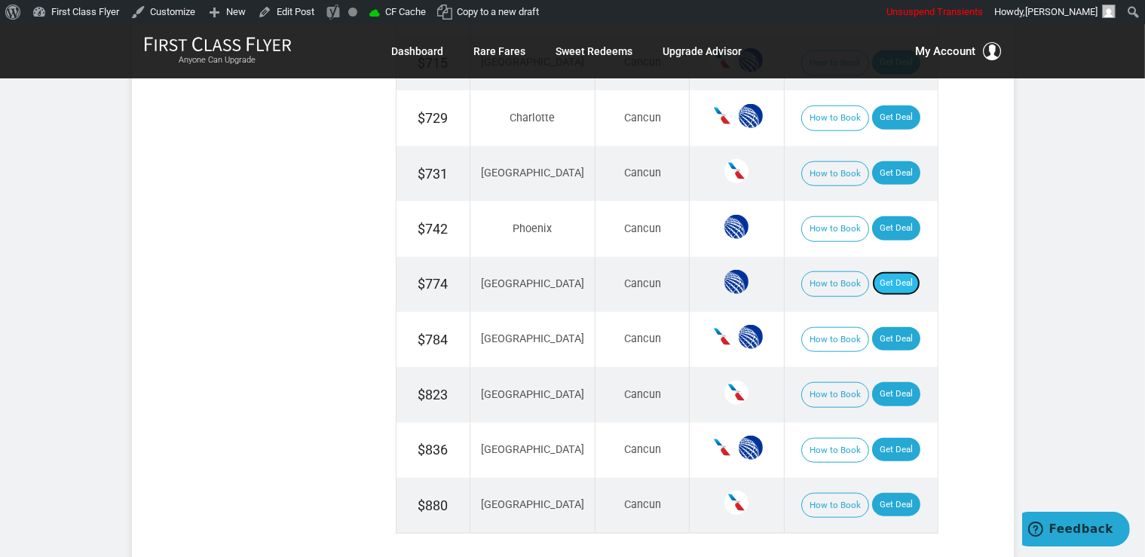
click at [882, 274] on link "Get Deal" at bounding box center [896, 283] width 48 height 24
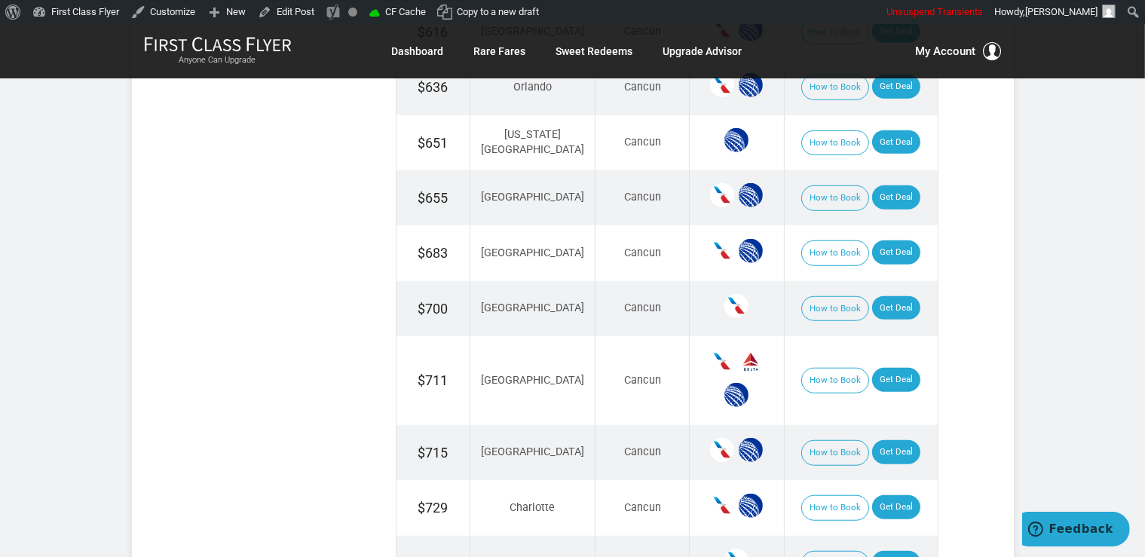
scroll to position [1114, 0]
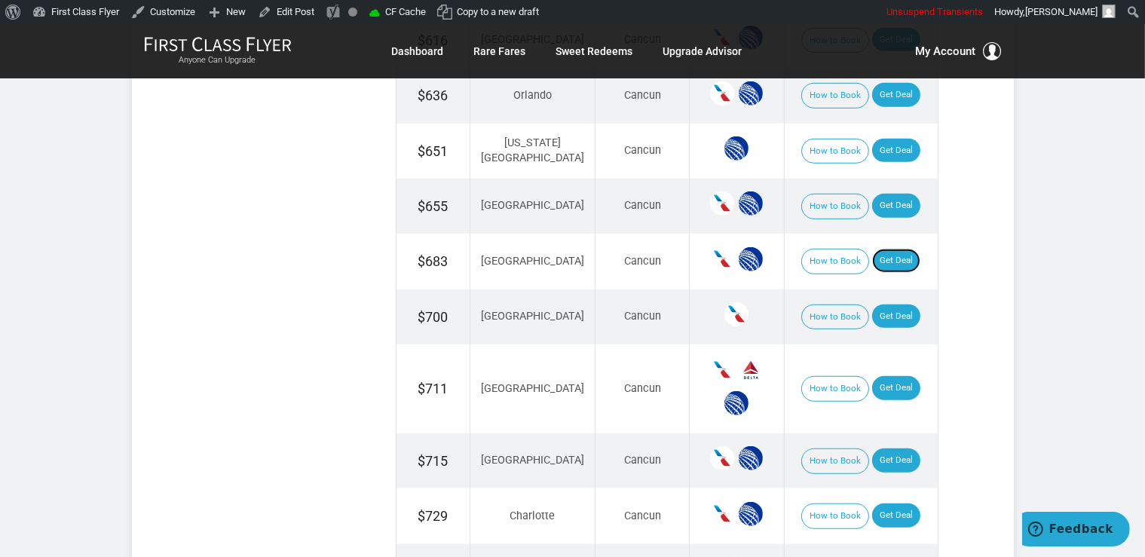
drag, startPoint x: 882, startPoint y: 259, endPoint x: 890, endPoint y: 267, distance: 11.2
click at [882, 258] on link "Get Deal" at bounding box center [896, 261] width 48 height 24
click at [872, 449] on link "Get Deal" at bounding box center [896, 461] width 48 height 24
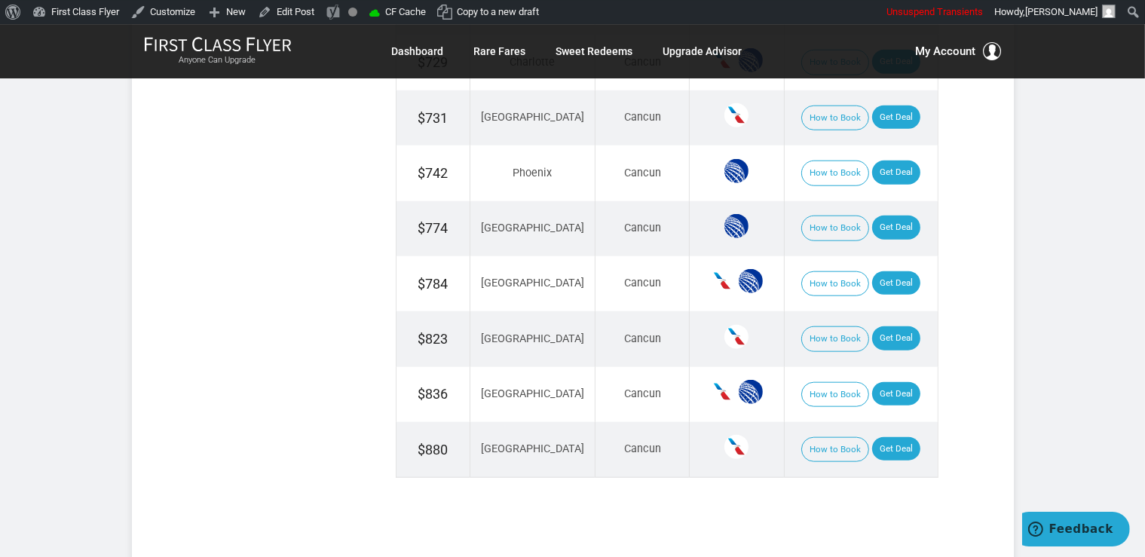
scroll to position [1592, 0]
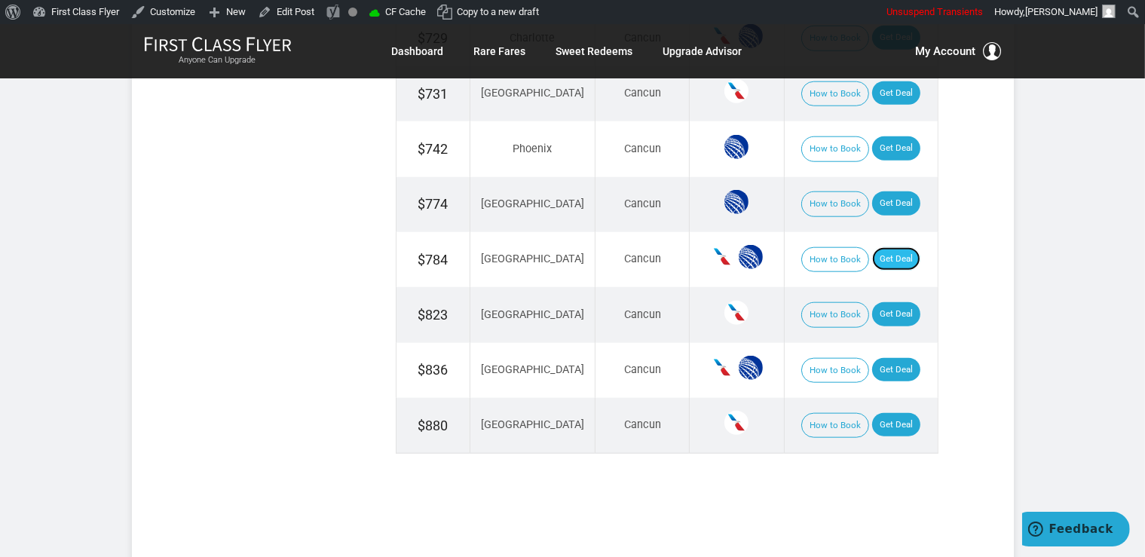
click at [874, 247] on link "Get Deal" at bounding box center [896, 259] width 48 height 24
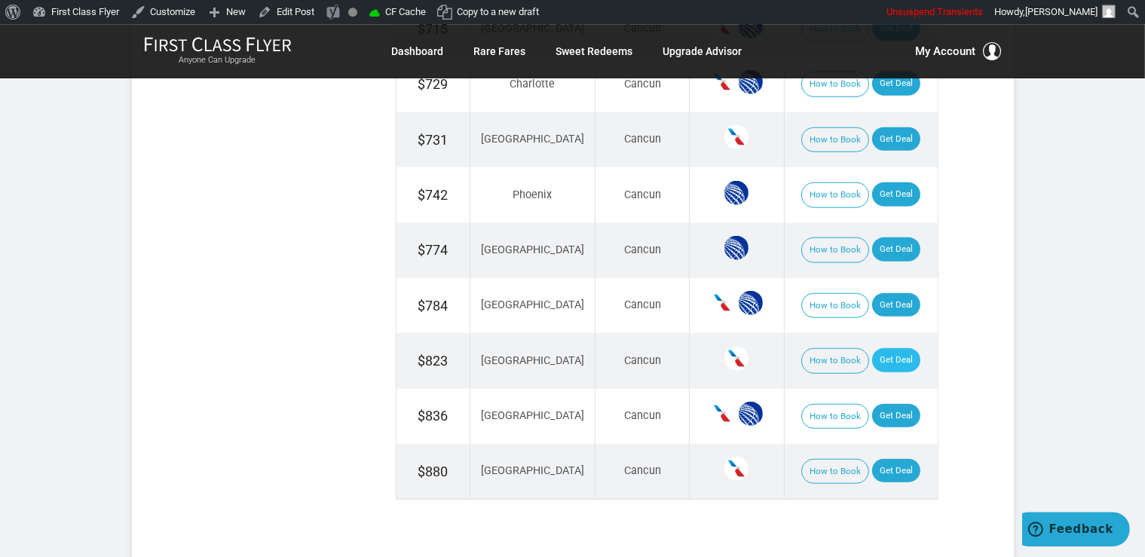
scroll to position [1514, 0]
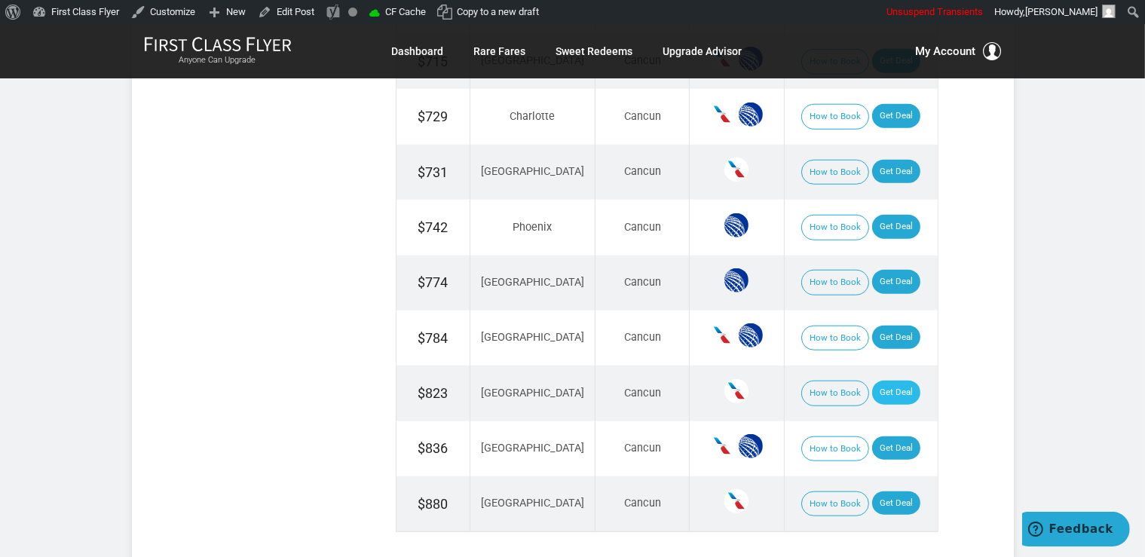
click at [881, 311] on td "How to Book Get Deal" at bounding box center [861, 338] width 154 height 55
click at [884, 388] on link "Get Deal" at bounding box center [896, 393] width 48 height 24
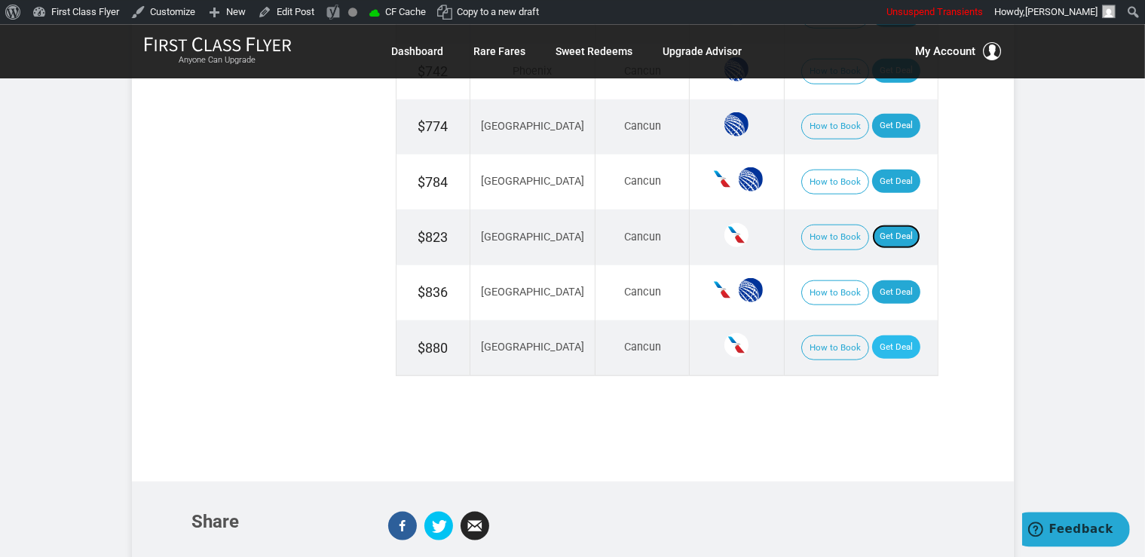
scroll to position [1673, 0]
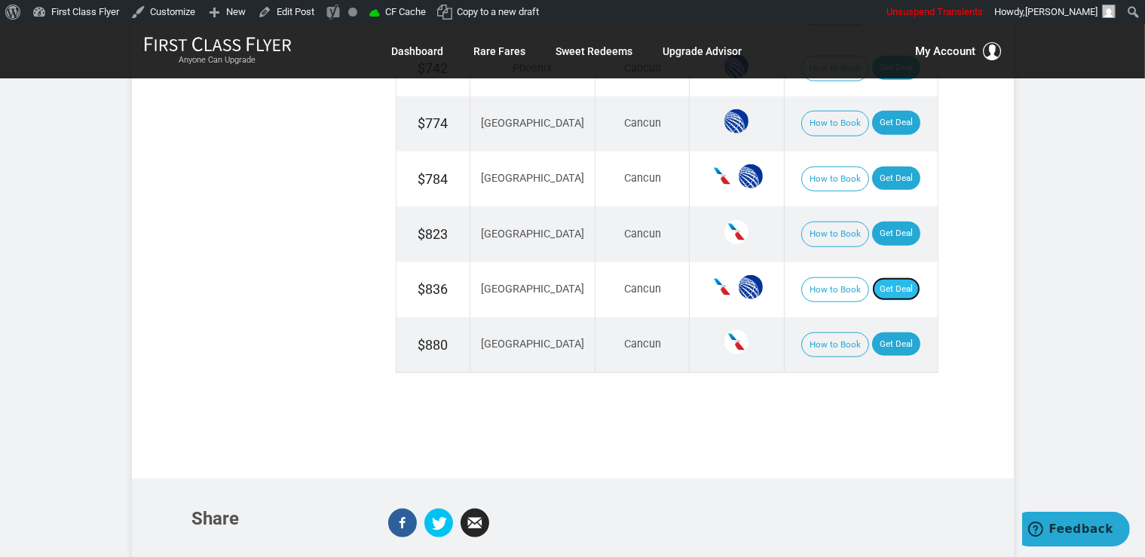
click at [879, 277] on link "Get Deal" at bounding box center [896, 289] width 48 height 24
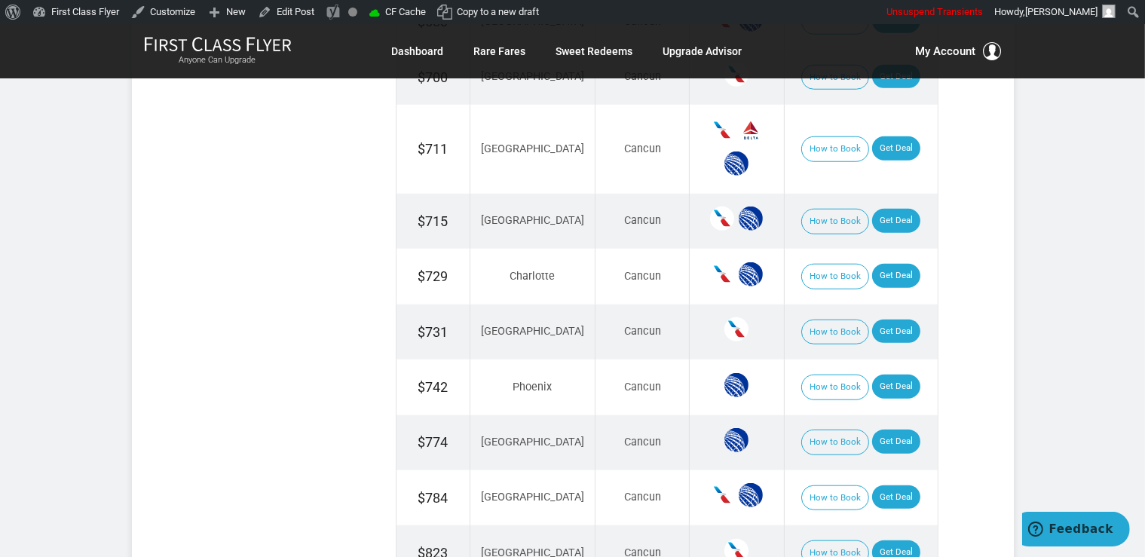
scroll to position [1275, 0]
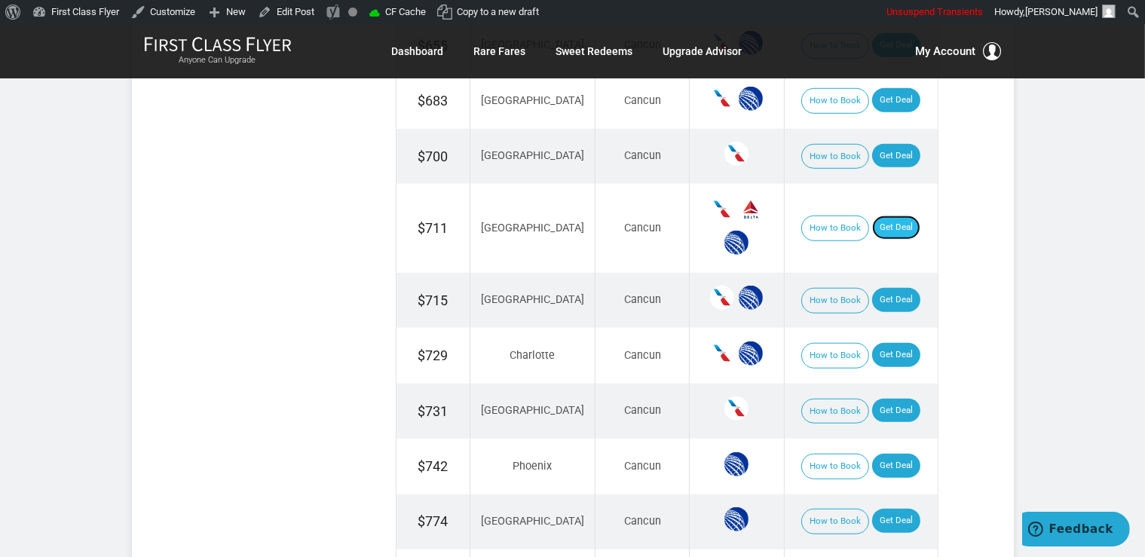
click at [888, 225] on link "Get Deal" at bounding box center [896, 228] width 48 height 24
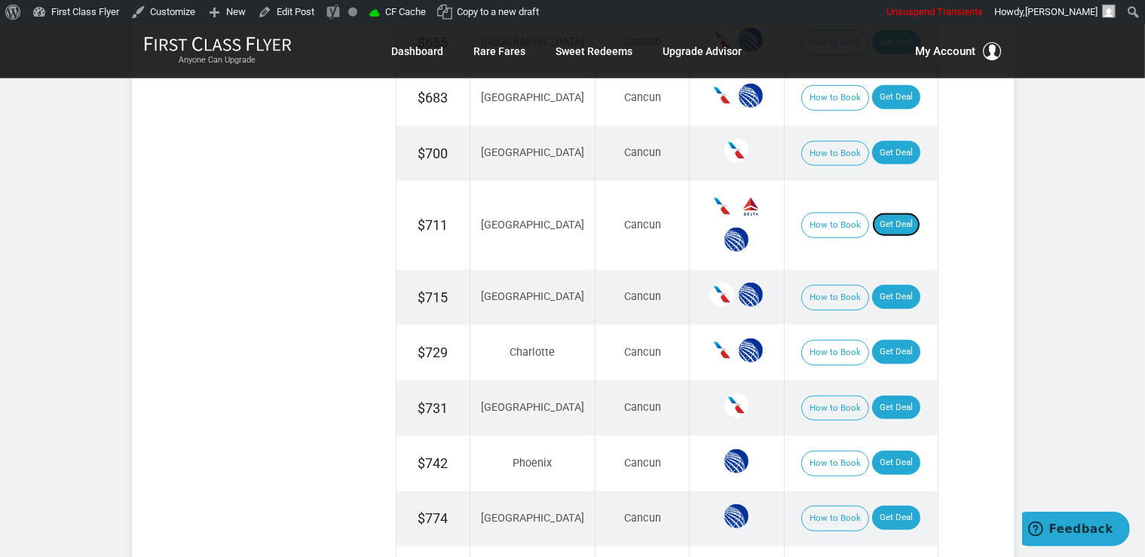
scroll to position [1434, 0]
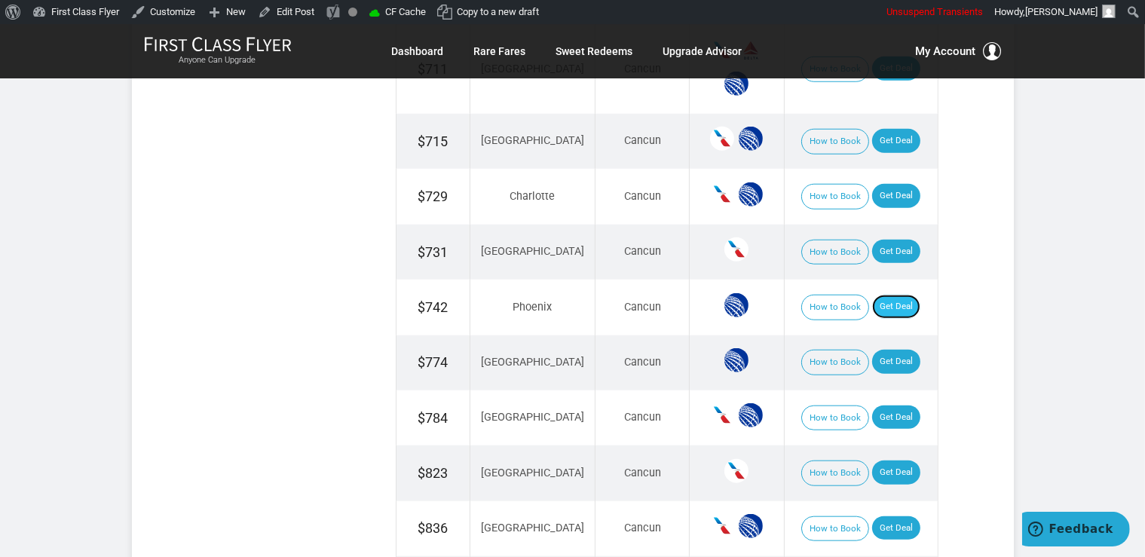
click at [893, 305] on link "Get Deal" at bounding box center [896, 307] width 48 height 24
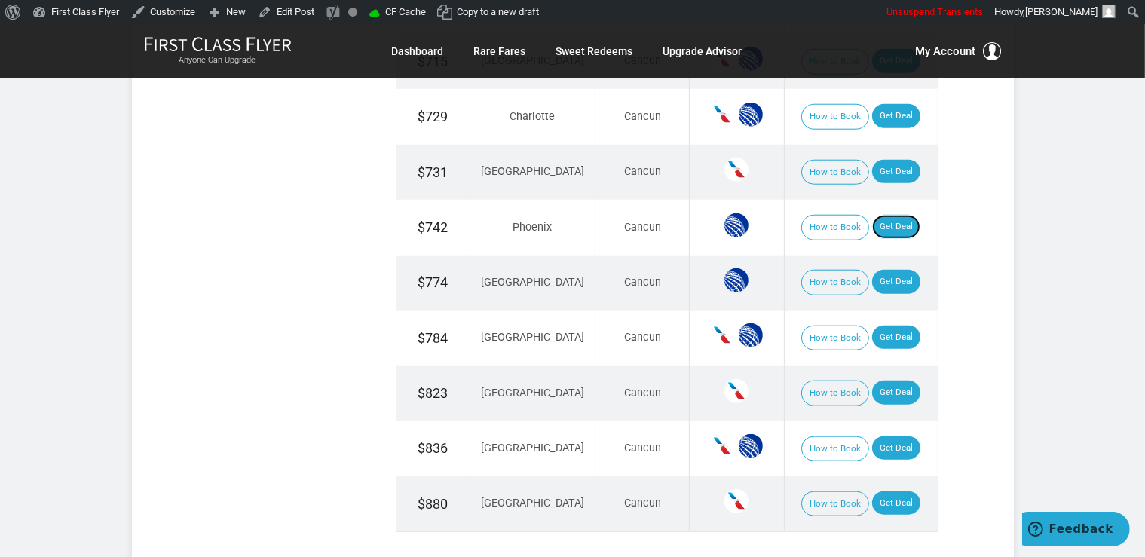
scroll to position [1354, 0]
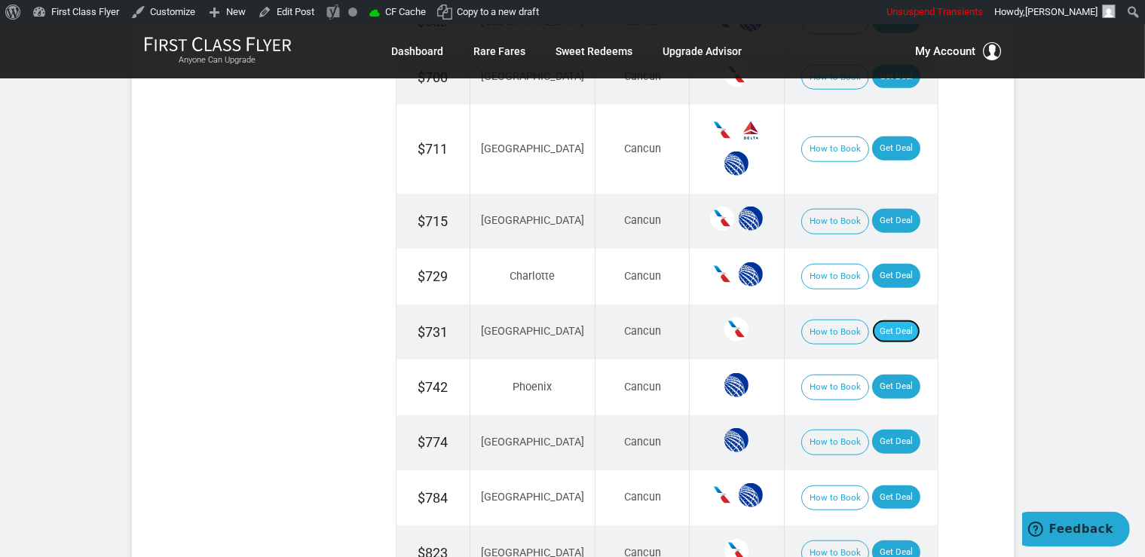
click at [888, 320] on link "Get Deal" at bounding box center [896, 332] width 48 height 24
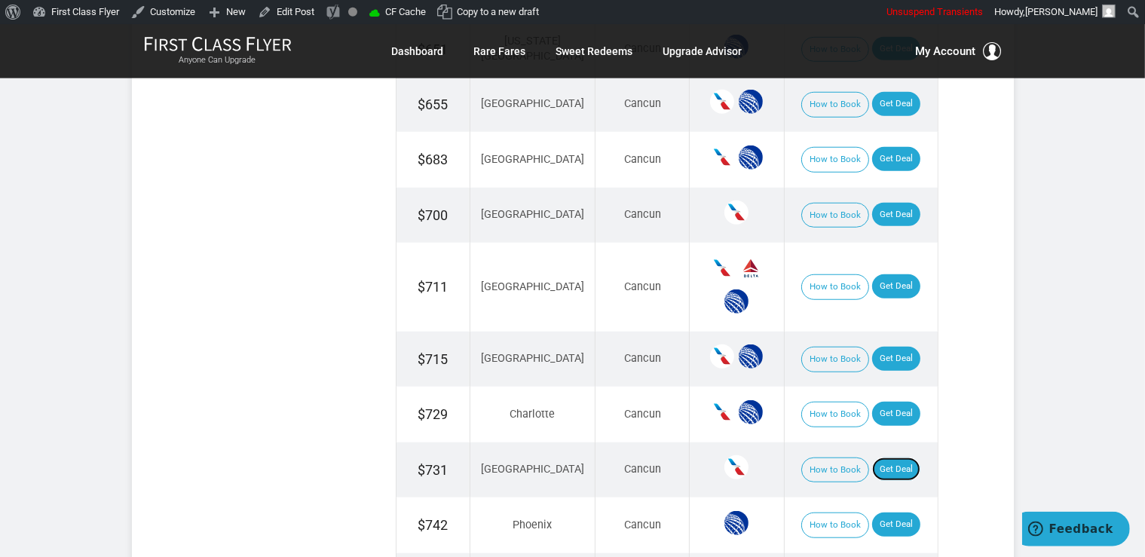
scroll to position [1195, 0]
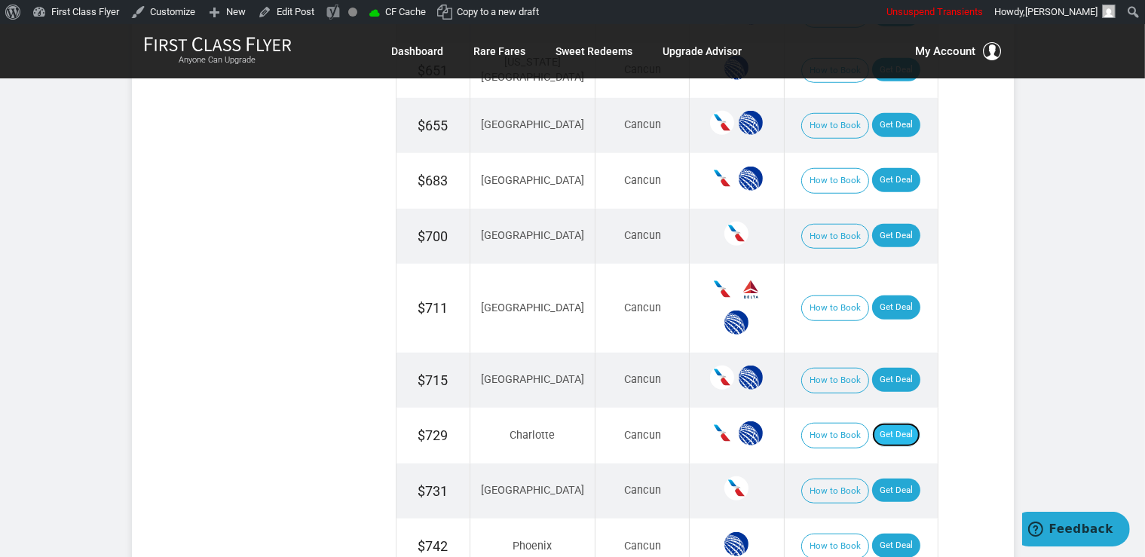
click at [882, 427] on link "Get Deal" at bounding box center [896, 435] width 48 height 24
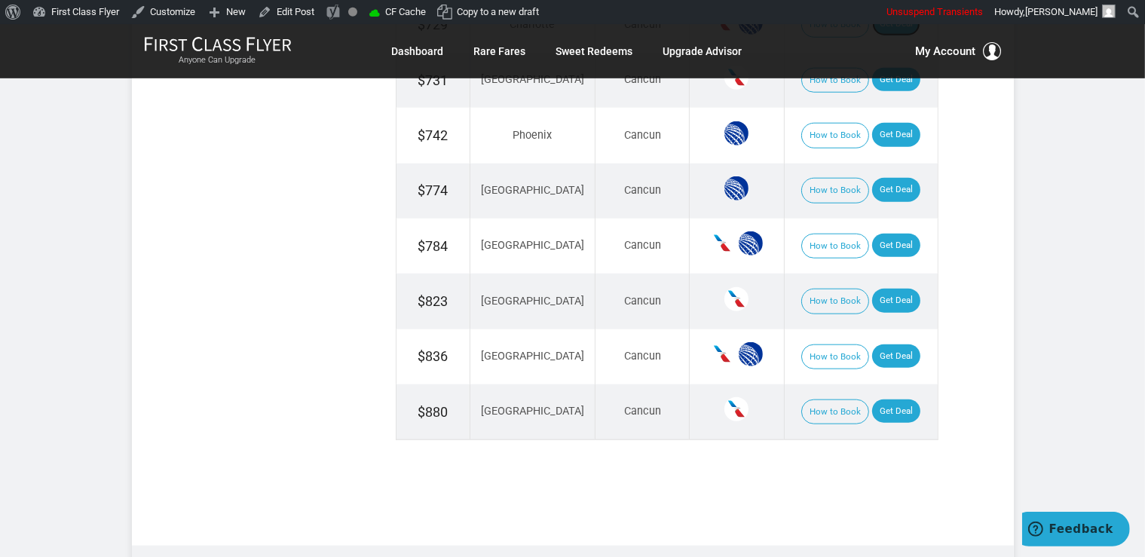
scroll to position [1673, 0]
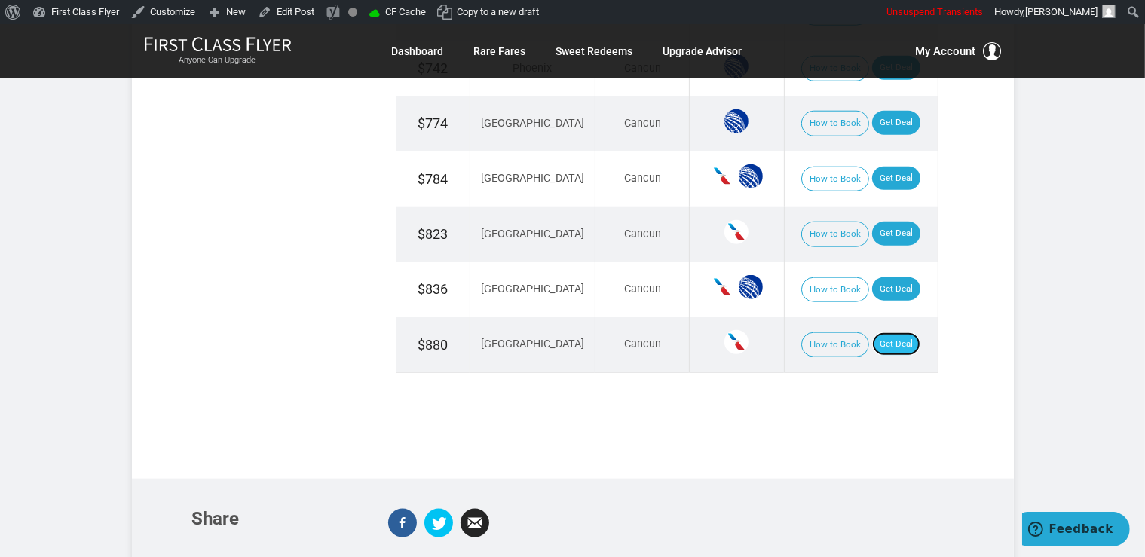
click at [884, 333] on link "Get Deal" at bounding box center [896, 345] width 48 height 24
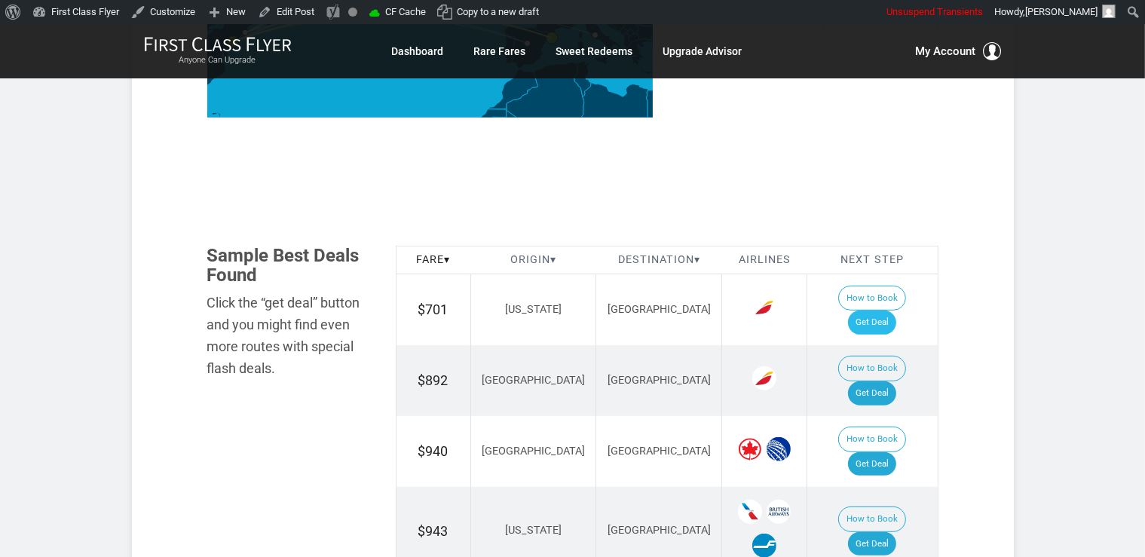
scroll to position [742, 0]
click at [888, 311] on link "Get Deal" at bounding box center [872, 323] width 48 height 24
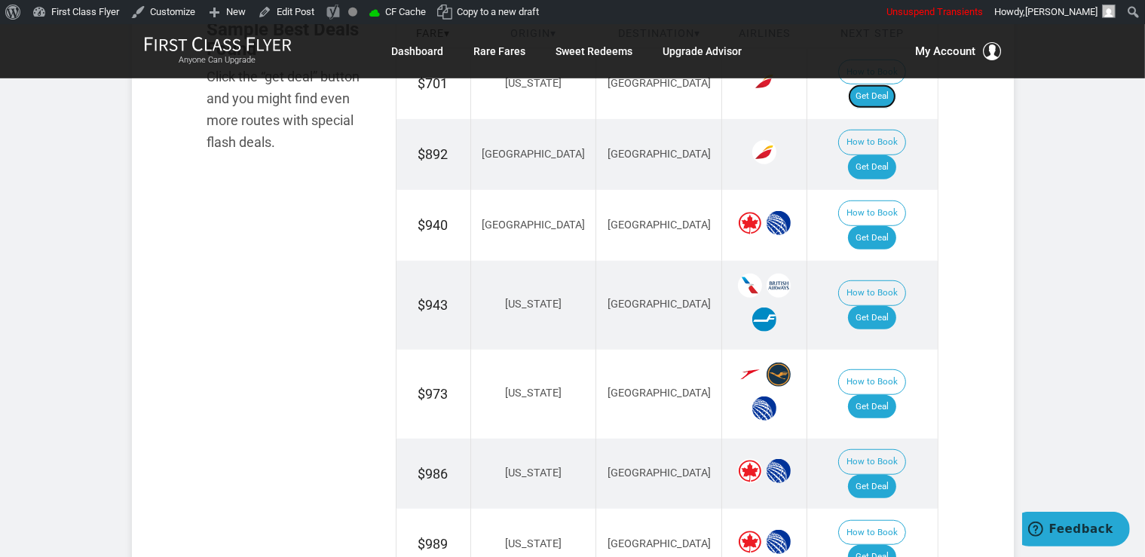
scroll to position [1060, 0]
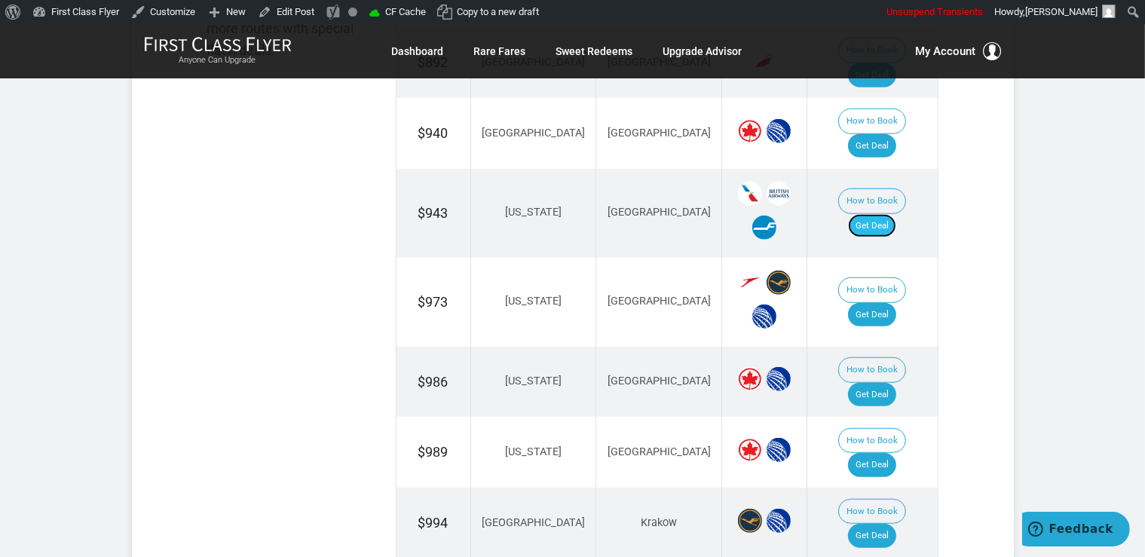
click at [892, 214] on link "Get Deal" at bounding box center [872, 226] width 48 height 24
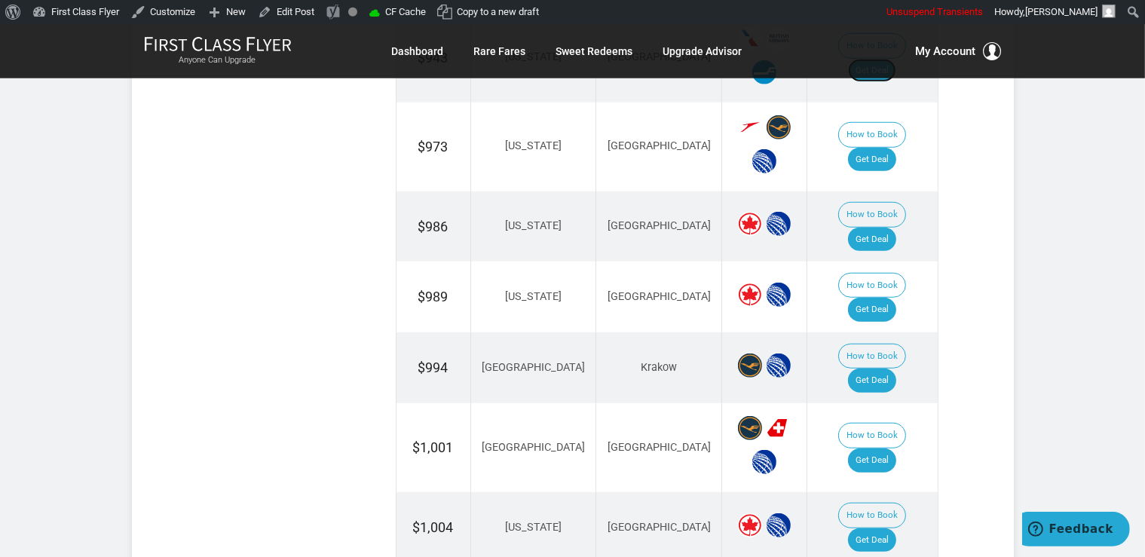
scroll to position [1219, 0]
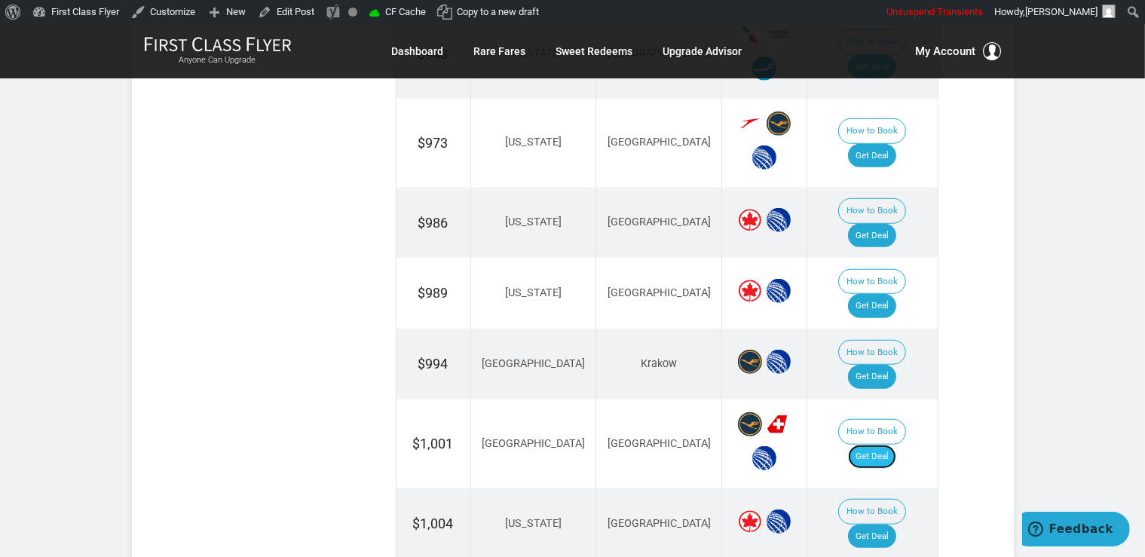
click at [868, 445] on link "Get Deal" at bounding box center [872, 457] width 48 height 24
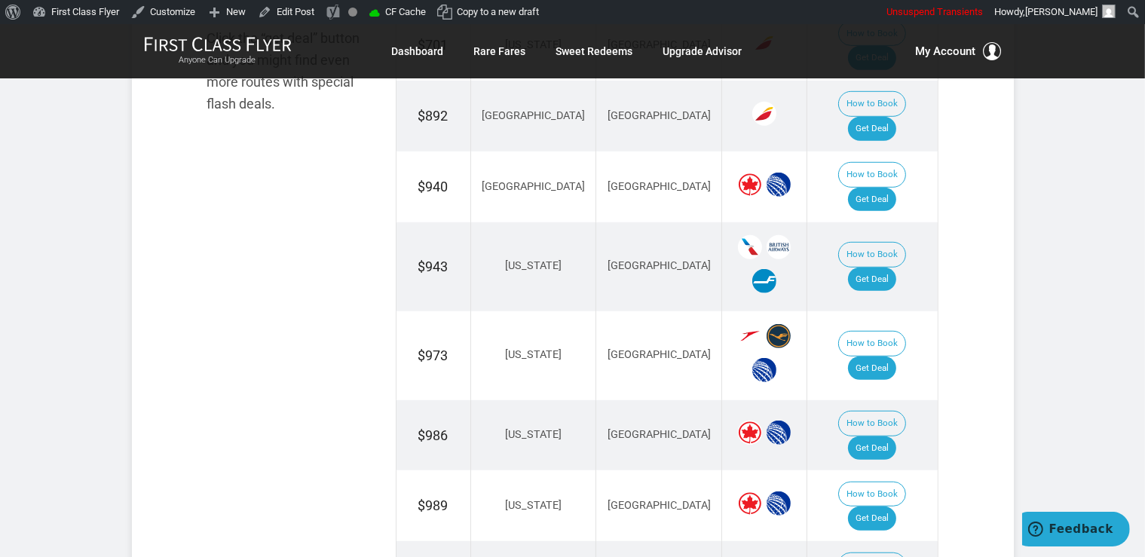
scroll to position [980, 0]
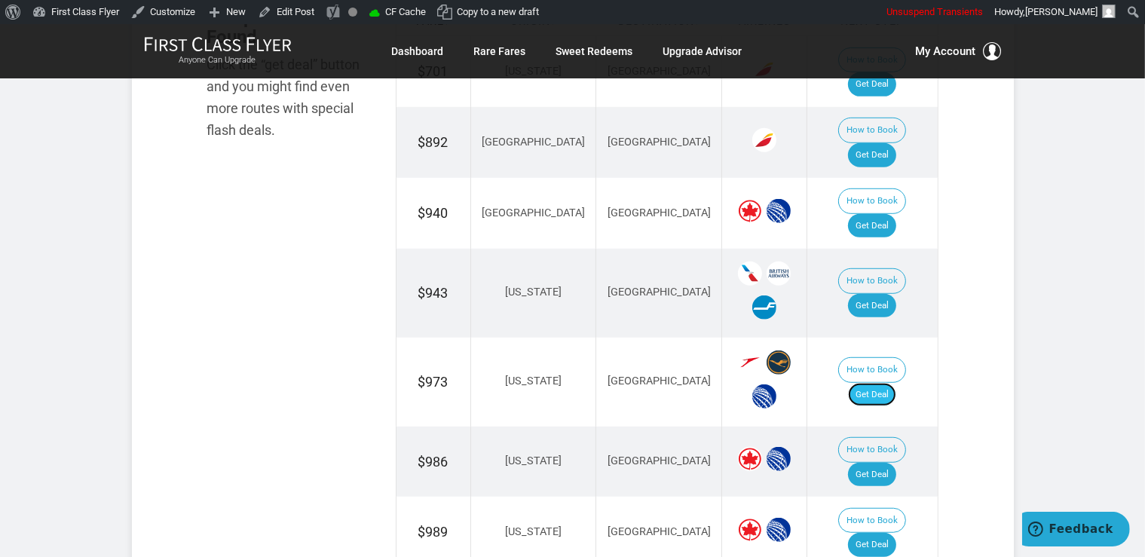
click at [881, 383] on link "Get Deal" at bounding box center [872, 395] width 48 height 24
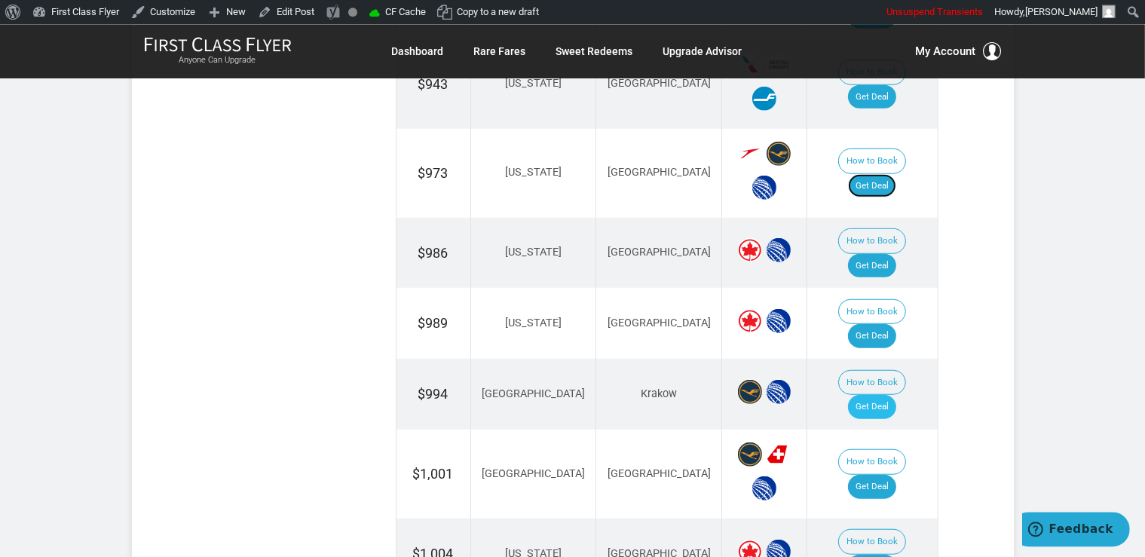
scroll to position [1219, 0]
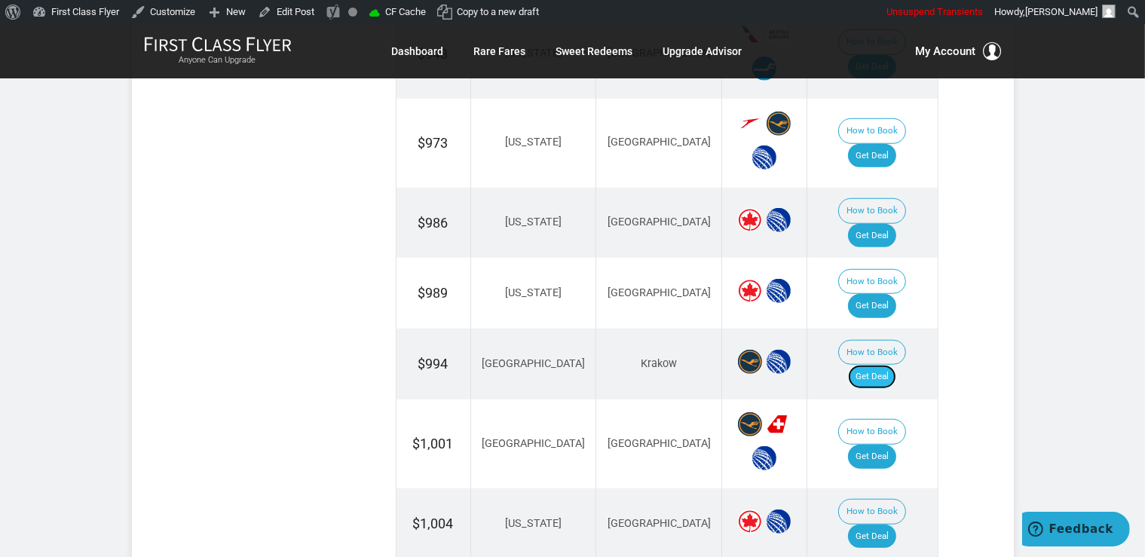
click at [896, 365] on link "Get Deal" at bounding box center [872, 377] width 48 height 24
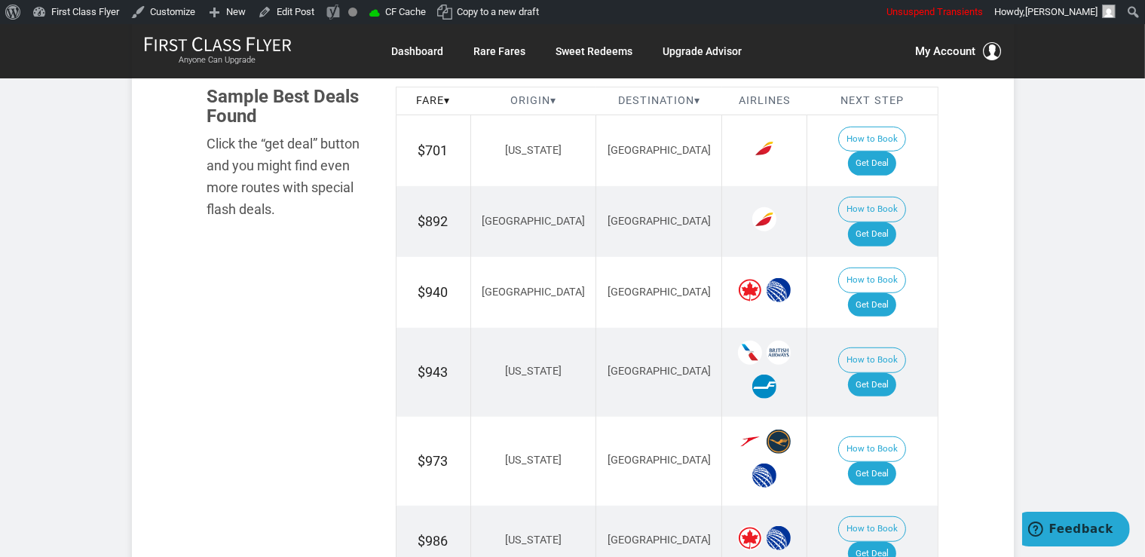
scroll to position [821, 0]
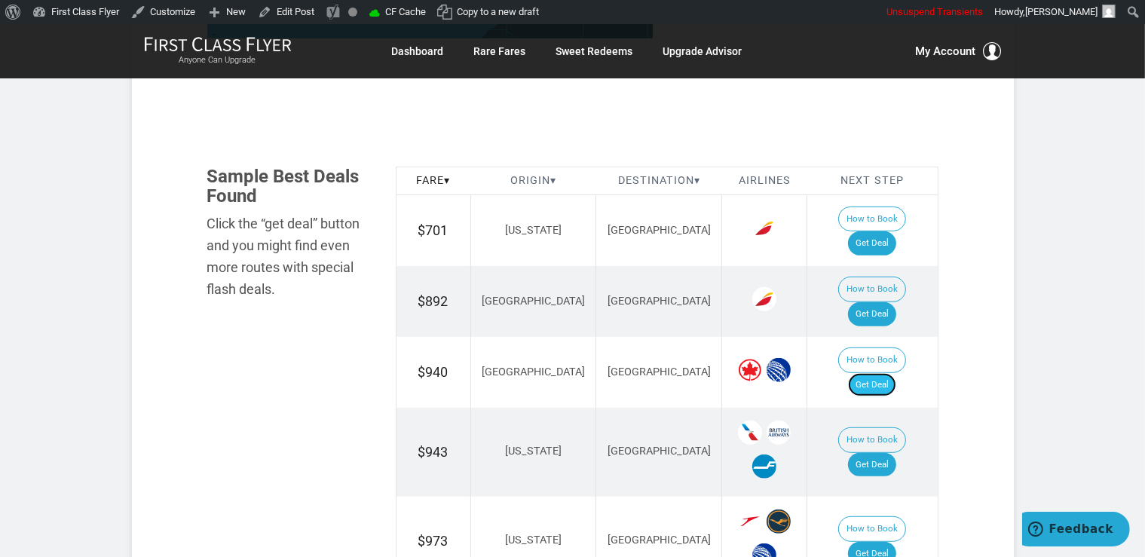
click at [895, 373] on link "Get Deal" at bounding box center [872, 385] width 48 height 24
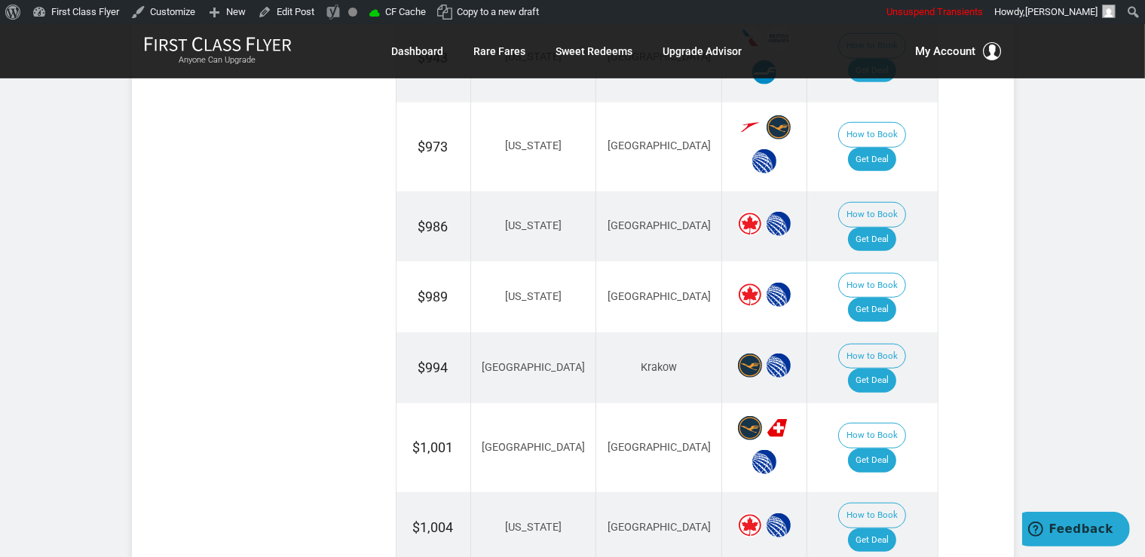
scroll to position [1299, 0]
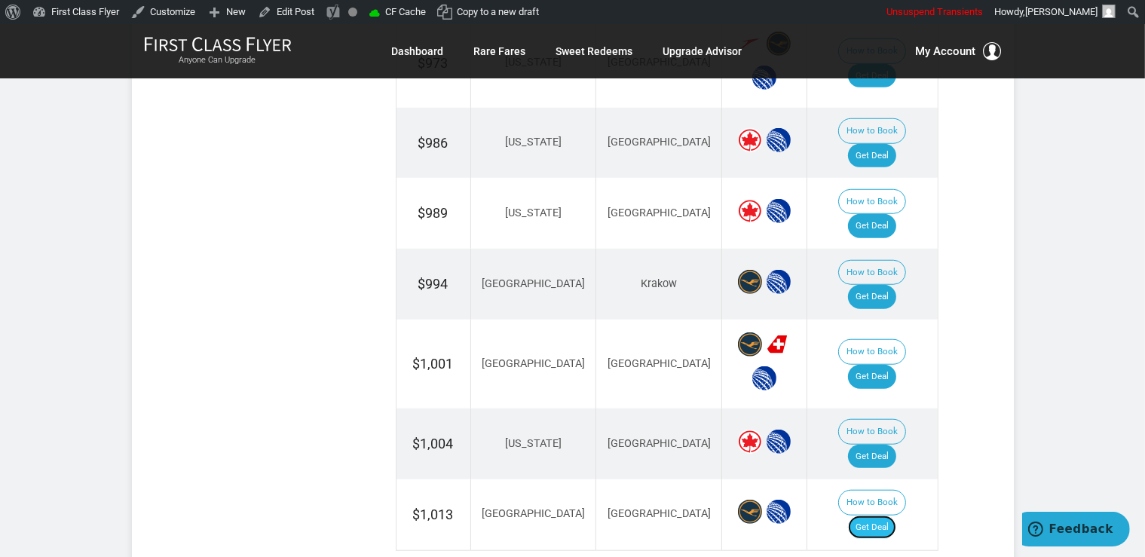
click at [895, 516] on link "Get Deal" at bounding box center [872, 528] width 48 height 24
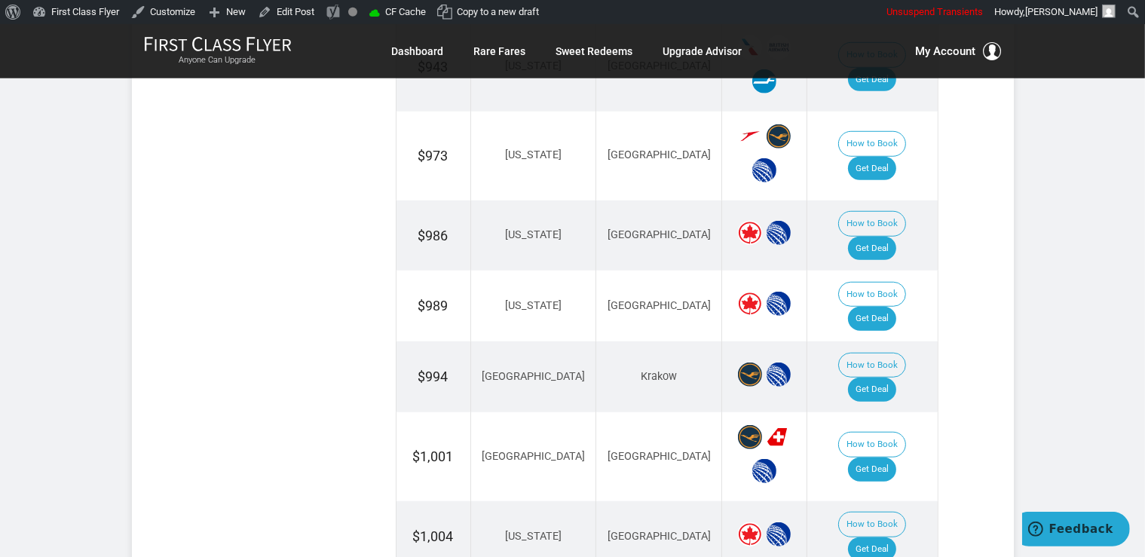
scroll to position [1140, 0]
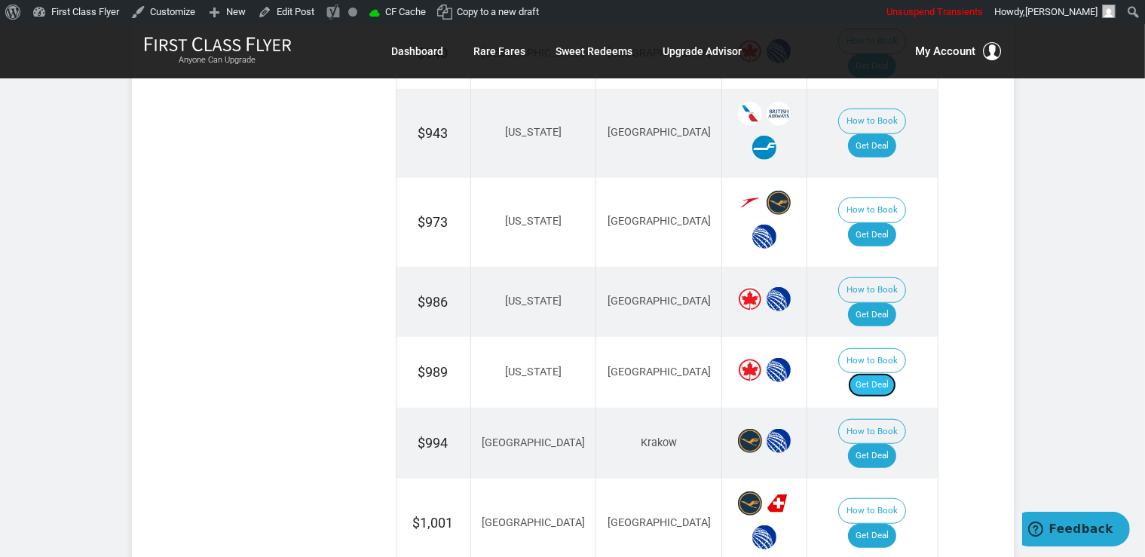
click at [879, 373] on link "Get Deal" at bounding box center [872, 385] width 48 height 24
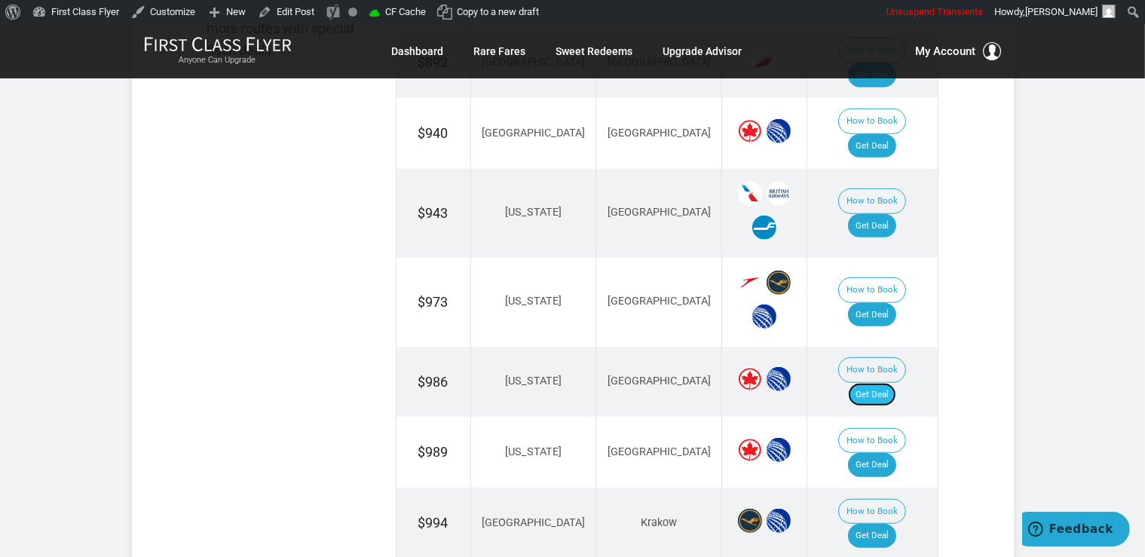
drag, startPoint x: 880, startPoint y: 318, endPoint x: 891, endPoint y: 326, distance: 14.0
click at [879, 383] on link "Get Deal" at bounding box center [872, 395] width 48 height 24
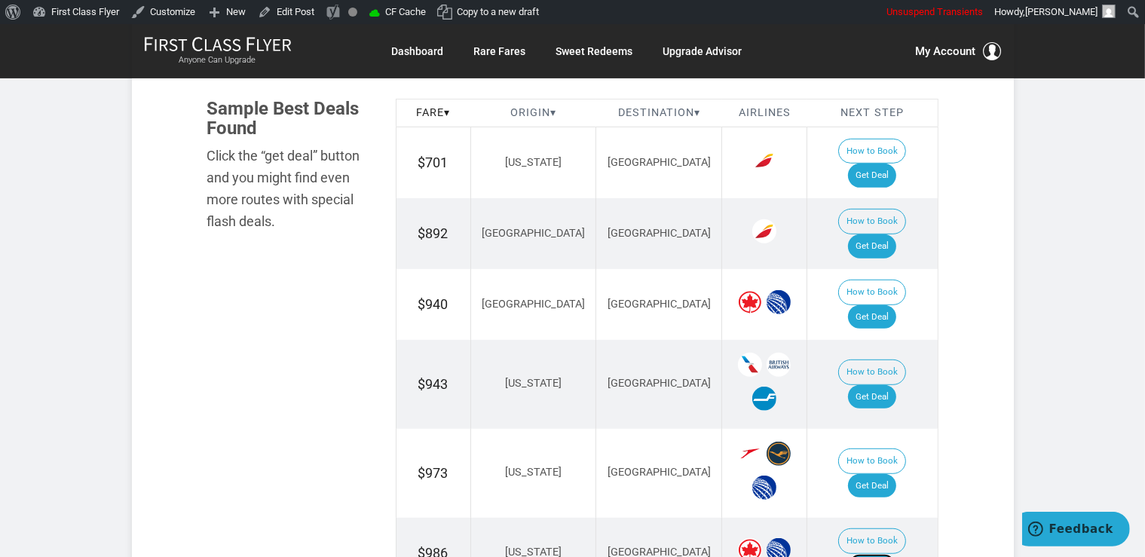
scroll to position [882, 0]
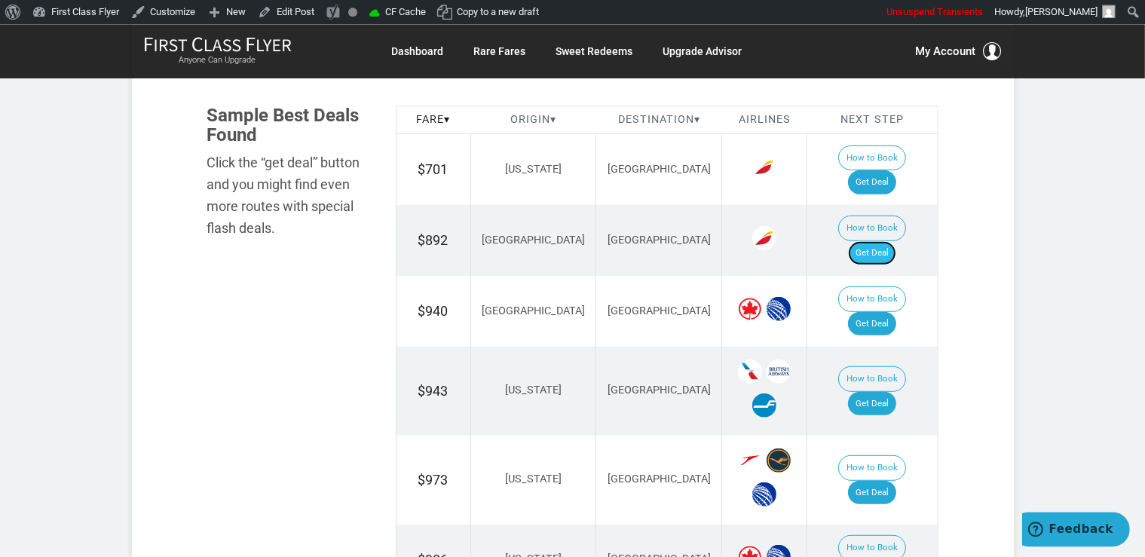
click at [890, 241] on link "Get Deal" at bounding box center [872, 253] width 48 height 24
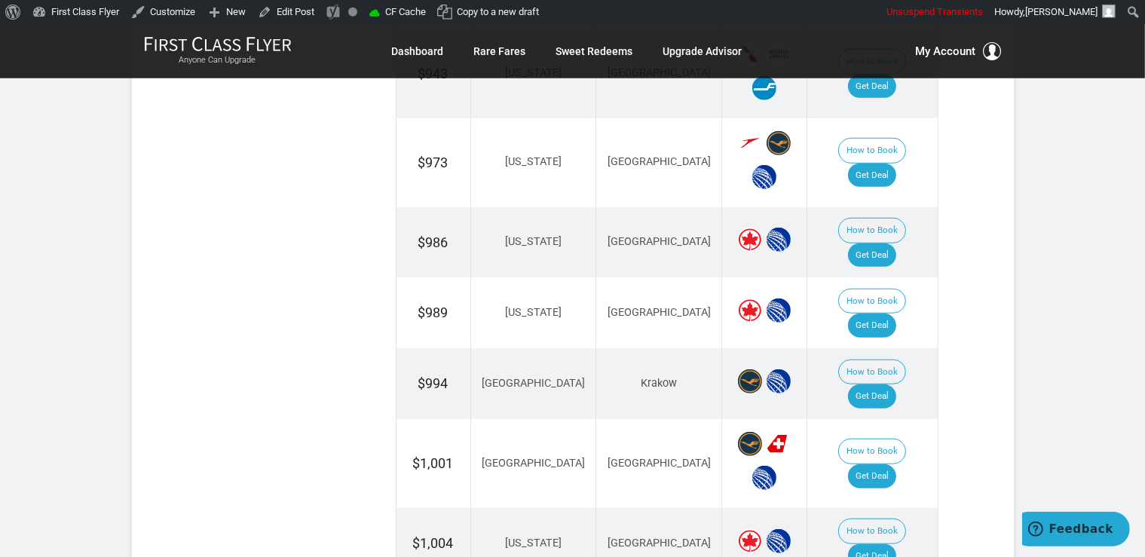
scroll to position [1200, 0]
click at [883, 544] on link "Get Deal" at bounding box center [872, 556] width 48 height 24
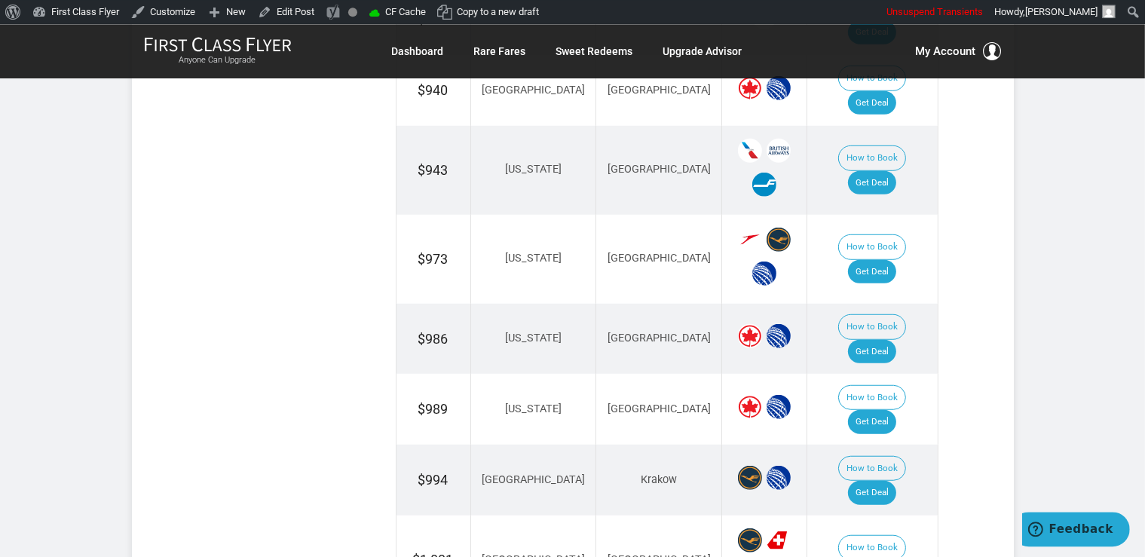
scroll to position [962, 0]
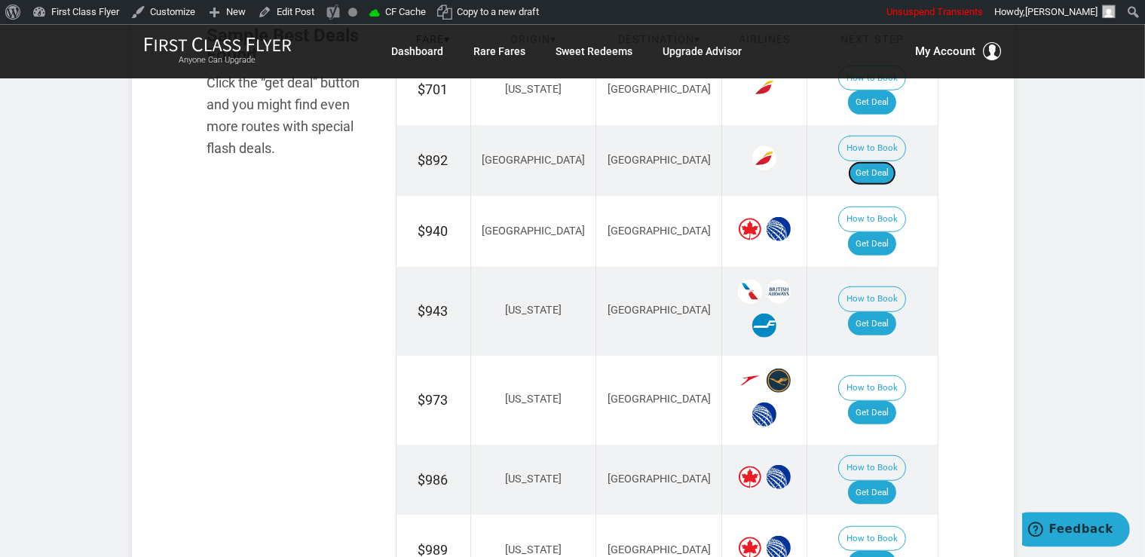
click at [882, 161] on link "Get Deal" at bounding box center [872, 173] width 48 height 24
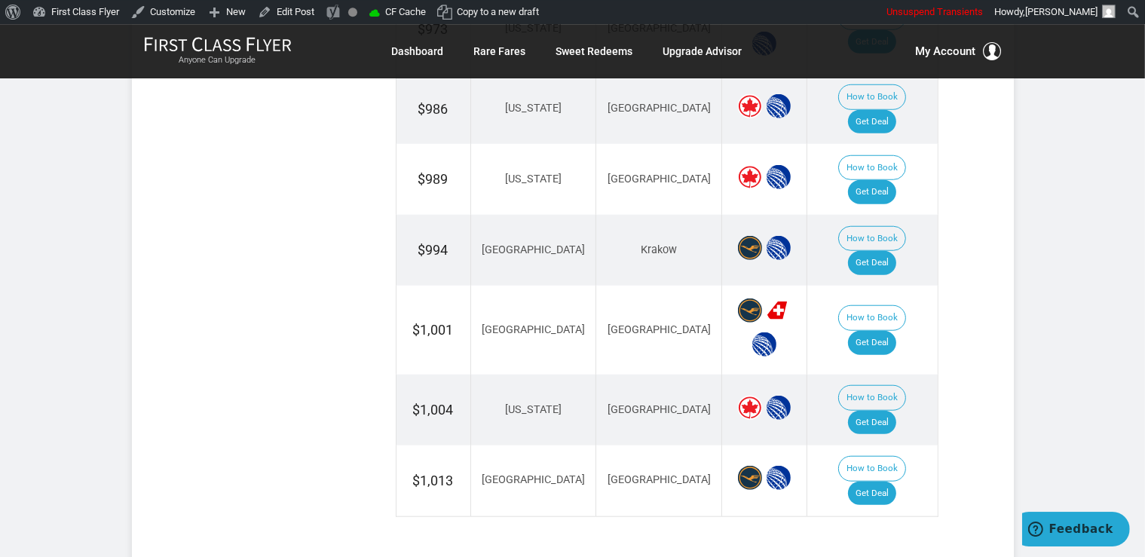
scroll to position [1360, 0]
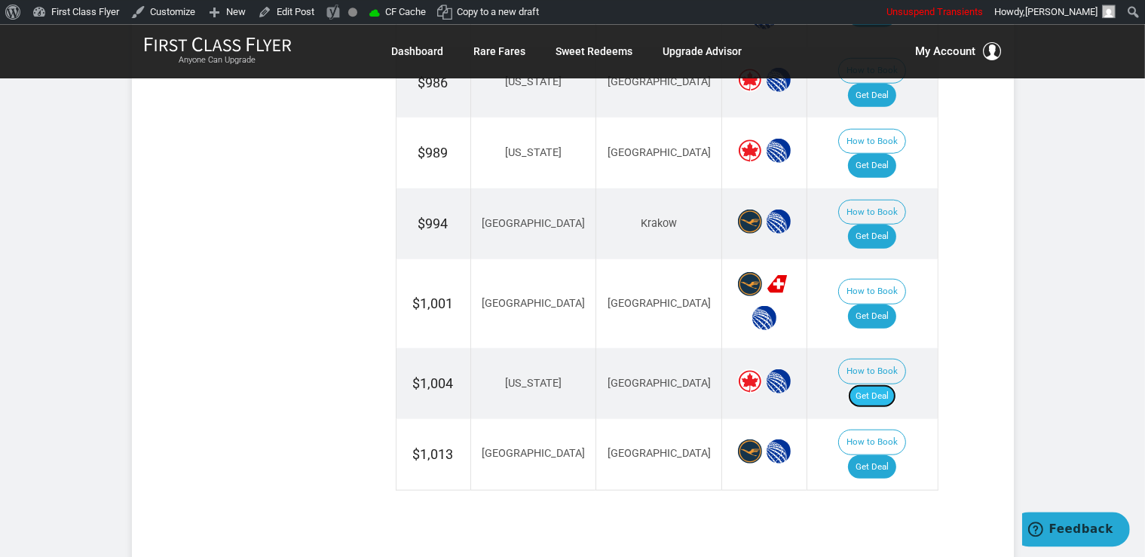
click at [884, 384] on link "Get Deal" at bounding box center [872, 396] width 48 height 24
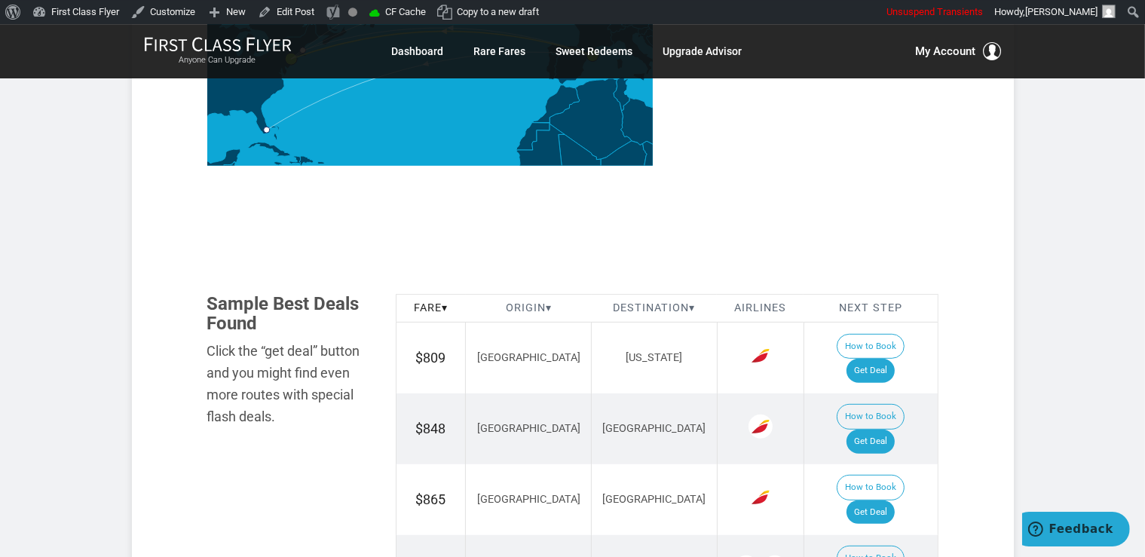
scroll to position [796, 0]
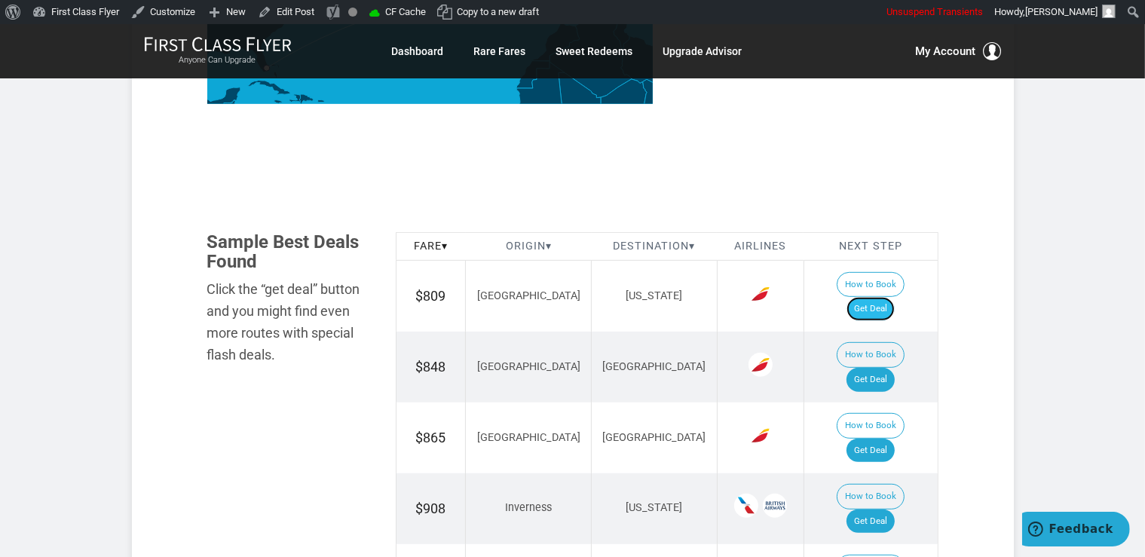
click at [881, 297] on link "Get Deal" at bounding box center [871, 309] width 48 height 24
click at [890, 368] on link "Get Deal" at bounding box center [871, 380] width 48 height 24
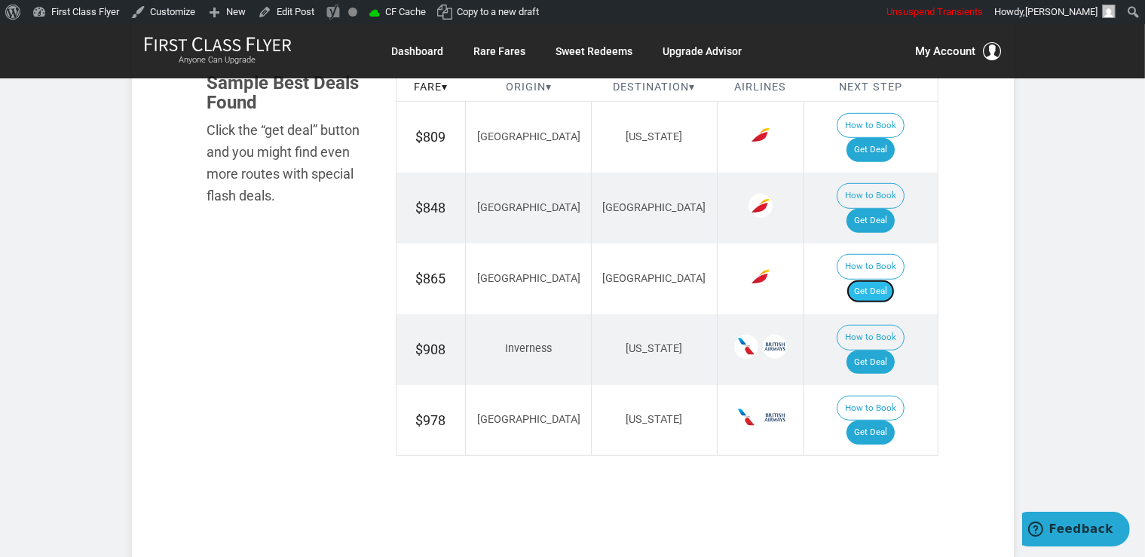
click at [883, 280] on link "Get Deal" at bounding box center [871, 292] width 48 height 24
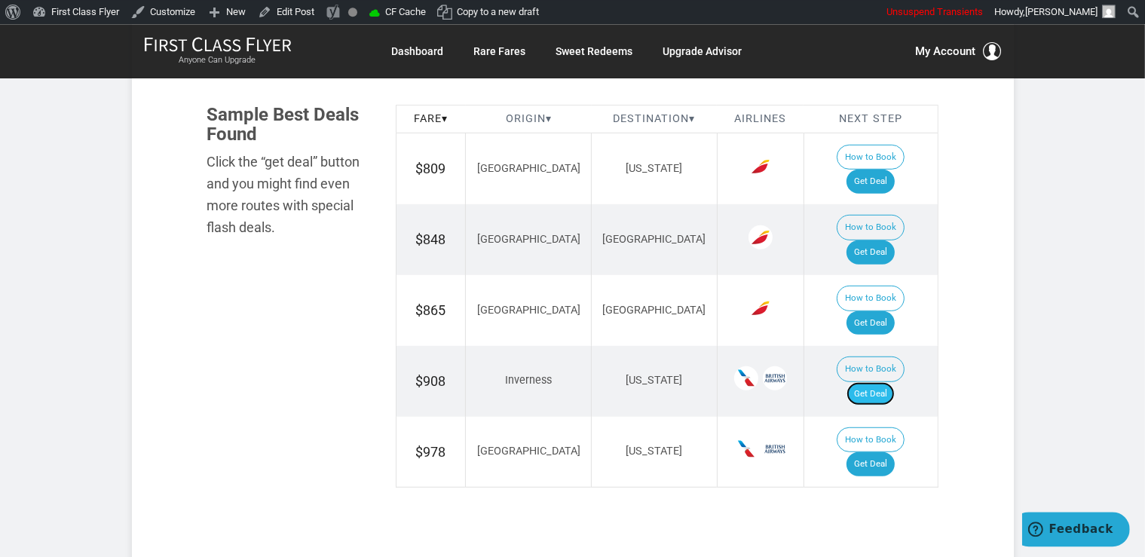
click at [895, 382] on link "Get Deal" at bounding box center [871, 394] width 48 height 24
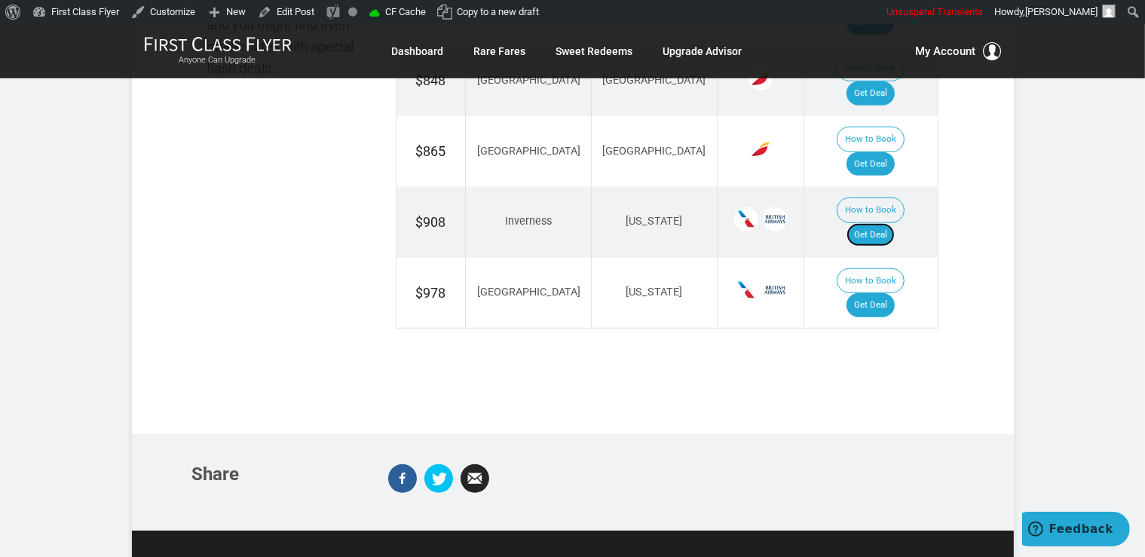
scroll to position [1083, 0]
click at [888, 293] on link "Get Deal" at bounding box center [871, 305] width 48 height 24
click at [869, 293] on link "Get Deal" at bounding box center [871, 305] width 48 height 24
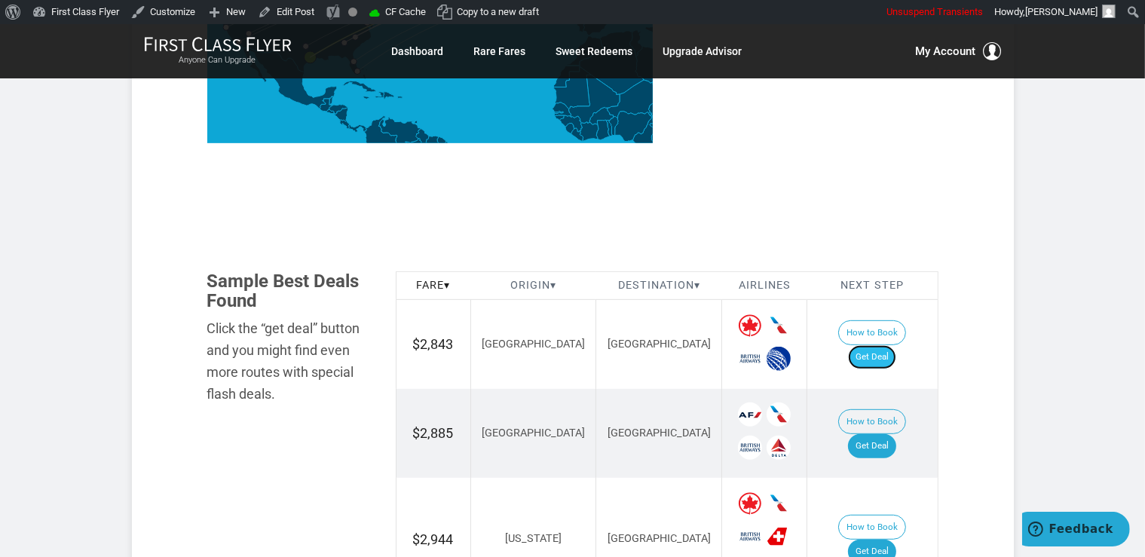
click at [884, 345] on link "Get Deal" at bounding box center [872, 357] width 48 height 24
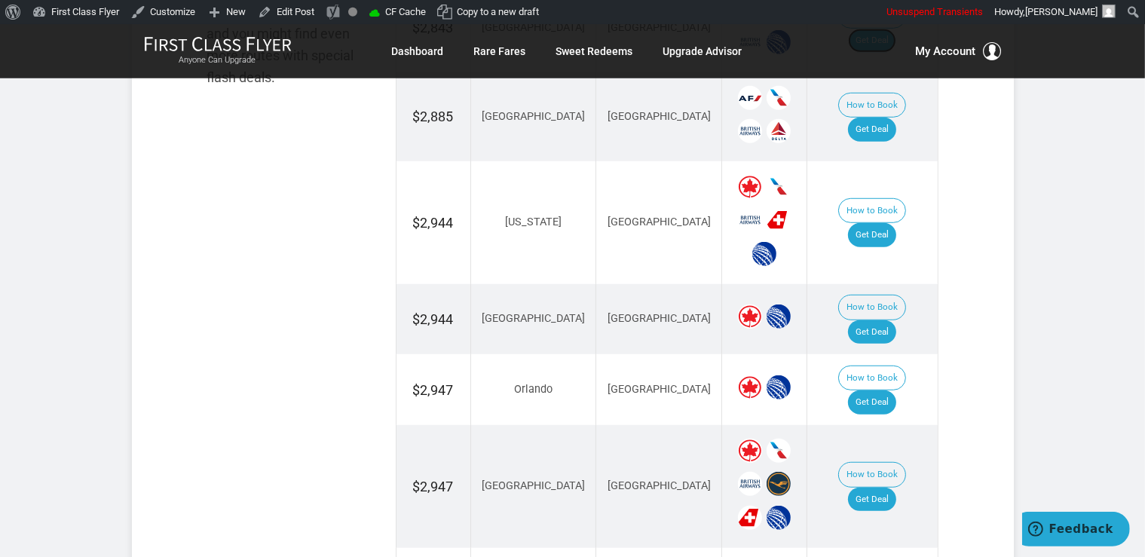
scroll to position [1034, 0]
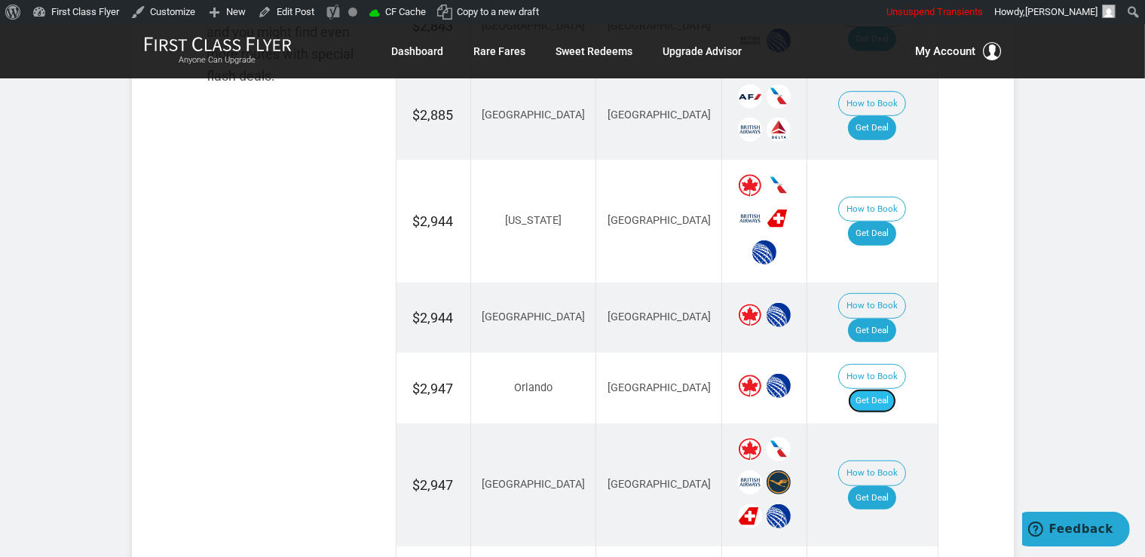
click at [879, 389] on link "Get Deal" at bounding box center [872, 401] width 48 height 24
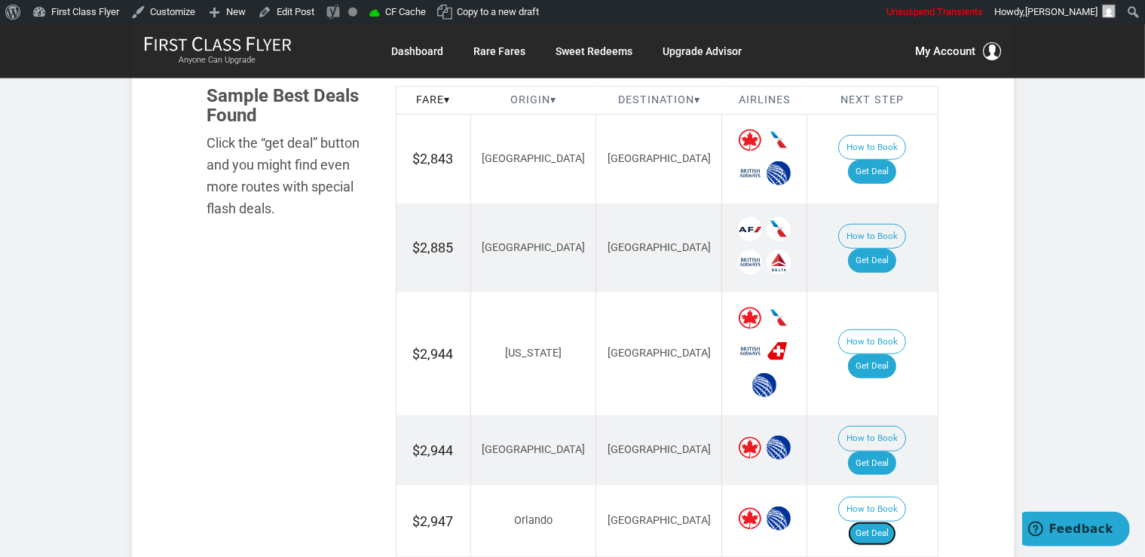
scroll to position [875, 0]
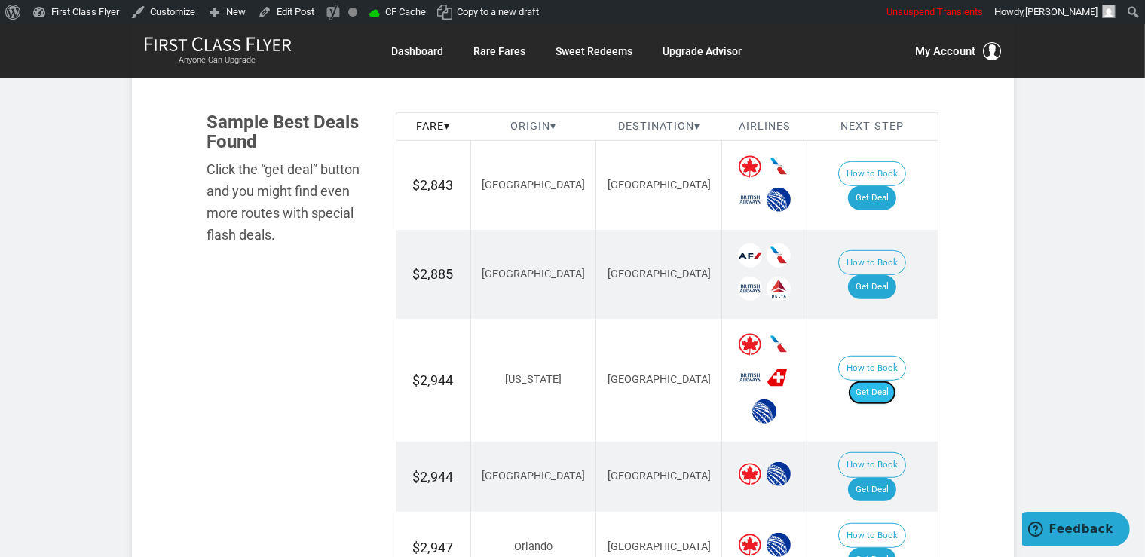
click at [897, 381] on link "Get Deal" at bounding box center [872, 393] width 48 height 24
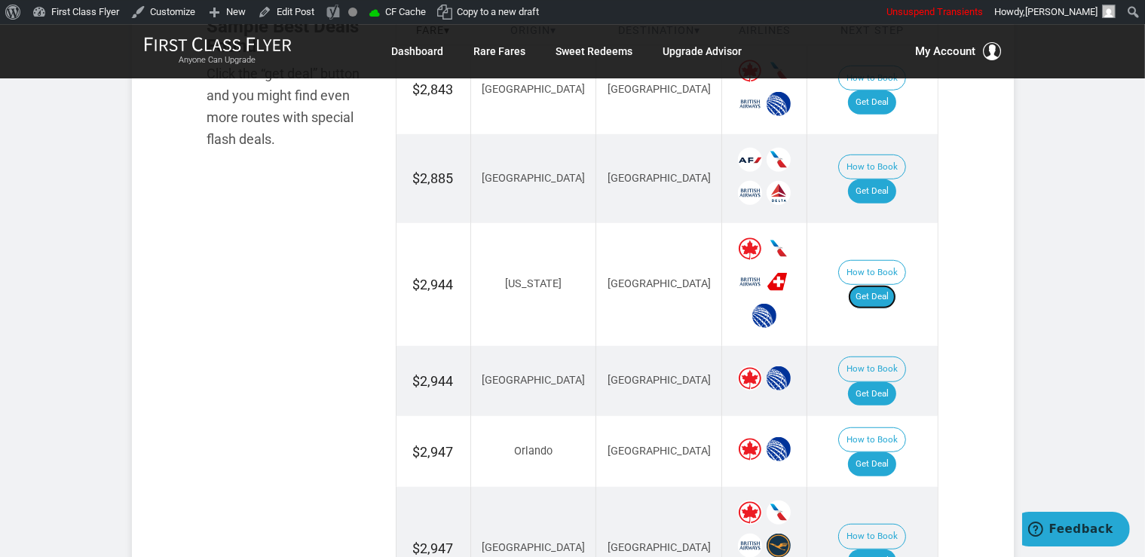
scroll to position [1194, 0]
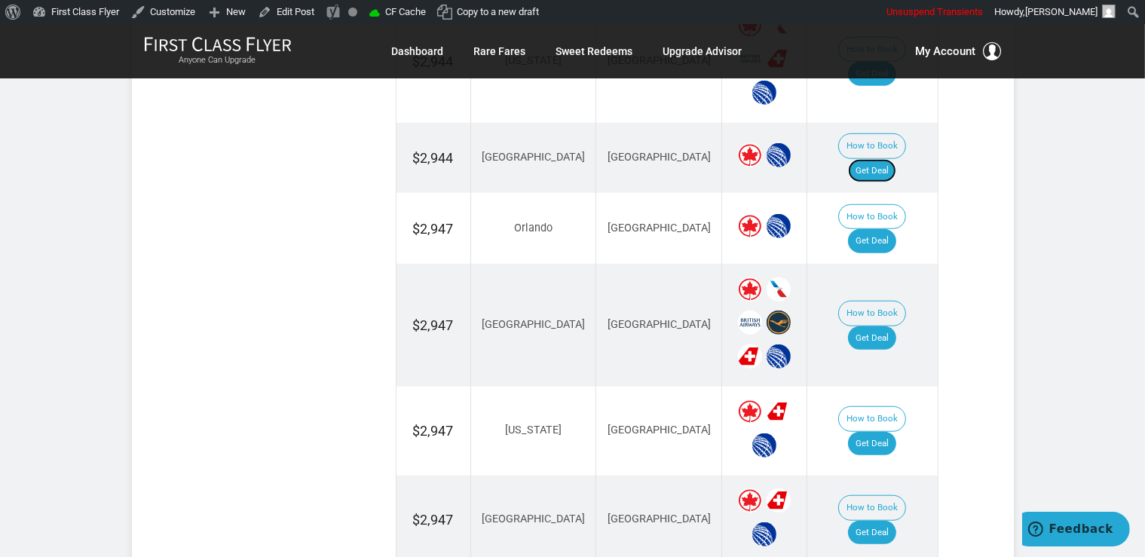
click at [889, 159] on link "Get Deal" at bounding box center [872, 171] width 48 height 24
click at [887, 326] on link "Get Deal" at bounding box center [872, 338] width 48 height 24
click at [897, 432] on link "Get Deal" at bounding box center [872, 444] width 48 height 24
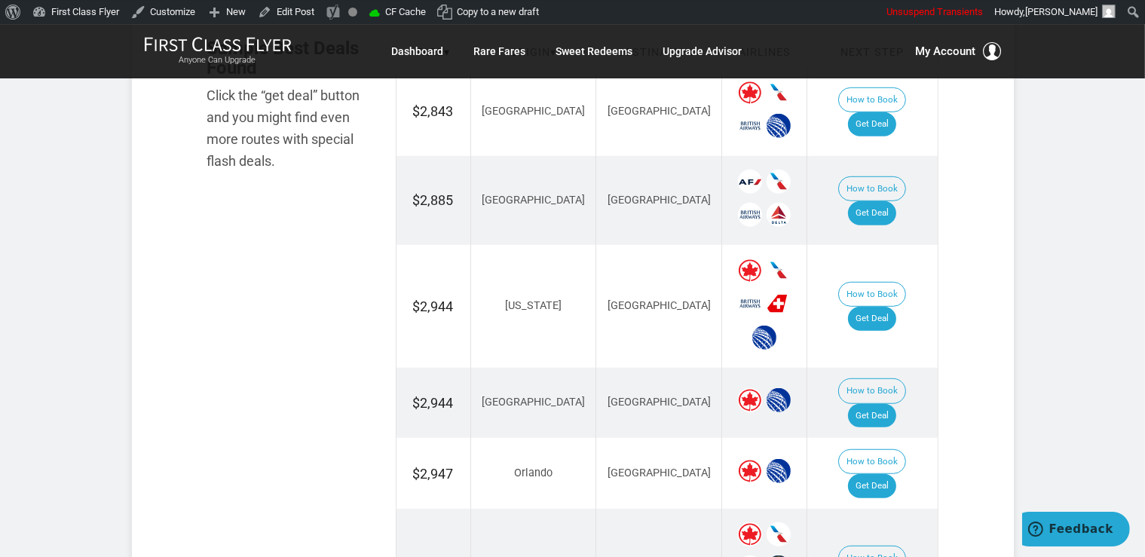
scroll to position [875, 0]
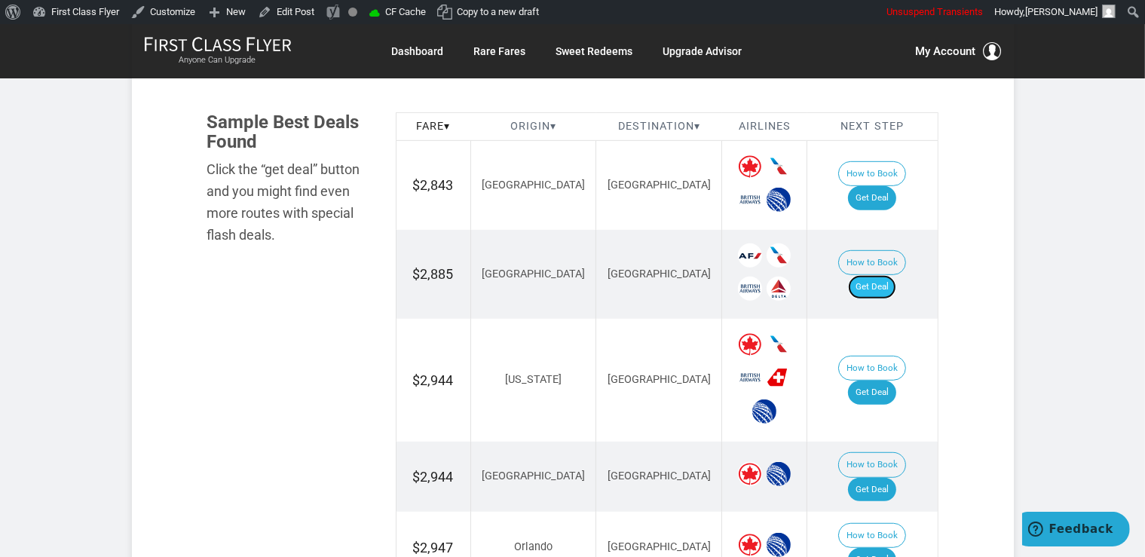
click at [872, 277] on link "Get Deal" at bounding box center [872, 287] width 48 height 24
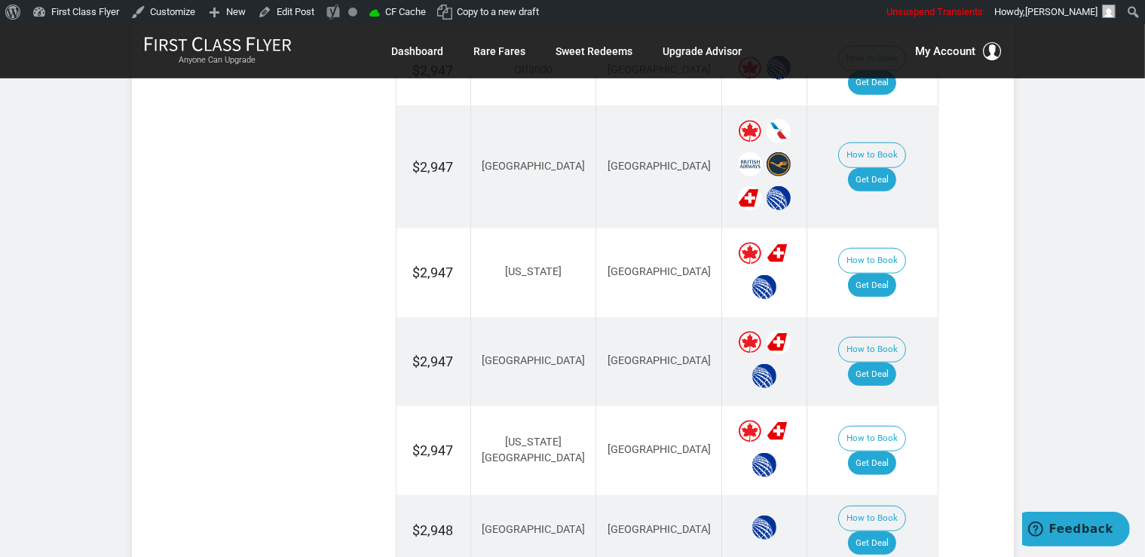
scroll to position [1353, 0]
click at [871, 362] on link "Get Deal" at bounding box center [872, 374] width 48 height 24
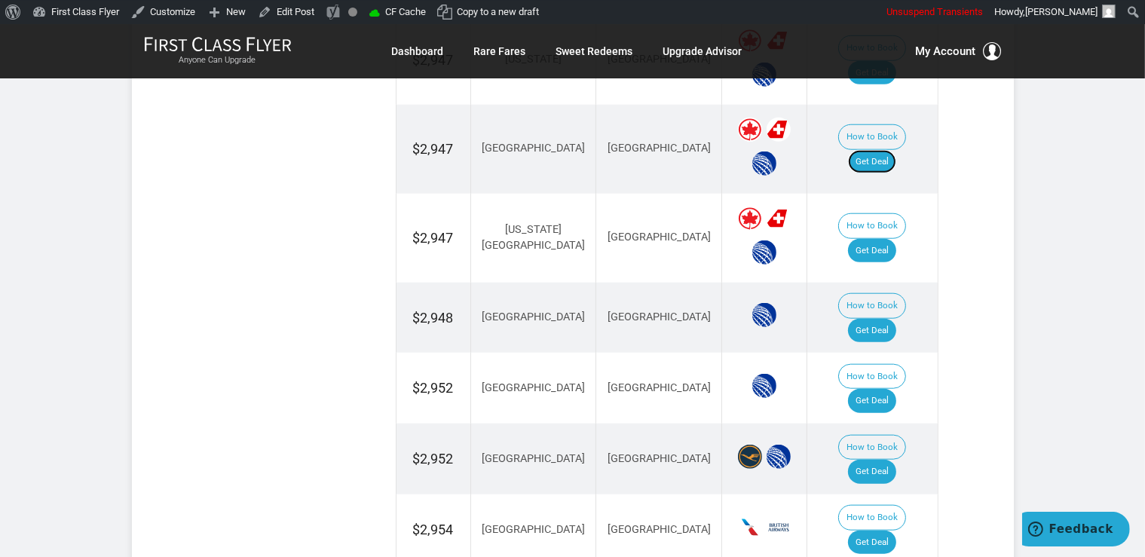
scroll to position [1592, 0]
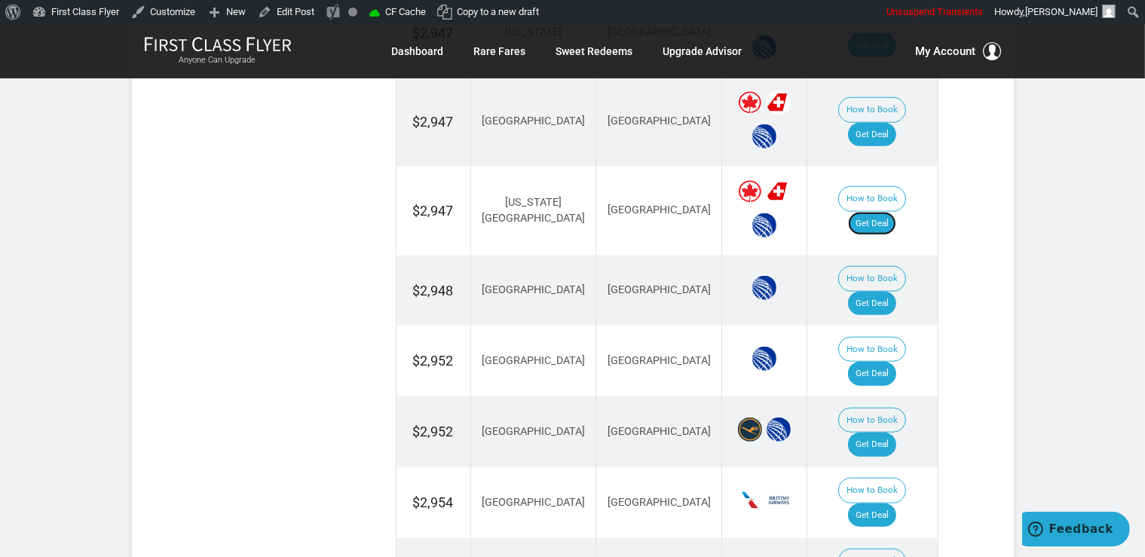
click at [889, 212] on link "Get Deal" at bounding box center [872, 224] width 48 height 24
click at [897, 292] on link "Get Deal" at bounding box center [872, 304] width 48 height 24
click at [885, 292] on link "Get Deal" at bounding box center [872, 304] width 48 height 24
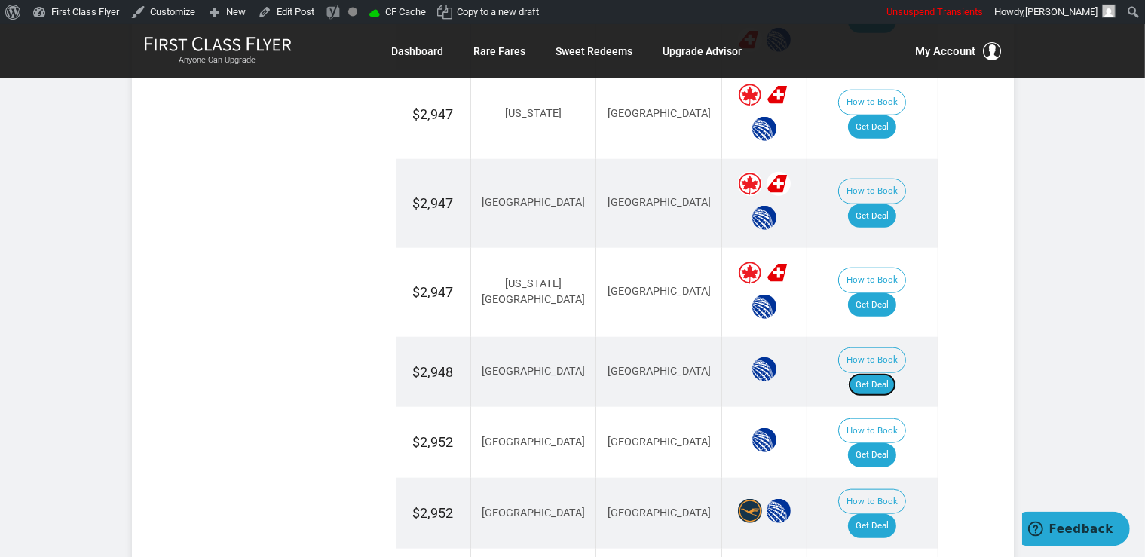
scroll to position [1513, 0]
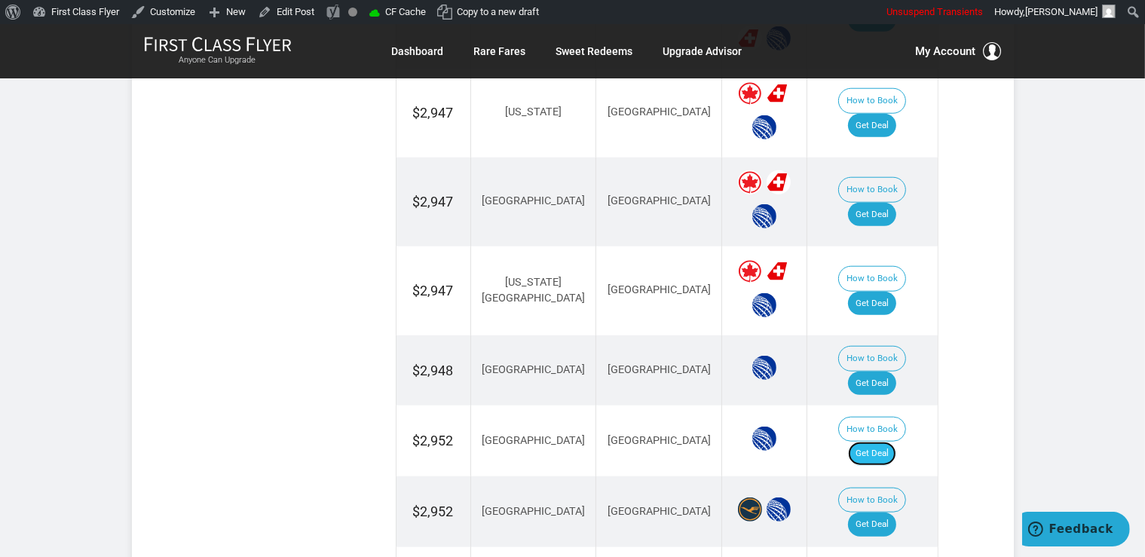
click at [888, 442] on link "Get Deal" at bounding box center [872, 454] width 48 height 24
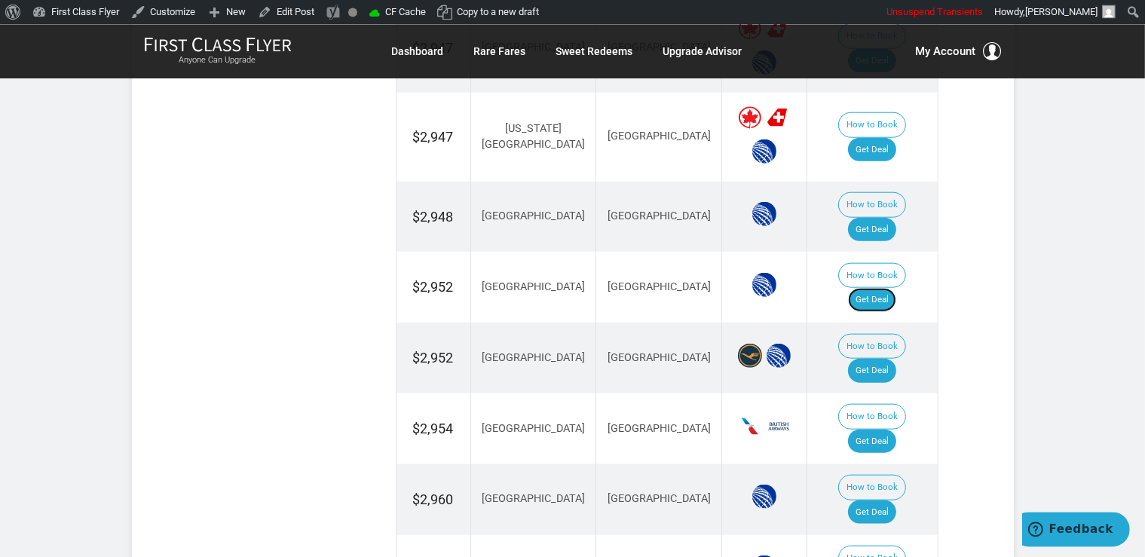
scroll to position [1672, 0]
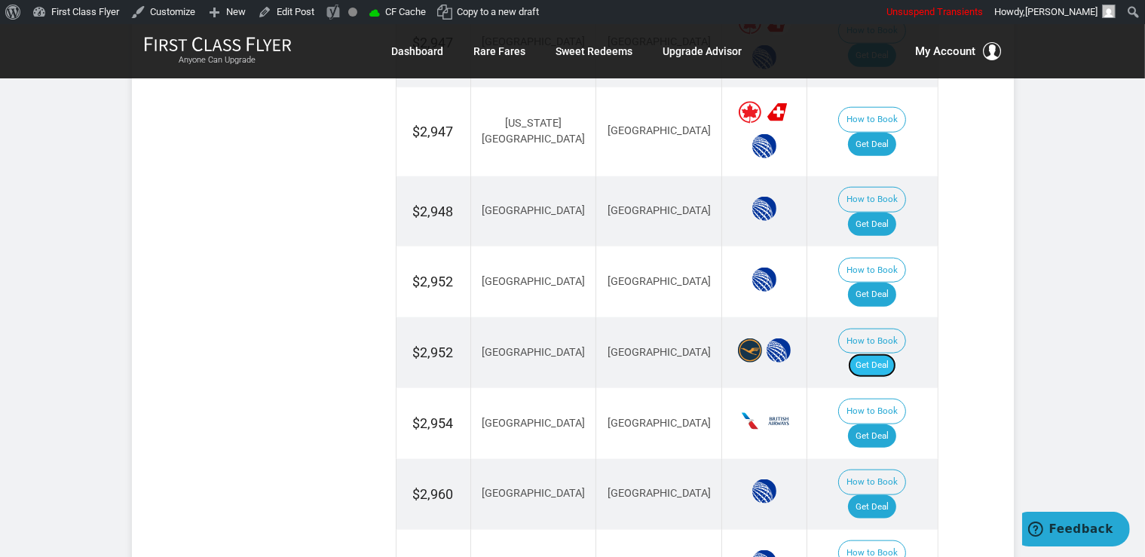
click at [884, 354] on link "Get Deal" at bounding box center [872, 366] width 48 height 24
click at [873, 425] on link "Get Deal" at bounding box center [872, 437] width 48 height 24
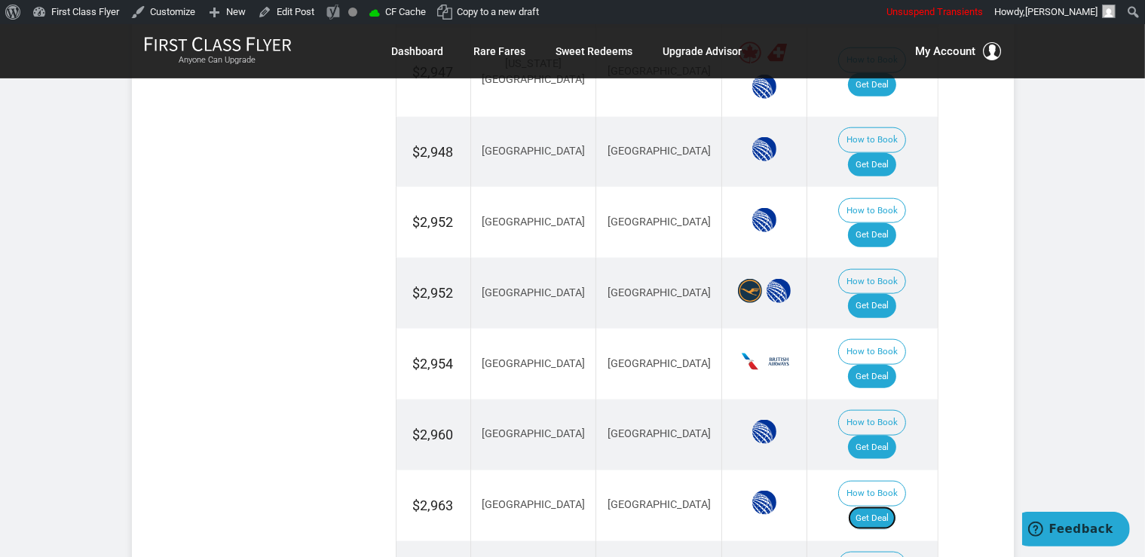
scroll to position [1831, 0]
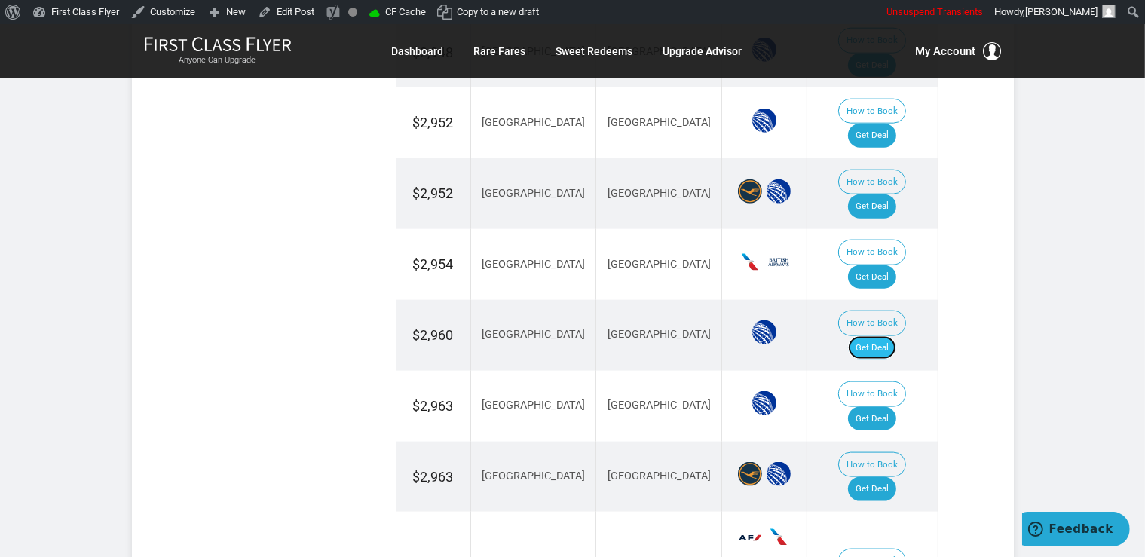
click at [879, 336] on link "Get Deal" at bounding box center [872, 348] width 48 height 24
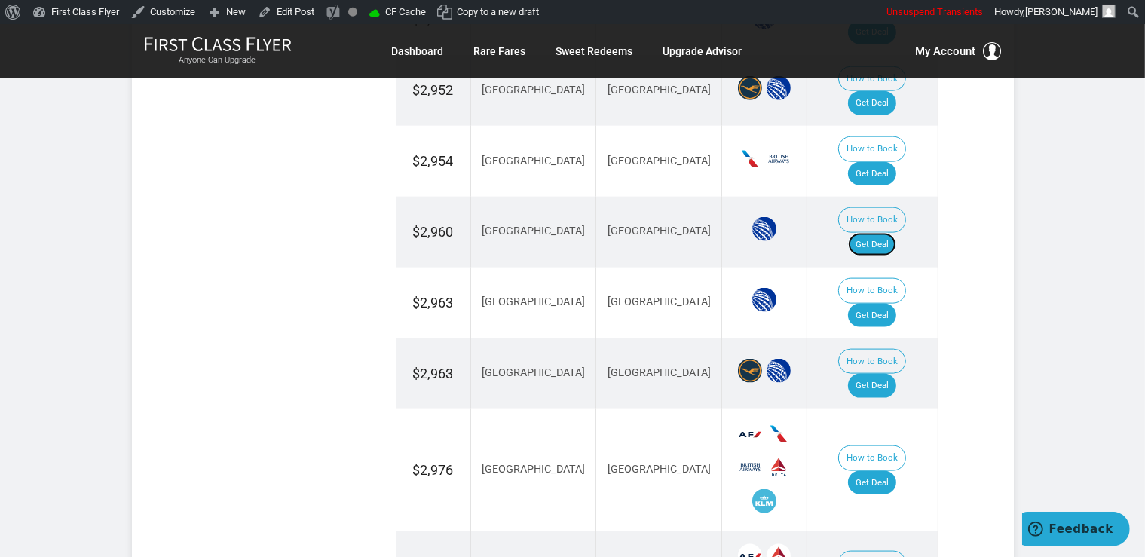
scroll to position [1991, 0]
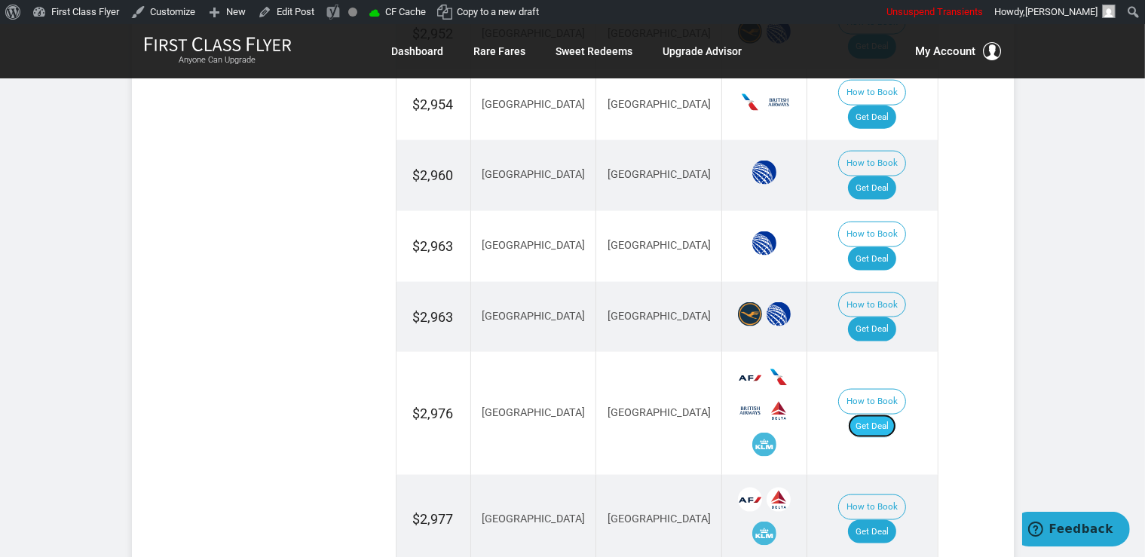
click at [886, 415] on link "Get Deal" at bounding box center [872, 427] width 48 height 24
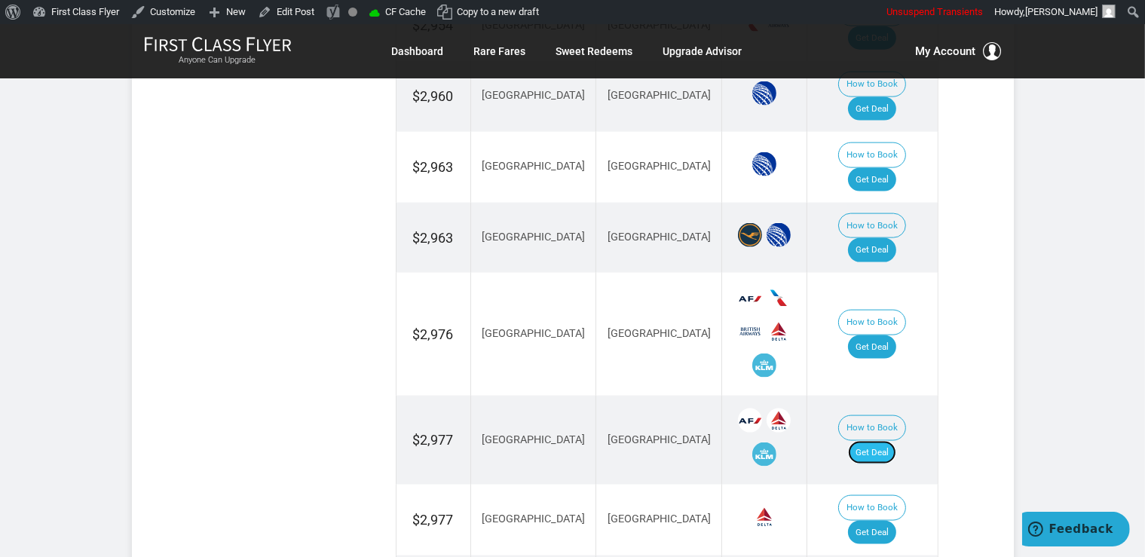
click at [896, 441] on link "Get Deal" at bounding box center [872, 453] width 48 height 24
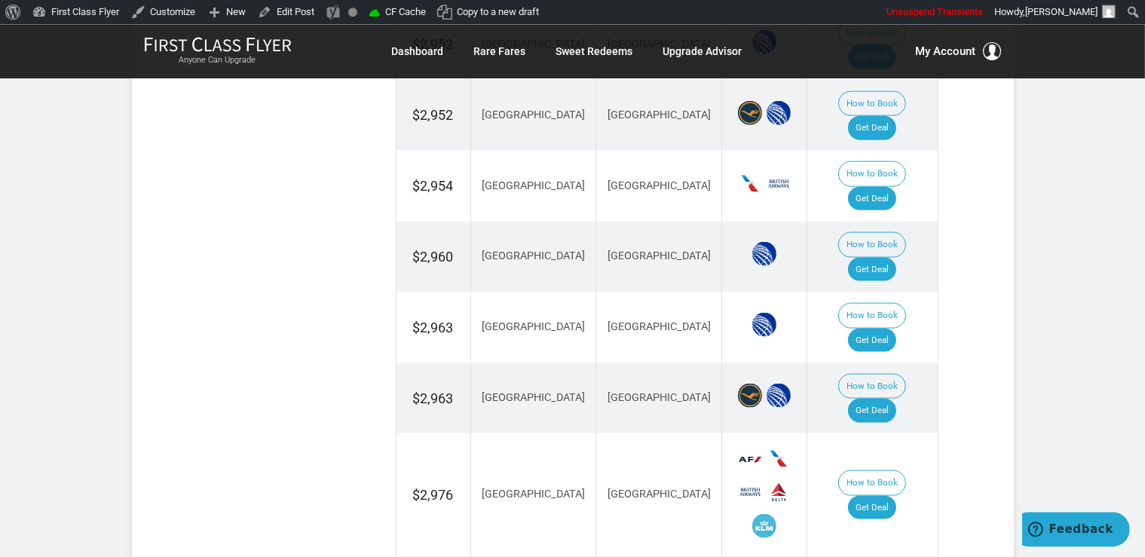
scroll to position [1911, 0]
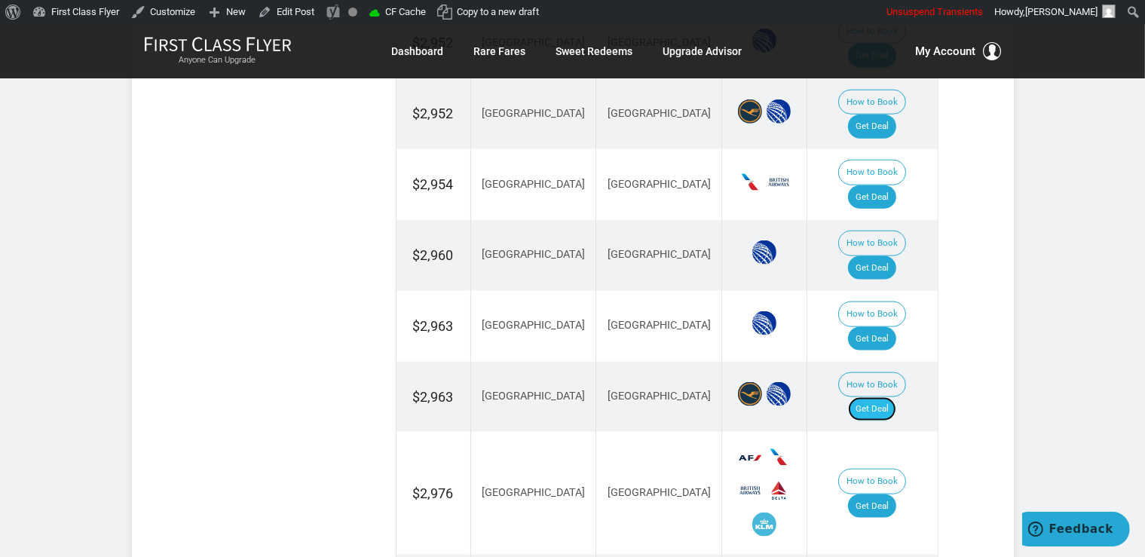
click at [895, 397] on link "Get Deal" at bounding box center [872, 409] width 48 height 24
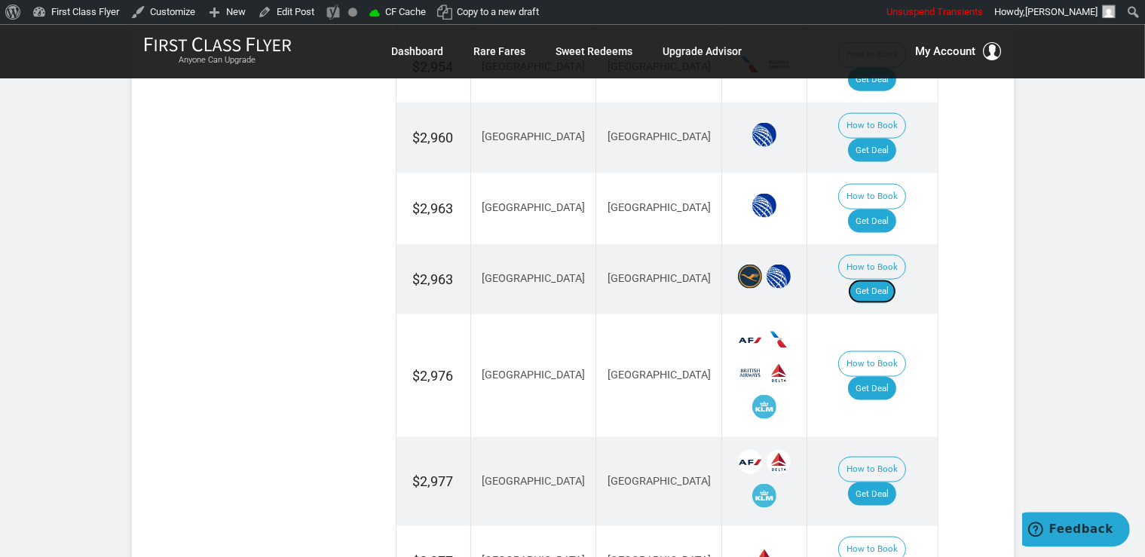
scroll to position [2070, 0]
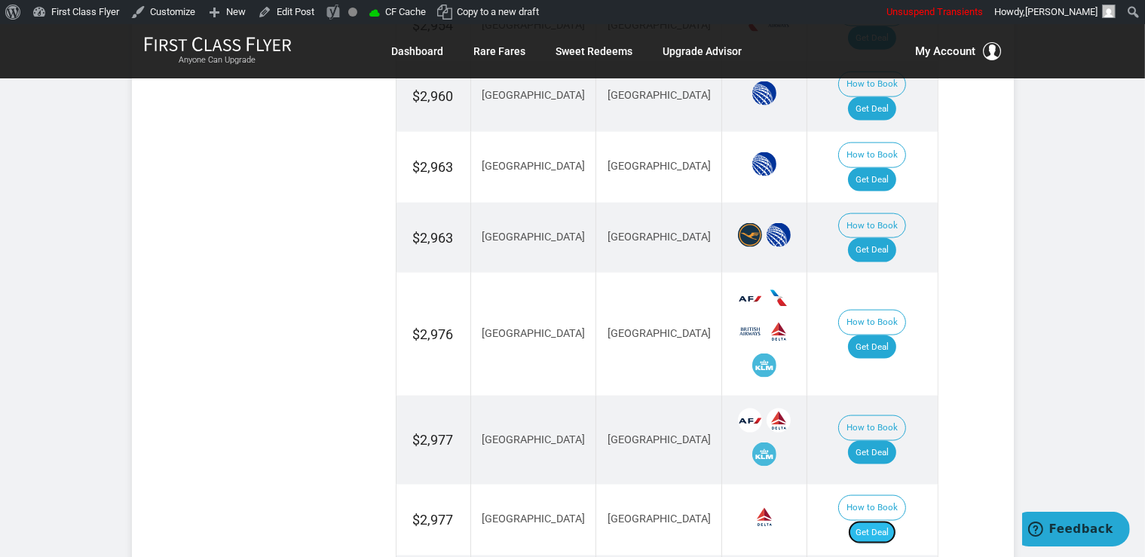
click at [897, 521] on link "Get Deal" at bounding box center [872, 533] width 48 height 24
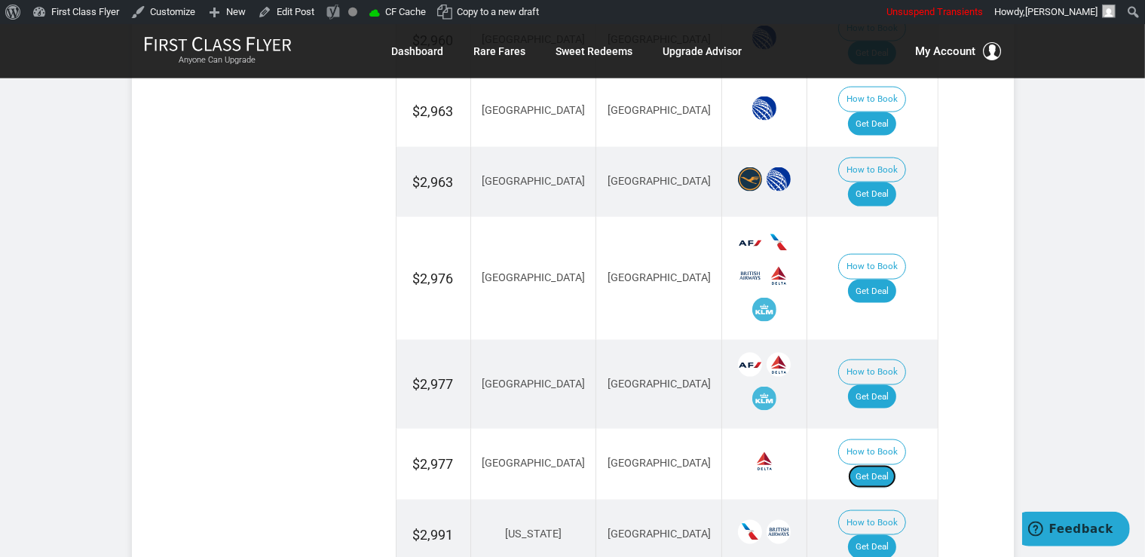
scroll to position [2229, 0]
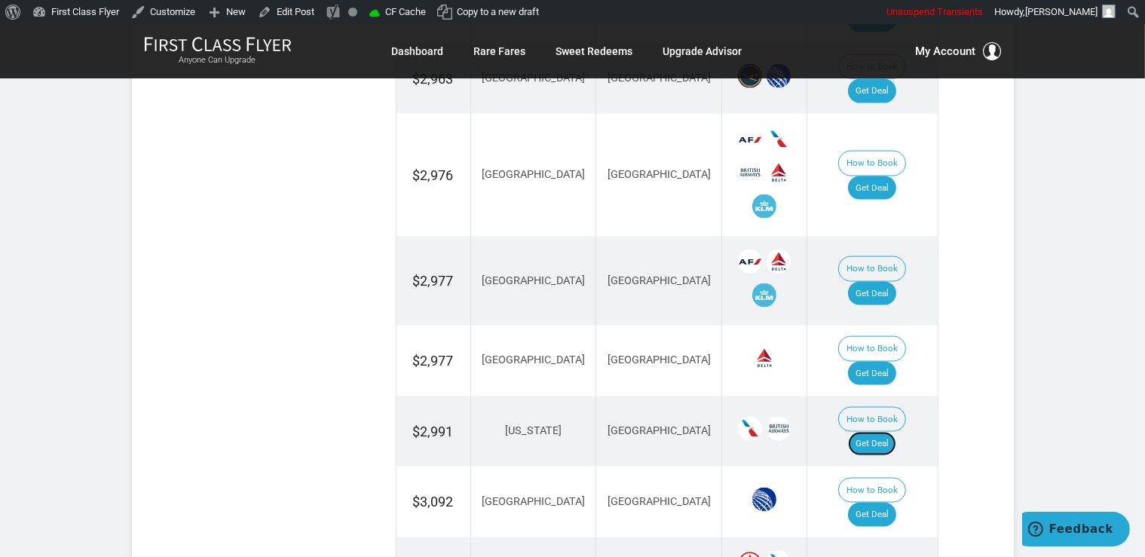
click at [888, 432] on link "Get Deal" at bounding box center [872, 444] width 48 height 24
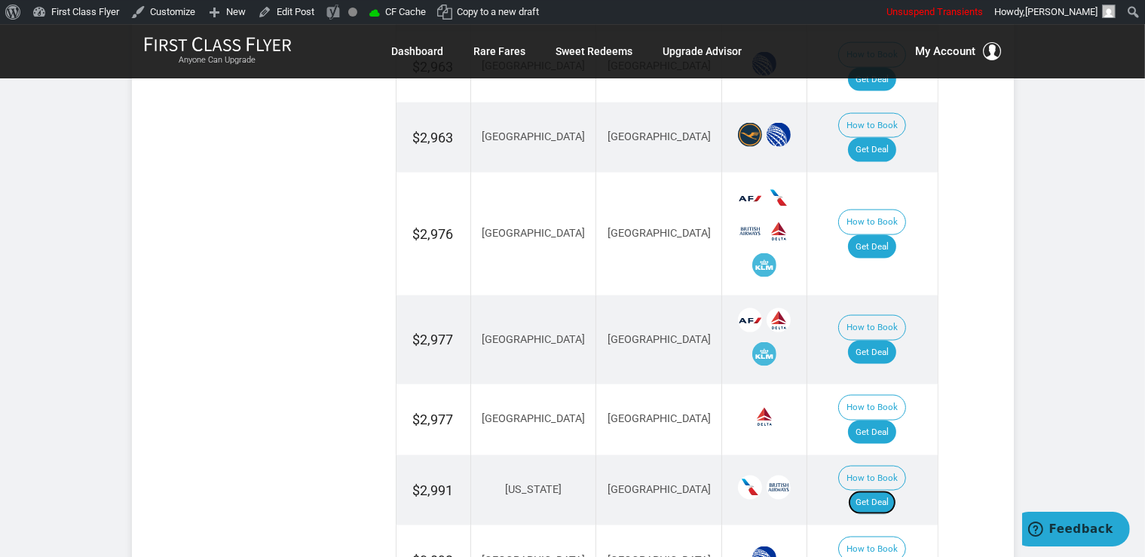
scroll to position [2150, 0]
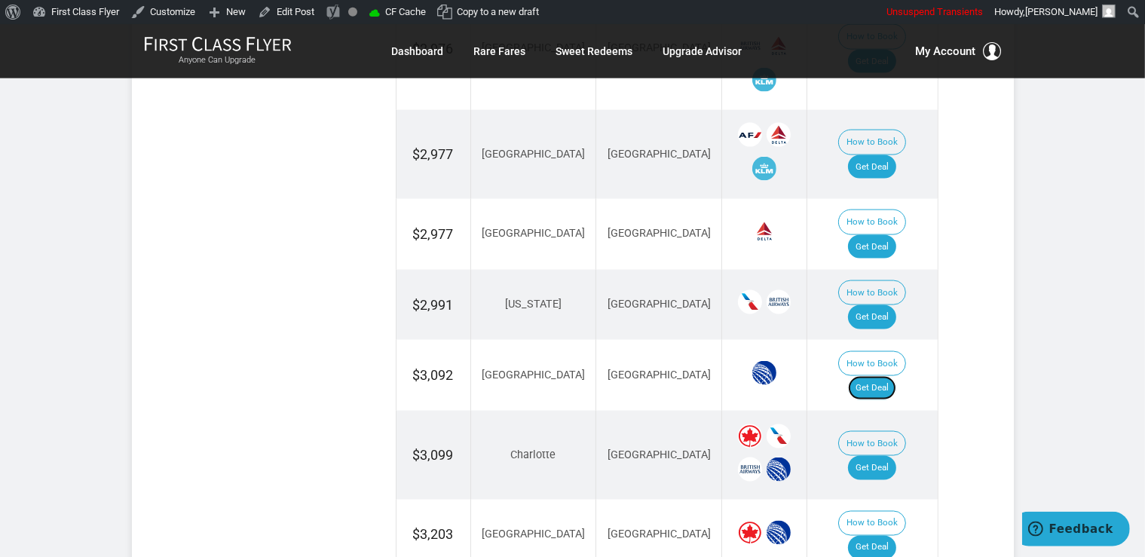
scroll to position [2389, 0]
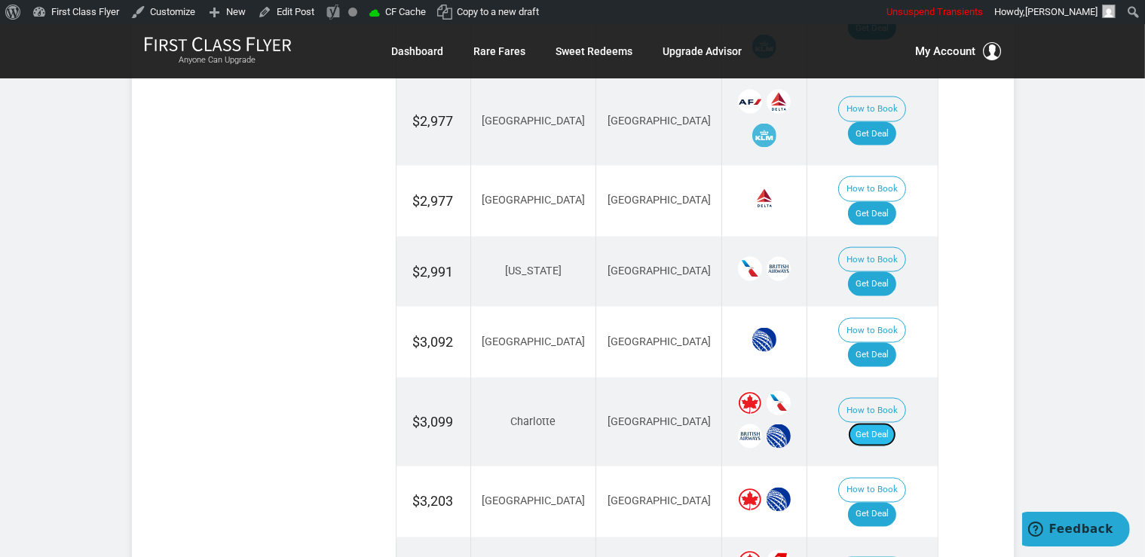
click at [885, 423] on link "Get Deal" at bounding box center [872, 435] width 48 height 24
click at [883, 503] on link "Get Deal" at bounding box center [872, 515] width 48 height 24
click at [868, 503] on link "Get Deal" at bounding box center [872, 515] width 48 height 24
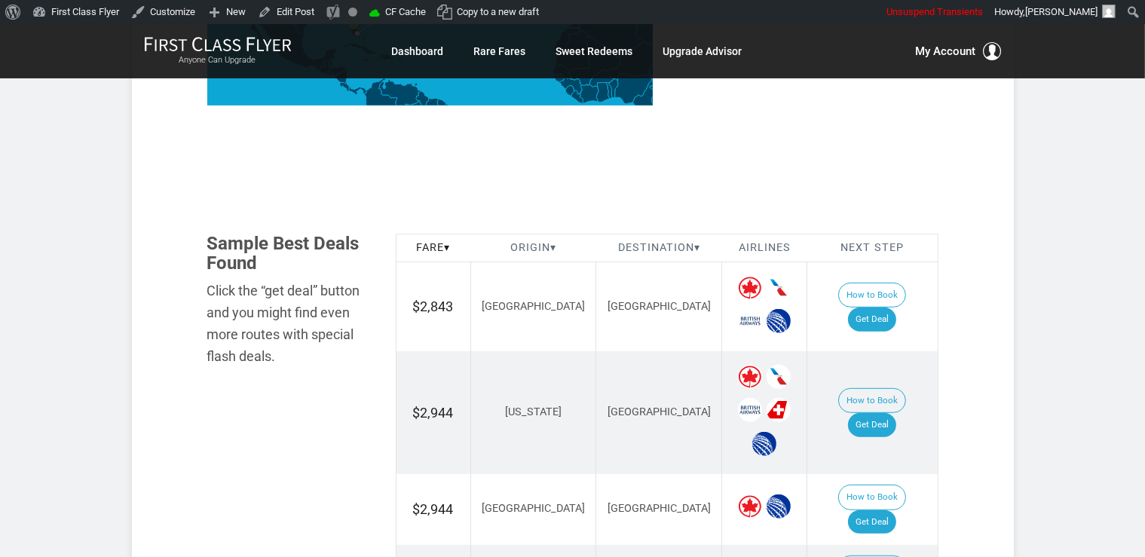
scroll to position [796, 0]
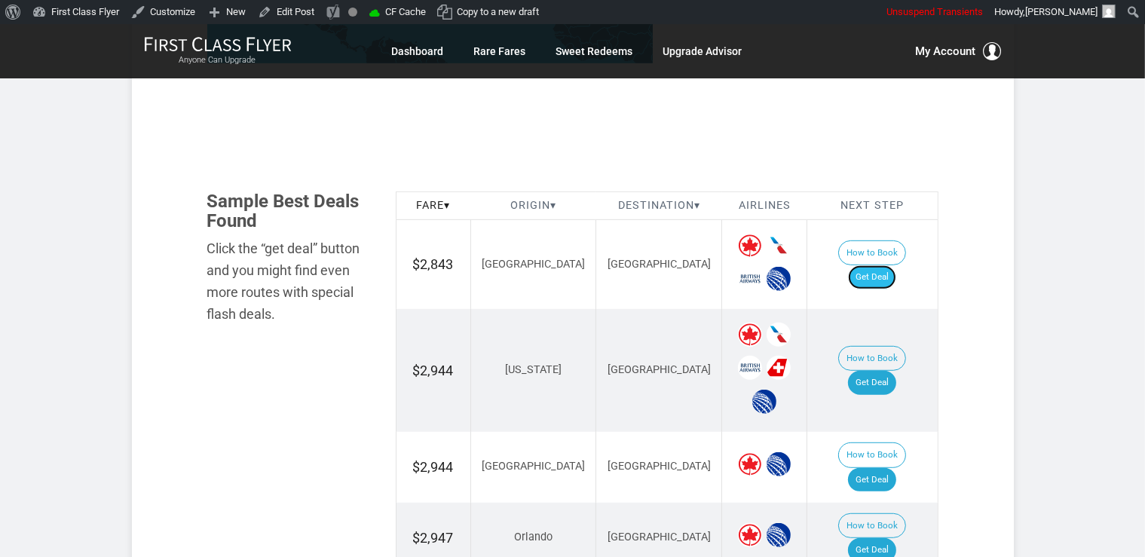
click at [876, 265] on link "Get Deal" at bounding box center [872, 277] width 48 height 24
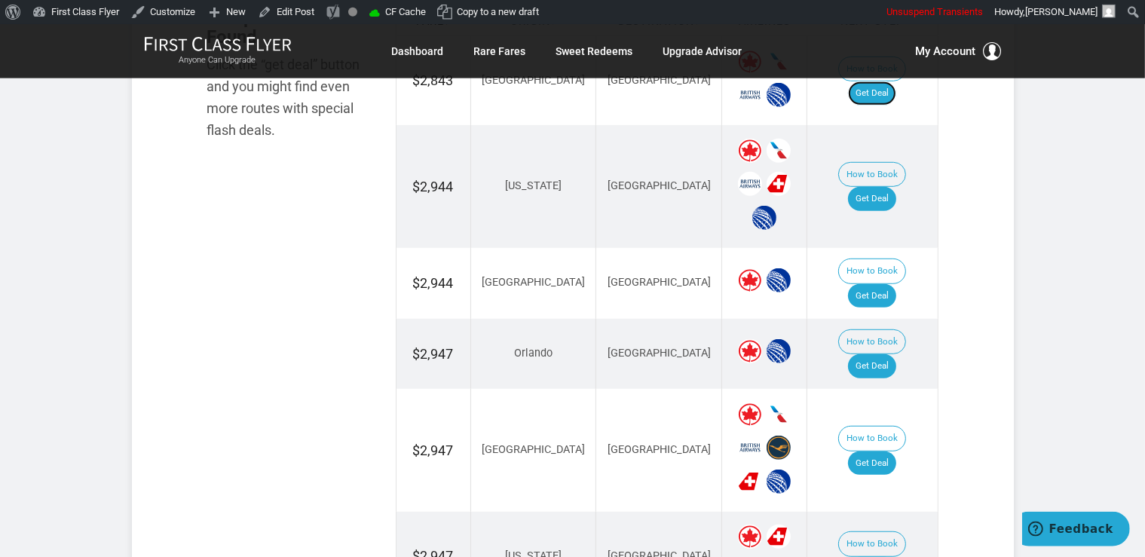
scroll to position [1034, 0]
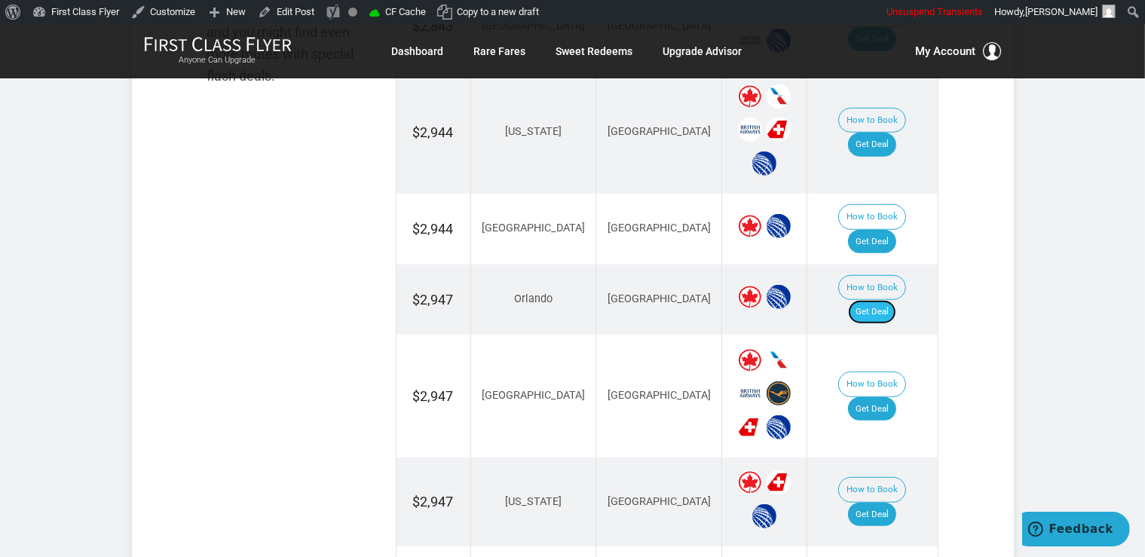
click at [878, 300] on link "Get Deal" at bounding box center [872, 312] width 48 height 24
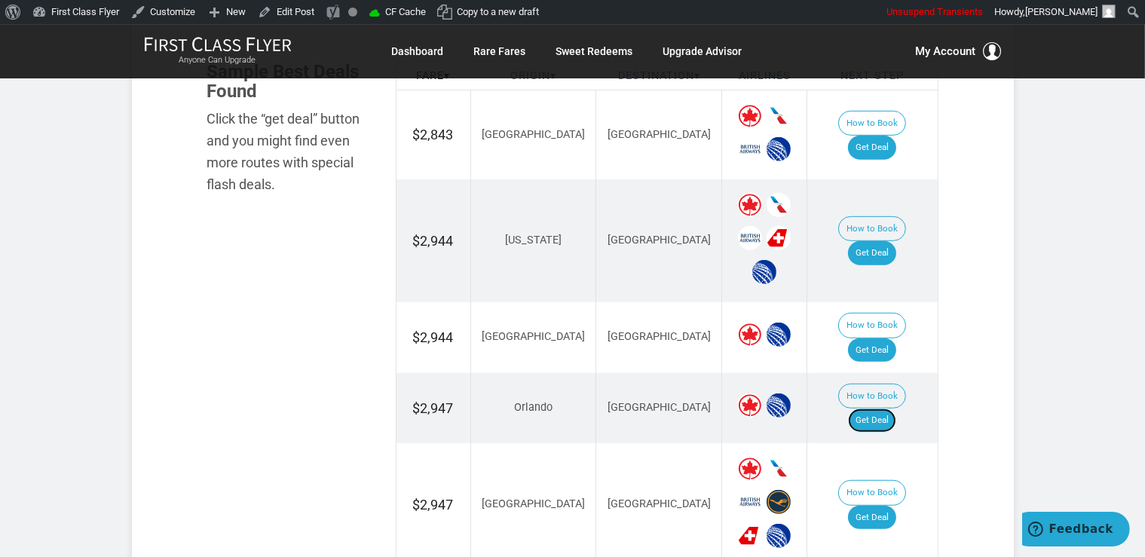
scroll to position [955, 0]
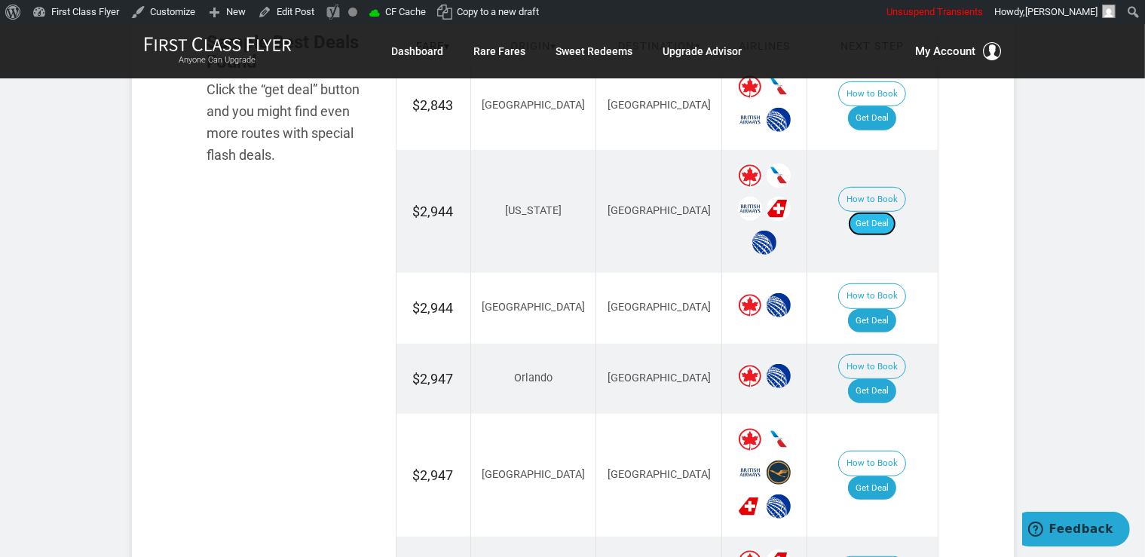
click at [879, 213] on link "Get Deal" at bounding box center [872, 224] width 48 height 24
click at [888, 309] on link "Get Deal" at bounding box center [872, 321] width 48 height 24
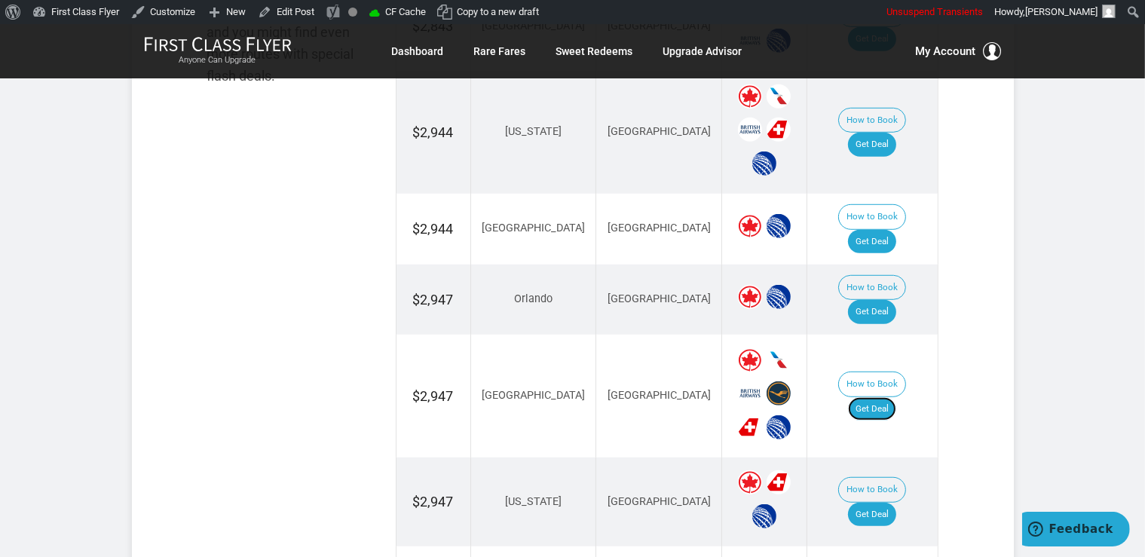
click at [871, 397] on link "Get Deal" at bounding box center [872, 409] width 48 height 24
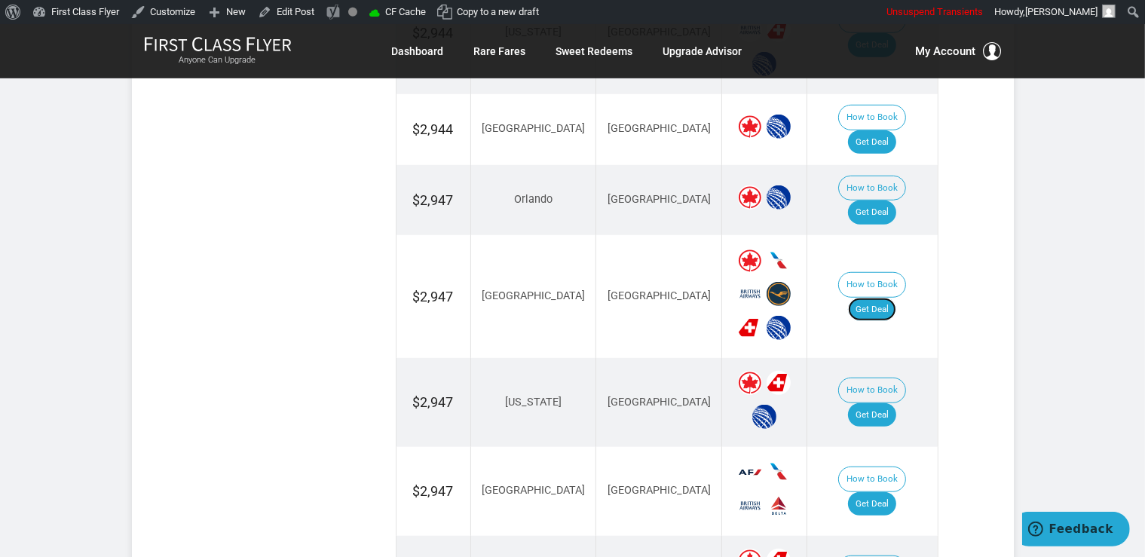
scroll to position [1194, 0]
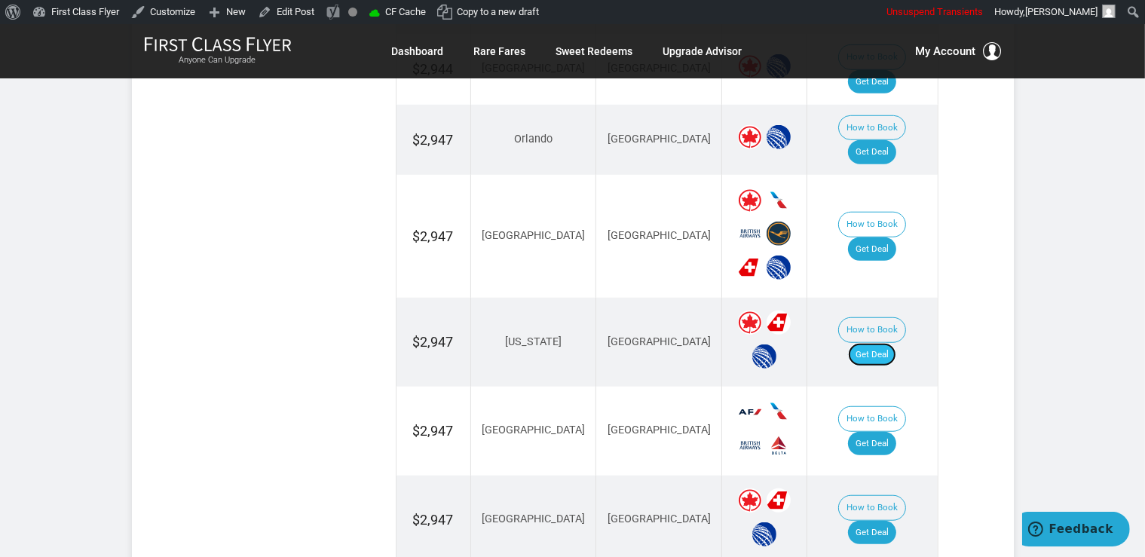
click at [893, 343] on link "Get Deal" at bounding box center [872, 355] width 48 height 24
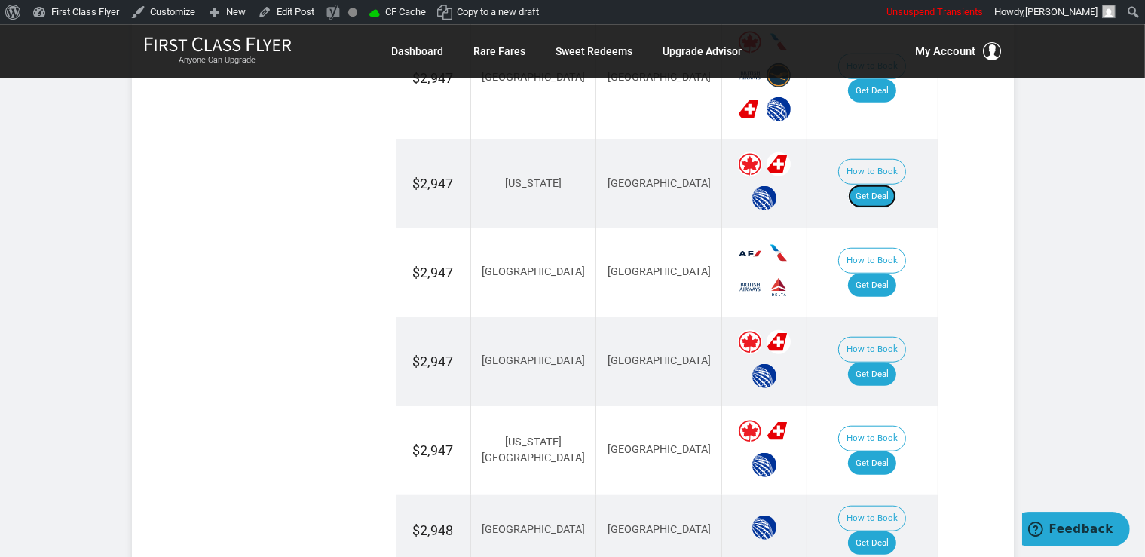
scroll to position [1353, 0]
click at [886, 273] on link "Get Deal" at bounding box center [872, 285] width 48 height 24
click at [892, 362] on link "Get Deal" at bounding box center [872, 374] width 48 height 24
click at [872, 451] on link "Get Deal" at bounding box center [872, 463] width 48 height 24
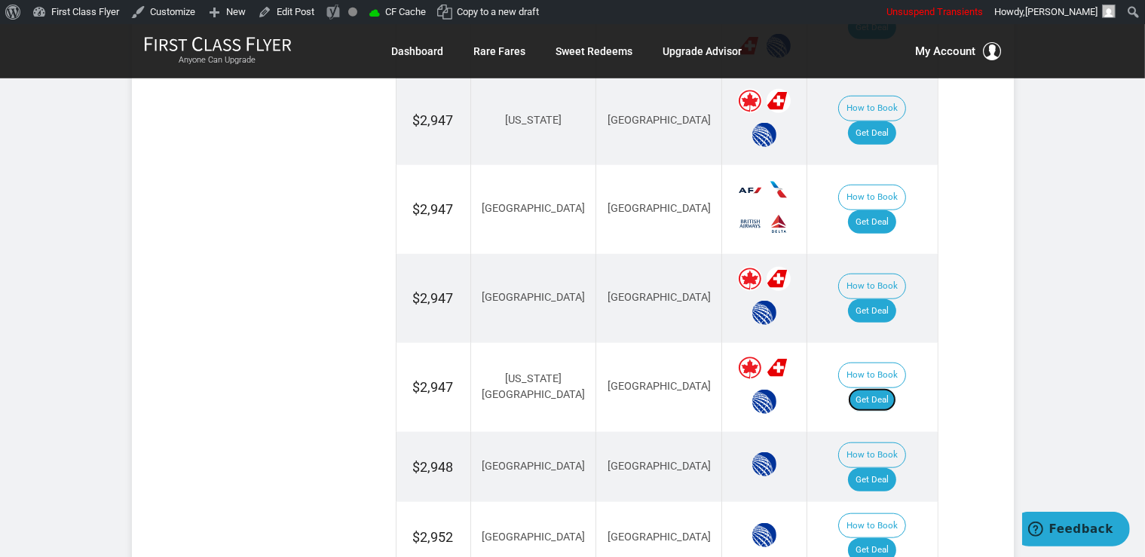
scroll to position [1513, 0]
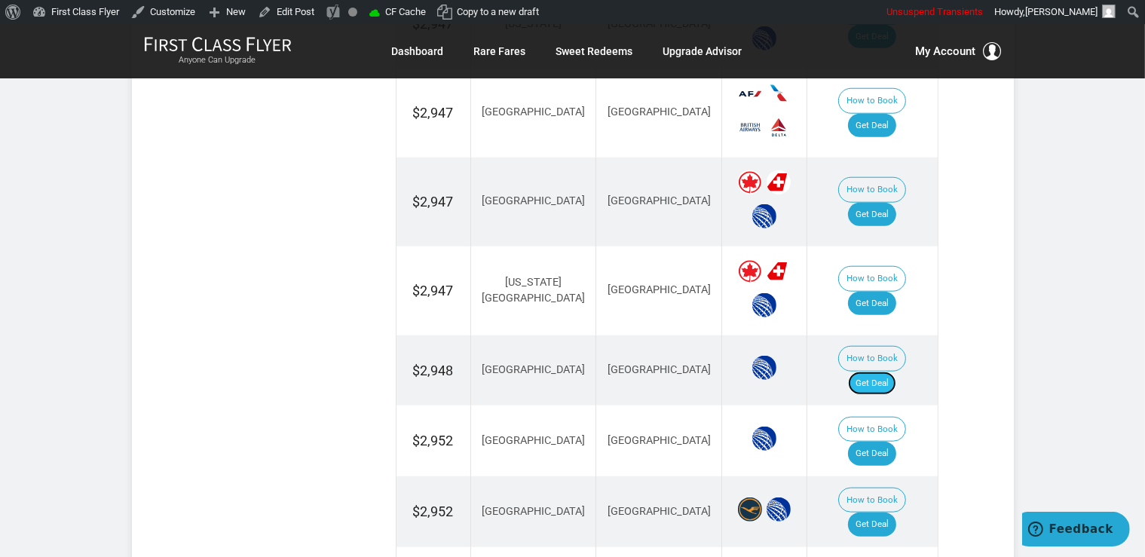
click at [886, 372] on link "Get Deal" at bounding box center [872, 384] width 48 height 24
click at [890, 442] on link "Get Deal" at bounding box center [872, 454] width 48 height 24
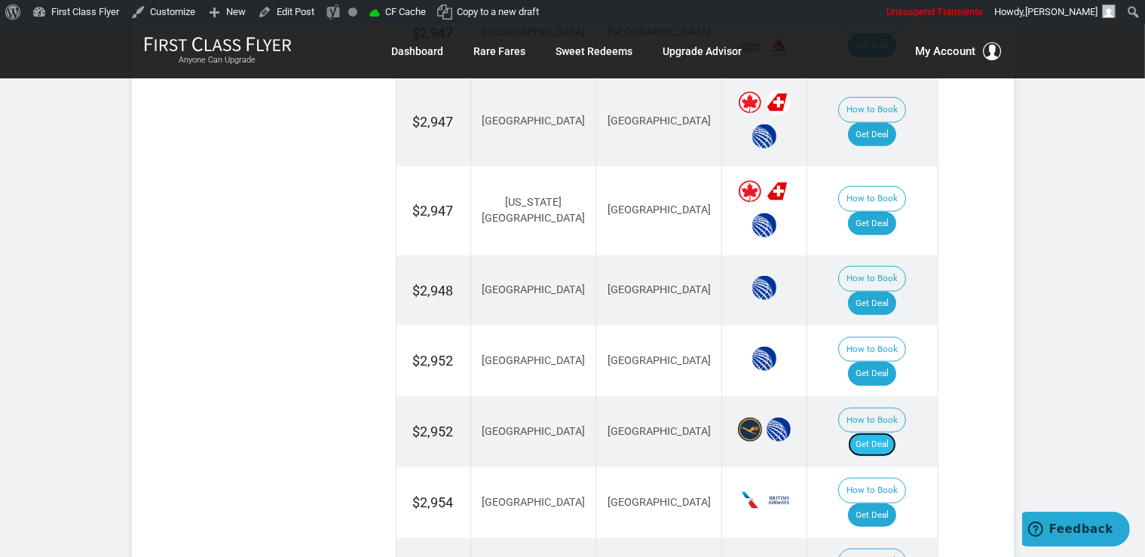
click at [889, 433] on link "Get Deal" at bounding box center [872, 445] width 48 height 24
click at [870, 504] on link "Get Deal" at bounding box center [872, 516] width 48 height 24
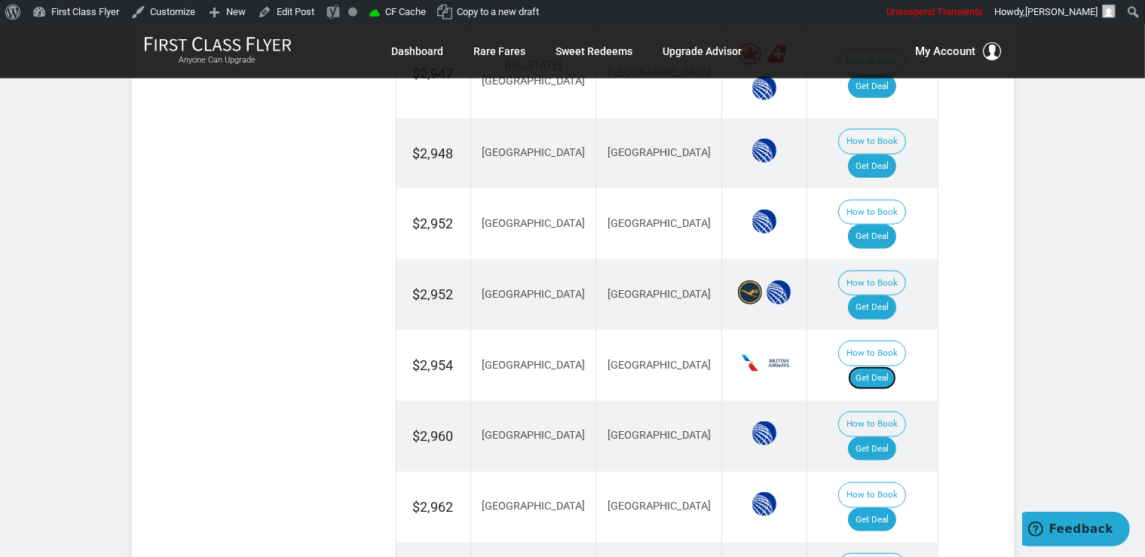
scroll to position [1752, 0]
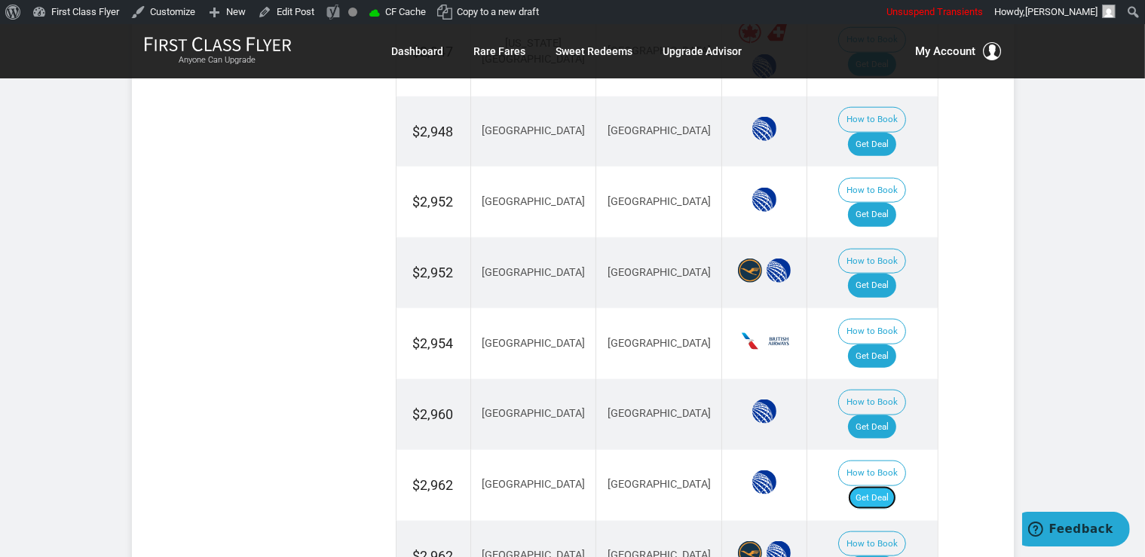
click at [886, 486] on link "Get Deal" at bounding box center [872, 498] width 48 height 24
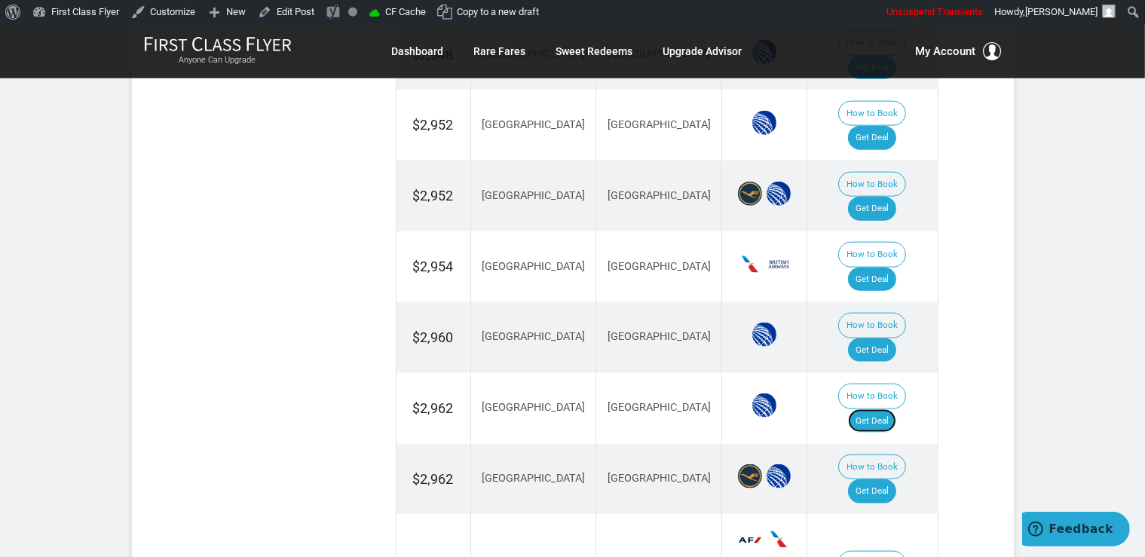
scroll to position [1831, 0]
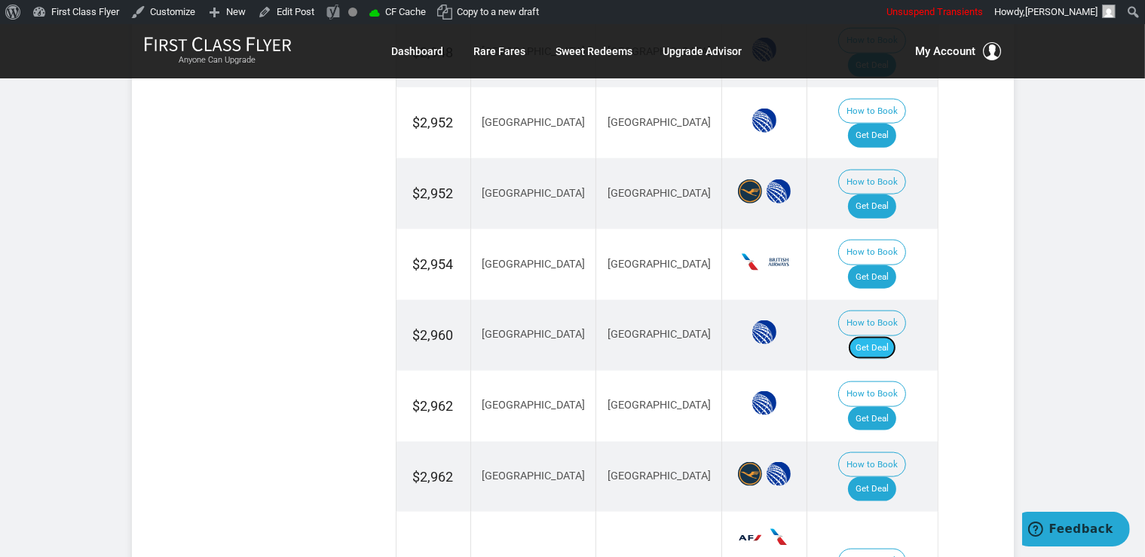
click at [895, 336] on link "Get Deal" at bounding box center [872, 348] width 48 height 24
click at [881, 265] on link "Get Deal" at bounding box center [872, 277] width 48 height 24
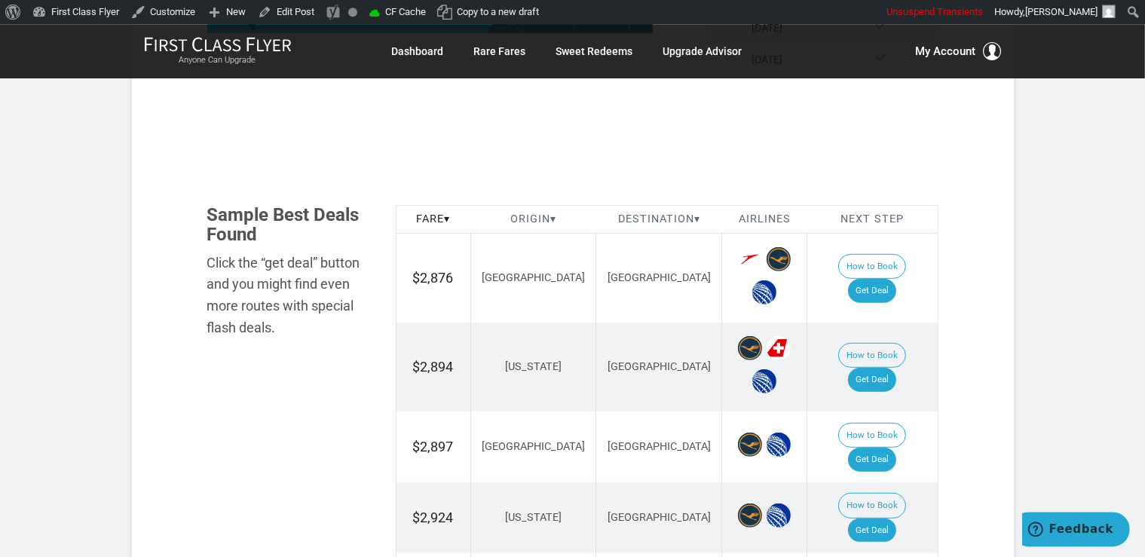
scroll to position [875, 0]
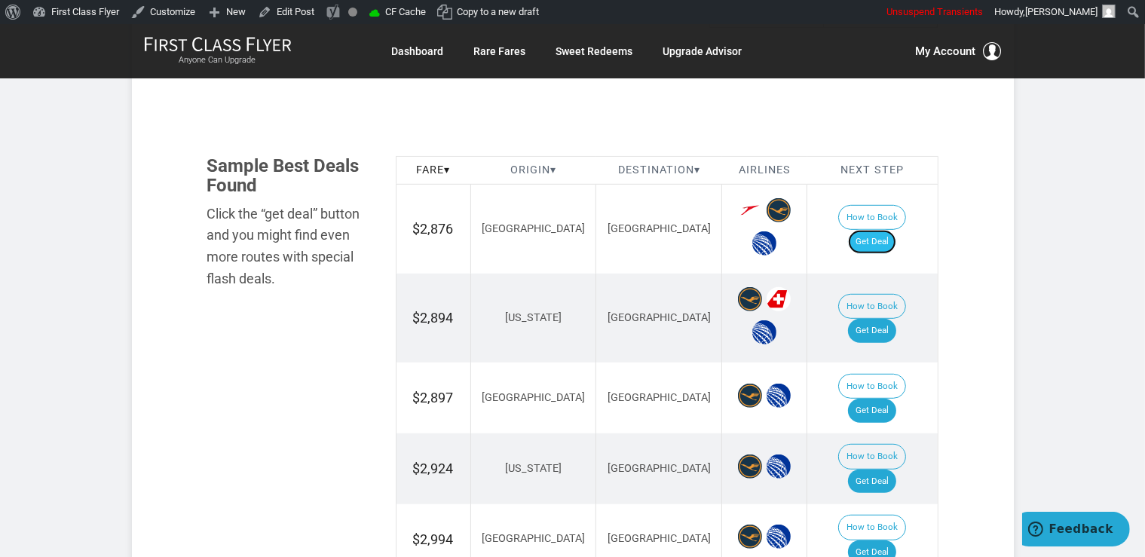
click at [890, 234] on link "Get Deal" at bounding box center [872, 242] width 48 height 24
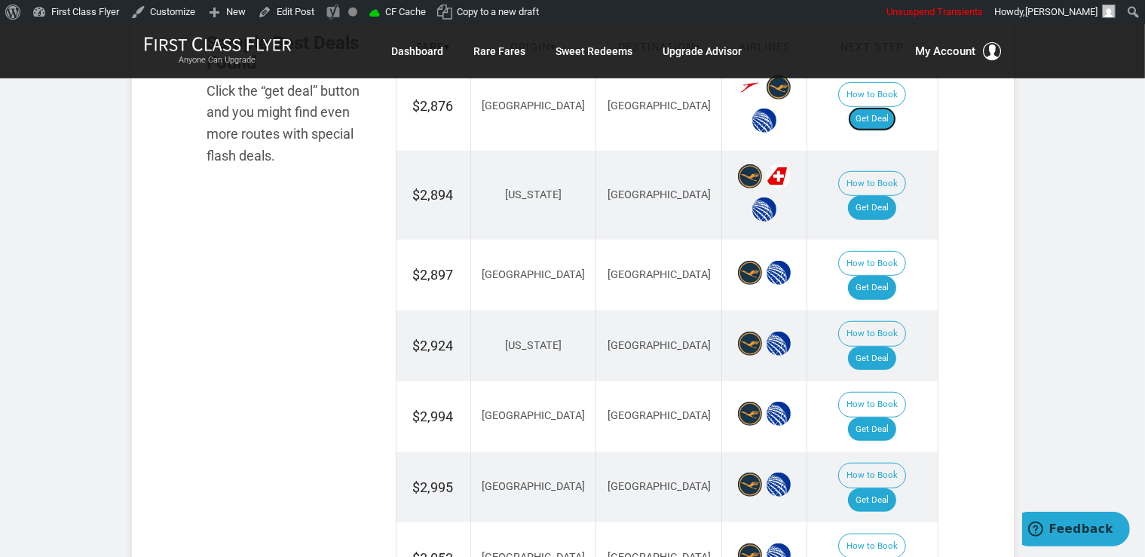
scroll to position [1034, 0]
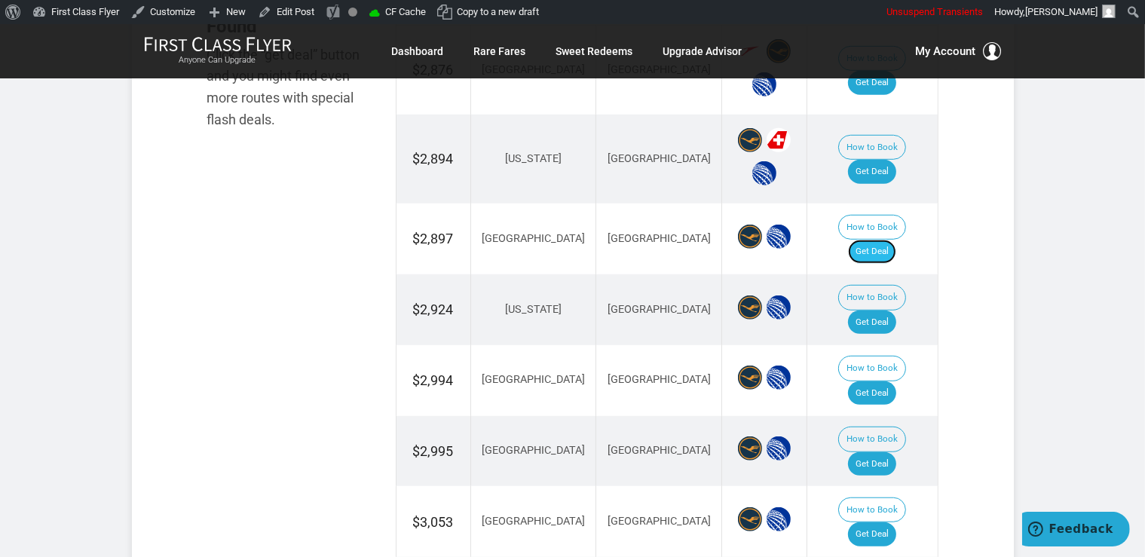
click at [881, 240] on link "Get Deal" at bounding box center [872, 252] width 48 height 24
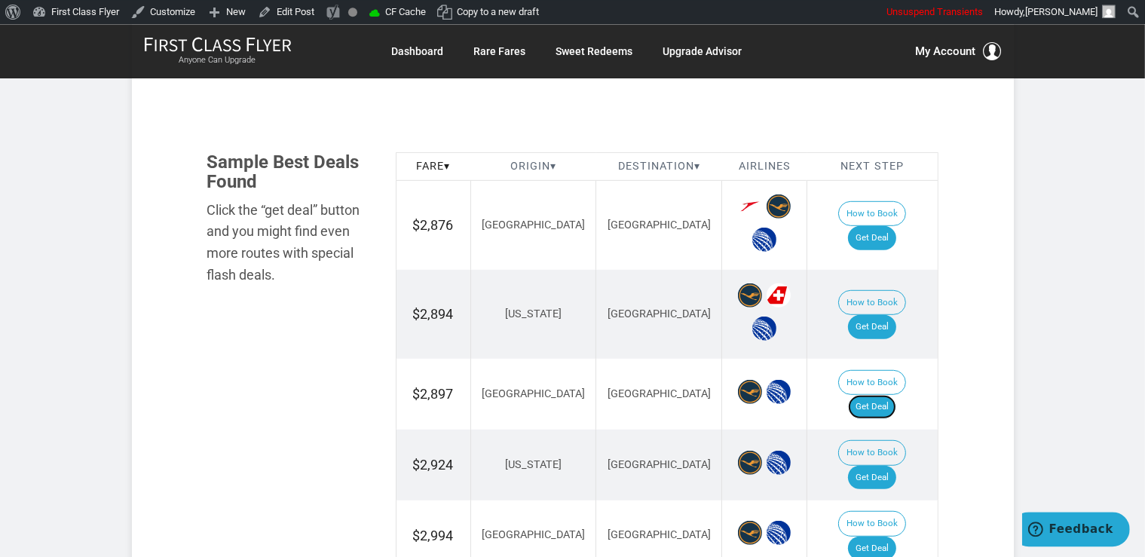
scroll to position [875, 0]
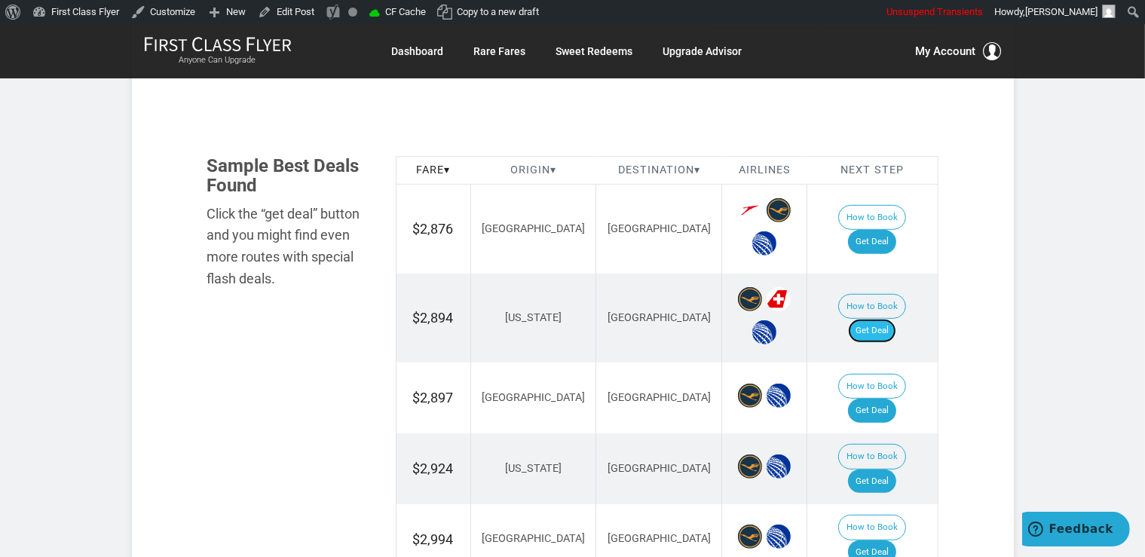
click at [884, 324] on link "Get Deal" at bounding box center [872, 331] width 48 height 24
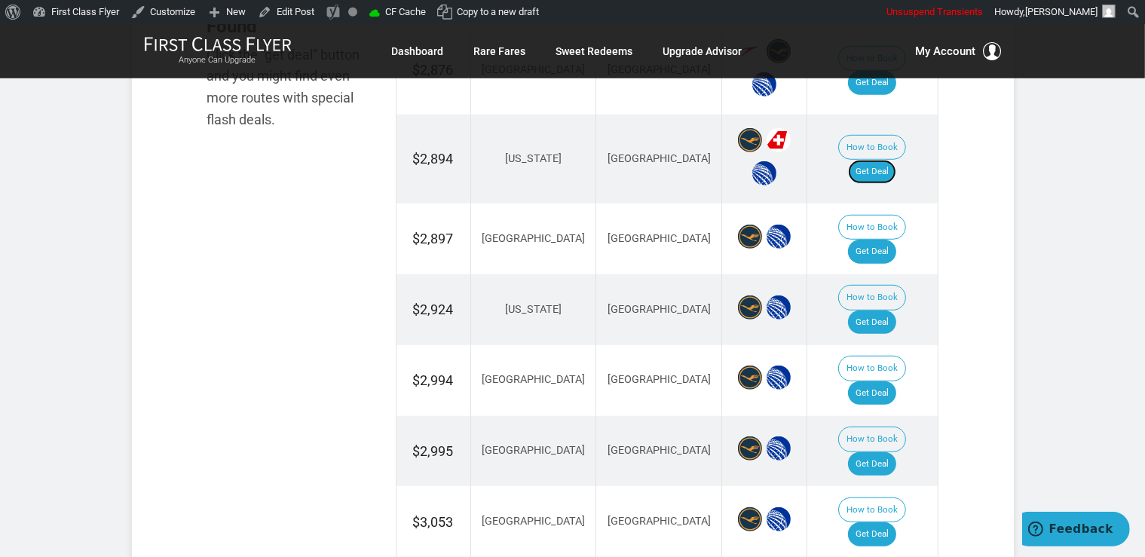
scroll to position [1034, 0]
click at [875, 382] on link "Get Deal" at bounding box center [872, 394] width 48 height 24
click at [879, 311] on link "Get Deal" at bounding box center [872, 323] width 48 height 24
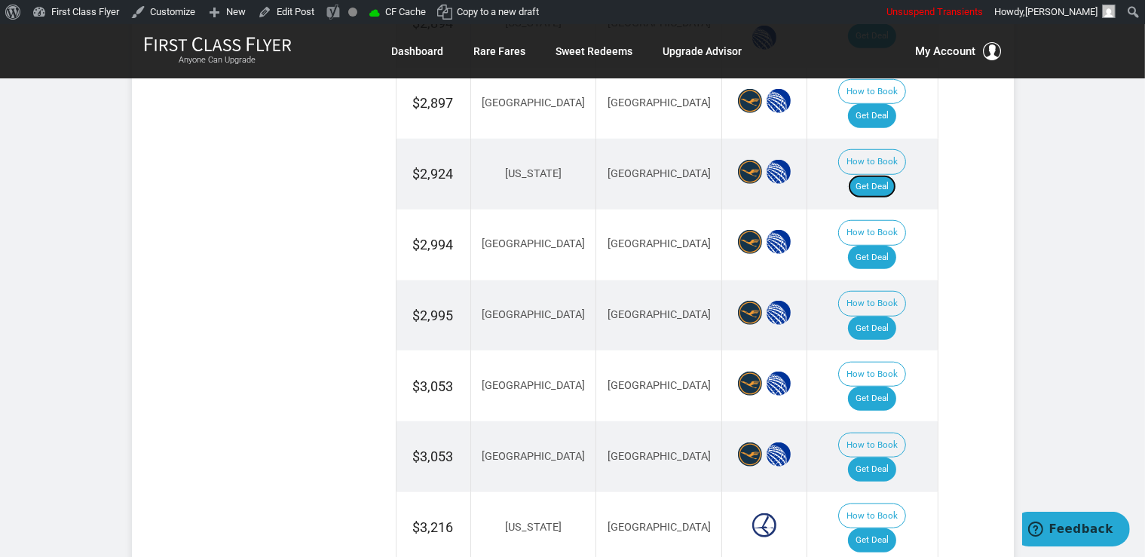
scroll to position [1194, 0]
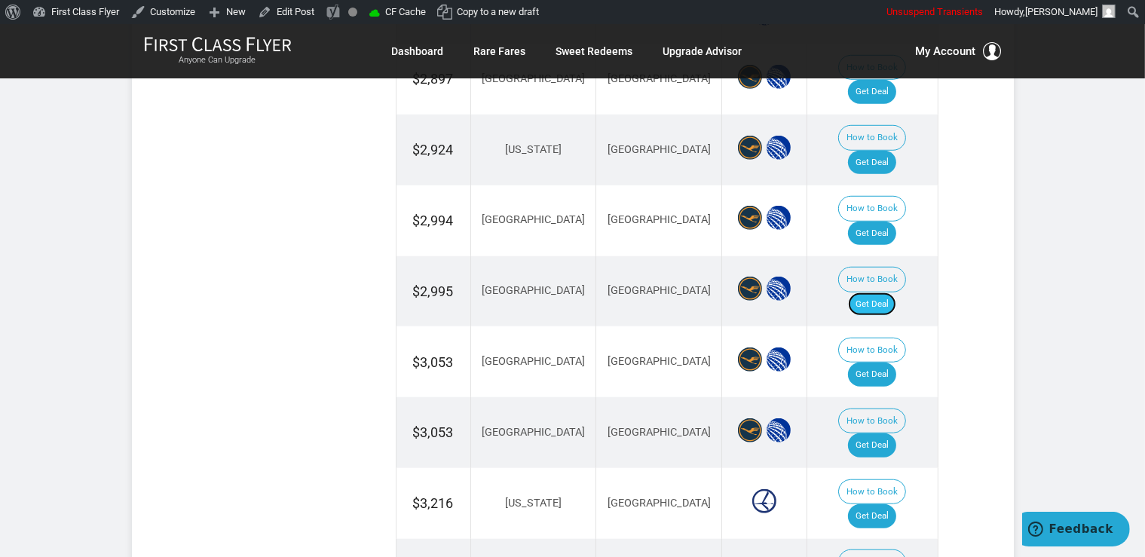
click at [883, 293] on link "Get Deal" at bounding box center [872, 305] width 48 height 24
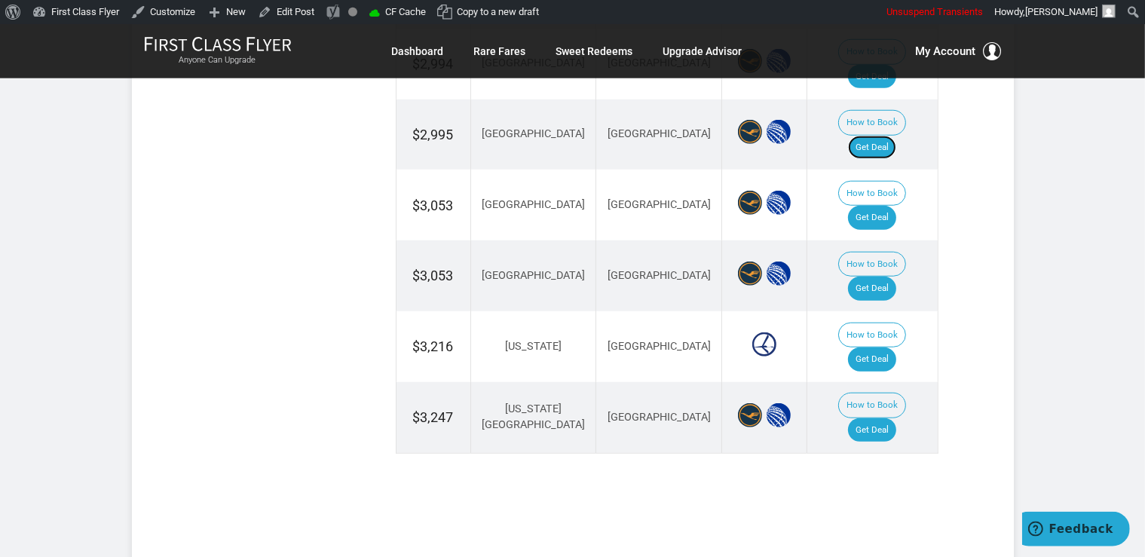
scroll to position [1353, 0]
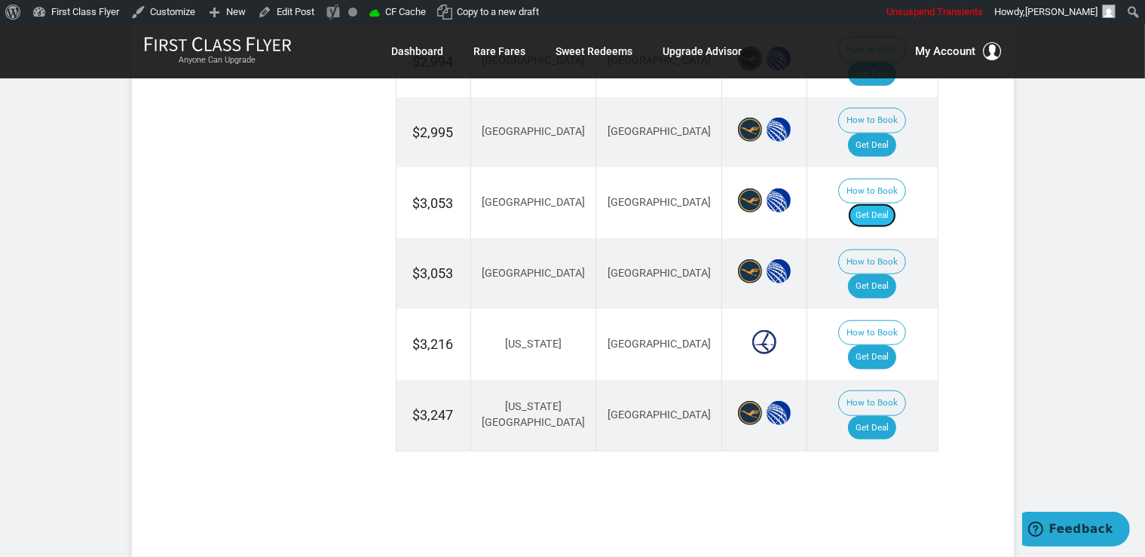
drag, startPoint x: 882, startPoint y: 121, endPoint x: 886, endPoint y: 129, distance: 8.4
click at [882, 204] on link "Get Deal" at bounding box center [872, 216] width 48 height 24
click at [887, 274] on link "Get Deal" at bounding box center [872, 286] width 48 height 24
click at [876, 345] on link "Get Deal" at bounding box center [872, 357] width 48 height 24
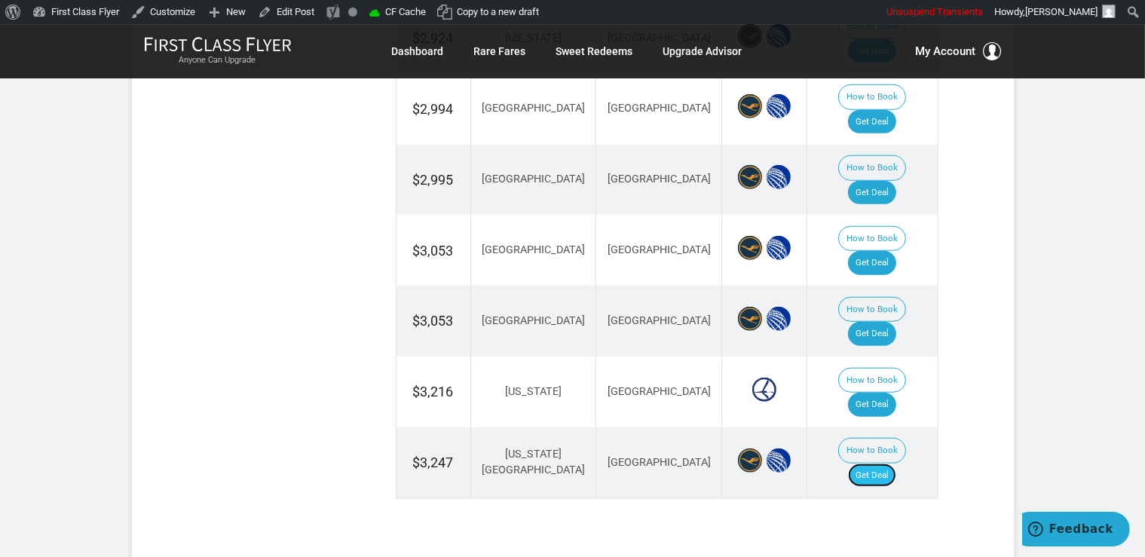
click at [887, 464] on link "Get Deal" at bounding box center [872, 476] width 48 height 24
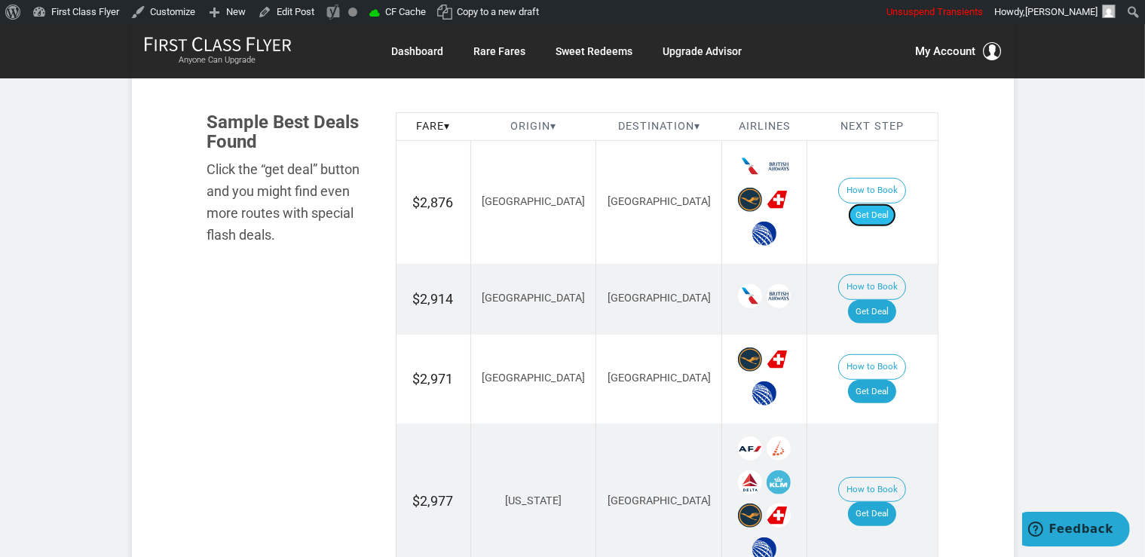
click at [890, 204] on link "Get Deal" at bounding box center [872, 216] width 48 height 24
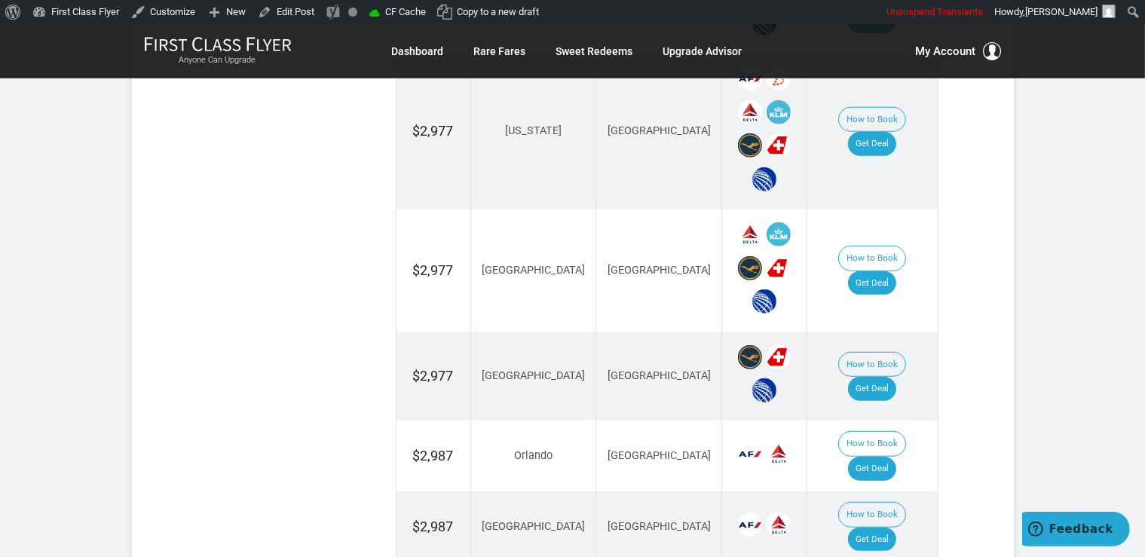
scroll to position [1353, 0]
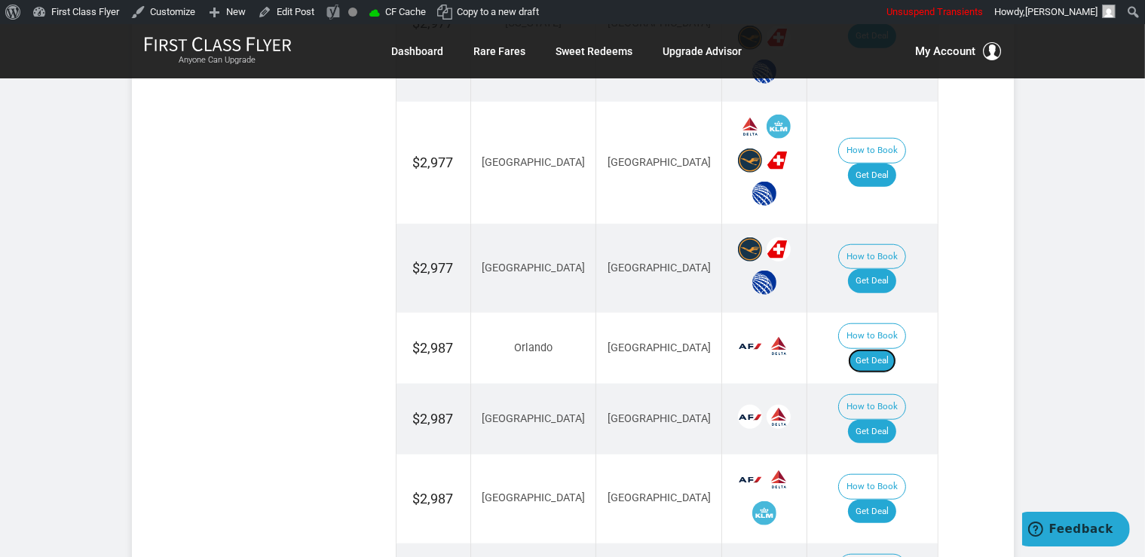
drag, startPoint x: 893, startPoint y: 306, endPoint x: 887, endPoint y: 298, distance: 10.3
click at [893, 349] on link "Get Deal" at bounding box center [872, 361] width 48 height 24
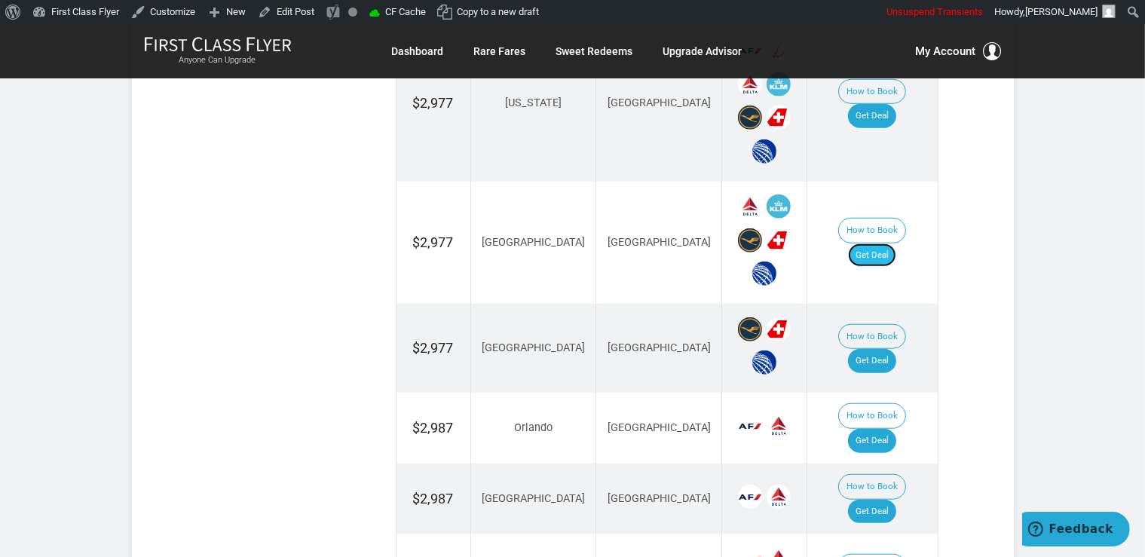
click at [885, 244] on link "Get Deal" at bounding box center [872, 256] width 48 height 24
click at [897, 244] on link "Get Deal" at bounding box center [872, 256] width 48 height 24
click at [887, 349] on link "Get Deal" at bounding box center [872, 361] width 48 height 24
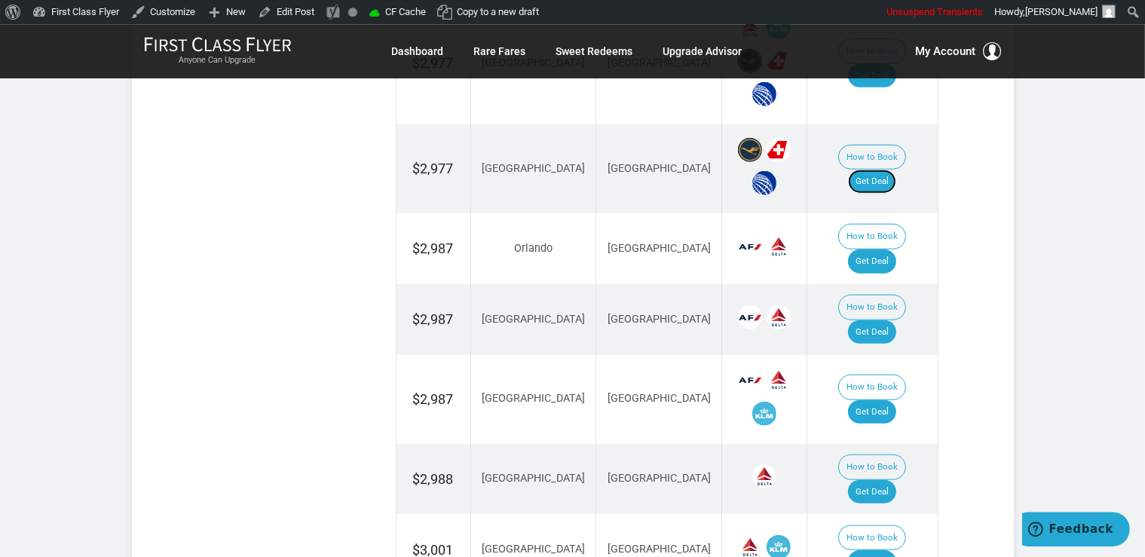
scroll to position [1513, 0]
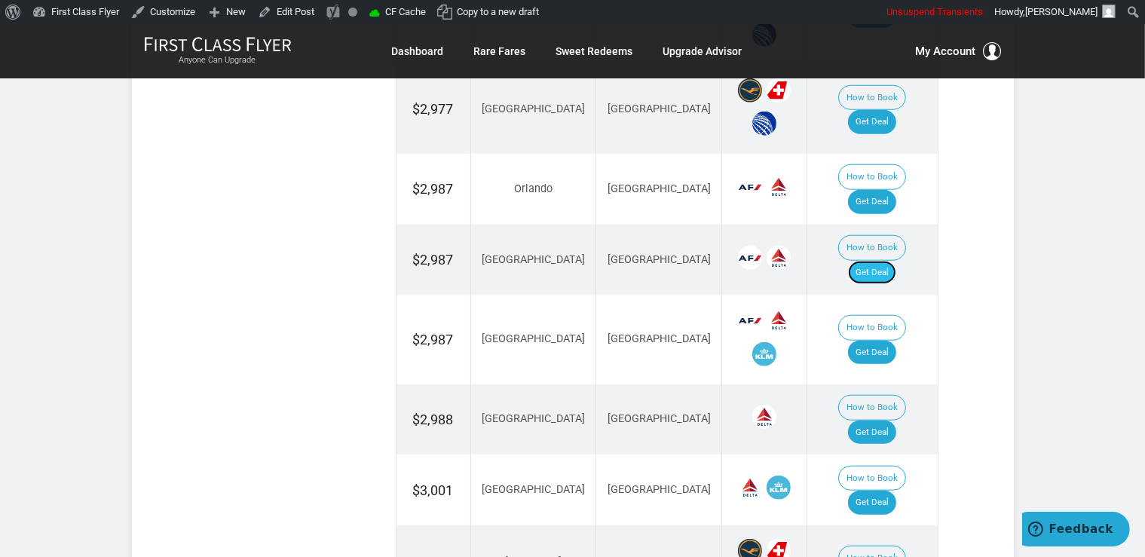
click at [877, 261] on link "Get Deal" at bounding box center [872, 273] width 48 height 24
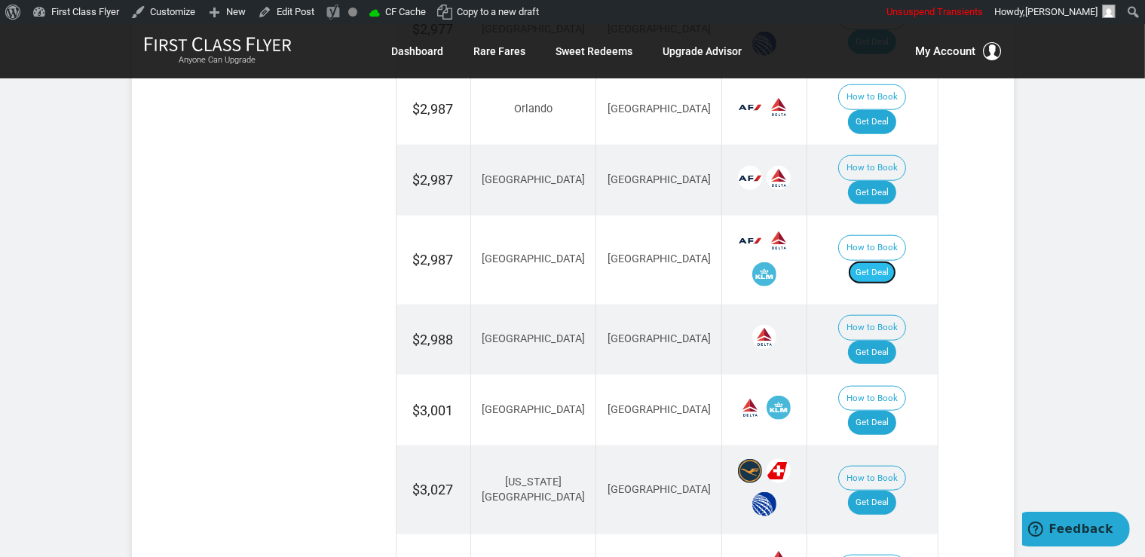
click at [872, 261] on link "Get Deal" at bounding box center [872, 273] width 48 height 24
click at [879, 305] on td "How to Book Get Deal" at bounding box center [873, 340] width 130 height 71
drag, startPoint x: 879, startPoint y: 259, endPoint x: 871, endPoint y: 309, distance: 51.2
click at [879, 341] on link "Get Deal" at bounding box center [872, 353] width 48 height 24
click at [879, 411] on link "Get Deal" at bounding box center [872, 423] width 48 height 24
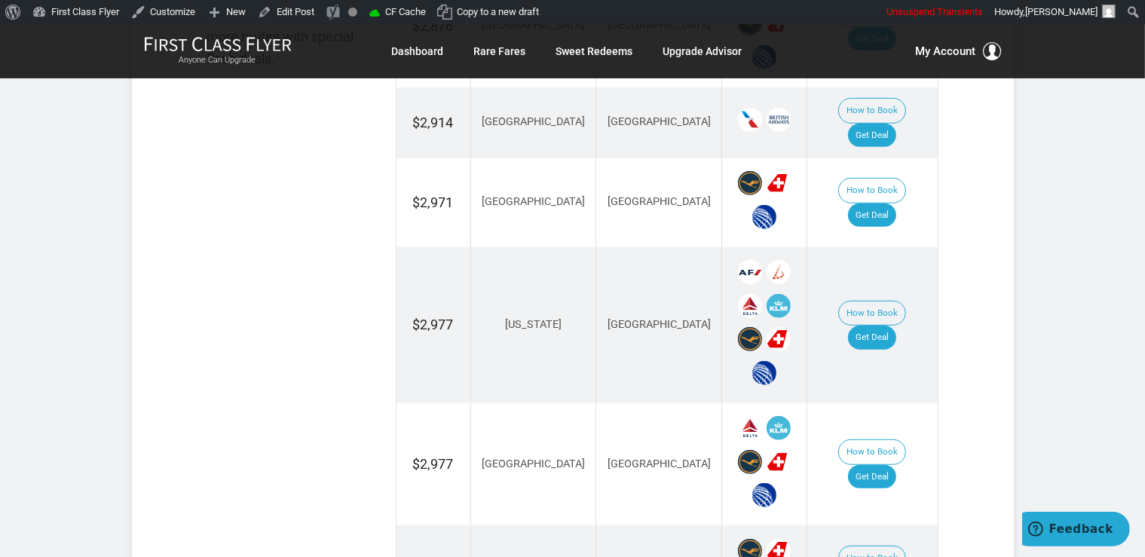
scroll to position [1034, 0]
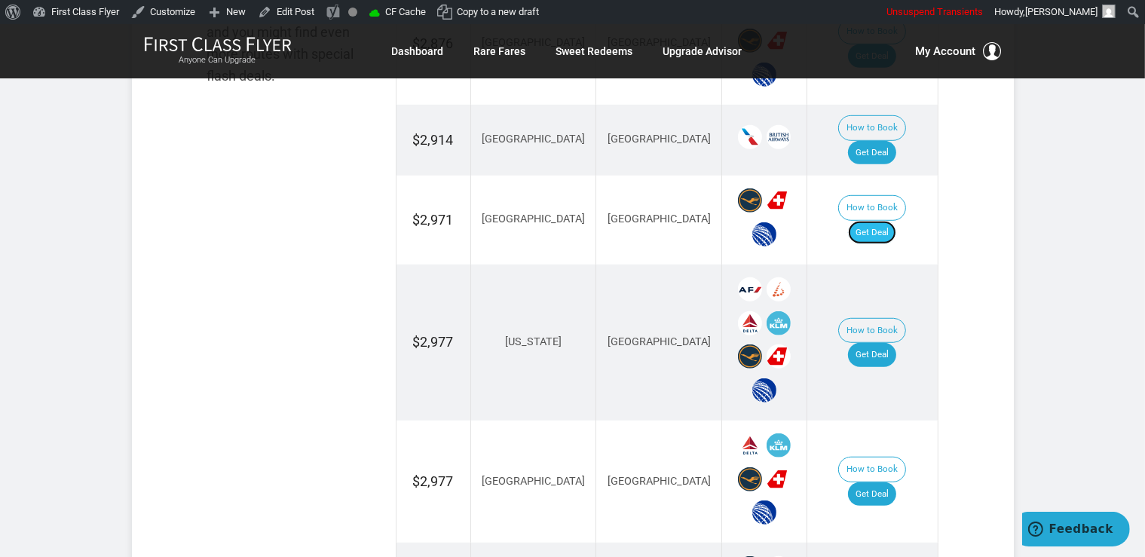
click at [897, 221] on link "Get Deal" at bounding box center [872, 233] width 48 height 24
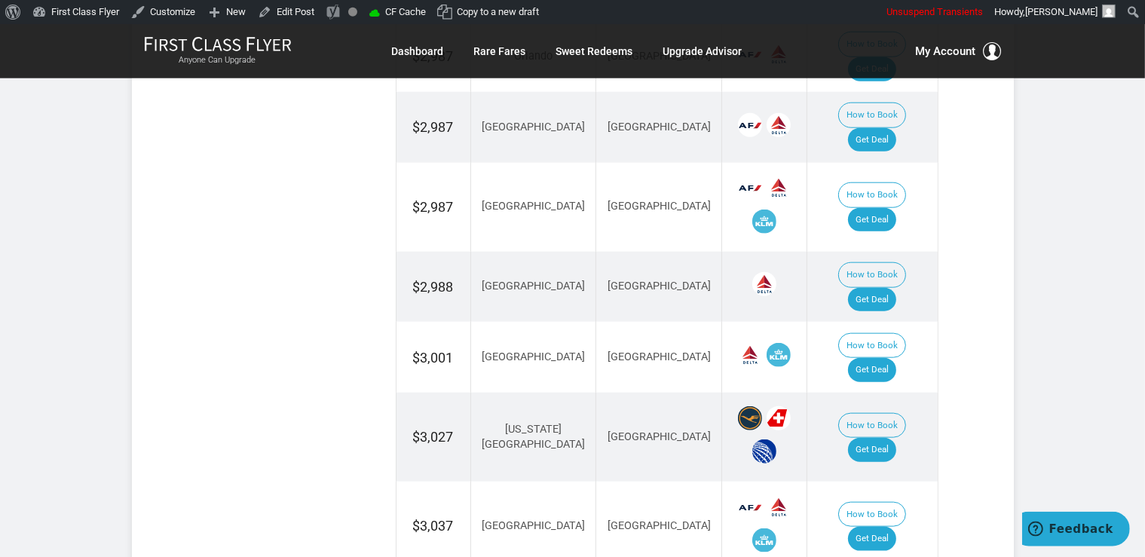
scroll to position [1672, 0]
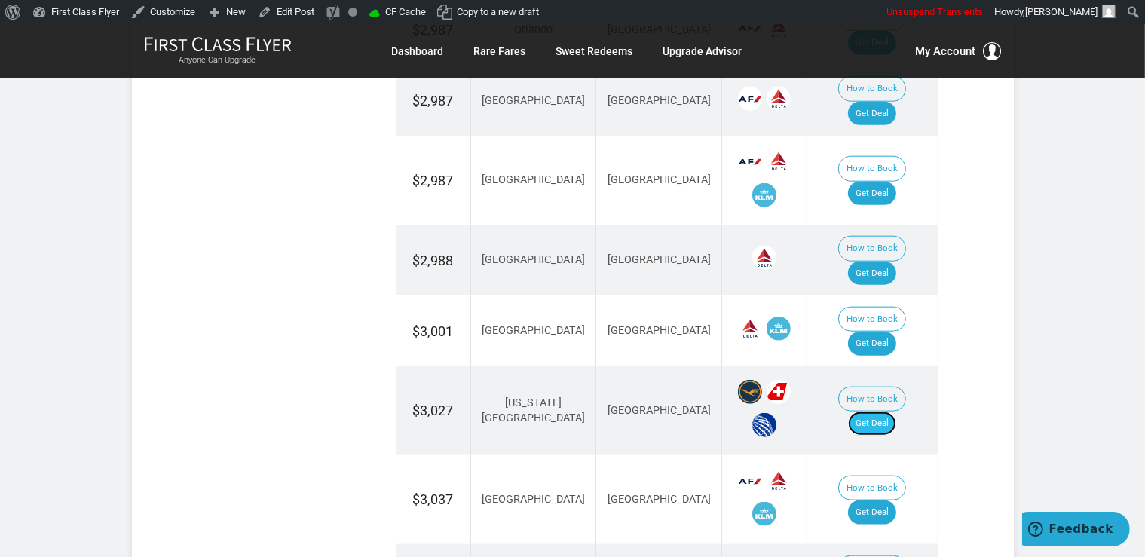
click at [881, 412] on link "Get Deal" at bounding box center [872, 424] width 48 height 24
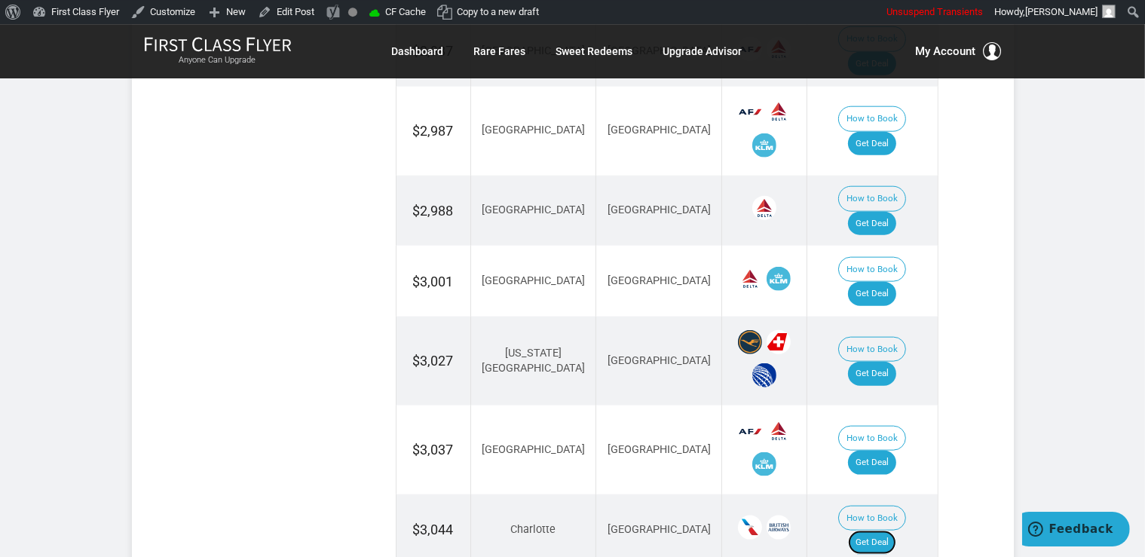
scroll to position [1752, 0]
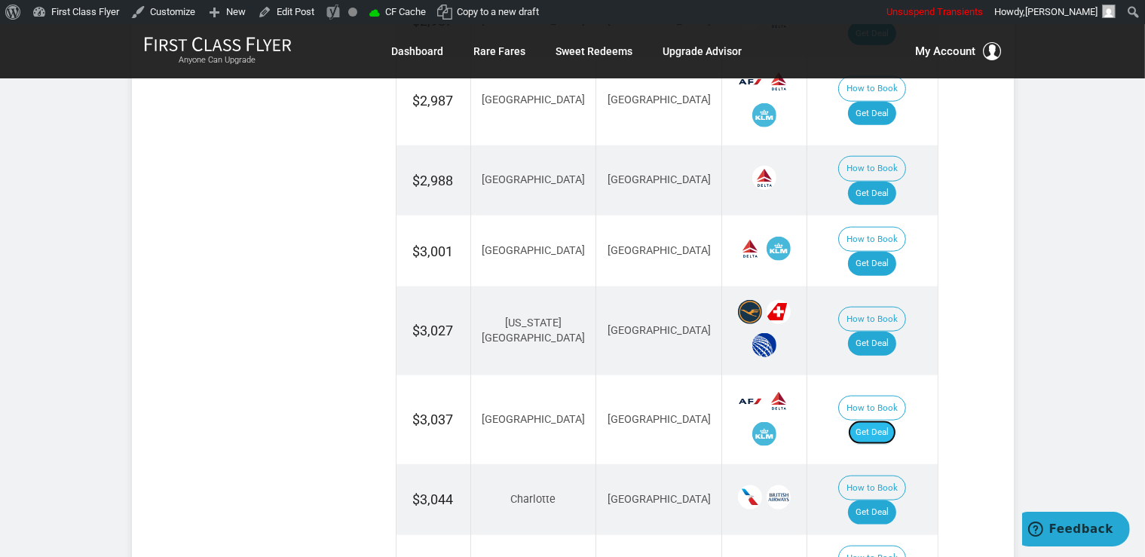
click at [891, 421] on link "Get Deal" at bounding box center [872, 433] width 48 height 24
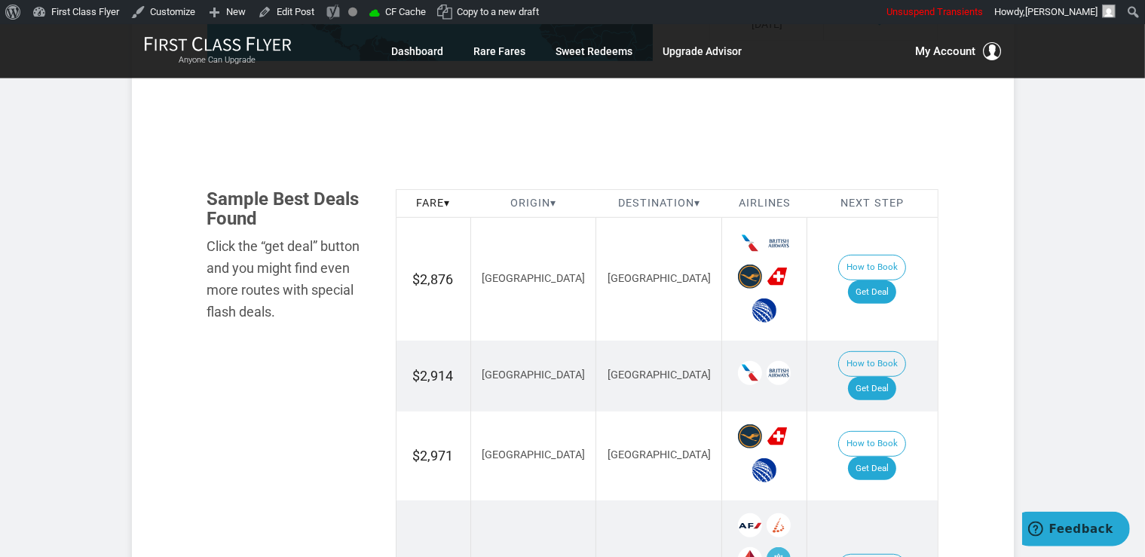
scroll to position [796, 0]
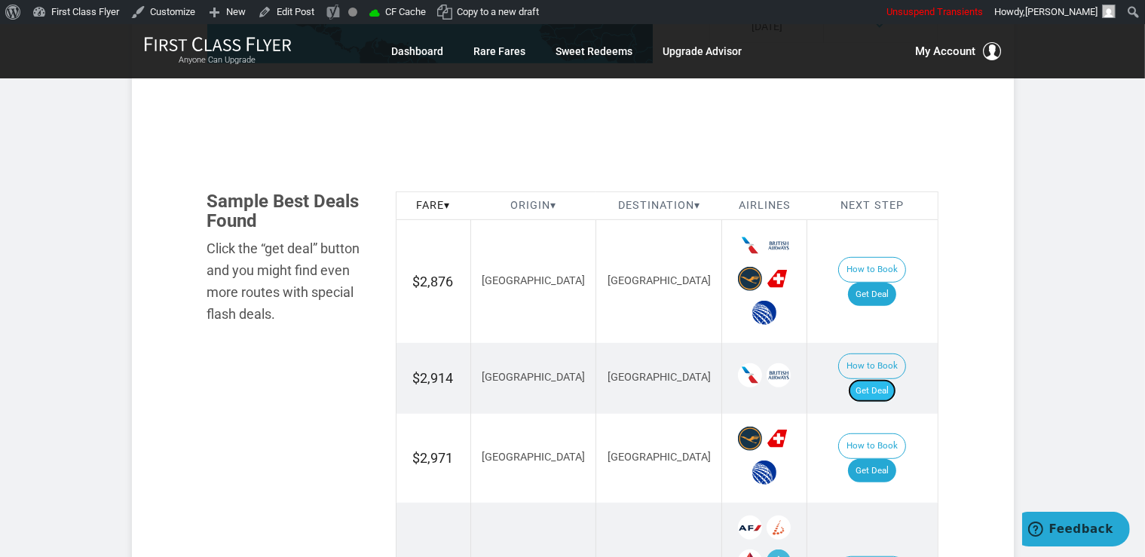
click at [895, 379] on link "Get Deal" at bounding box center [872, 391] width 48 height 24
